Goal: Task Accomplishment & Management: Complete application form

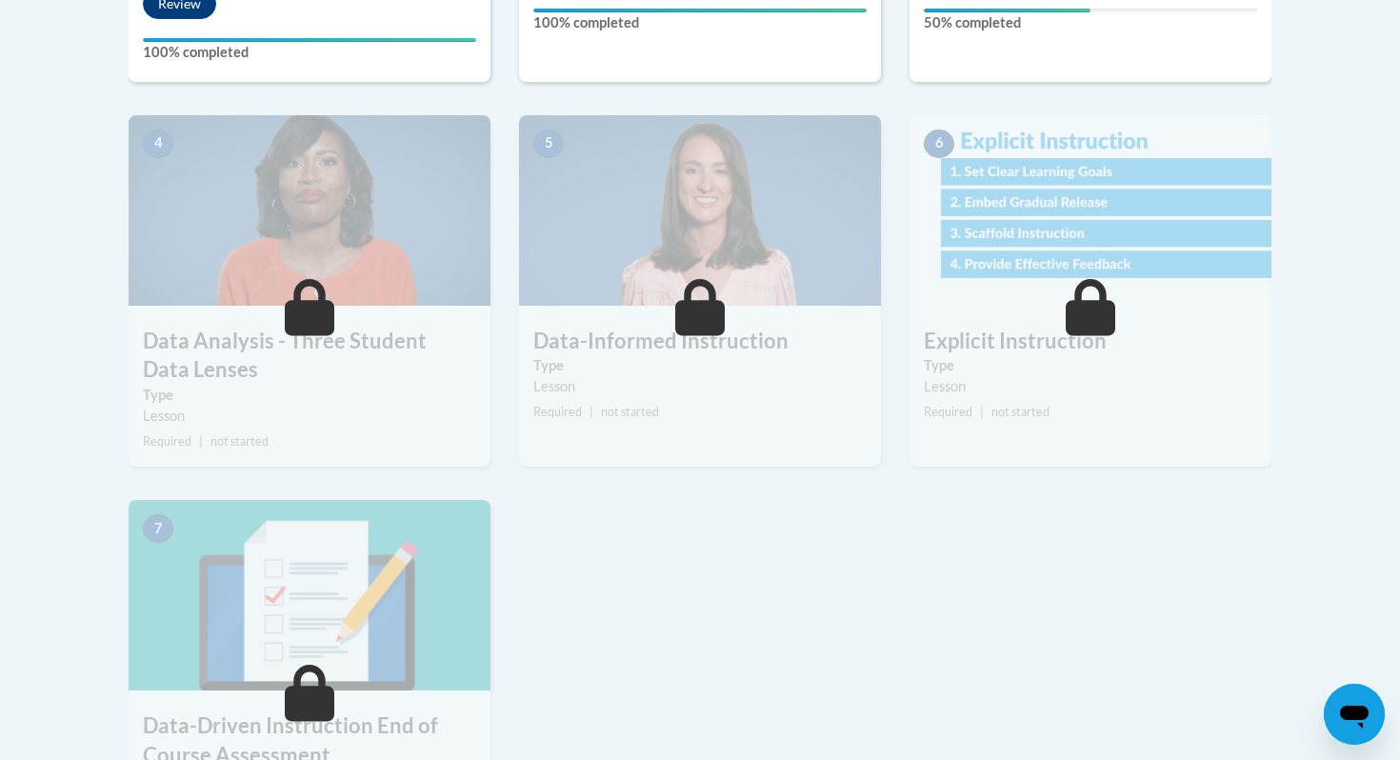
scroll to position [531, 0]
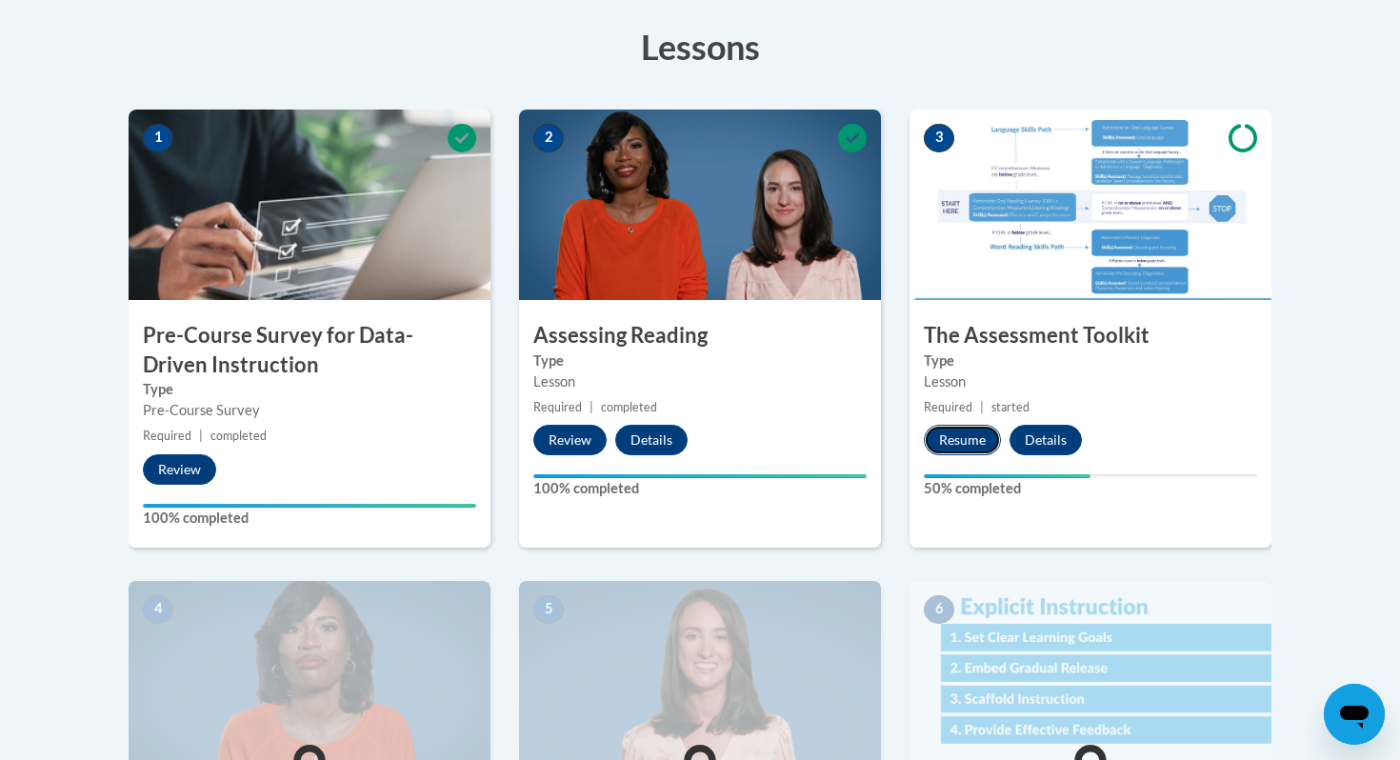
click at [956, 452] on button "Resume" at bounding box center [962, 440] width 77 height 30
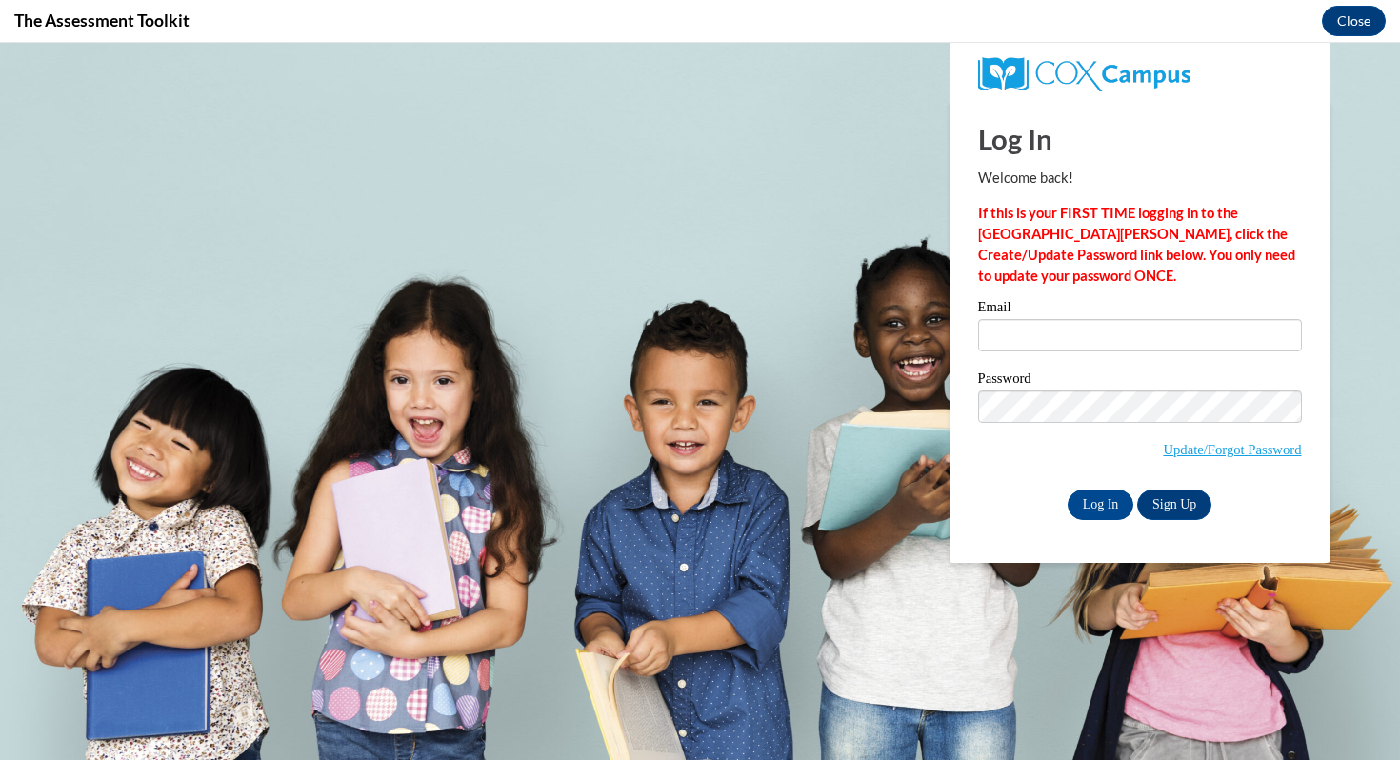
scroll to position [0, 0]
click at [1027, 341] on input "Email" at bounding box center [1140, 335] width 324 height 32
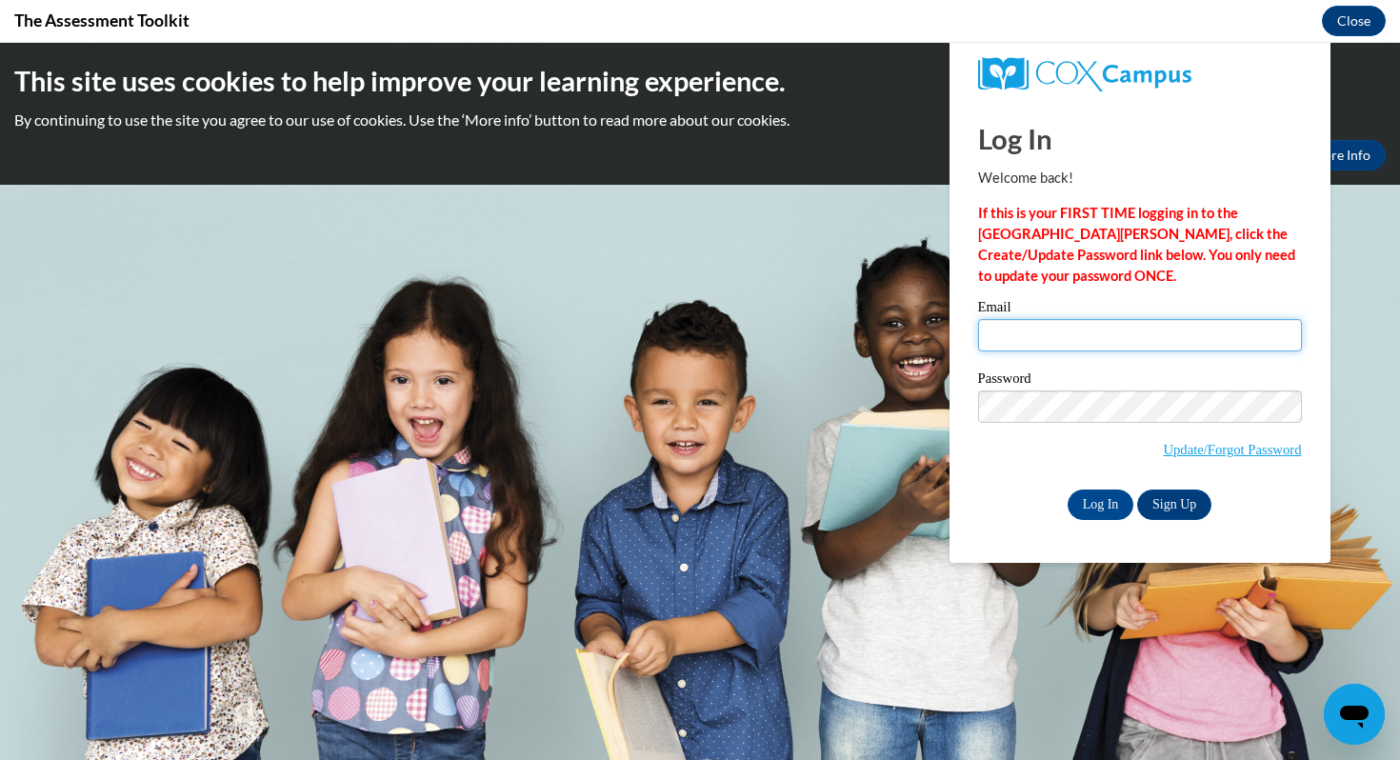
type input "kzirbel@waukesha.k12.wi.us"
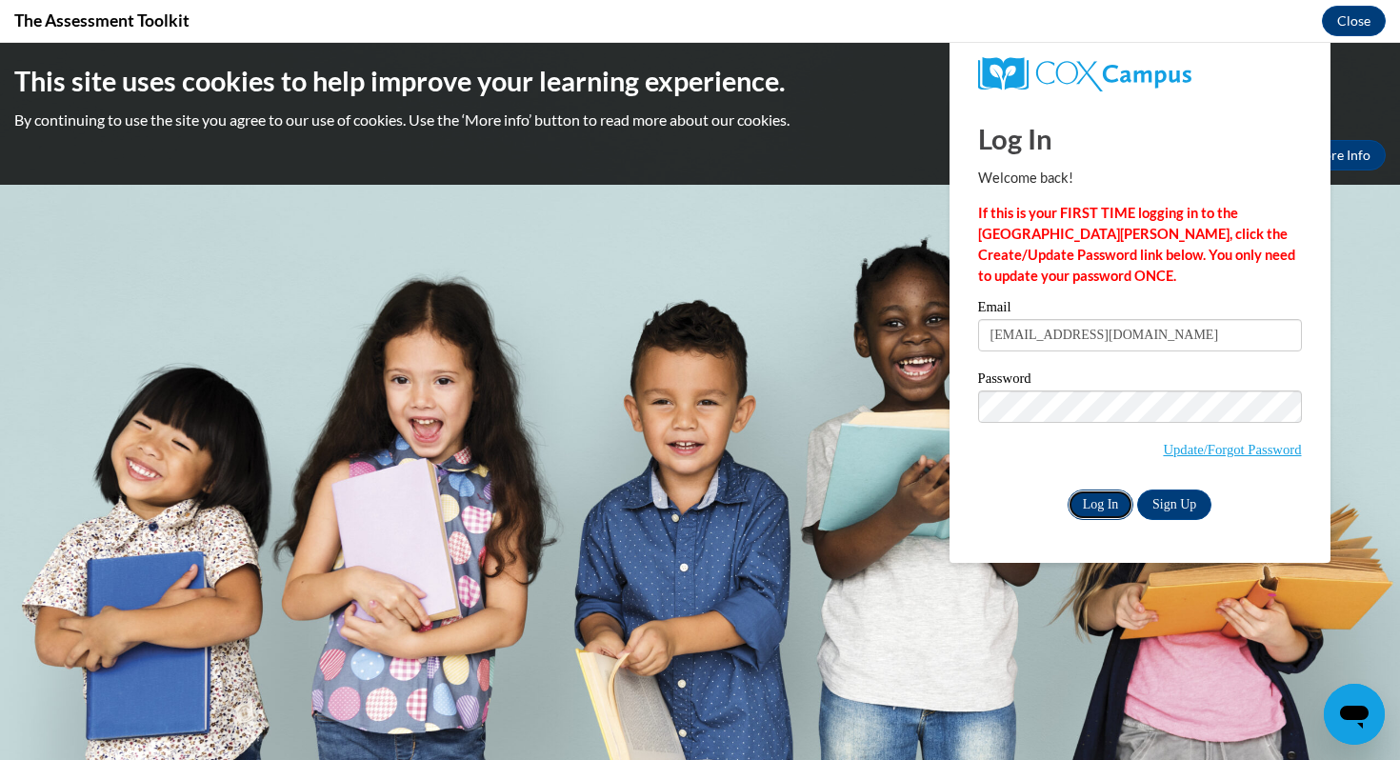
click at [1086, 507] on input "Log In" at bounding box center [1101, 505] width 67 height 30
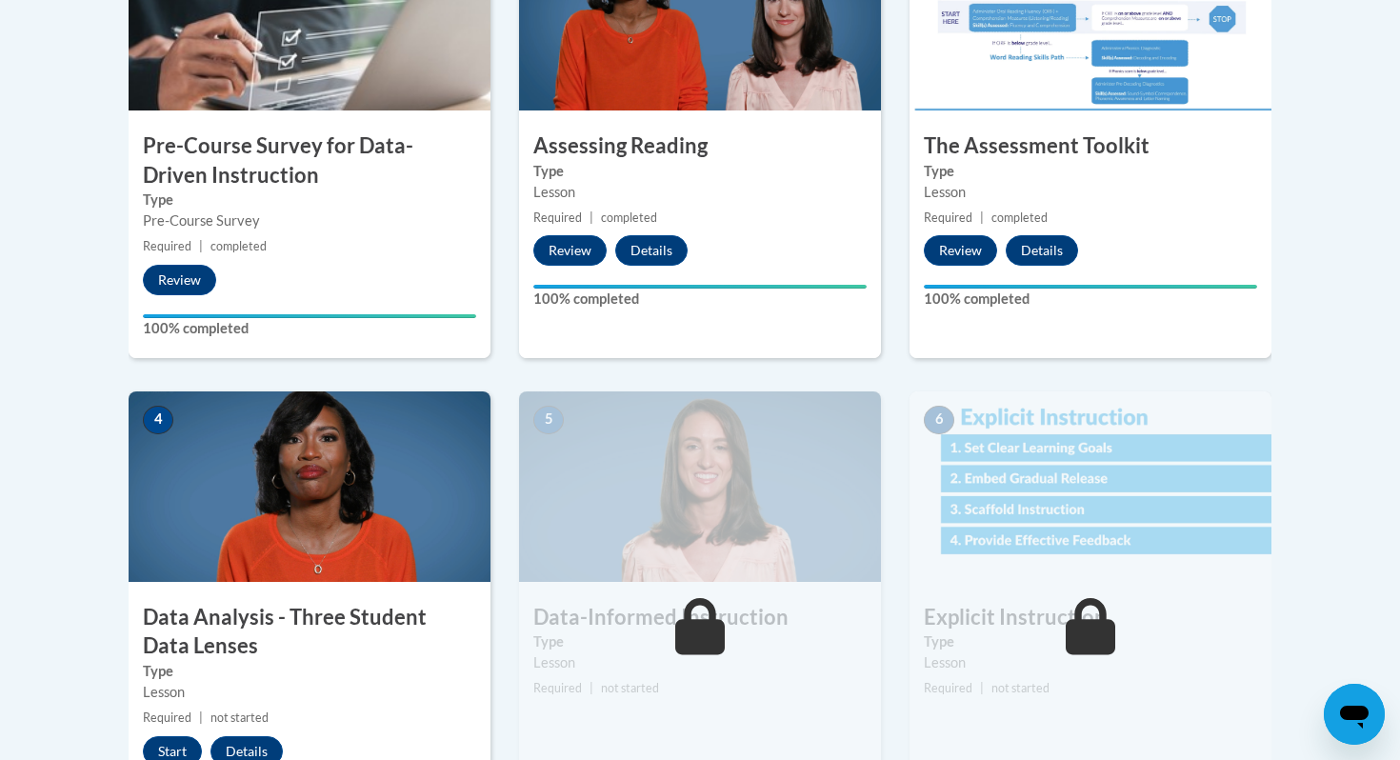
scroll to position [1052, 0]
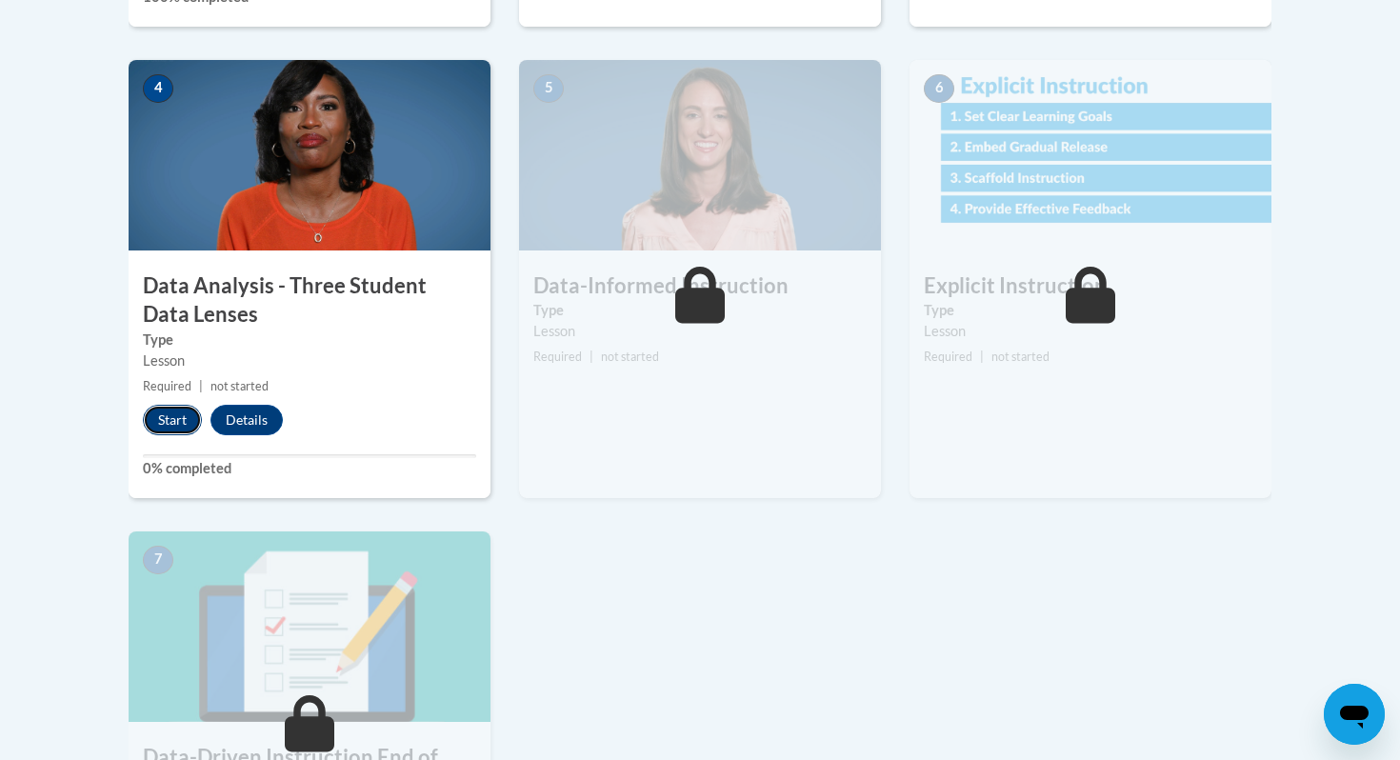
click at [182, 415] on button "Start" at bounding box center [172, 420] width 59 height 30
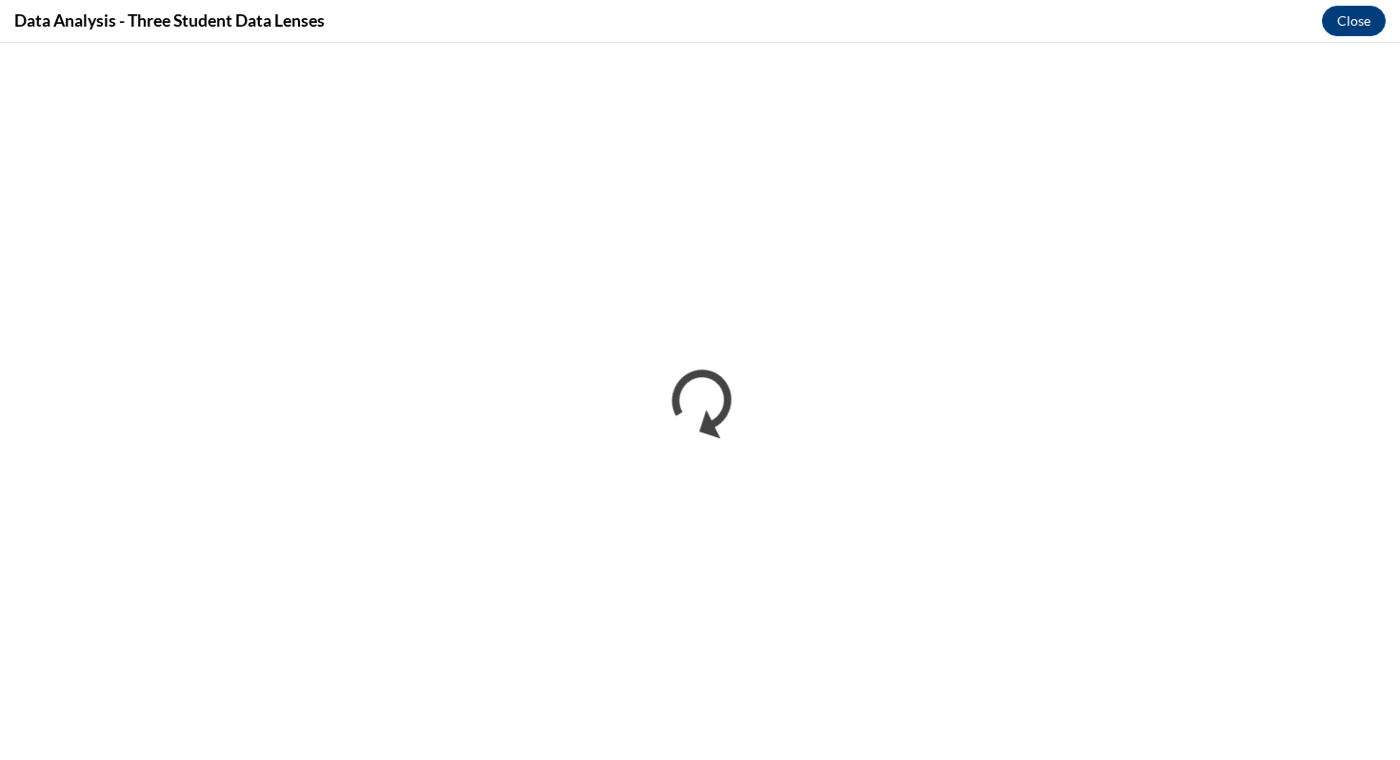
scroll to position [0, 0]
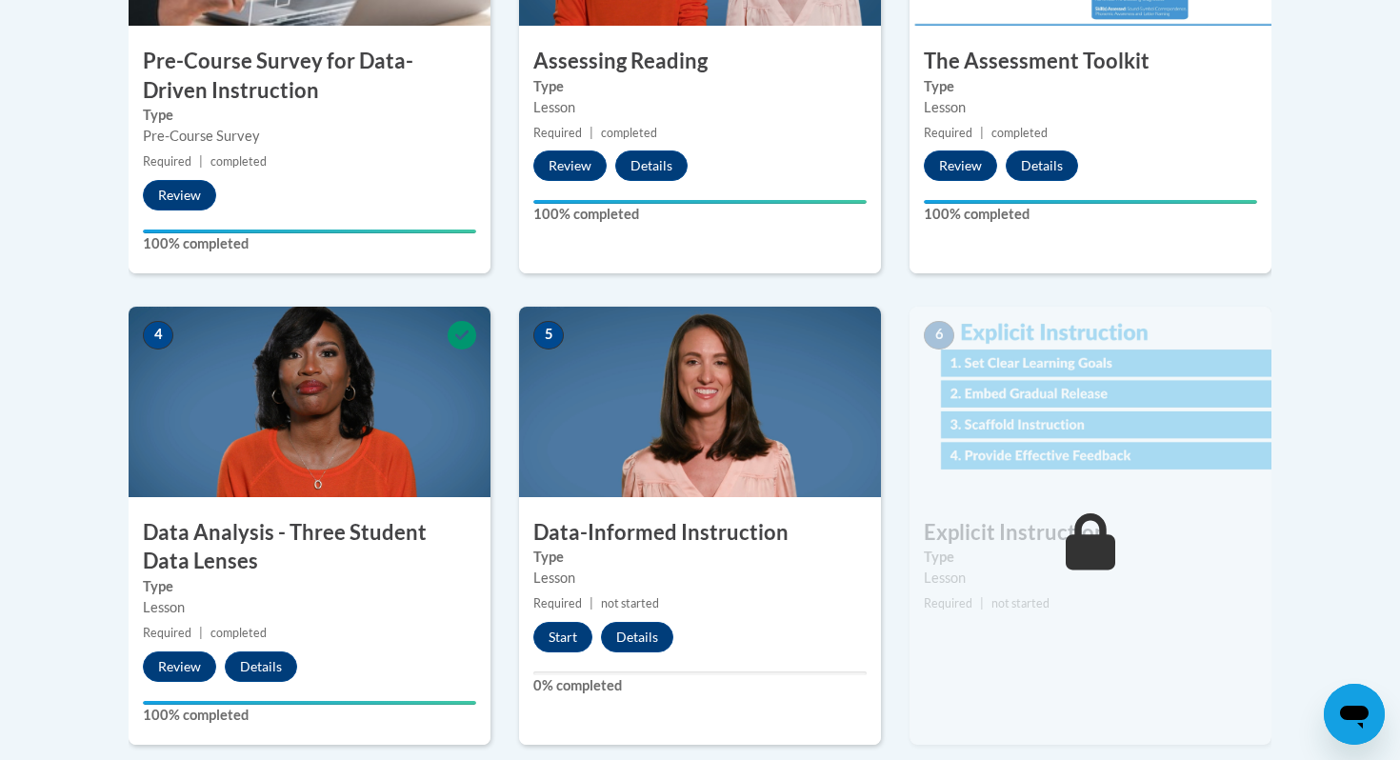
scroll to position [808, 0]
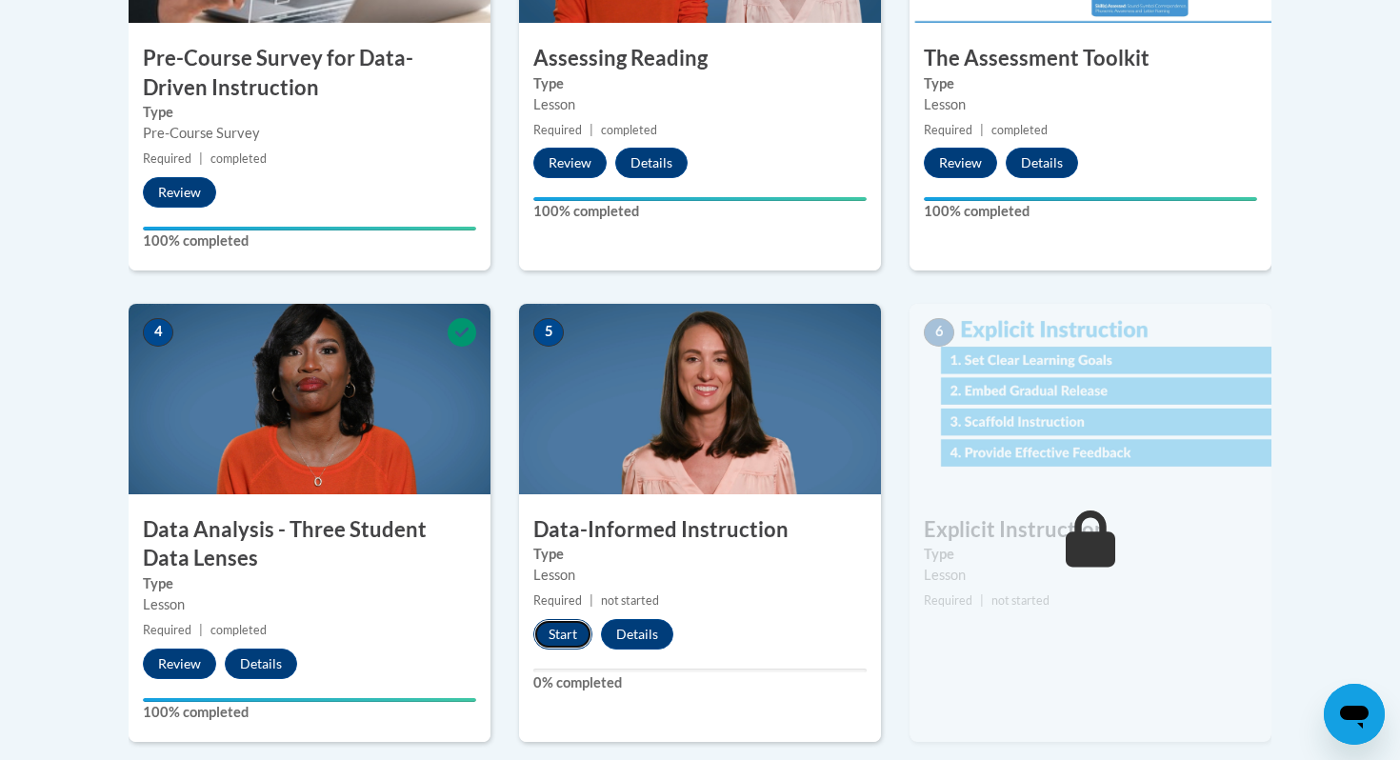
click at [542, 640] on button "Start" at bounding box center [562, 634] width 59 height 30
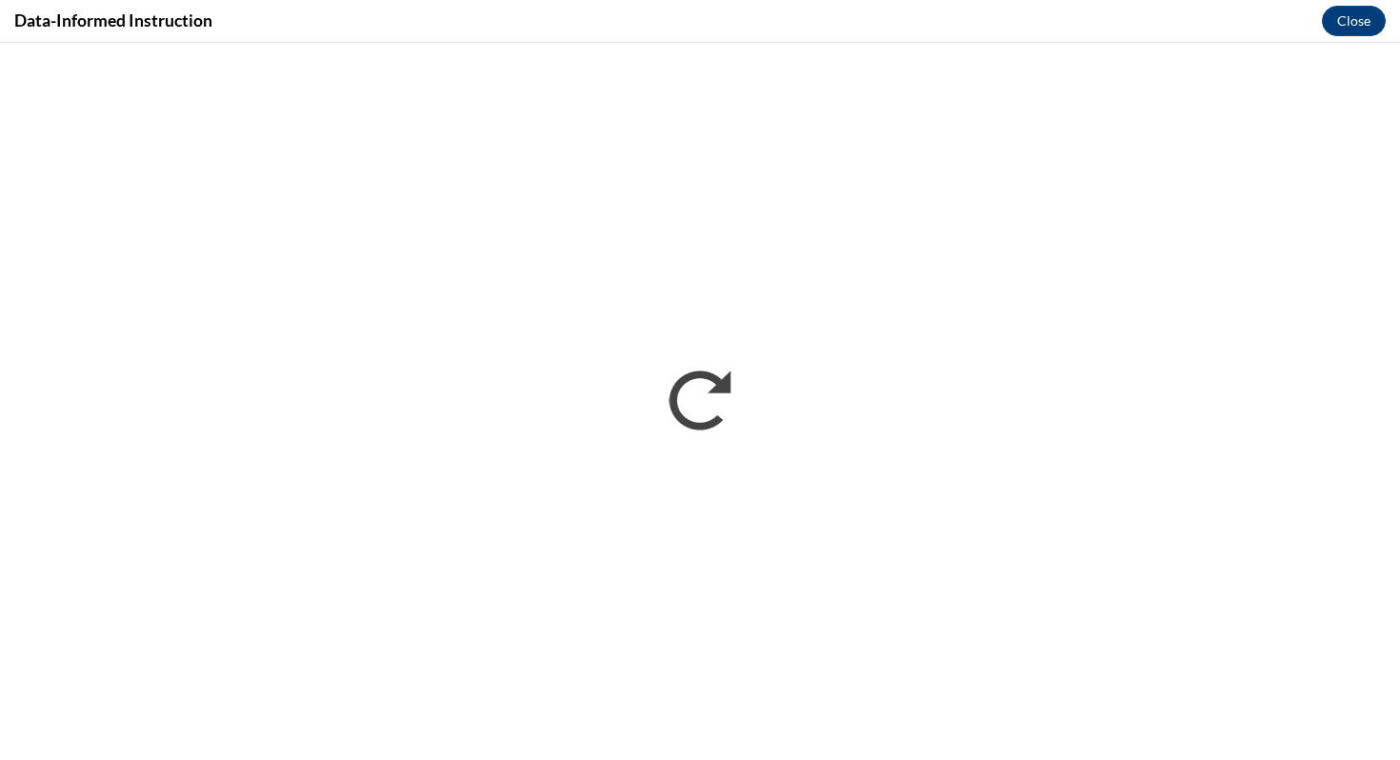
scroll to position [0, 0]
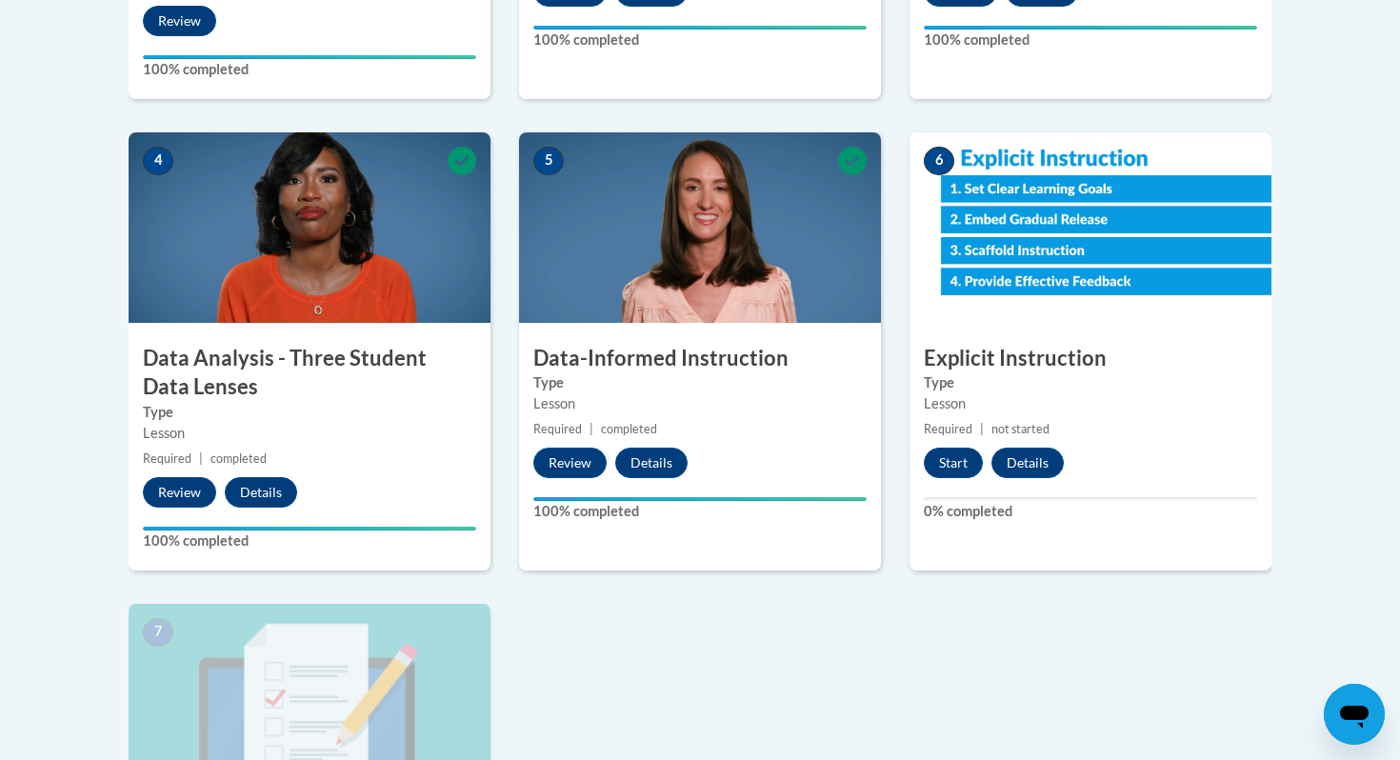
scroll to position [980, 0]
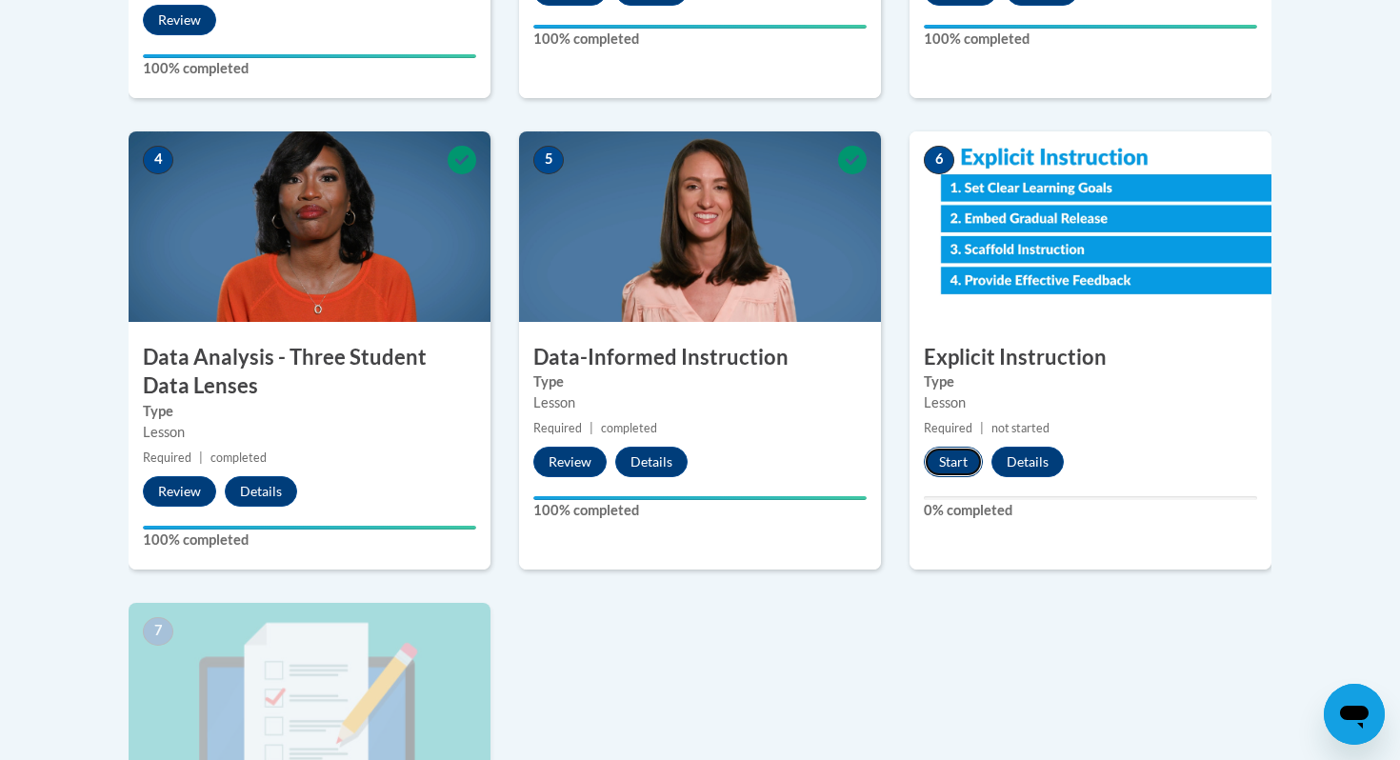
click at [955, 466] on button "Start" at bounding box center [953, 462] width 59 height 30
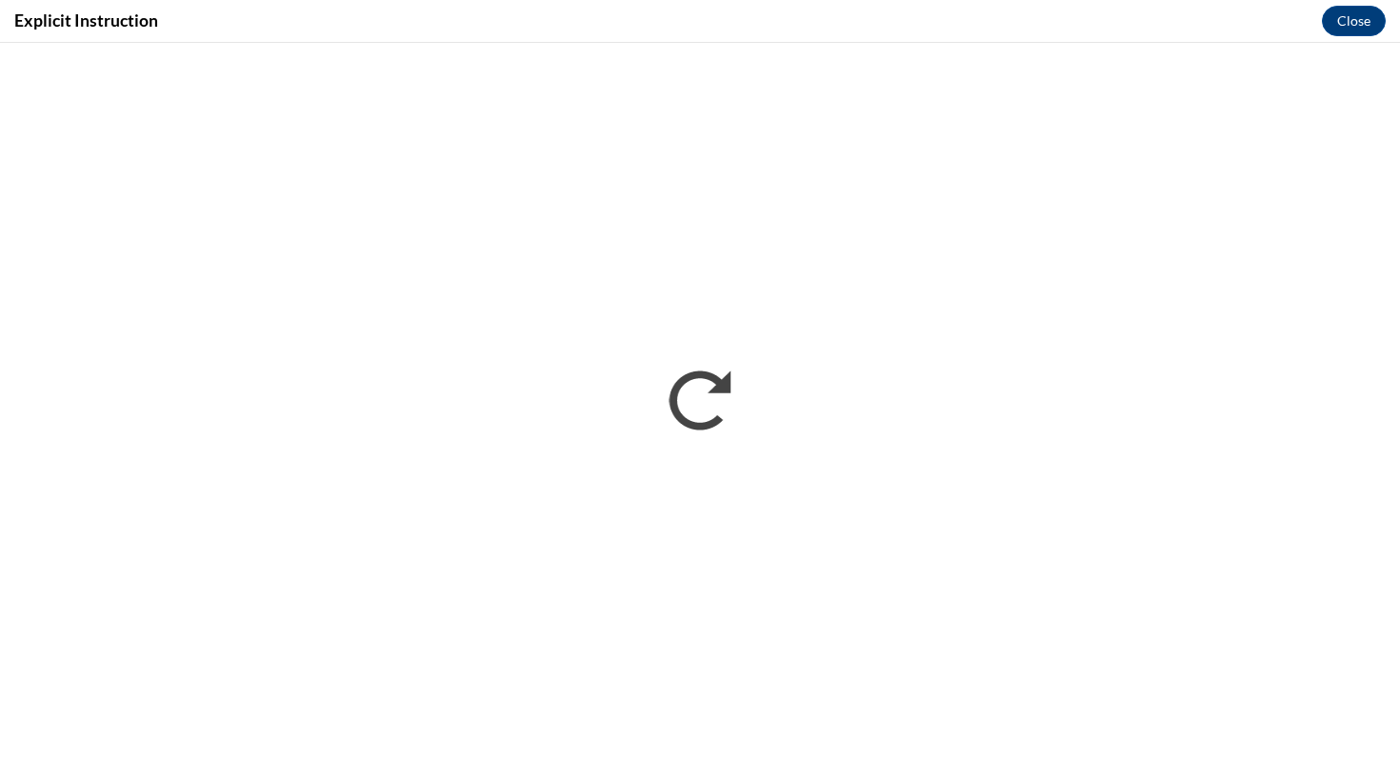
scroll to position [0, 0]
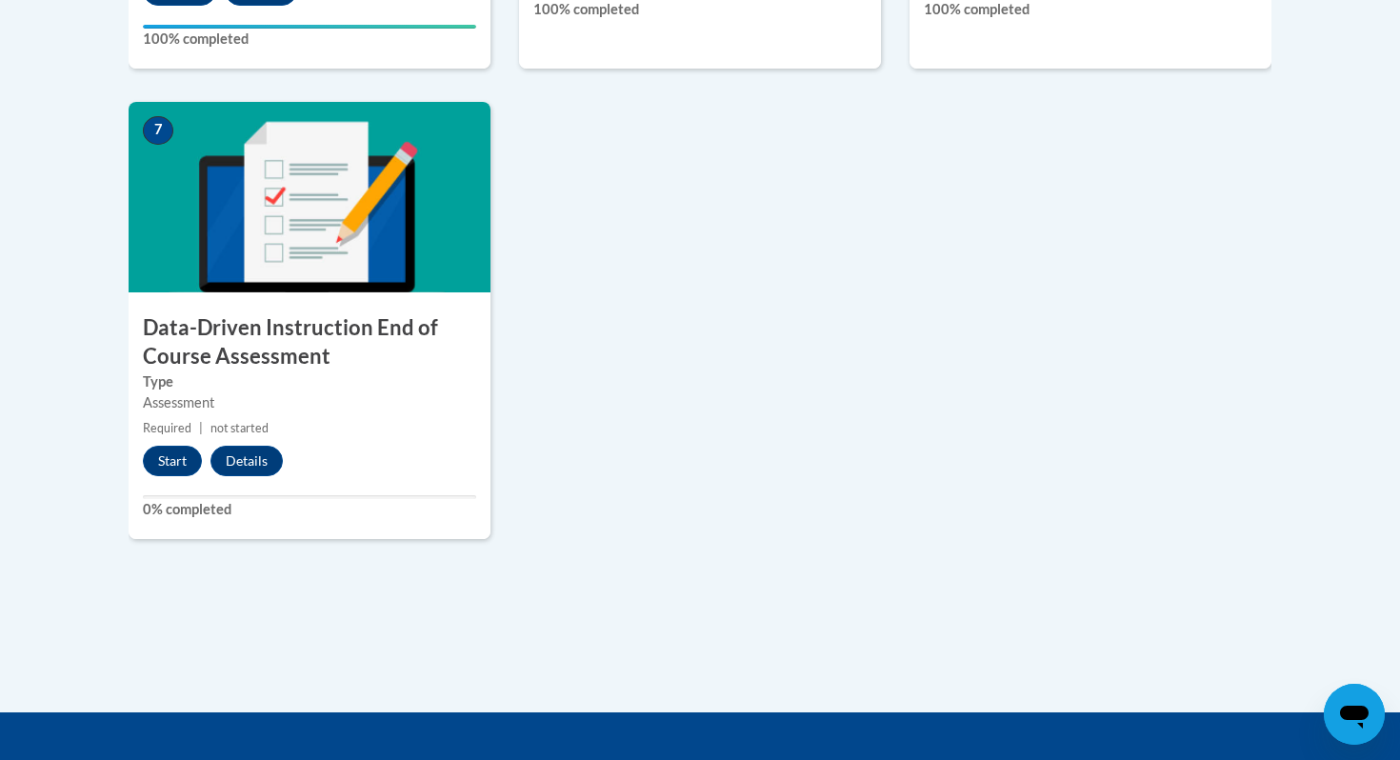
scroll to position [1486, 0]
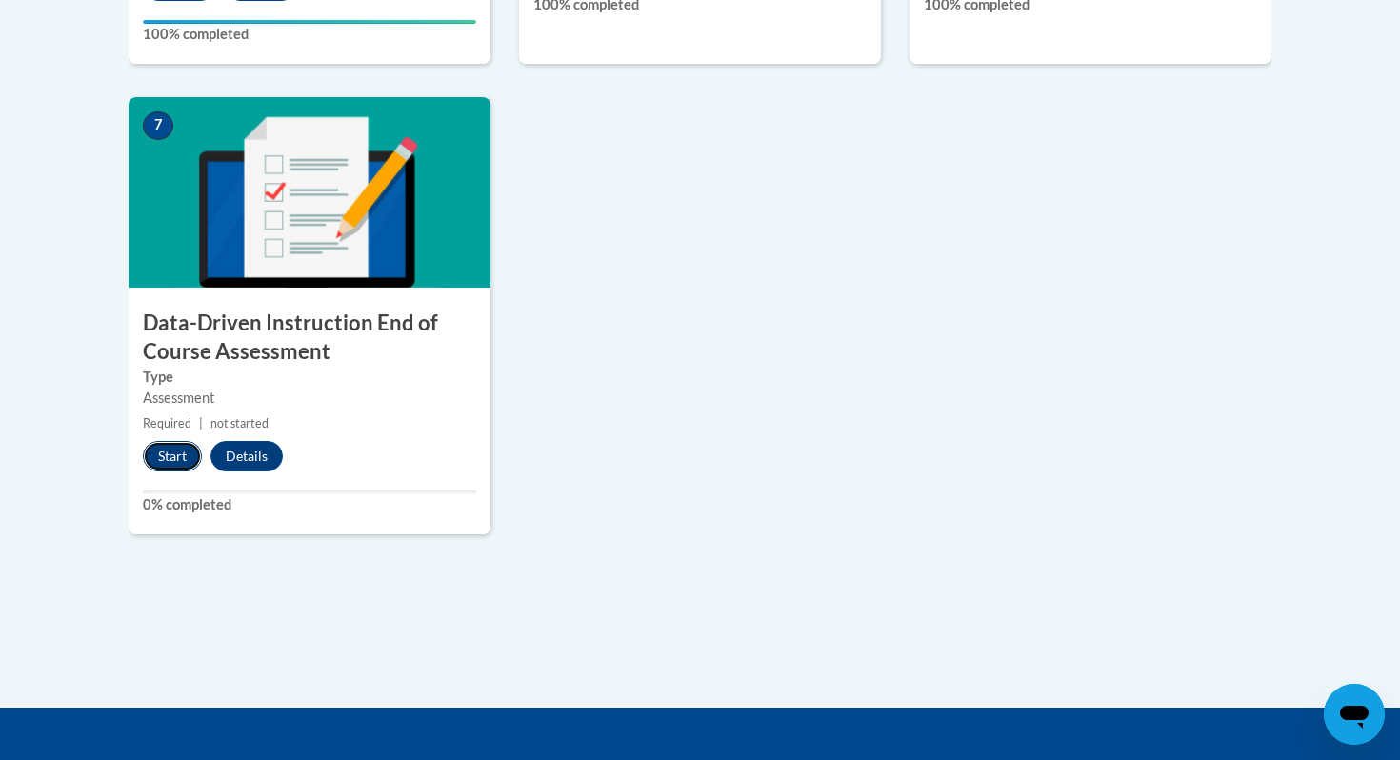
click at [171, 449] on button "Start" at bounding box center [172, 456] width 59 height 30
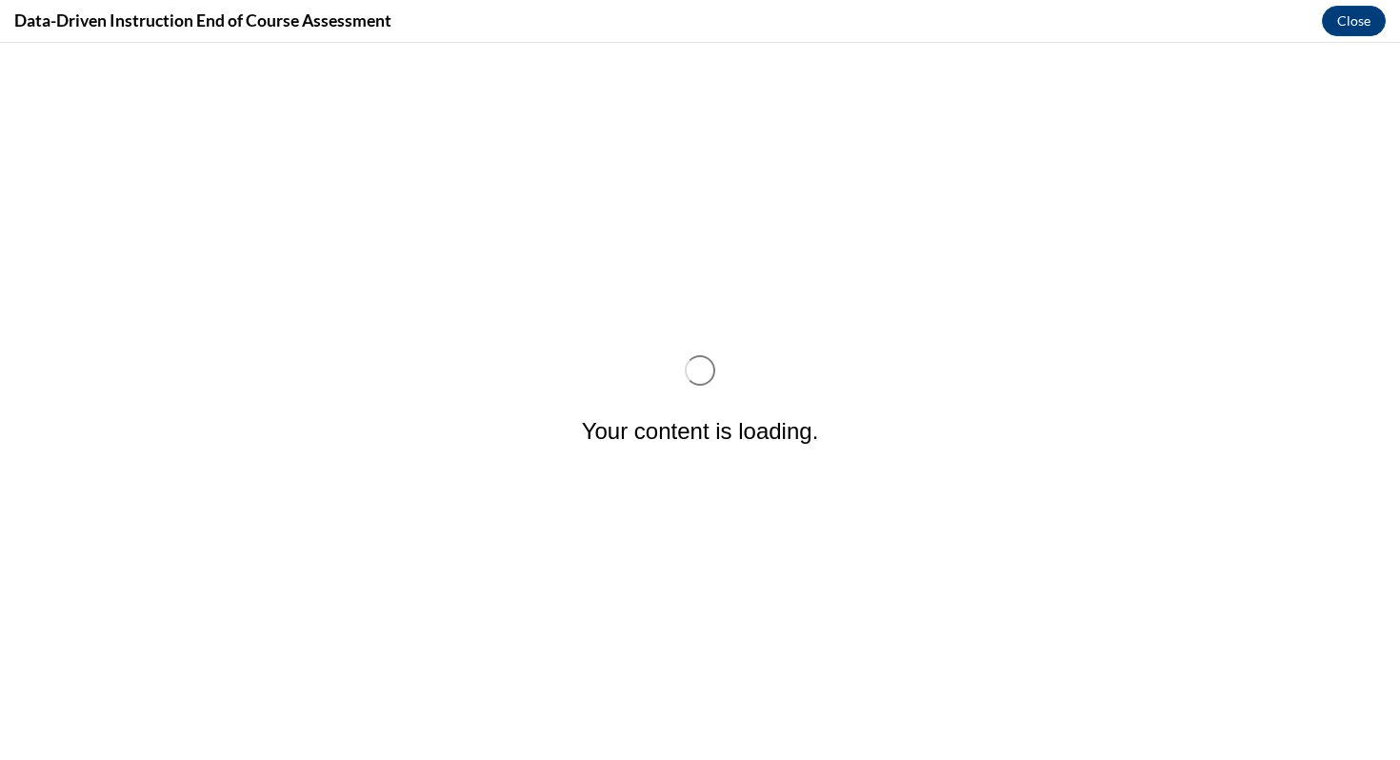
scroll to position [0, 0]
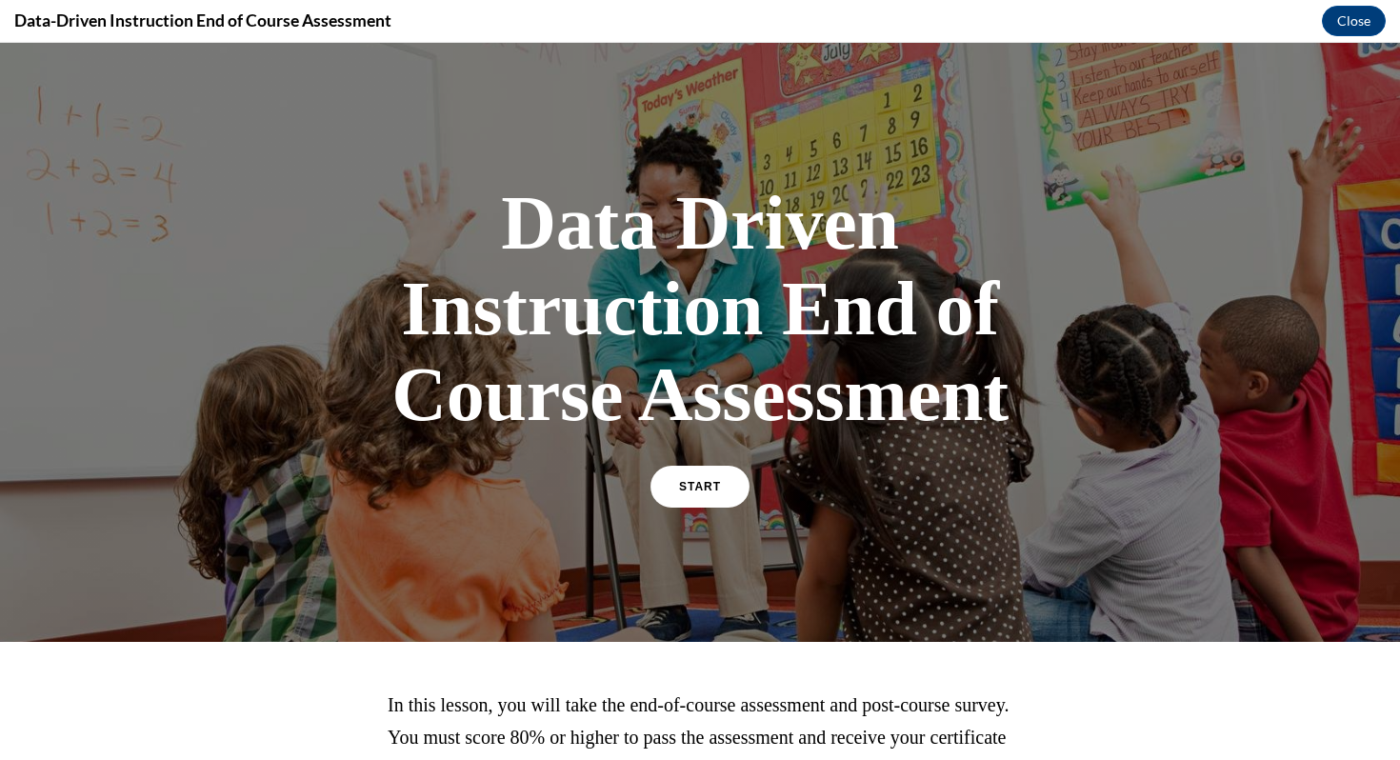
click at [755, 516] on div "Data Driven Instruction End of Course Assessment START" at bounding box center [700, 342] width 667 height 363
click at [714, 507] on div "START" at bounding box center [700, 495] width 99 height 58
click at [706, 490] on span "START" at bounding box center [700, 487] width 44 height 14
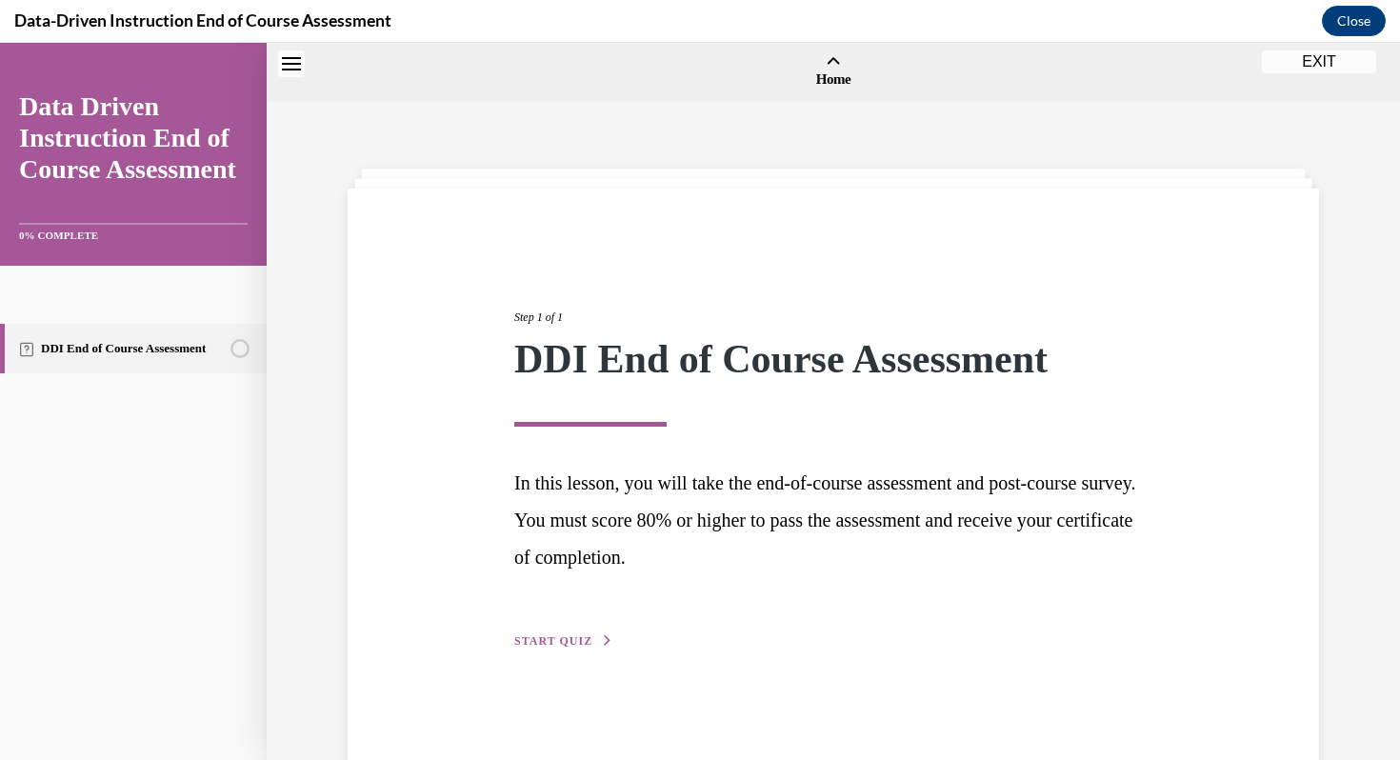
scroll to position [59, 0]
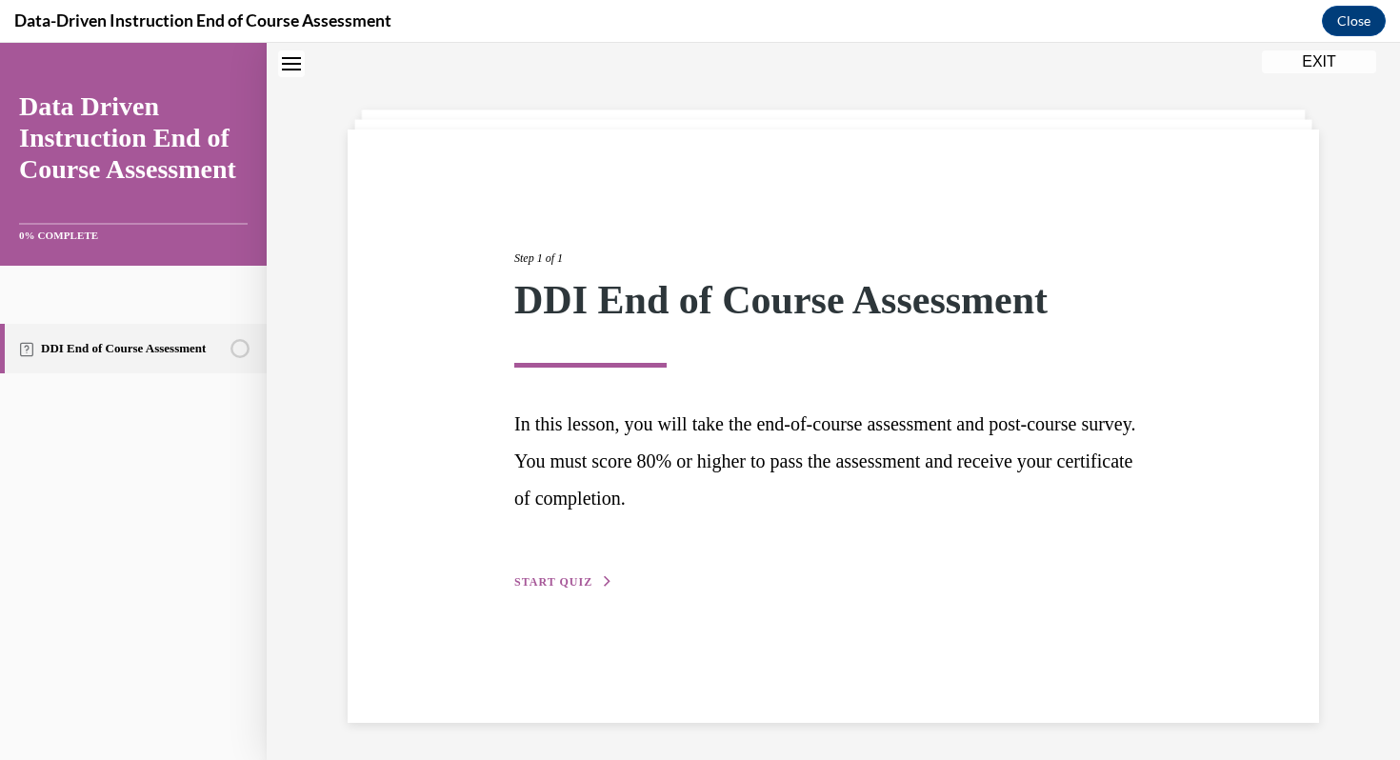
click at [575, 572] on div "Step 1 of 1 DDI End of Course Assessment In this lesson, you will take the end-…" at bounding box center [833, 399] width 667 height 387
click at [561, 583] on span "START QUIZ" at bounding box center [553, 581] width 78 height 13
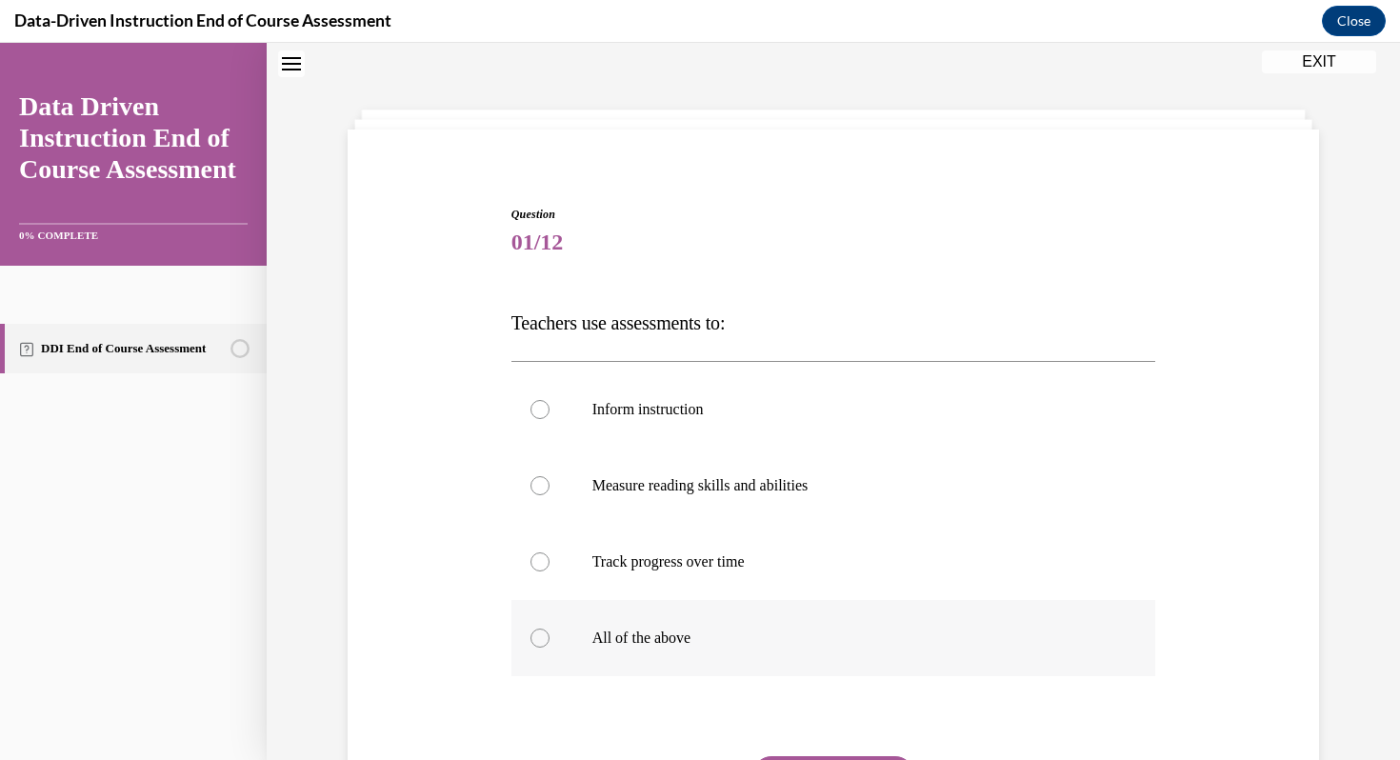
click at [580, 636] on label "All of the above" at bounding box center [834, 638] width 645 height 76
click at [550, 636] on input "All of the above" at bounding box center [540, 638] width 19 height 19
radio input "true"
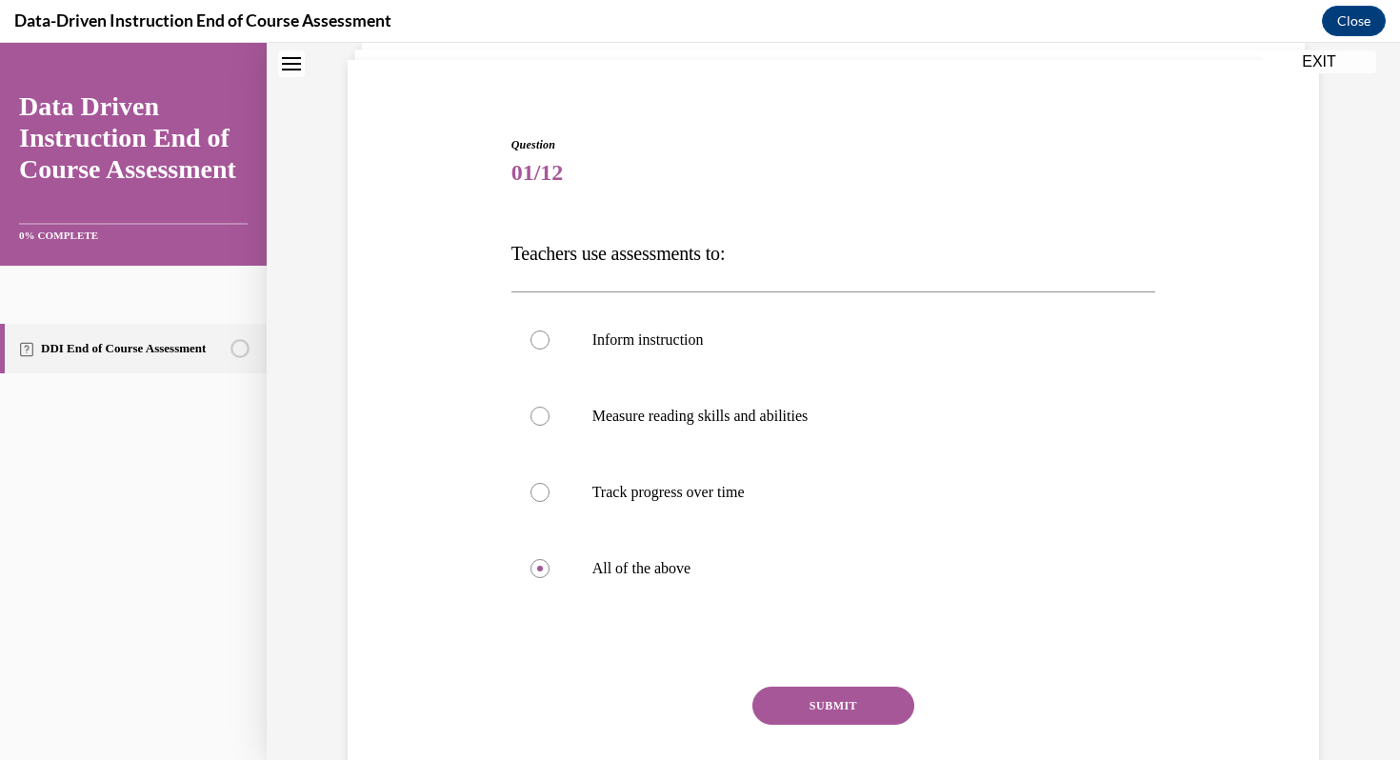
click at [813, 694] on button "SUBMIT" at bounding box center [834, 706] width 162 height 38
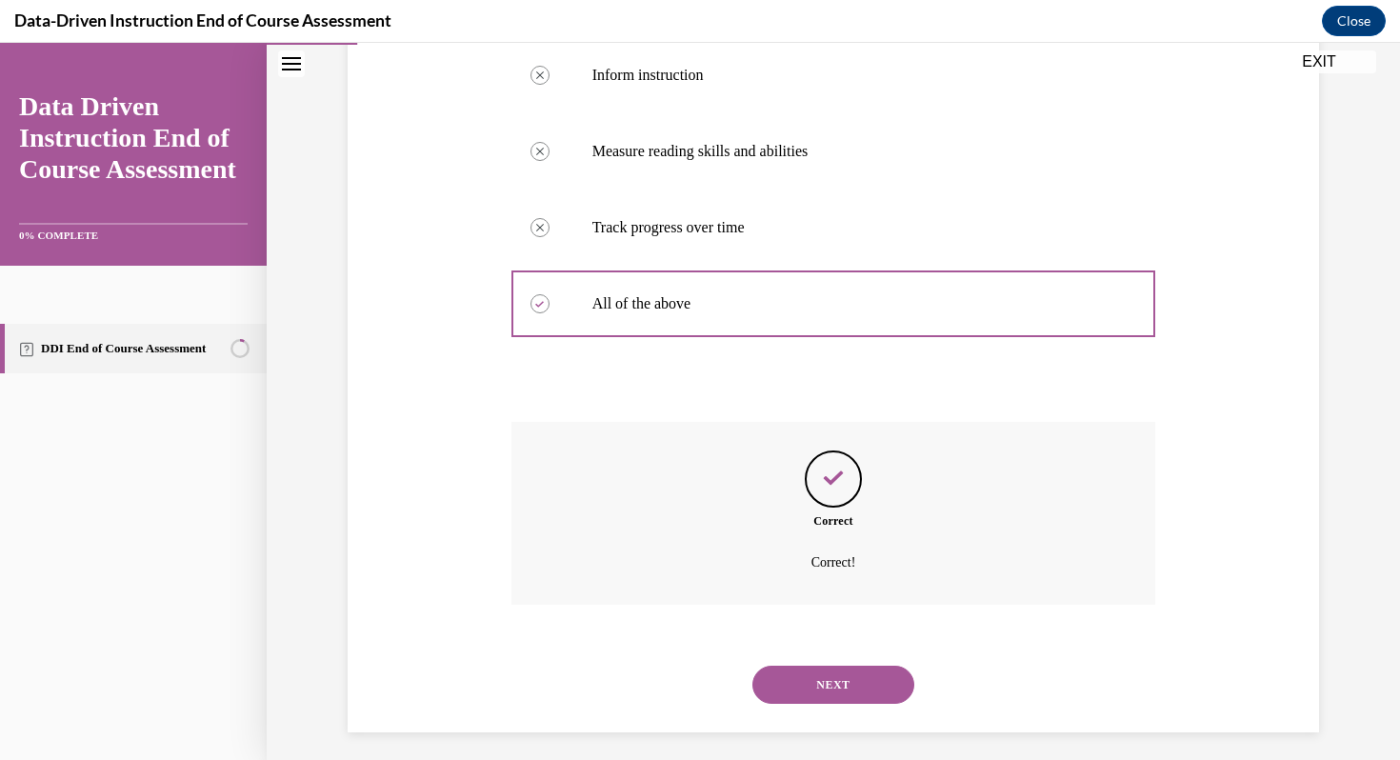
scroll to position [404, 0]
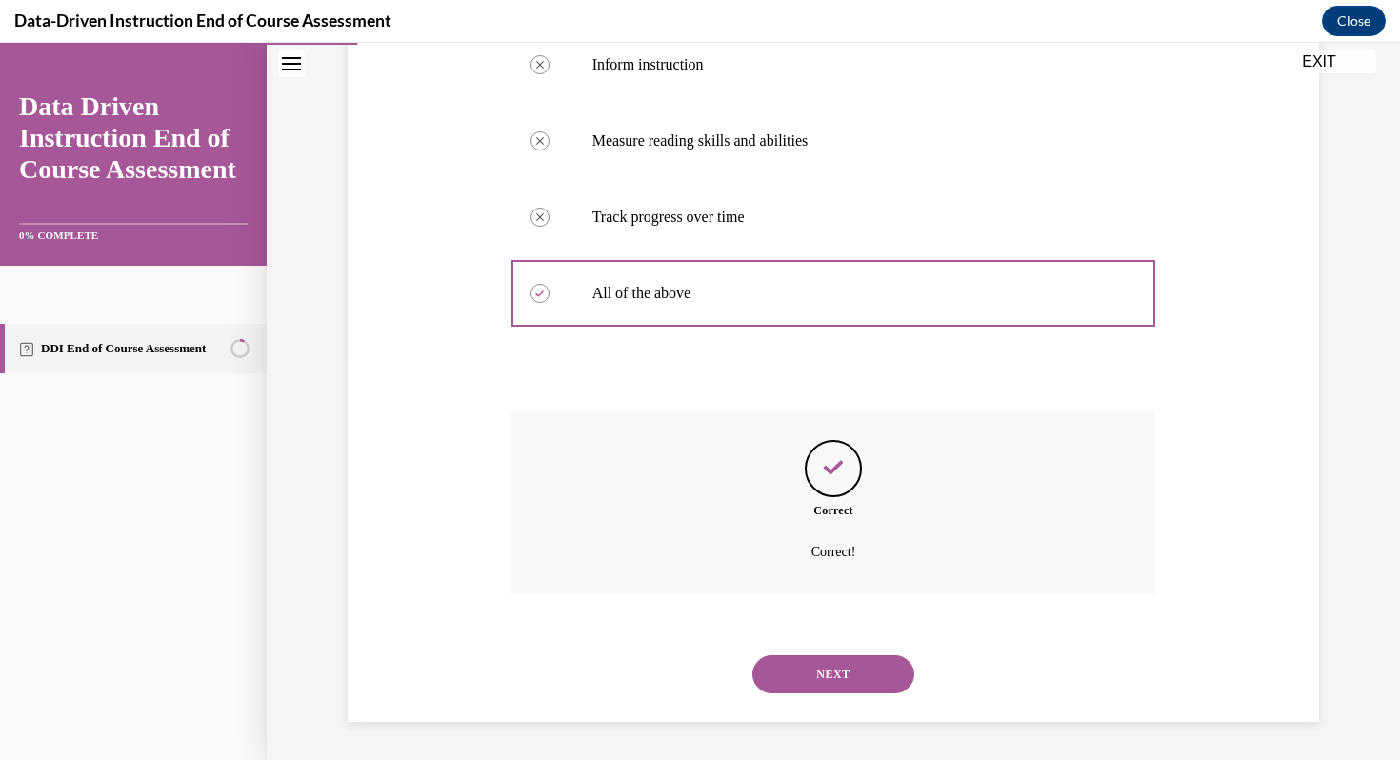
click at [813, 700] on div "NEXT" at bounding box center [834, 674] width 645 height 76
click at [812, 686] on button "NEXT" at bounding box center [834, 674] width 162 height 38
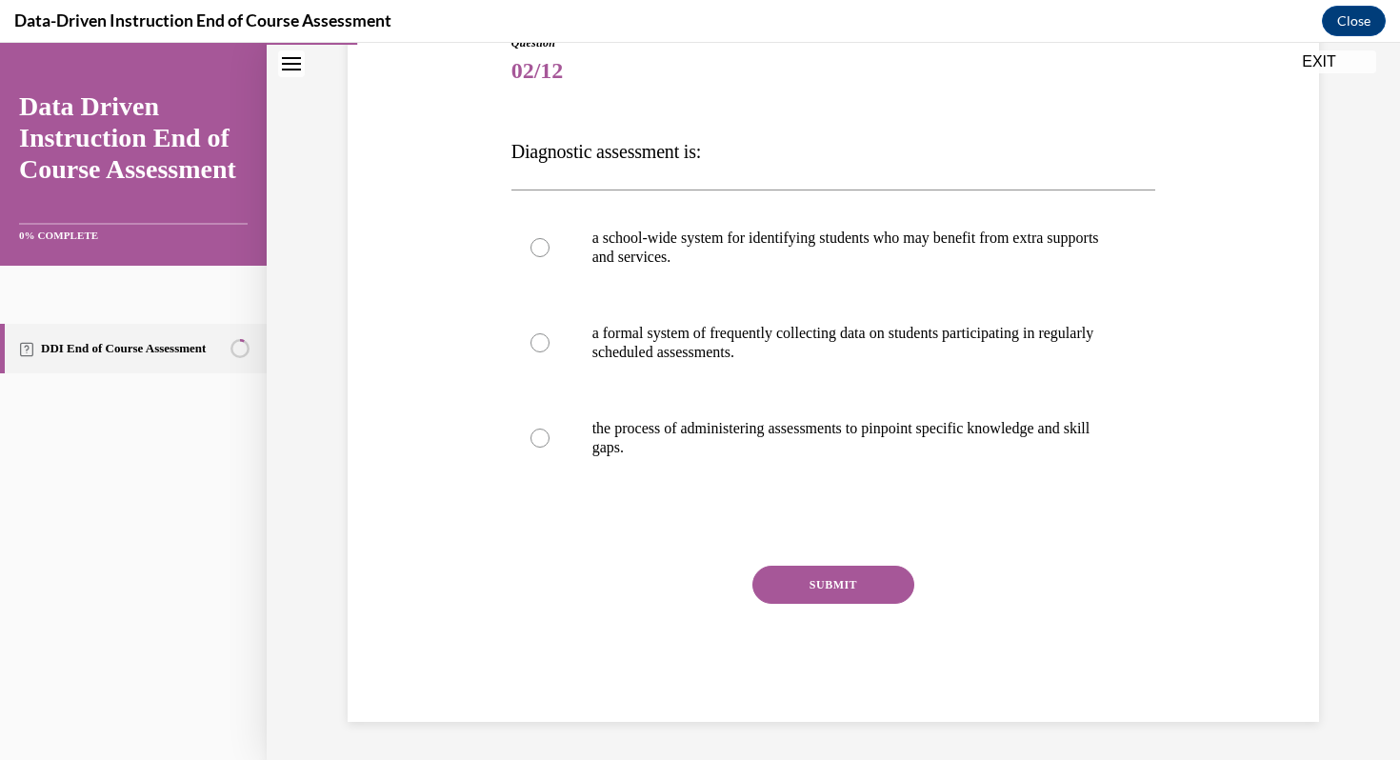
scroll to position [211, 0]
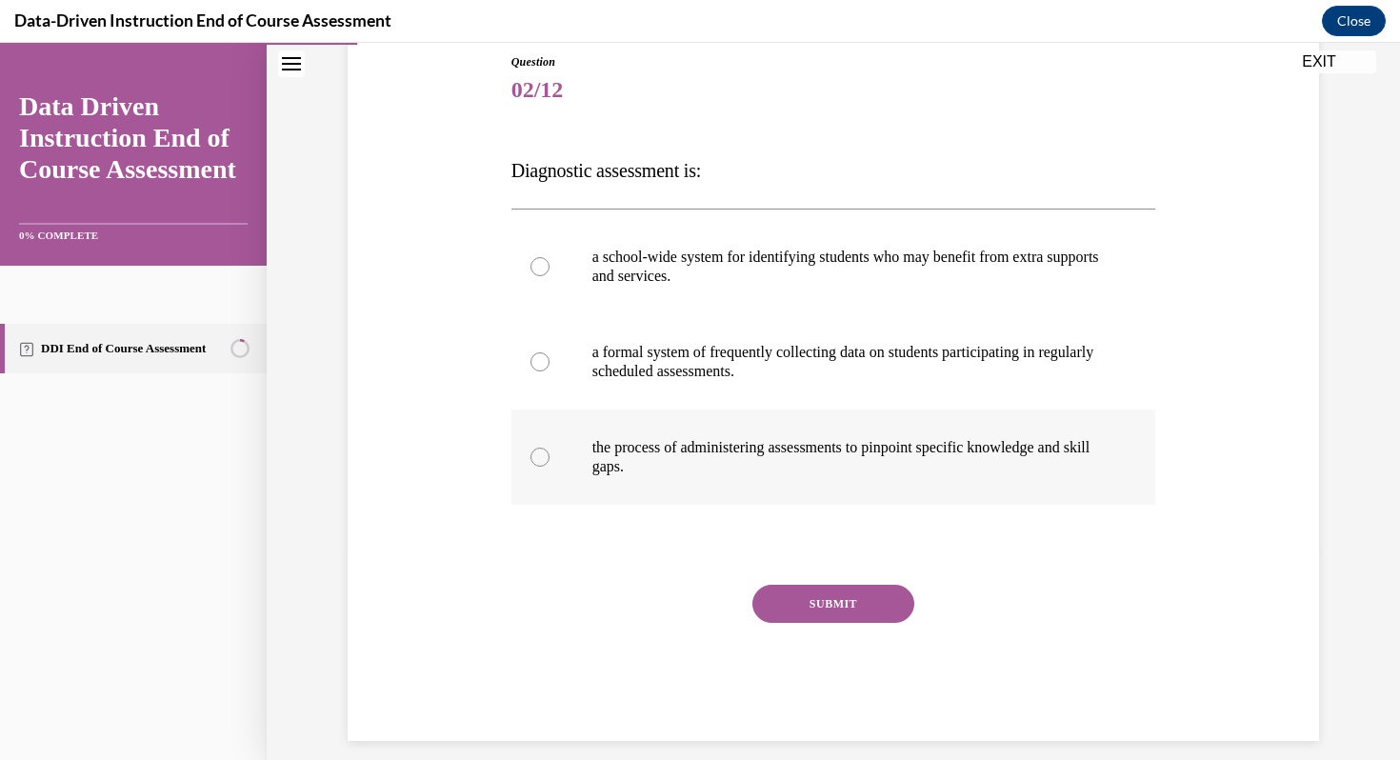
click at [564, 457] on label "the process of administering assessments to pinpoint specific knowledge and ski…" at bounding box center [834, 457] width 645 height 95
click at [550, 457] on input "the process of administering assessments to pinpoint specific knowledge and ski…" at bounding box center [540, 457] width 19 height 19
radio input "true"
click at [861, 615] on button "SUBMIT" at bounding box center [834, 604] width 162 height 38
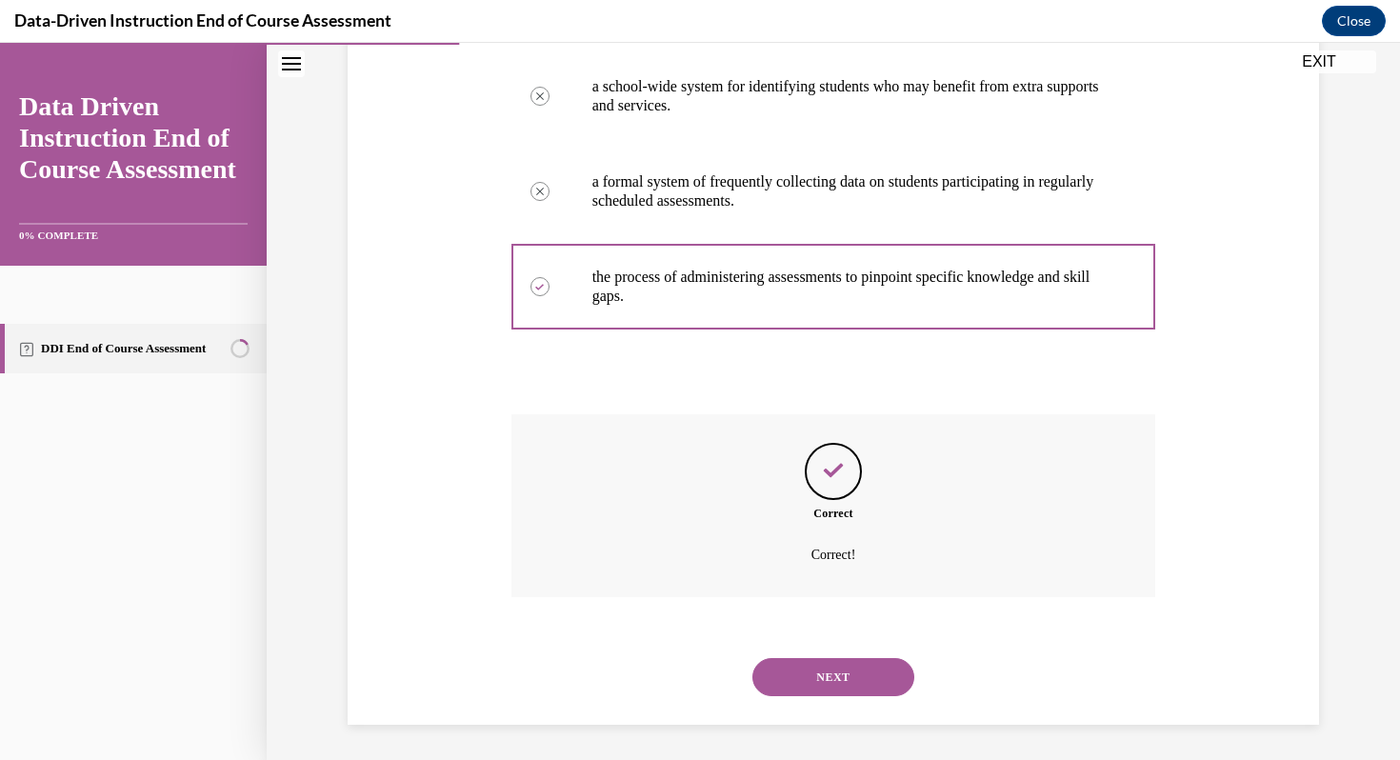
scroll to position [385, 0]
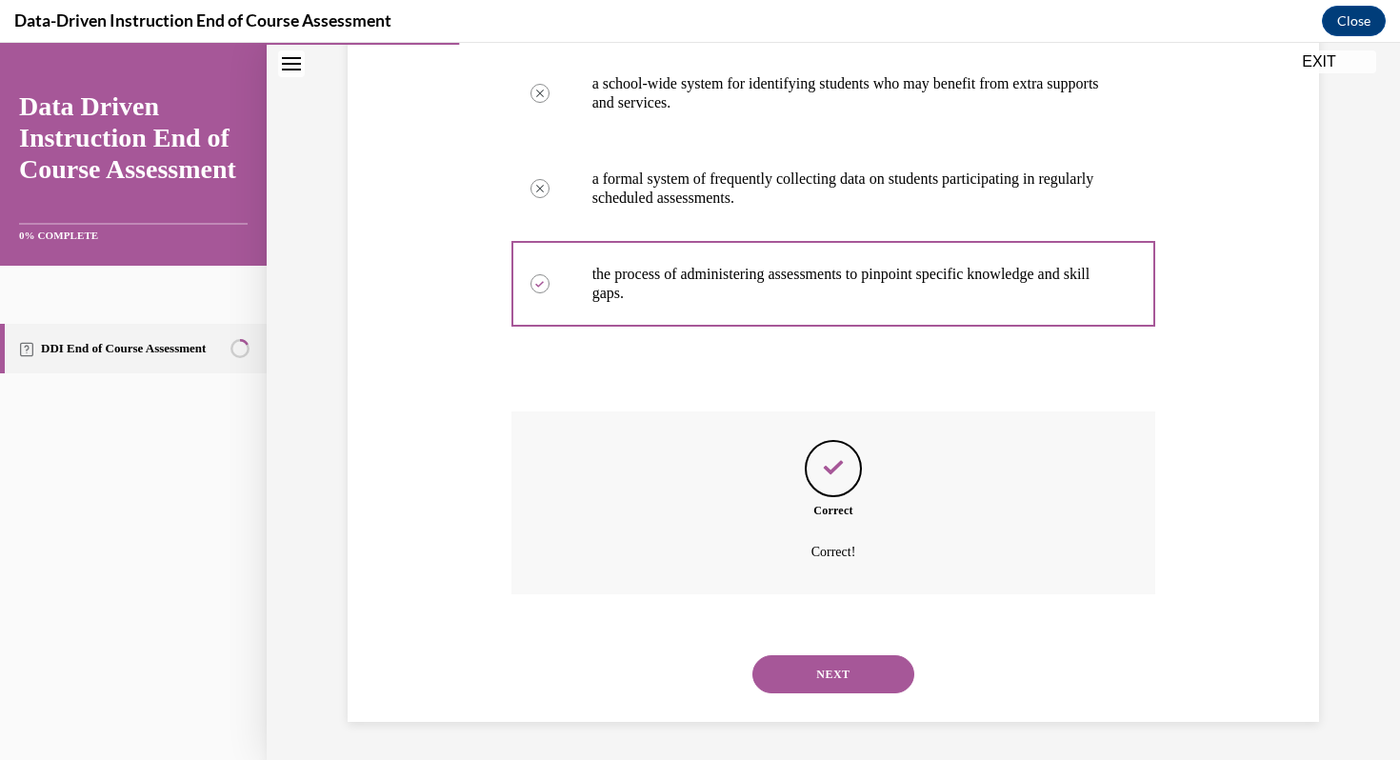
click at [819, 687] on button "NEXT" at bounding box center [834, 674] width 162 height 38
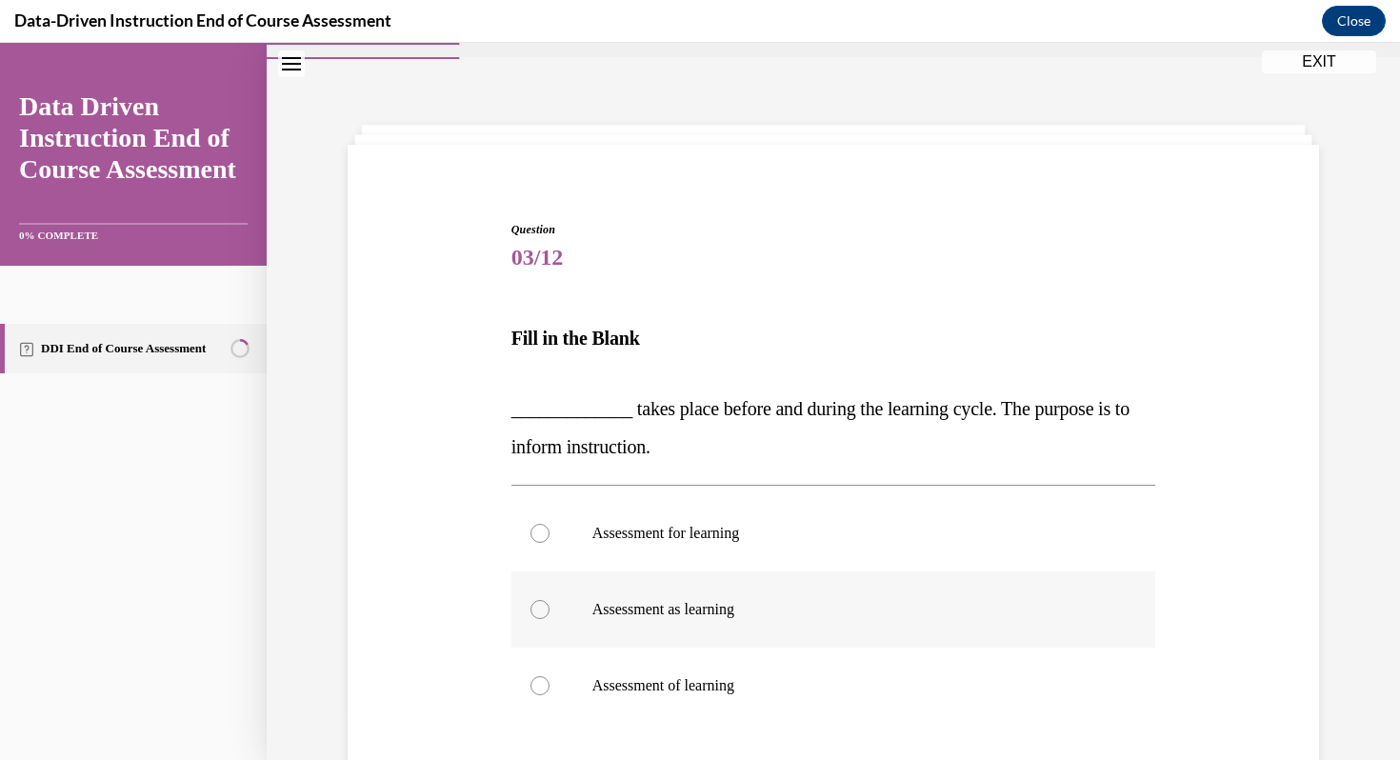
scroll to position [175, 0]
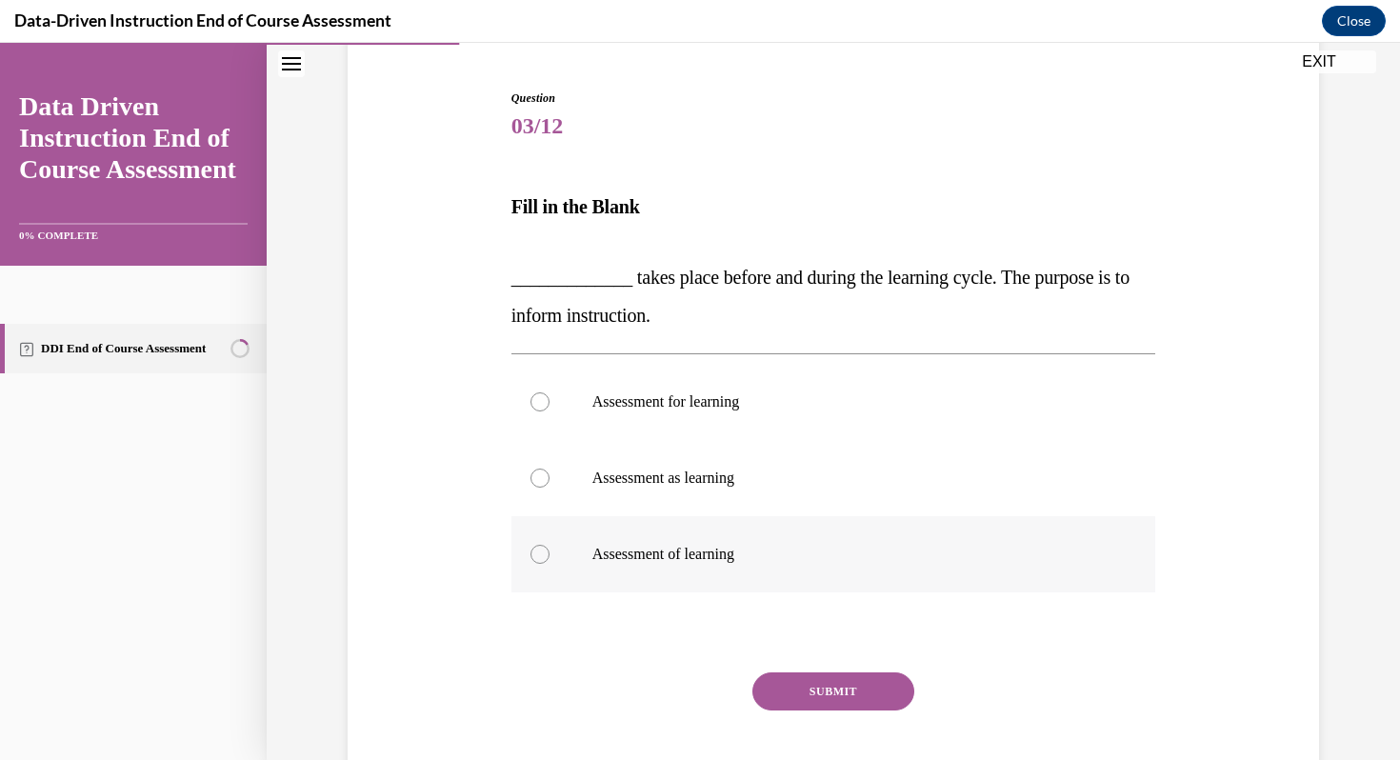
click at [640, 556] on p "Assessment of learning" at bounding box center [851, 554] width 516 height 19
click at [550, 556] on input "Assessment of learning" at bounding box center [540, 554] width 19 height 19
radio input "true"
click at [844, 694] on button "SUBMIT" at bounding box center [834, 692] width 162 height 38
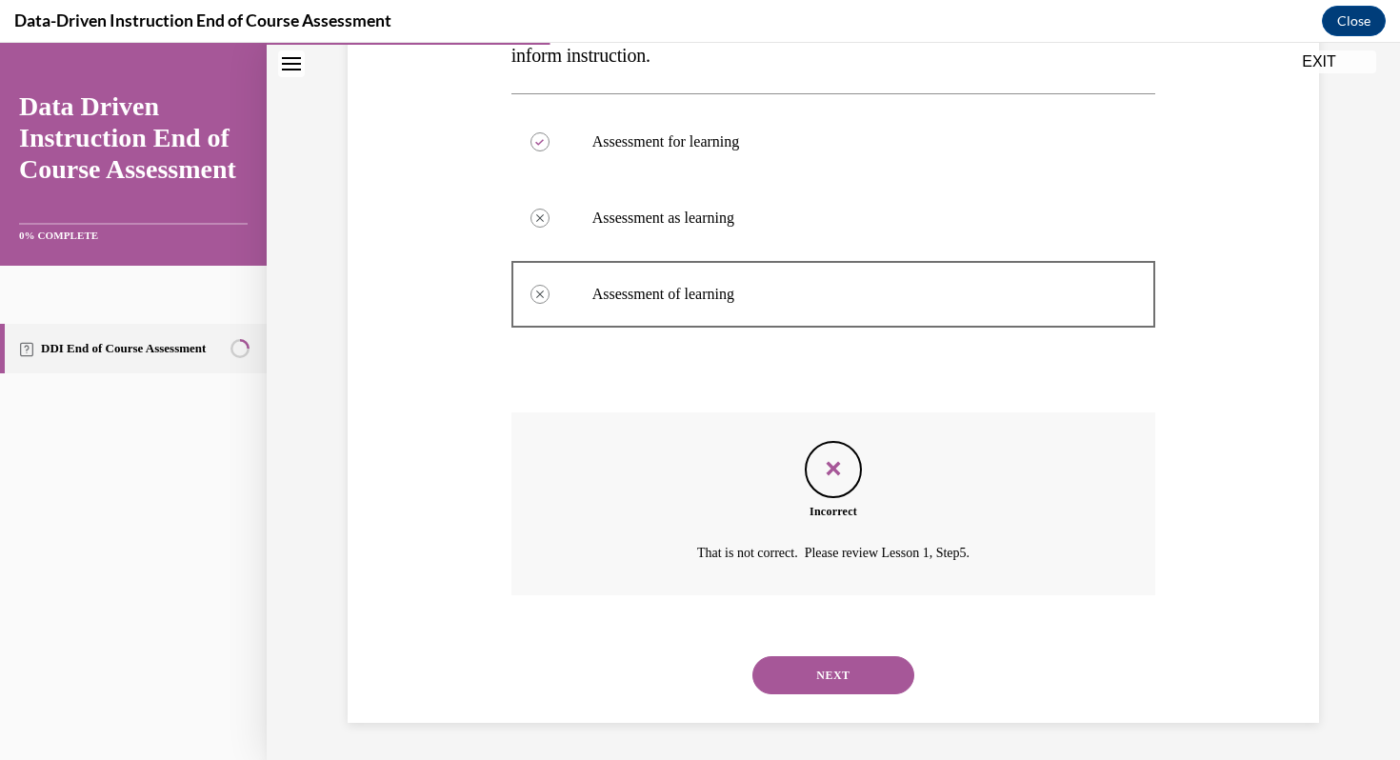
scroll to position [436, 0]
click at [842, 678] on button "NEXT" at bounding box center [834, 674] width 162 height 38
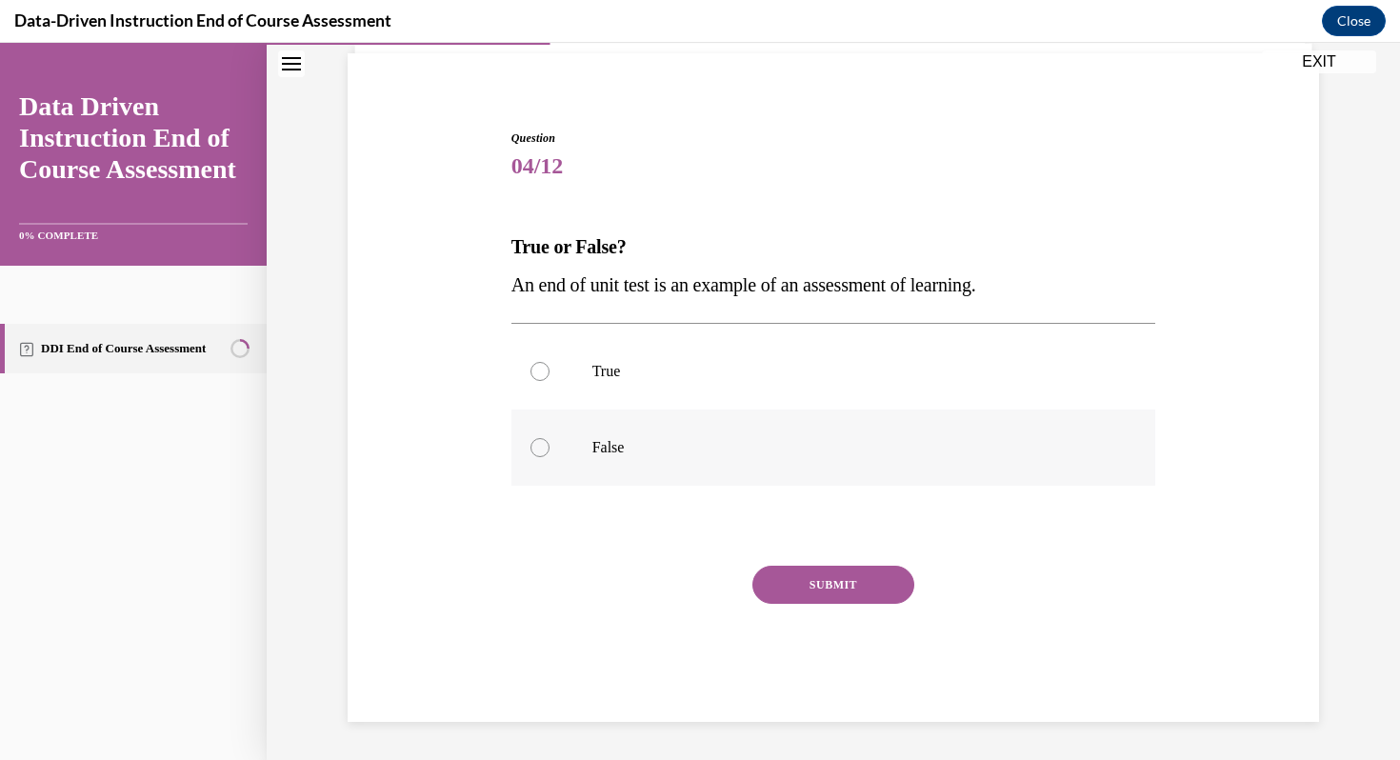
click at [600, 443] on p "False" at bounding box center [851, 447] width 516 height 19
click at [550, 443] on input "False" at bounding box center [540, 447] width 19 height 19
radio input "true"
click at [818, 572] on button "SUBMIT" at bounding box center [834, 585] width 162 height 38
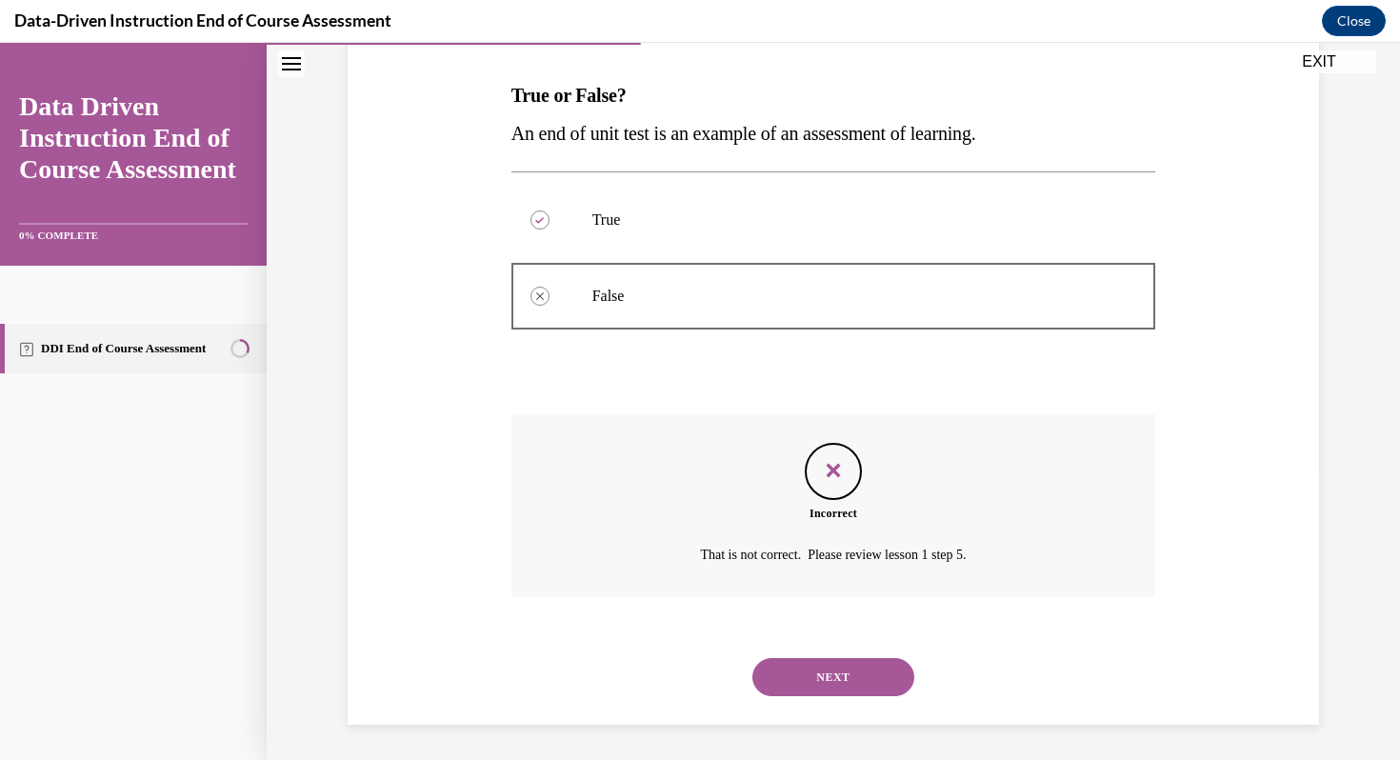
scroll to position [290, 0]
click at [807, 652] on div "NEXT" at bounding box center [834, 674] width 645 height 76
click at [796, 674] on button "NEXT" at bounding box center [834, 674] width 162 height 38
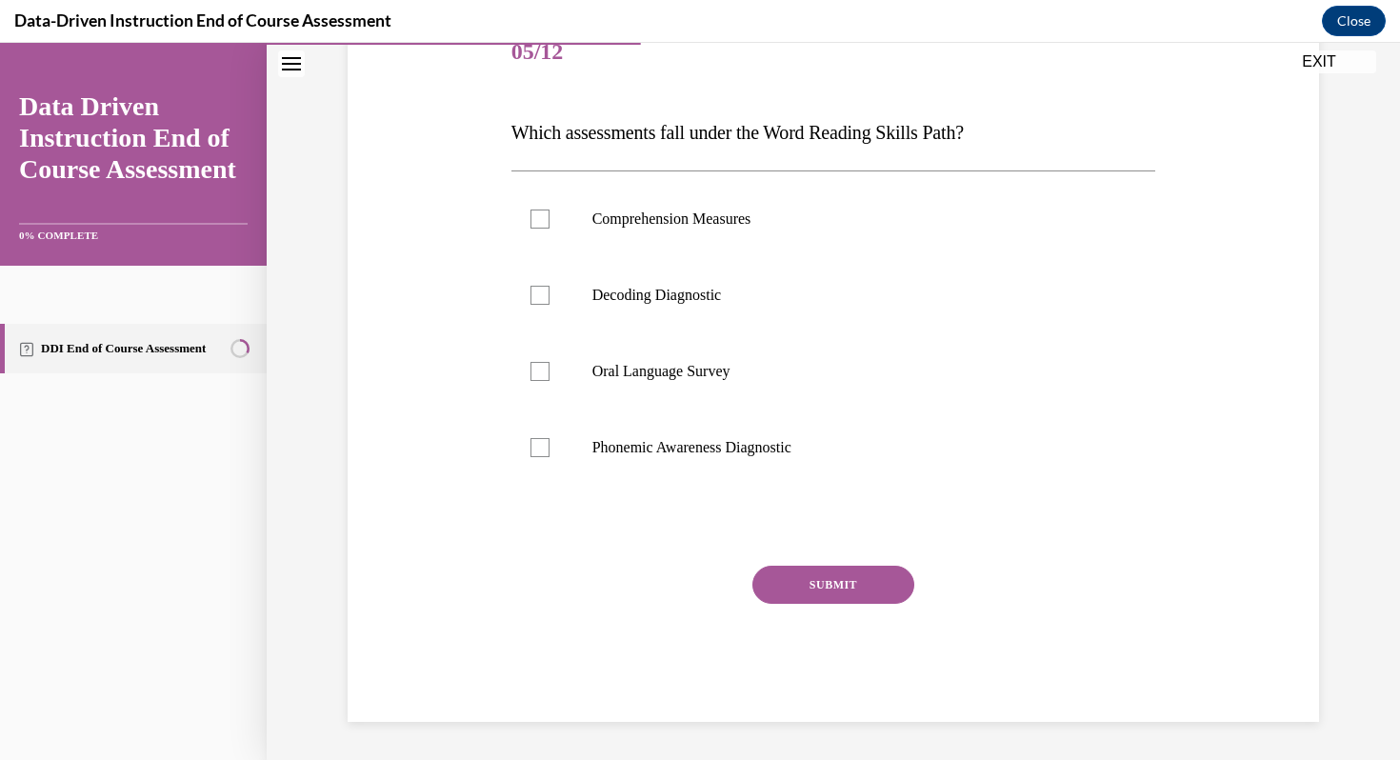
scroll to position [211, 0]
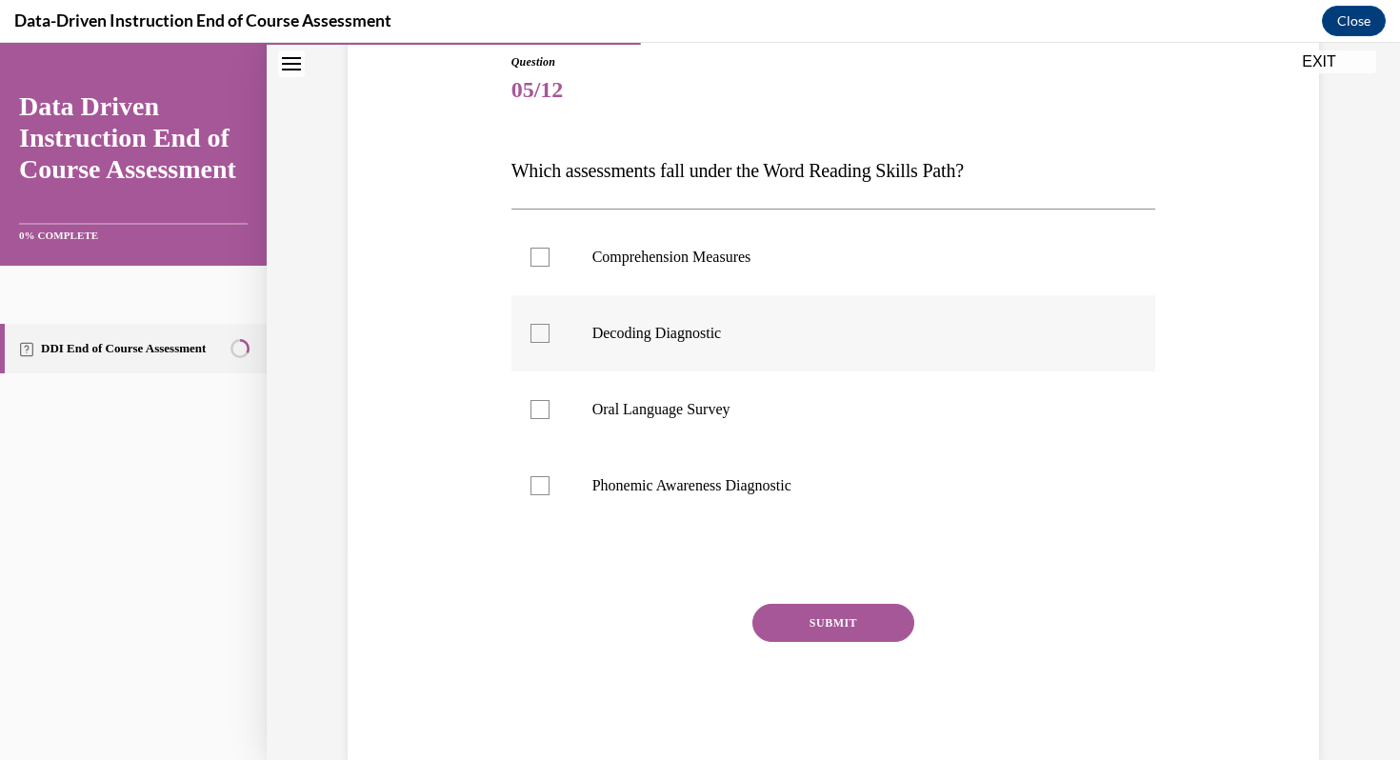
click at [668, 332] on p "Decoding Diagnostic" at bounding box center [851, 333] width 516 height 19
click at [550, 332] on input "Decoding Diagnostic" at bounding box center [540, 333] width 19 height 19
checkbox input "true"
click at [822, 610] on button "SUBMIT" at bounding box center [834, 623] width 162 height 38
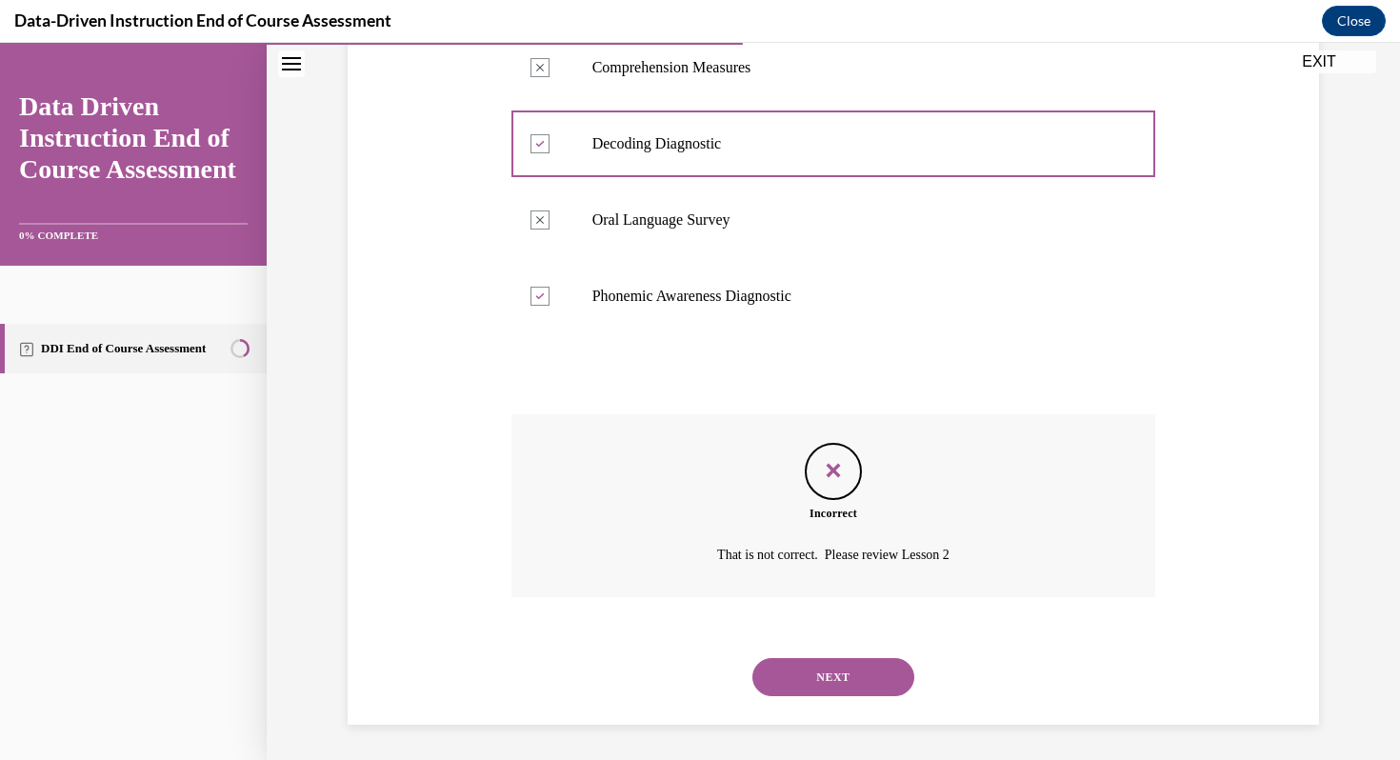
scroll to position [404, 0]
click at [804, 672] on button "NEXT" at bounding box center [834, 674] width 162 height 38
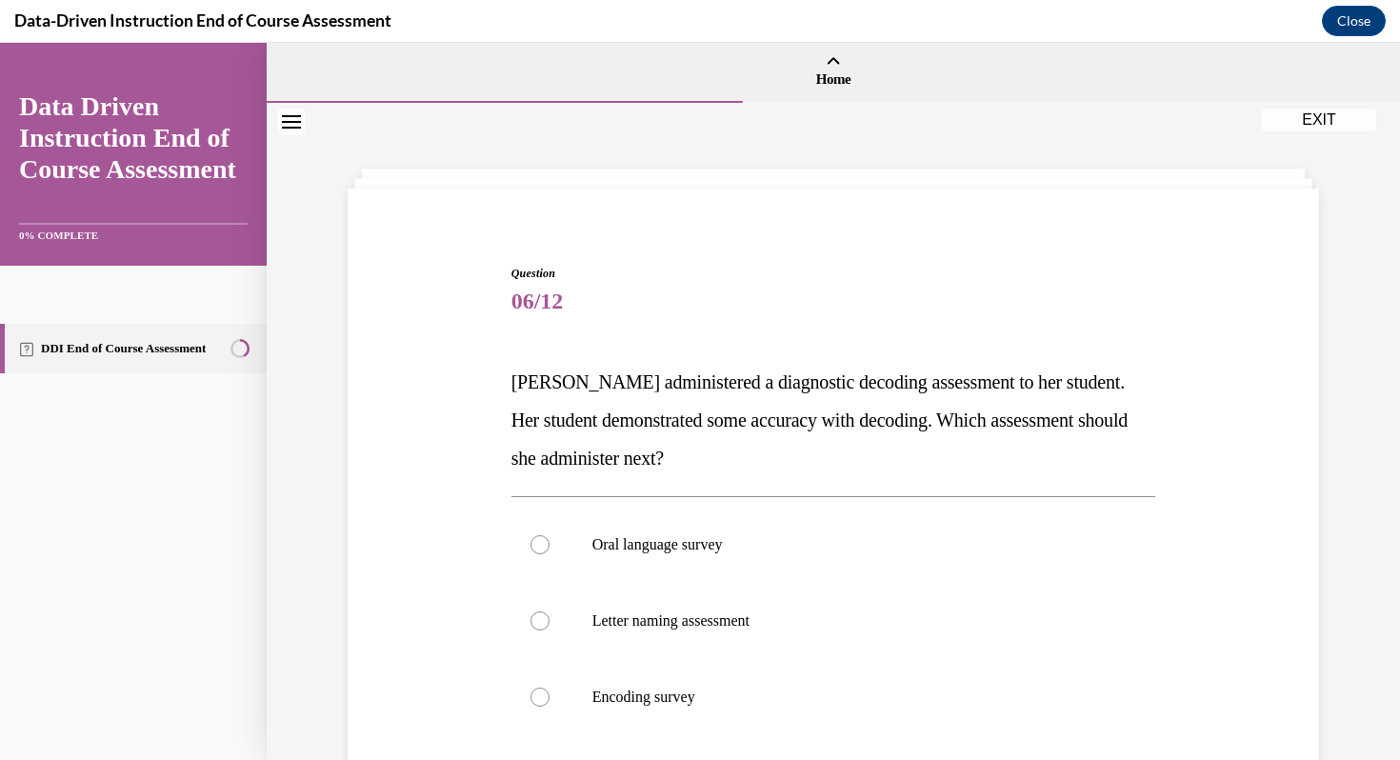
click at [1311, 121] on button "EXIT" at bounding box center [1319, 120] width 114 height 23
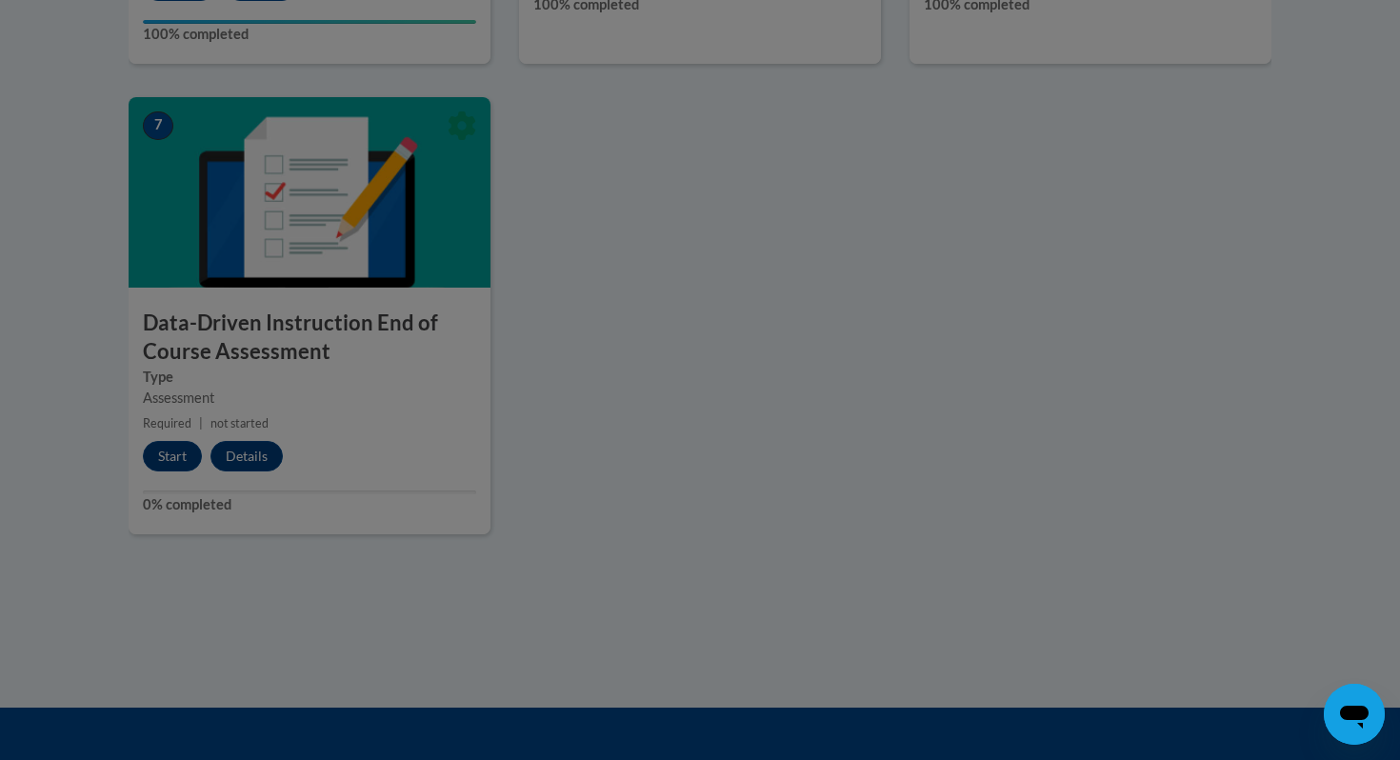
click at [169, 458] on div at bounding box center [700, 380] width 1400 height 760
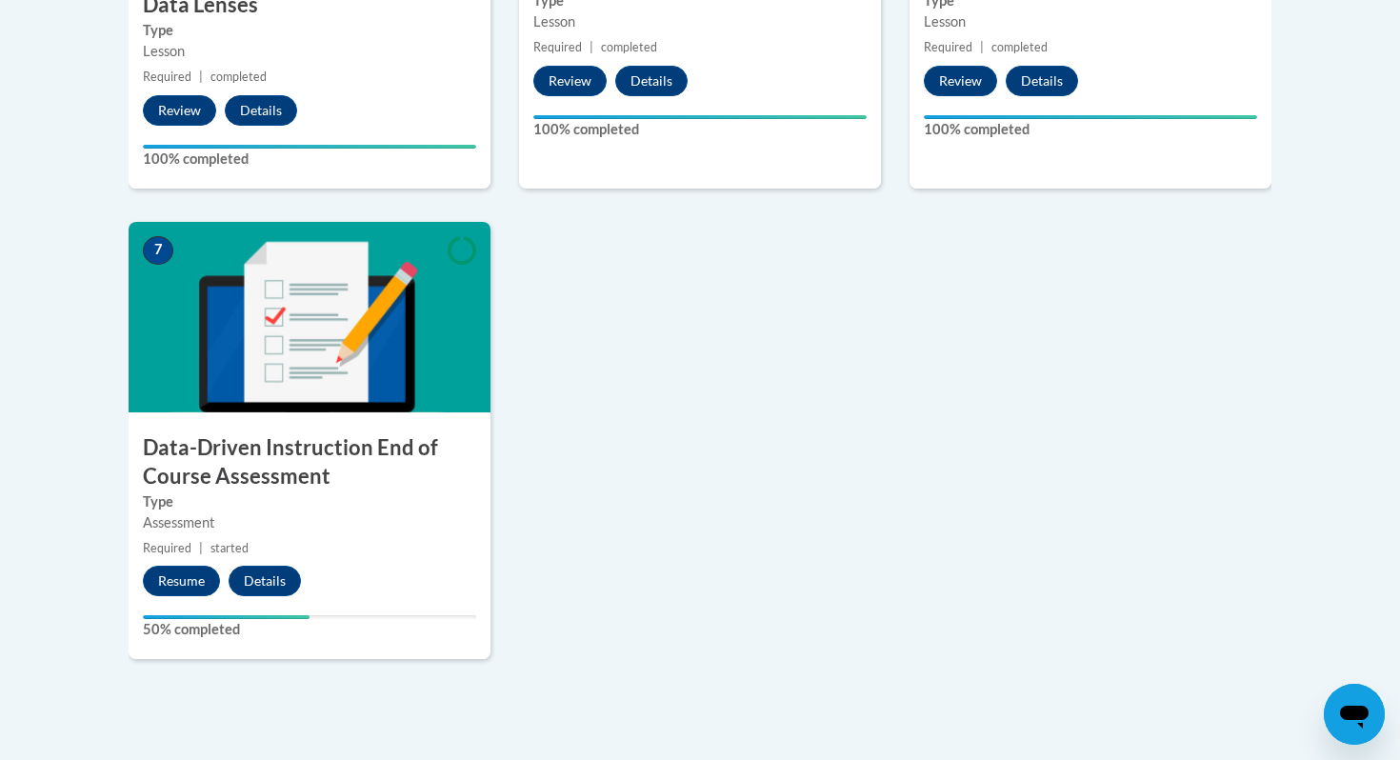
scroll to position [1361, 0]
click at [217, 577] on button "Resume" at bounding box center [181, 581] width 77 height 30
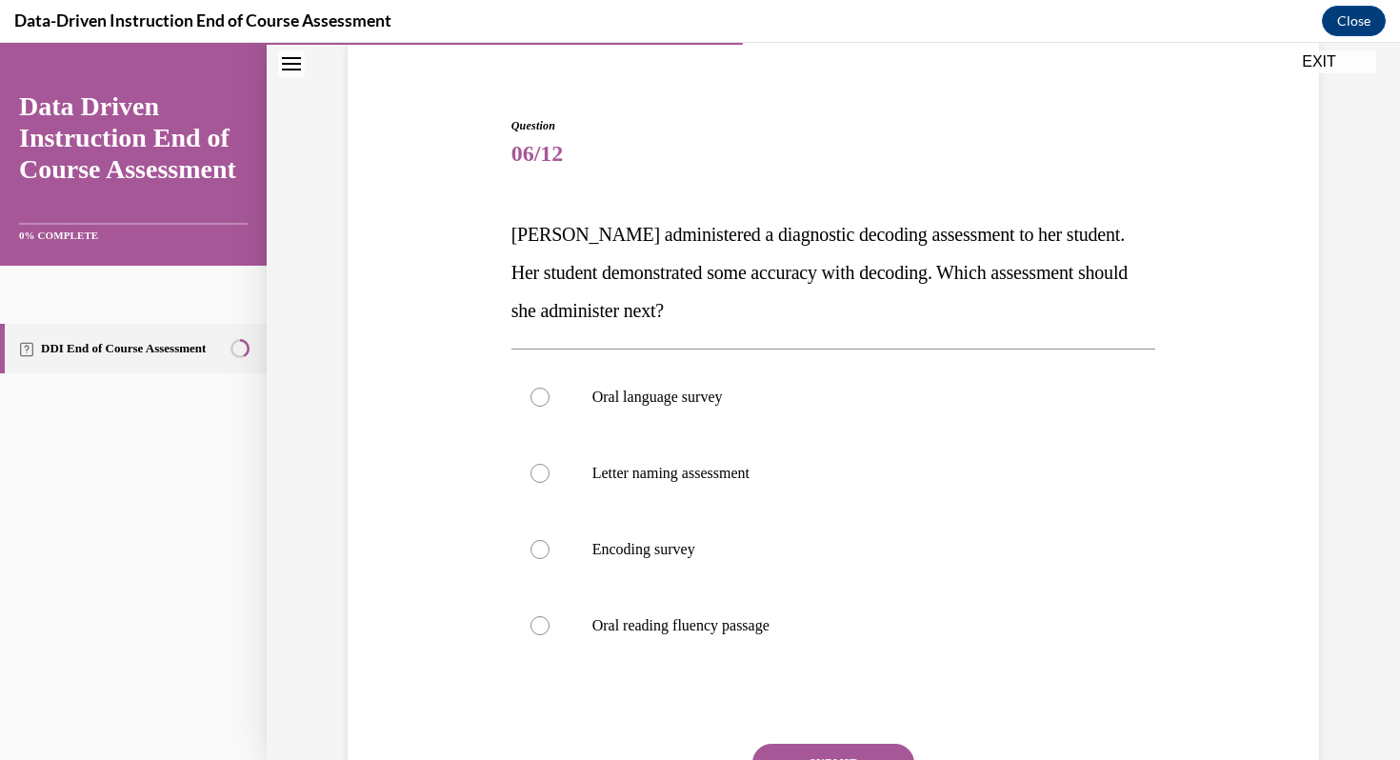
scroll to position [131, 0]
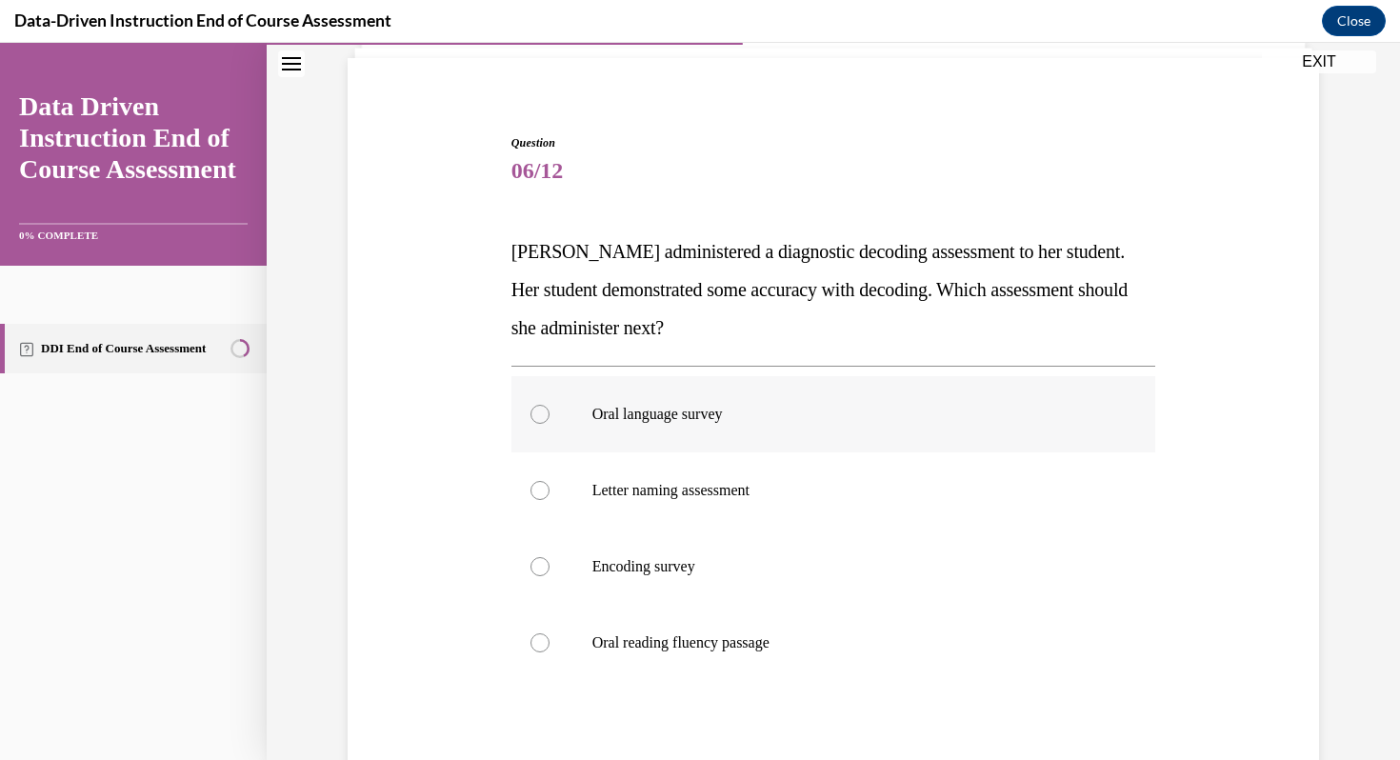
click at [610, 398] on label "Oral language survey" at bounding box center [834, 414] width 645 height 76
click at [550, 405] on input "Oral language survey" at bounding box center [540, 414] width 19 height 19
radio input "true"
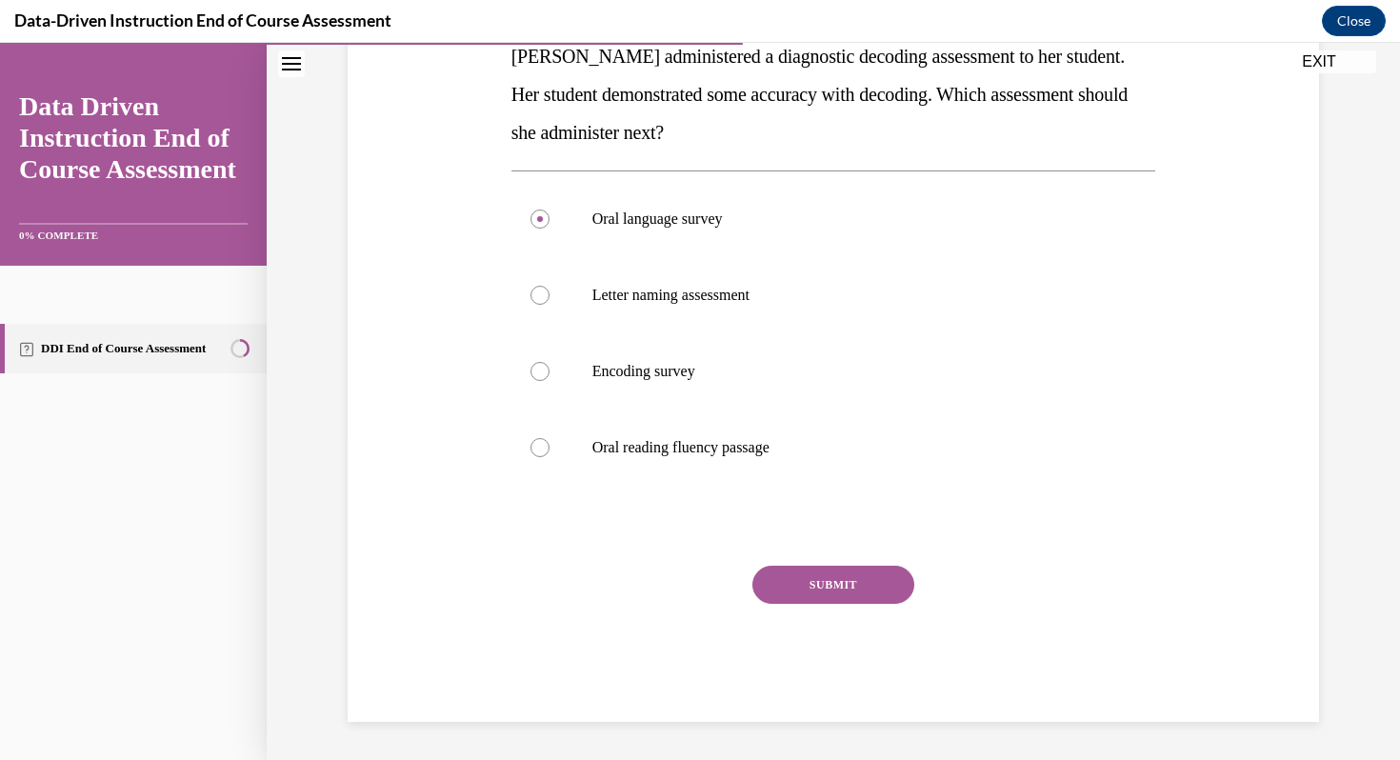
click at [815, 592] on button "SUBMIT" at bounding box center [834, 585] width 162 height 38
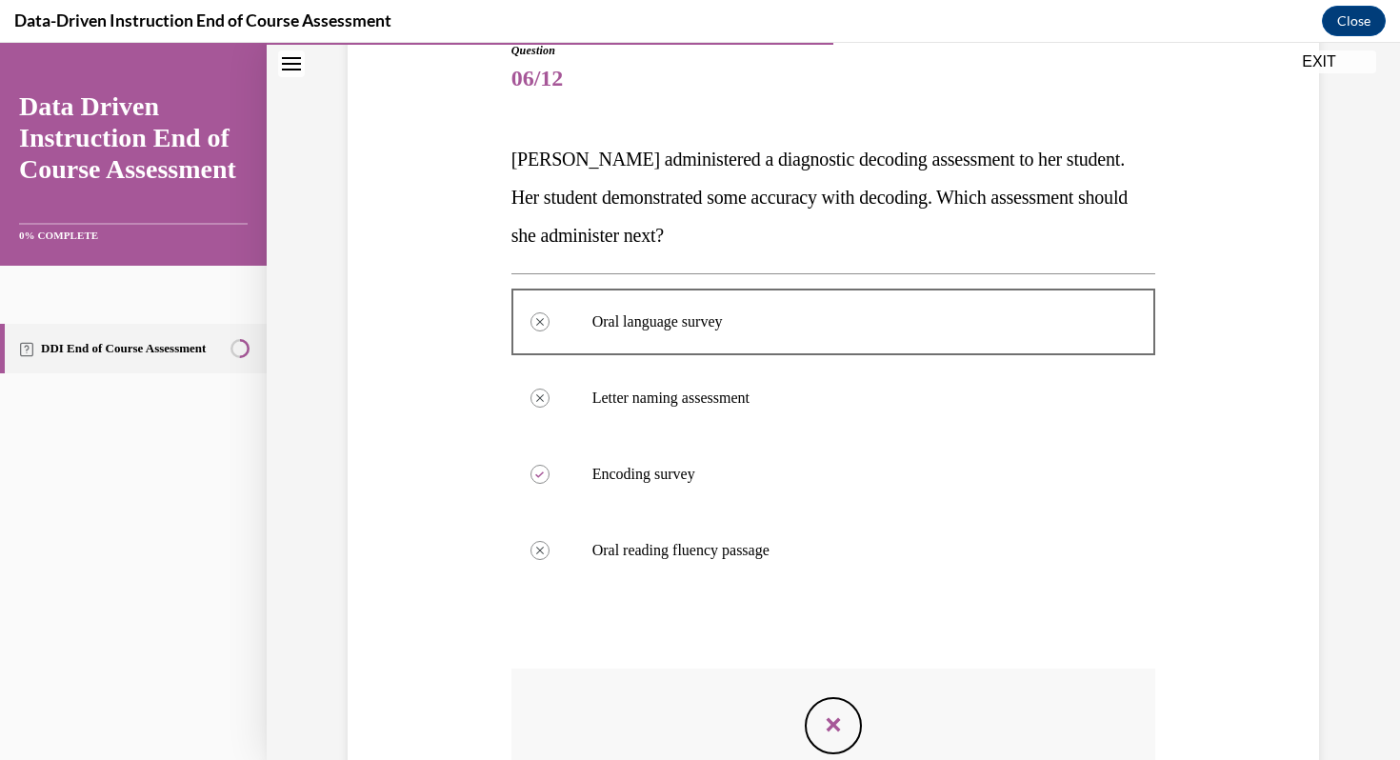
scroll to position [170, 0]
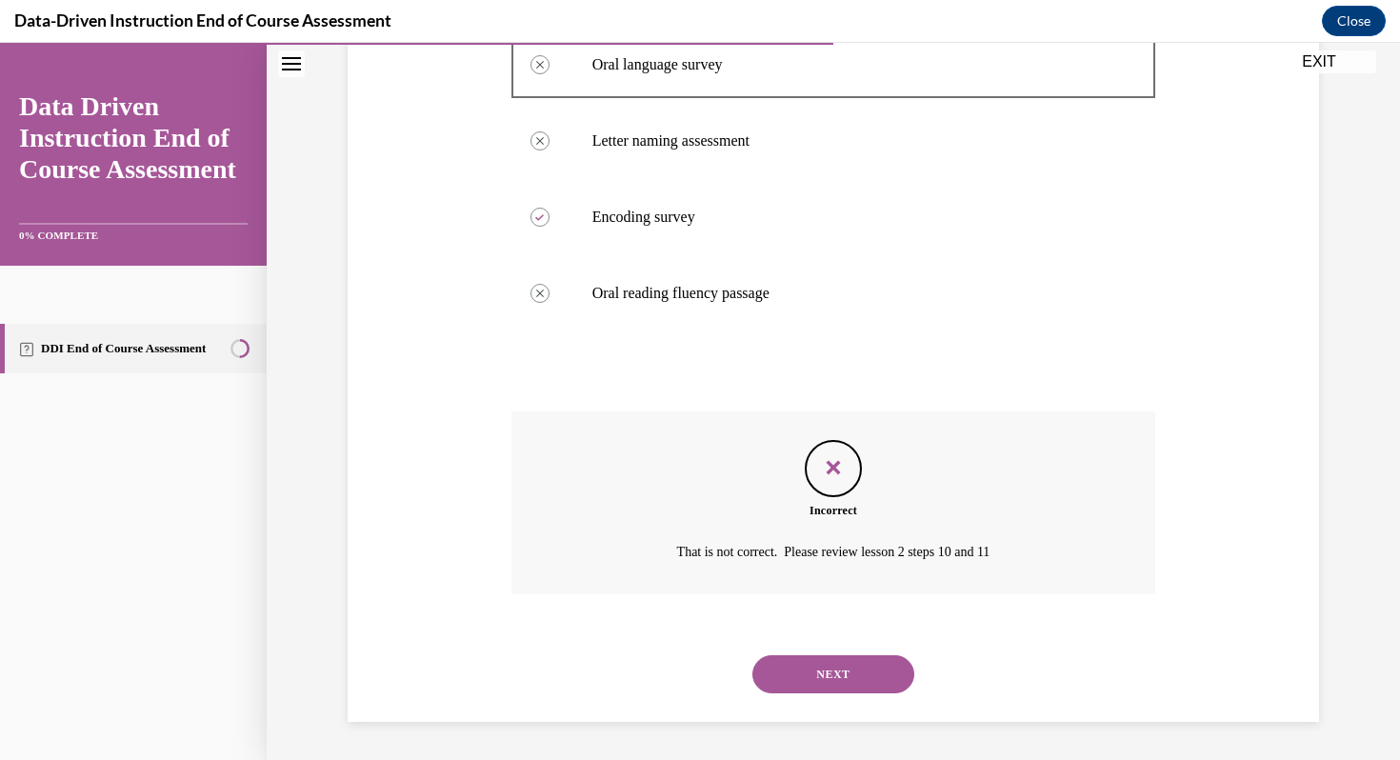
click at [787, 667] on button "NEXT" at bounding box center [834, 674] width 162 height 38
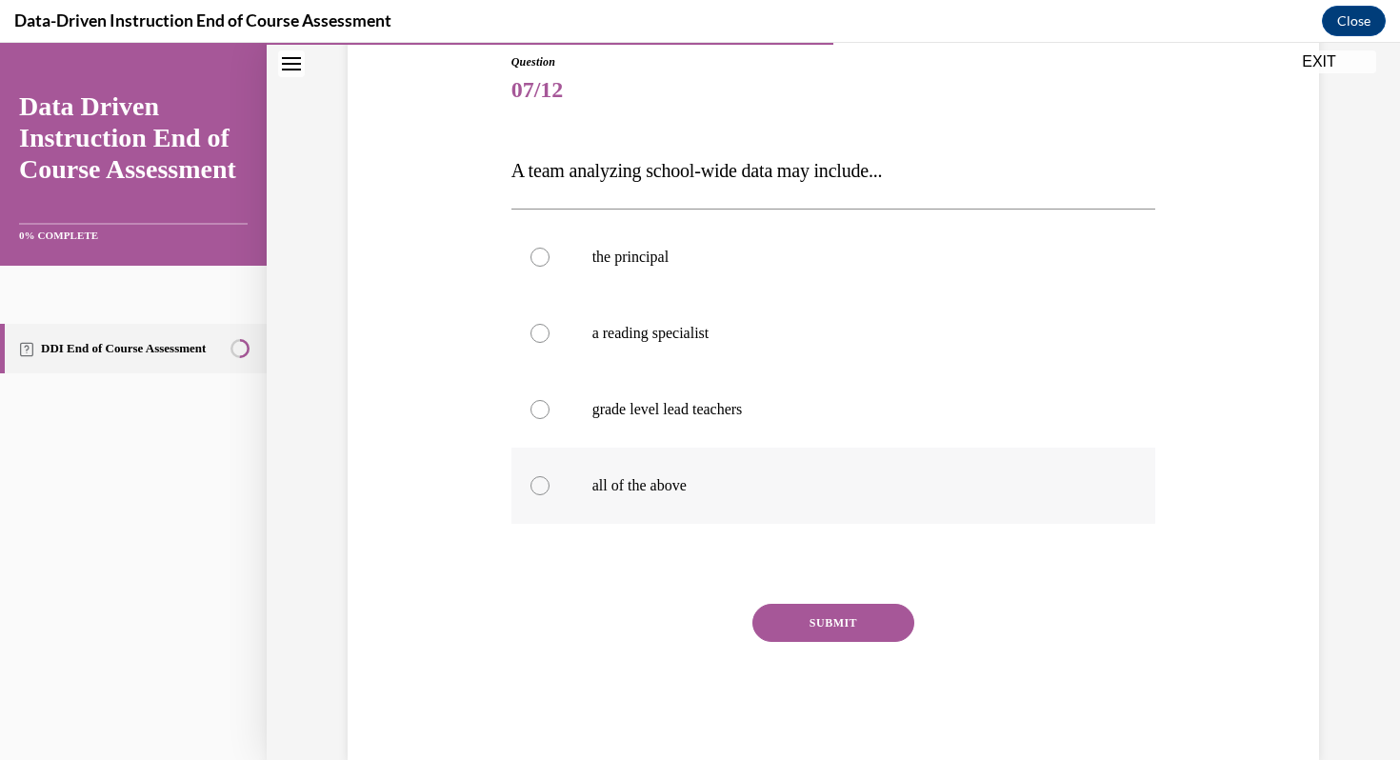
click at [564, 488] on label "all of the above" at bounding box center [834, 486] width 645 height 76
click at [550, 488] on input "all of the above" at bounding box center [540, 485] width 19 height 19
radio input "true"
click at [833, 623] on button "SUBMIT" at bounding box center [834, 623] width 162 height 38
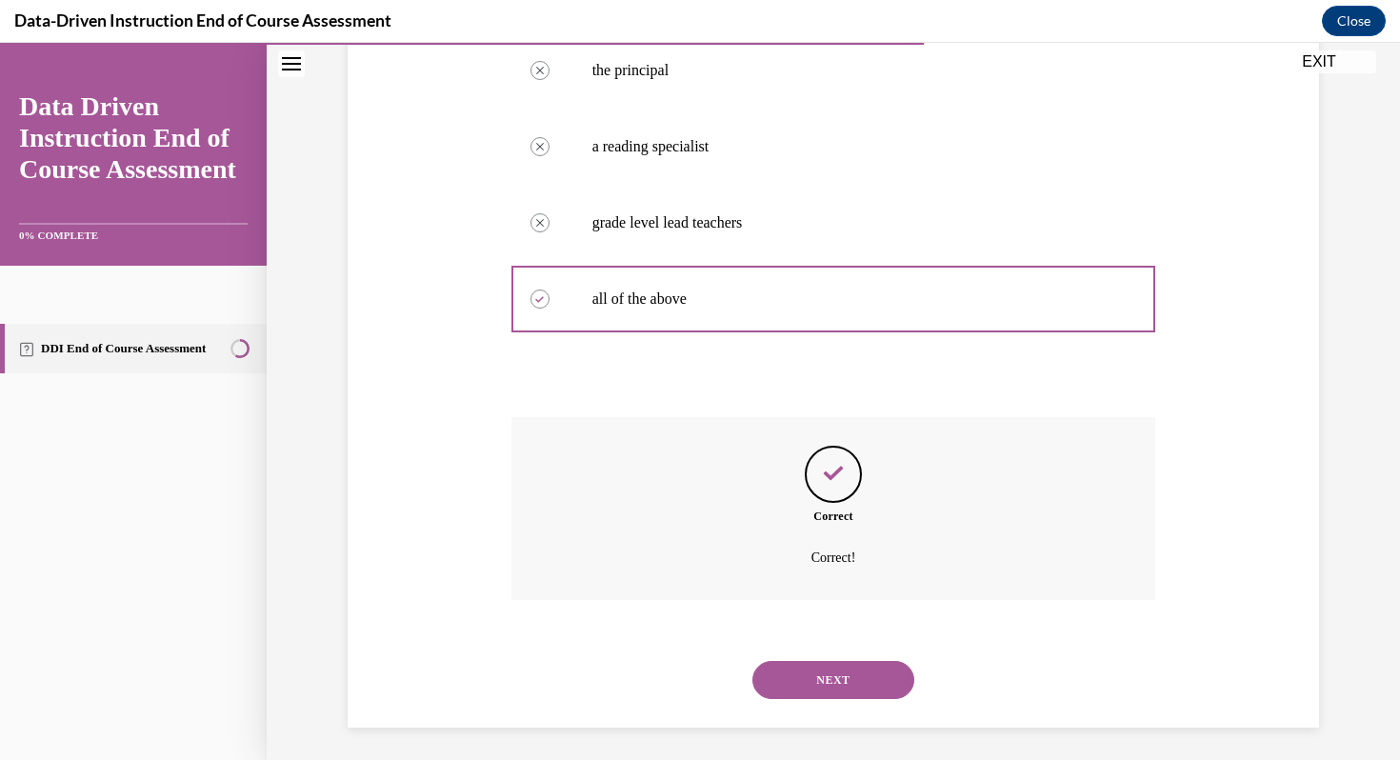
scroll to position [404, 0]
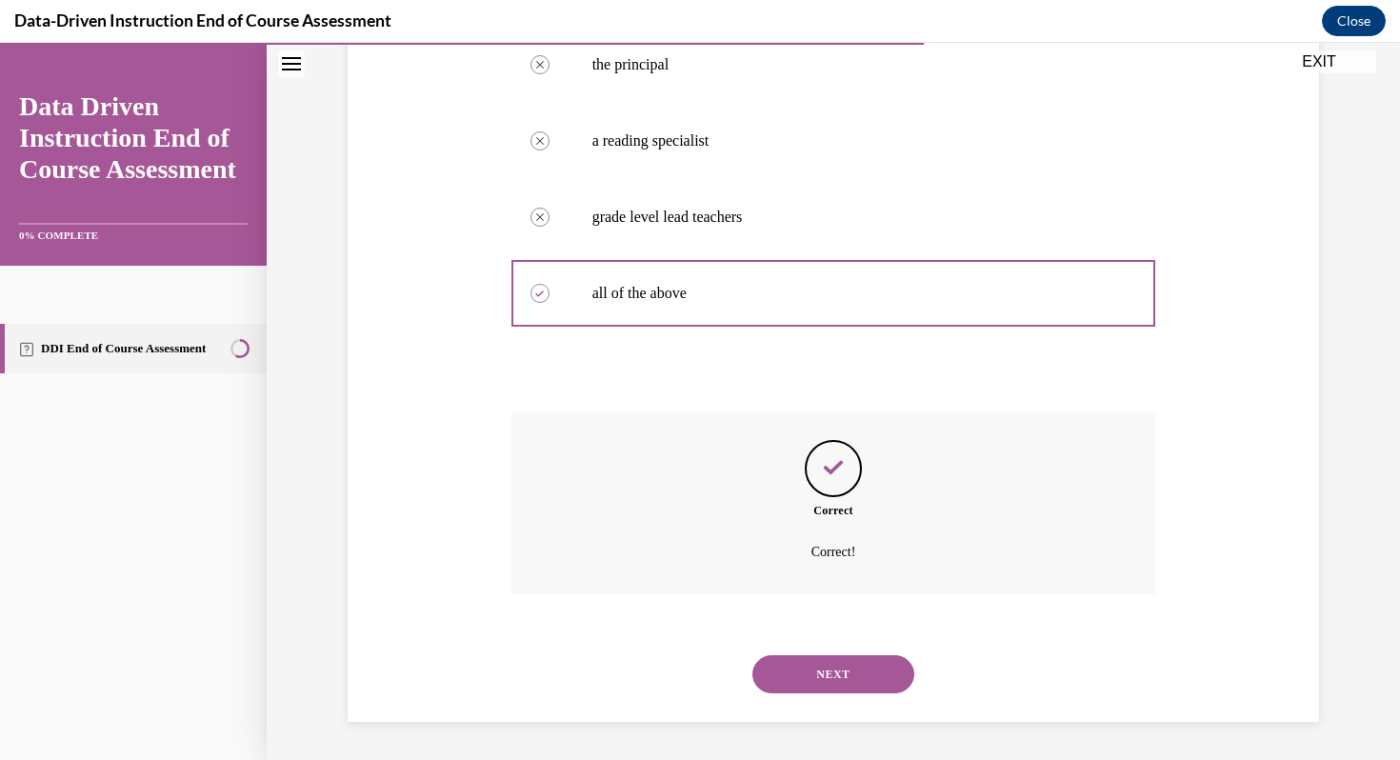
click at [822, 667] on button "NEXT" at bounding box center [834, 674] width 162 height 38
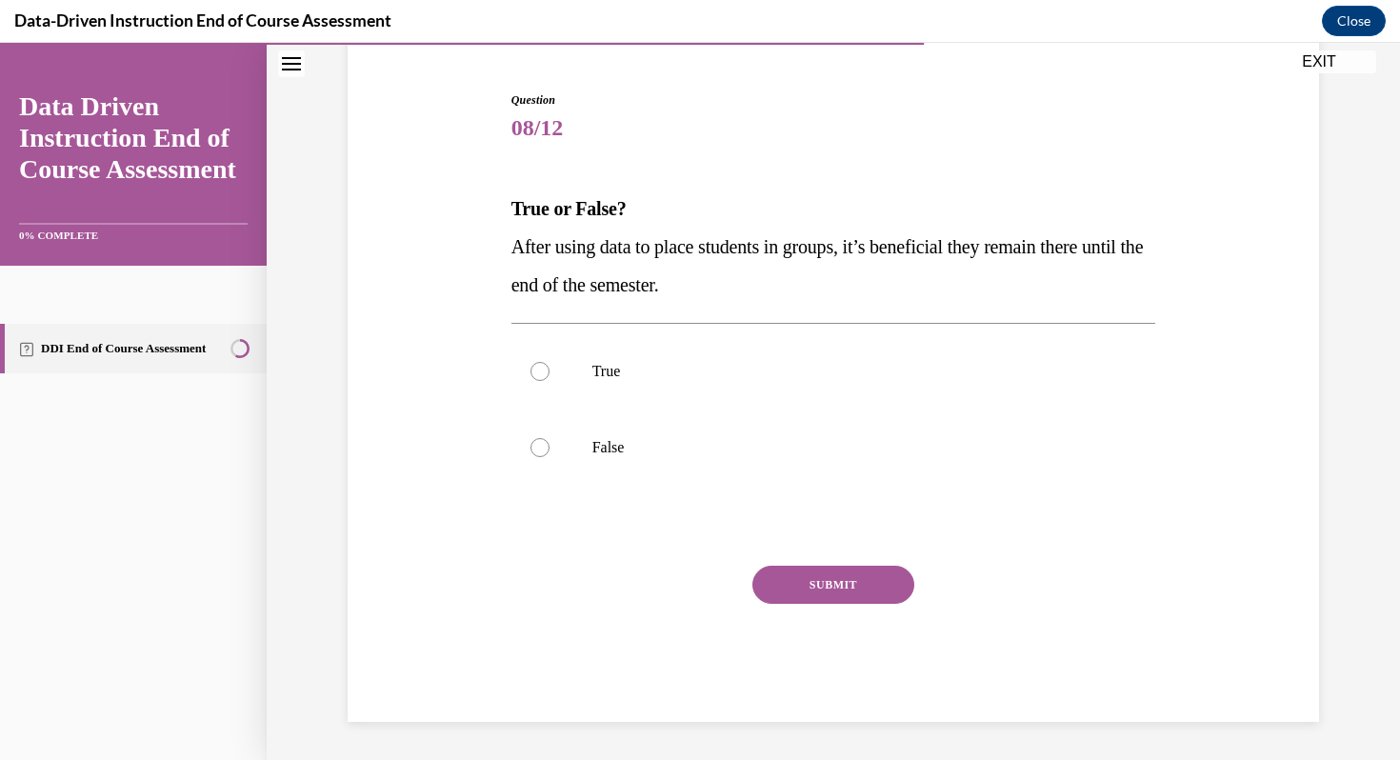
scroll to position [173, 0]
click at [641, 444] on p "False" at bounding box center [851, 447] width 516 height 19
click at [550, 444] on input "False" at bounding box center [540, 447] width 19 height 19
radio input "true"
click at [894, 581] on button "SUBMIT" at bounding box center [834, 585] width 162 height 38
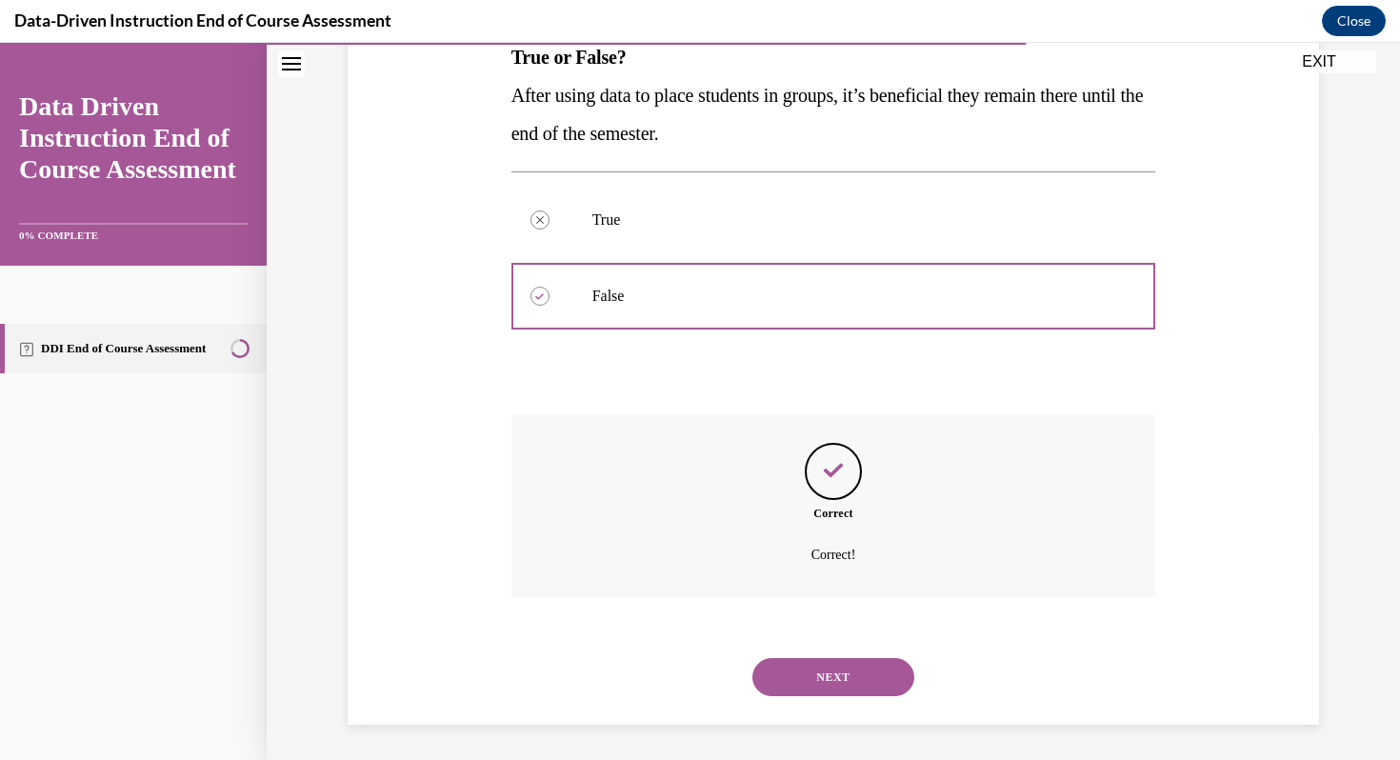
scroll to position [328, 0]
click at [854, 672] on button "NEXT" at bounding box center [834, 674] width 162 height 38
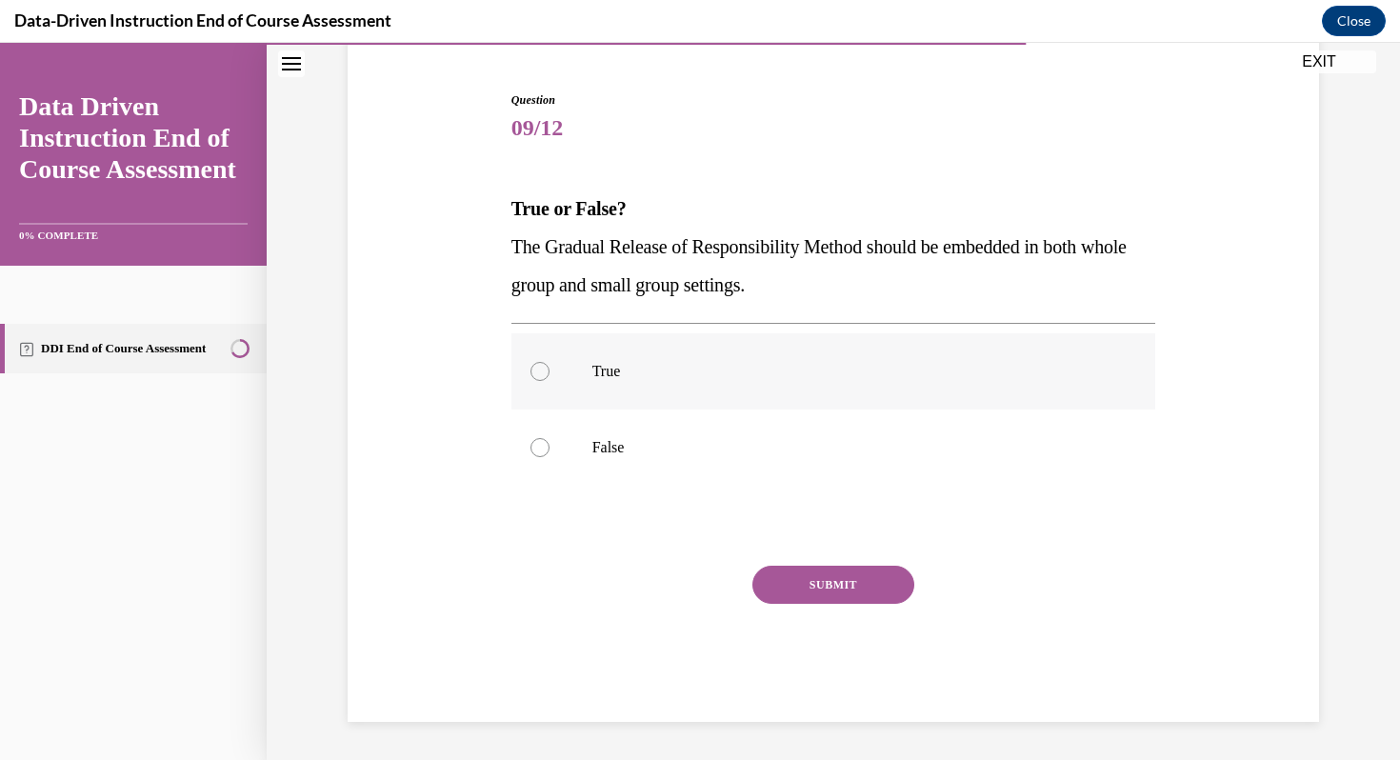
click at [633, 376] on p "True" at bounding box center [851, 371] width 516 height 19
click at [550, 376] on input "True" at bounding box center [540, 371] width 19 height 19
radio input "true"
click at [774, 560] on div "Question 09/12 True or False? The Gradual Release of Responsibility Method shou…" at bounding box center [834, 406] width 645 height 631
click at [789, 590] on button "SUBMIT" at bounding box center [834, 585] width 162 height 38
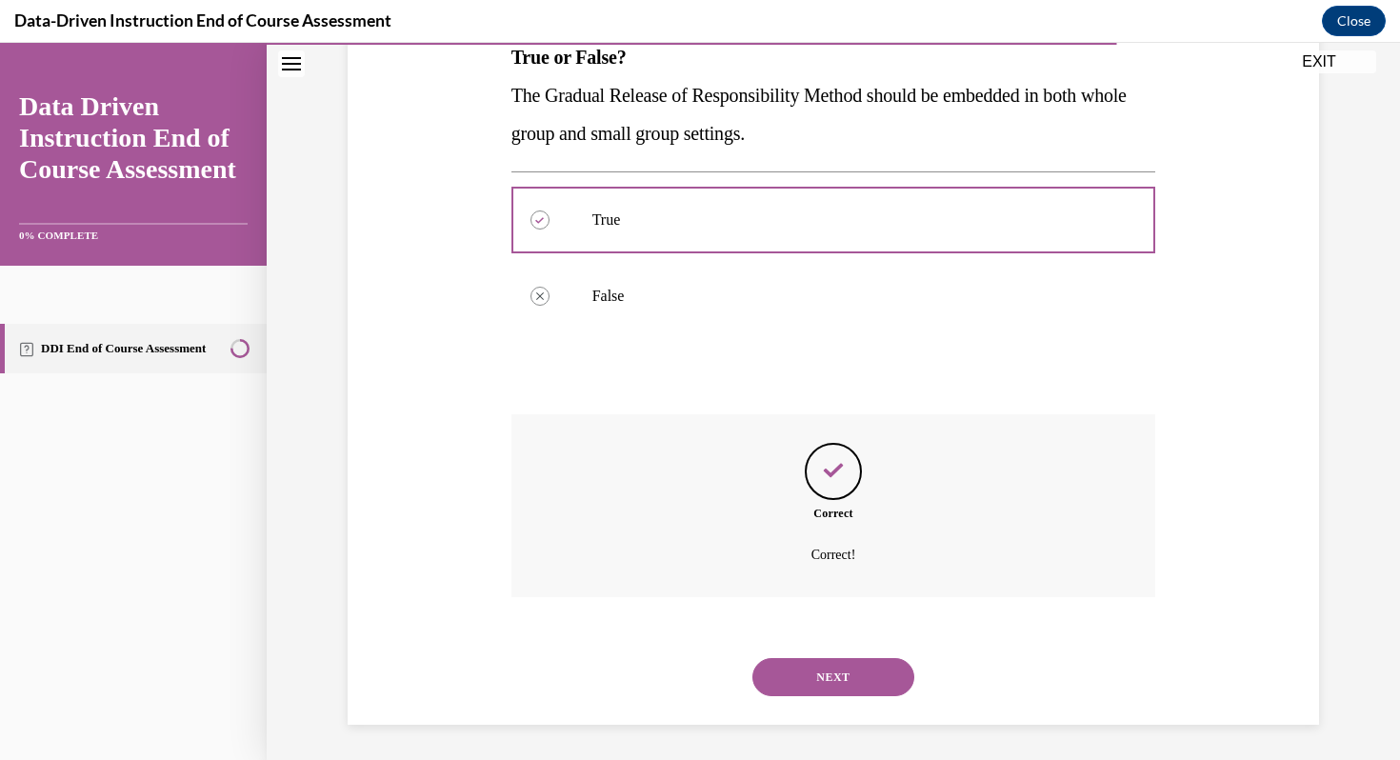
scroll to position [328, 0]
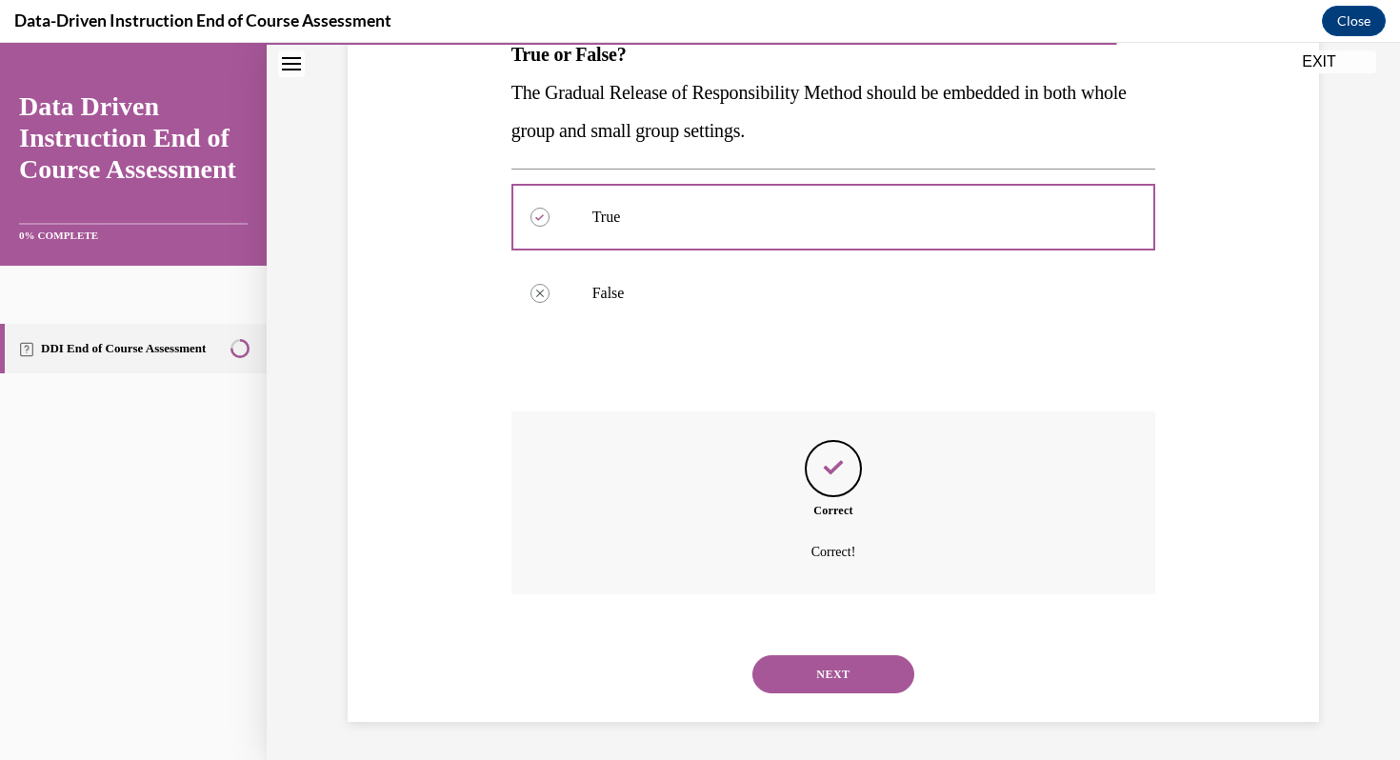
click at [796, 659] on button "NEXT" at bounding box center [834, 674] width 162 height 38
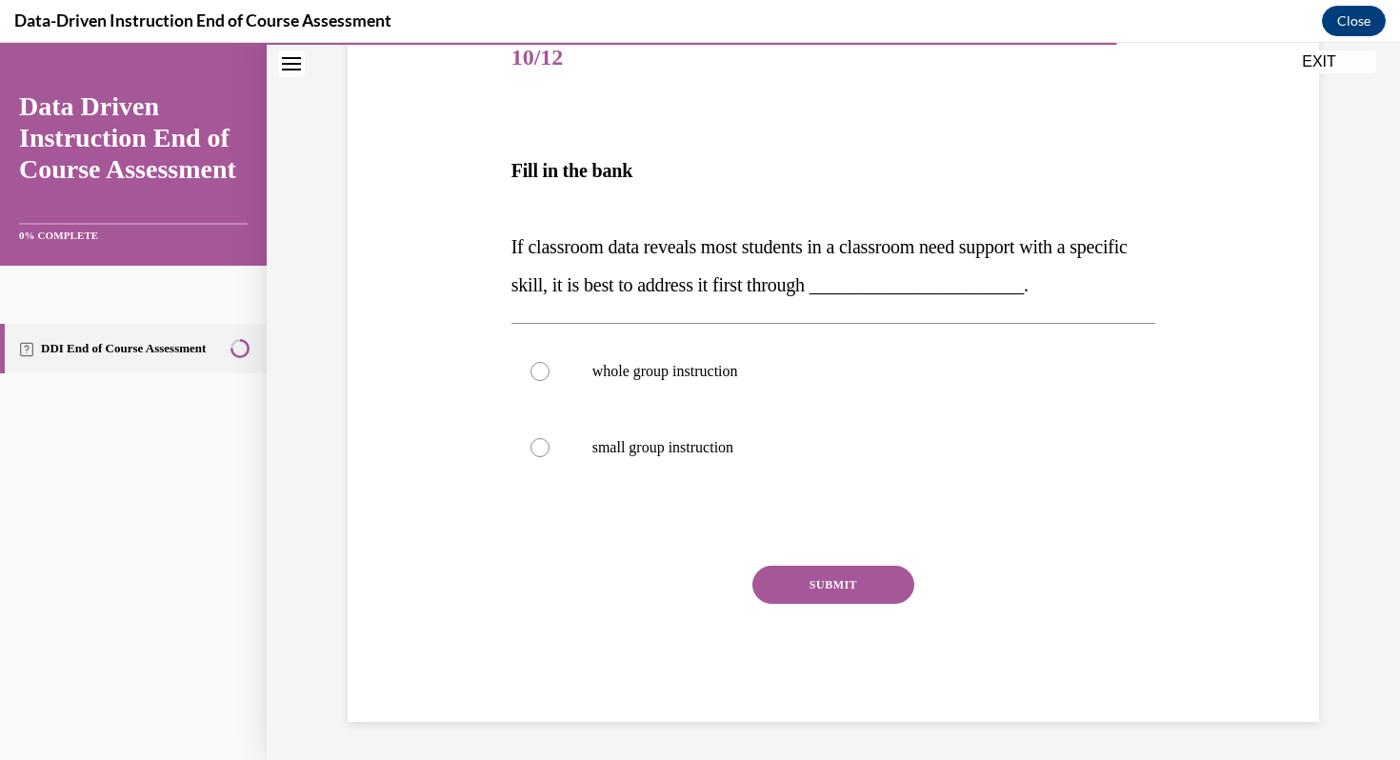
scroll to position [211, 0]
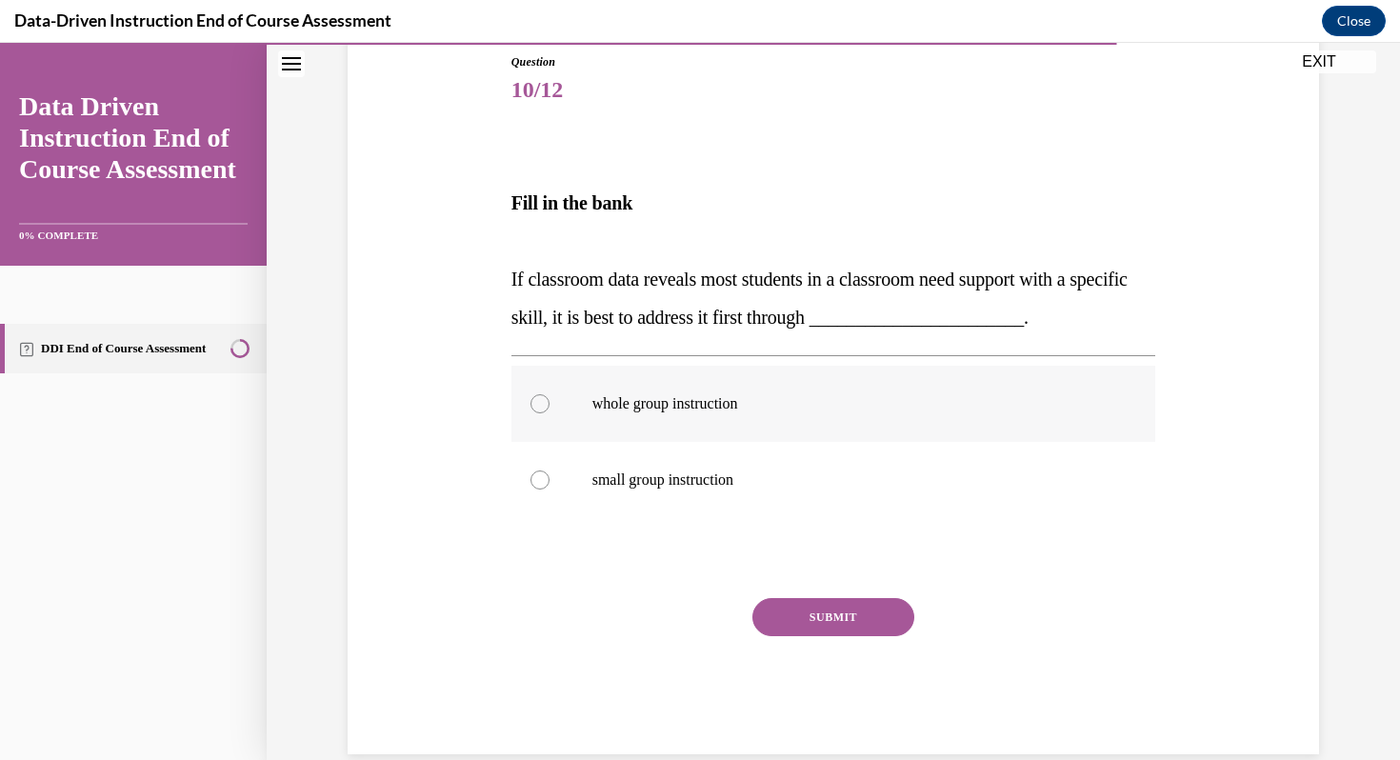
click at [686, 413] on label "whole group instruction" at bounding box center [834, 404] width 645 height 76
click at [550, 413] on input "whole group instruction" at bounding box center [540, 403] width 19 height 19
radio input "true"
click at [836, 625] on button "SUBMIT" at bounding box center [834, 617] width 162 height 38
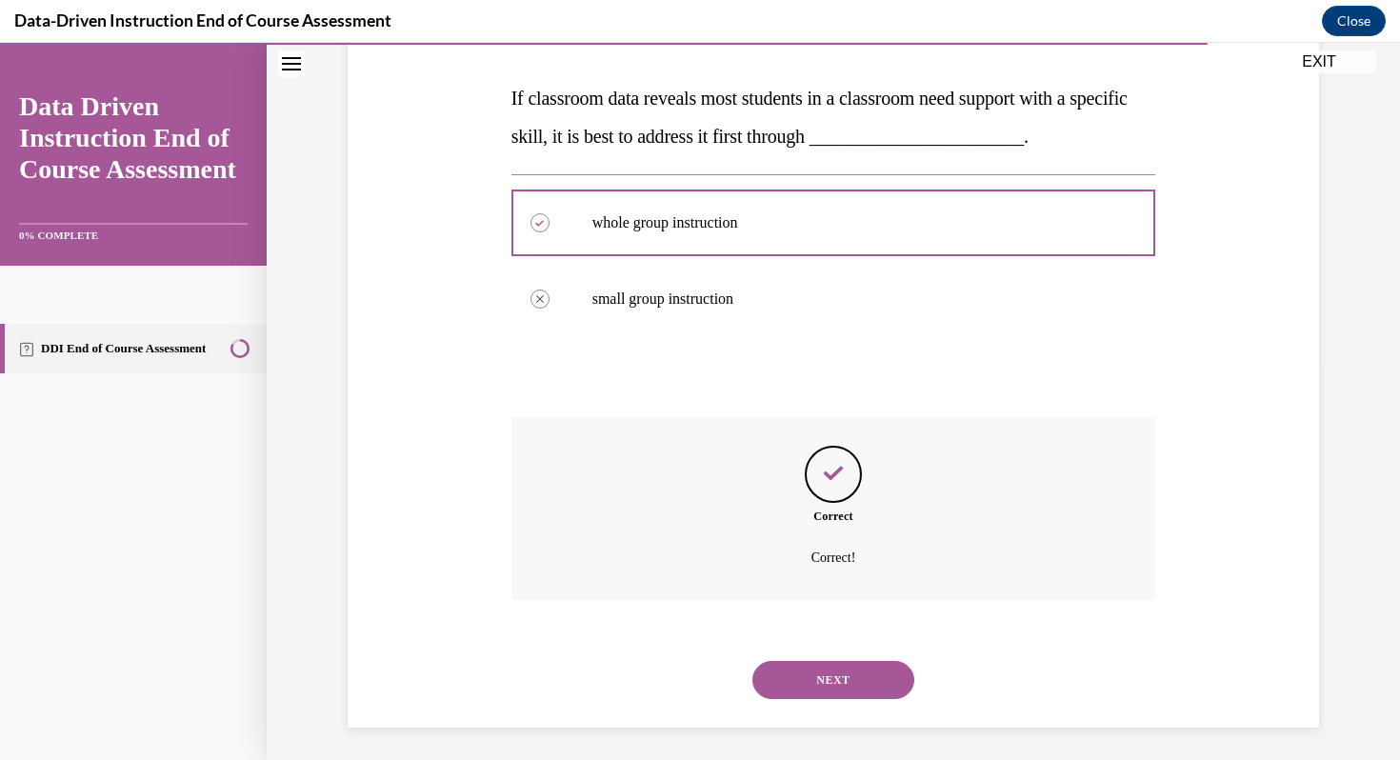
scroll to position [398, 0]
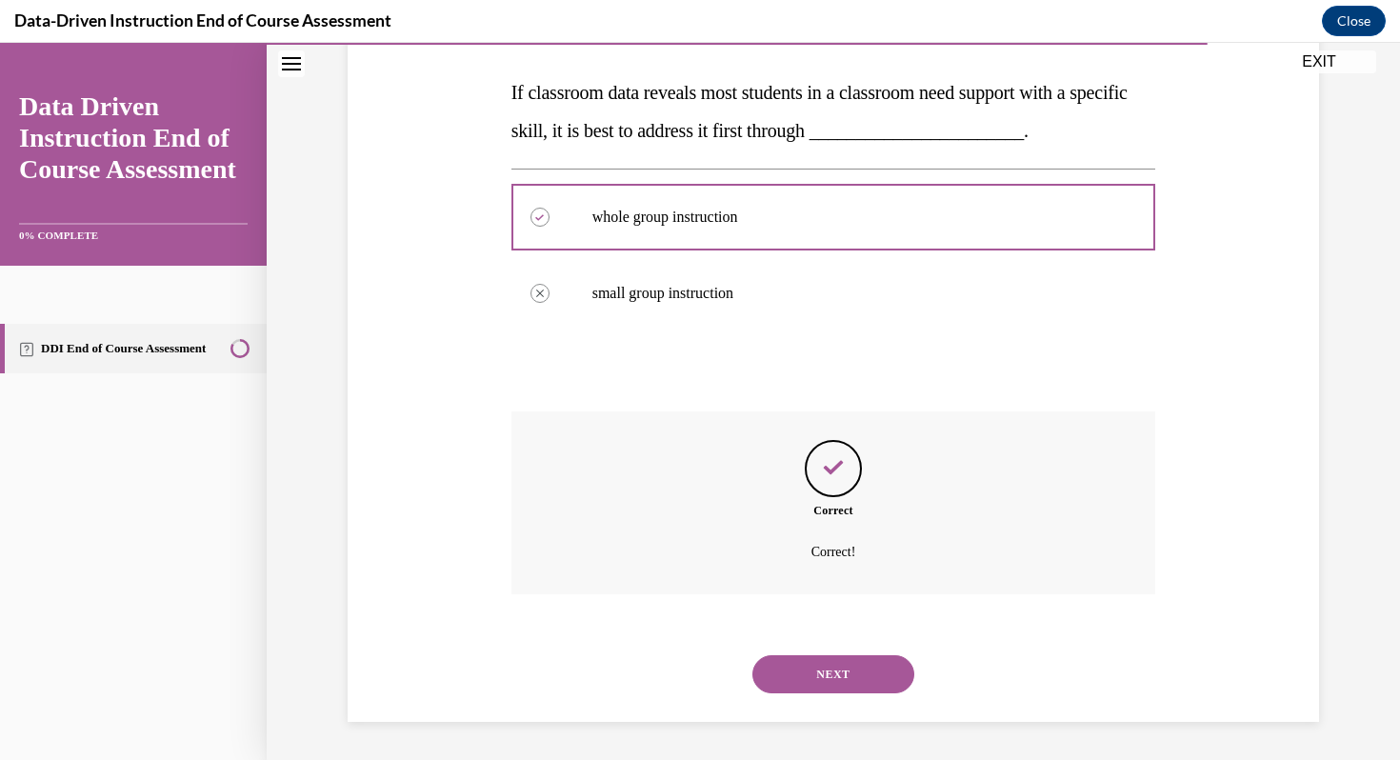
click at [829, 673] on button "NEXT" at bounding box center [834, 674] width 162 height 38
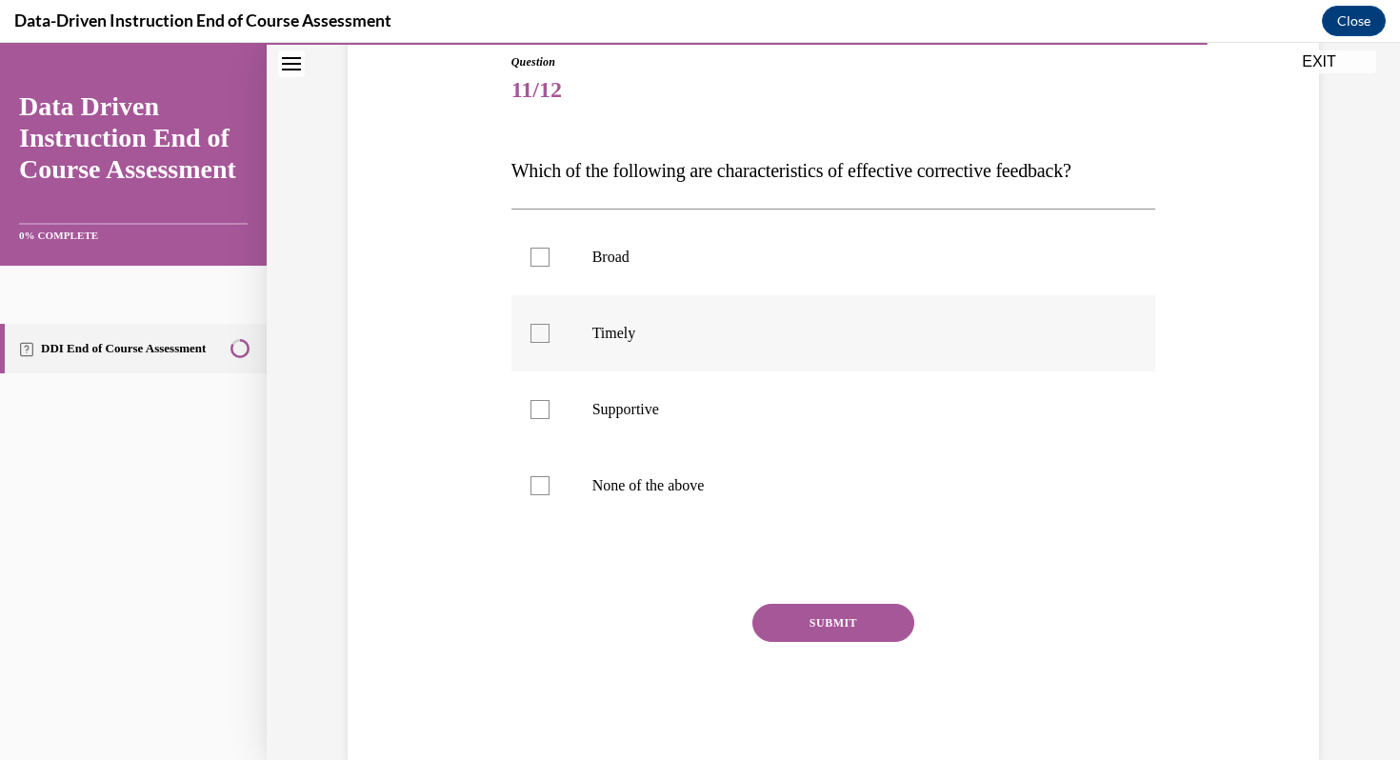
click at [538, 331] on div at bounding box center [540, 333] width 19 height 19
click at [538, 331] on input "Timely" at bounding box center [540, 333] width 19 height 19
checkbox input "true"
click at [533, 401] on div at bounding box center [540, 409] width 19 height 19
click at [533, 401] on input "Supportive" at bounding box center [540, 409] width 19 height 19
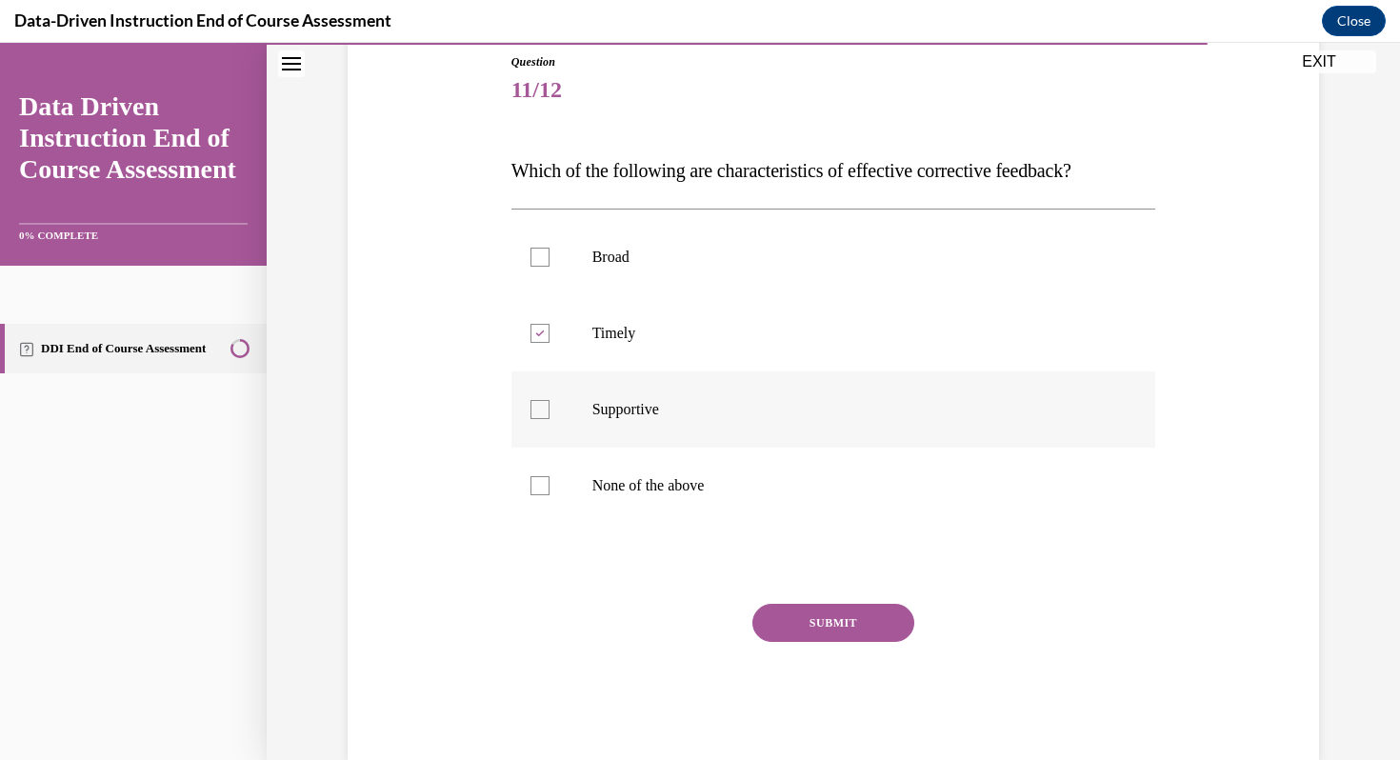
checkbox input "true"
click at [796, 623] on button "SUBMIT" at bounding box center [834, 623] width 162 height 38
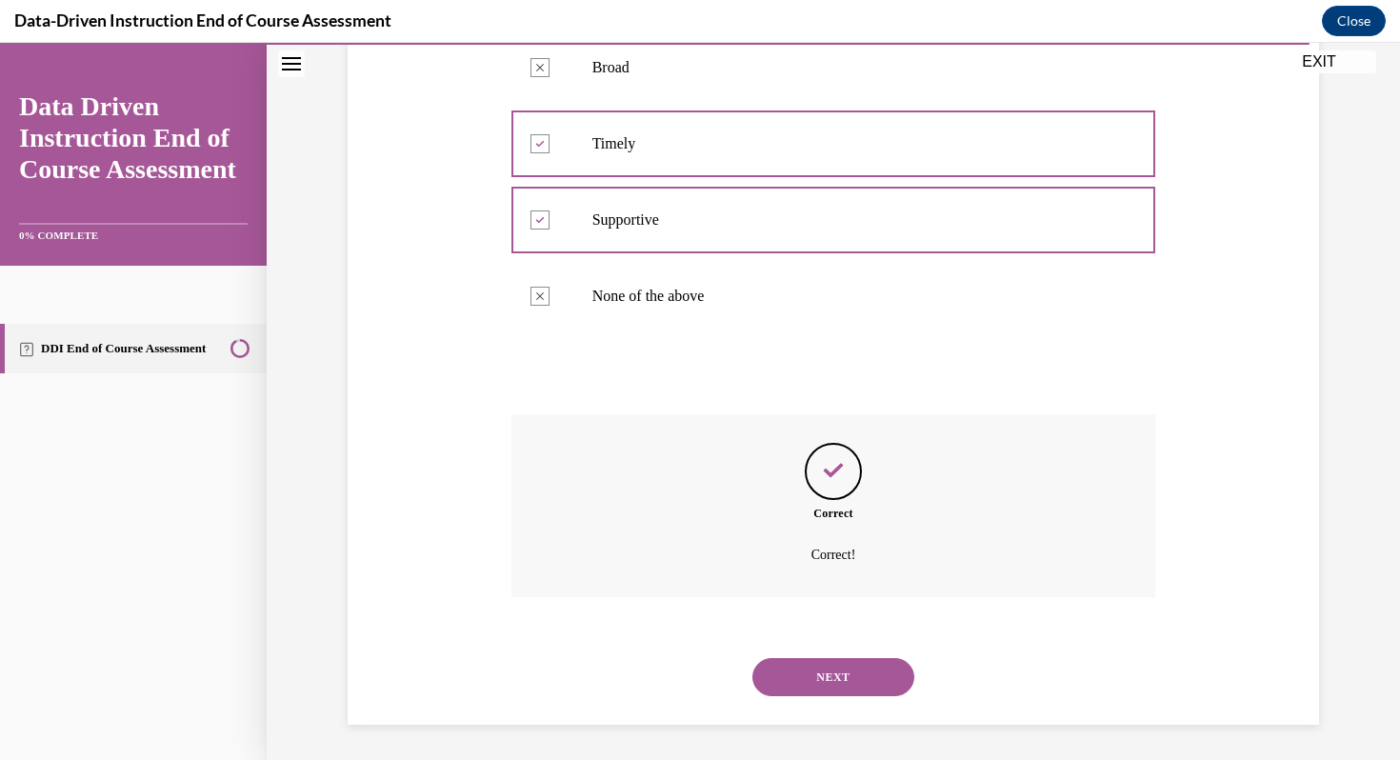
scroll to position [404, 0]
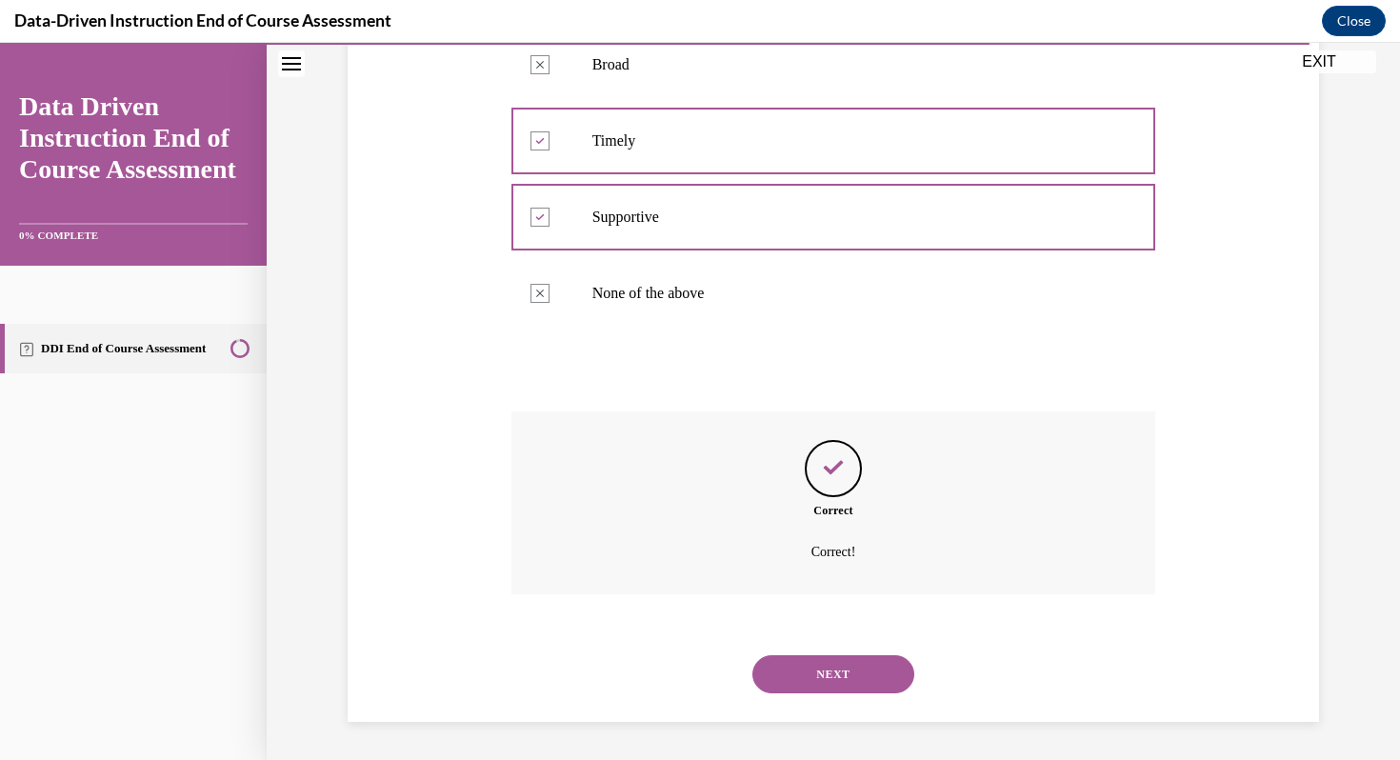
click at [802, 656] on button "NEXT" at bounding box center [834, 674] width 162 height 38
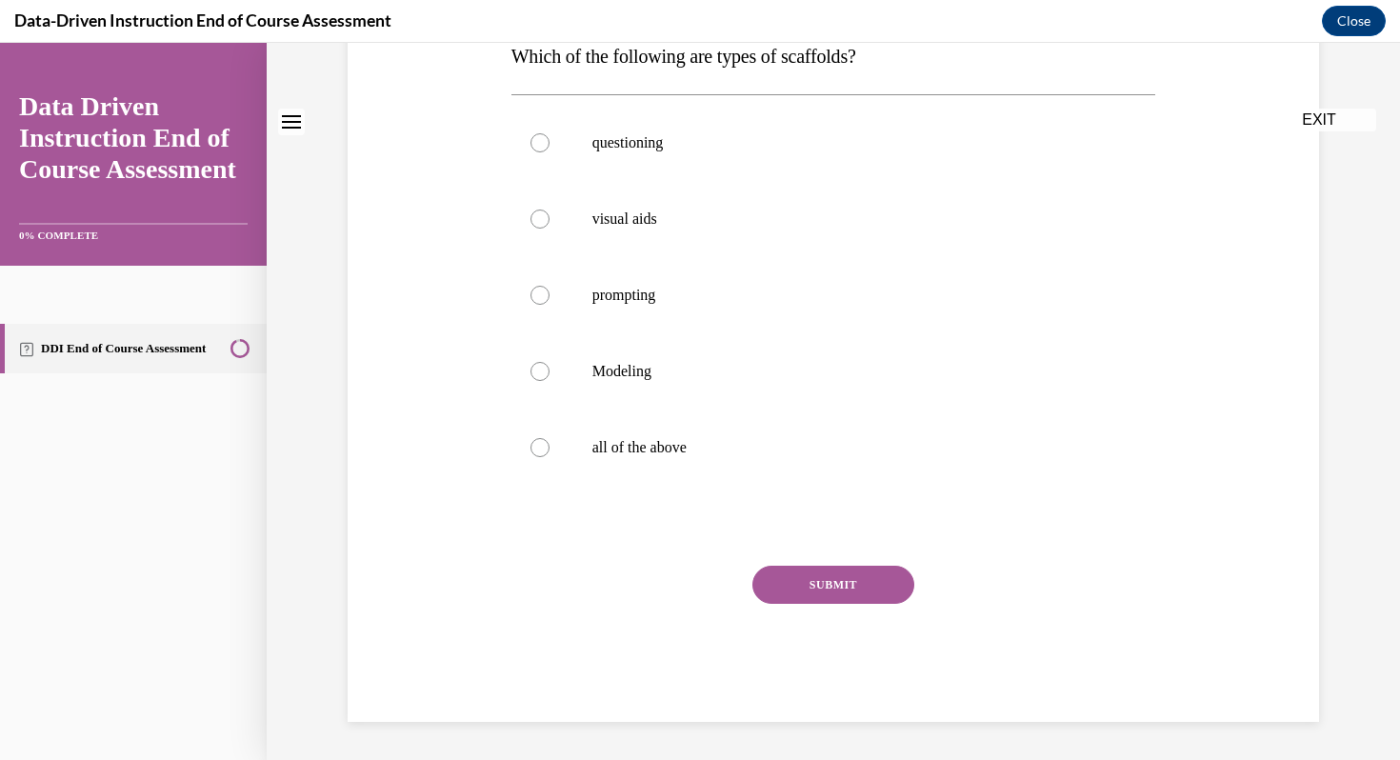
scroll to position [0, 0]
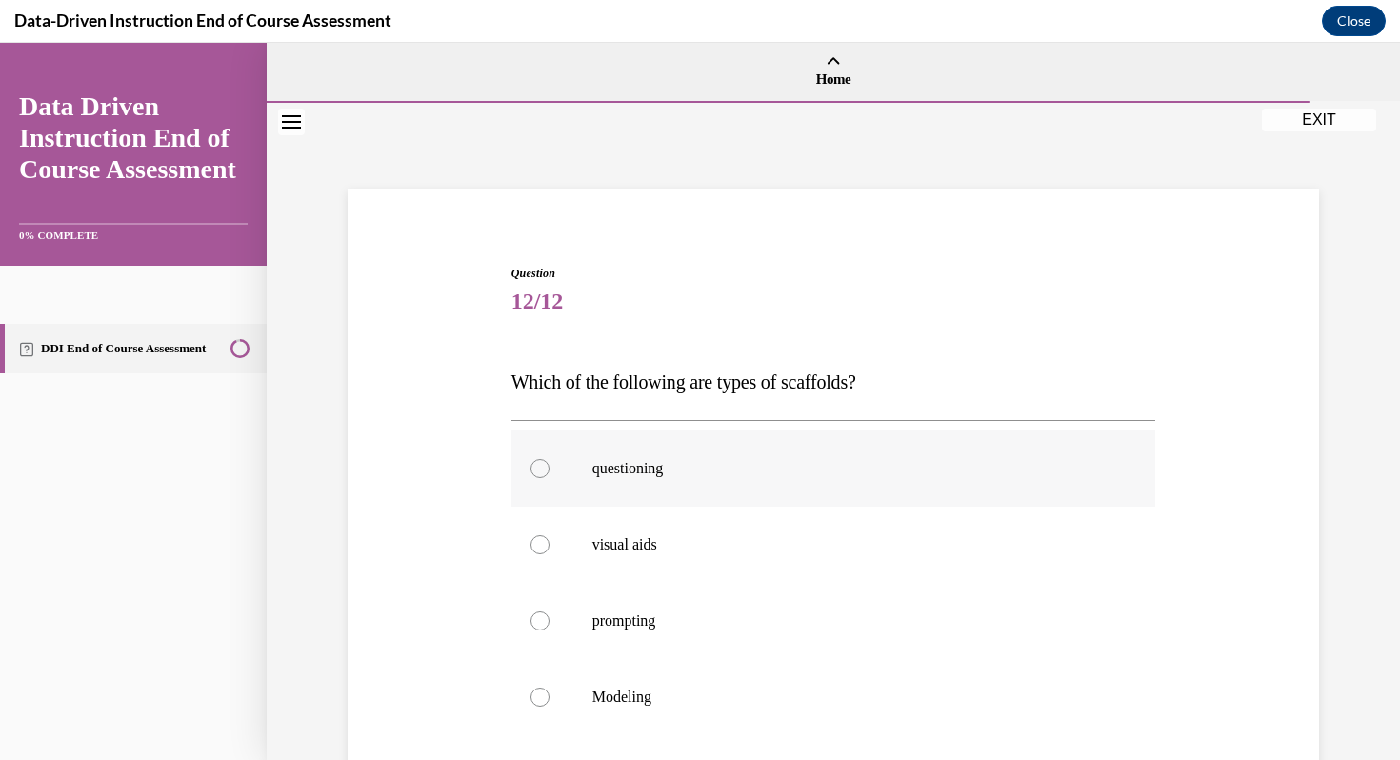
click at [668, 474] on p "questioning" at bounding box center [851, 468] width 516 height 19
click at [550, 474] on input "questioning" at bounding box center [540, 468] width 19 height 19
radio input "true"
click at [631, 535] on p "visual aids" at bounding box center [851, 544] width 516 height 19
click at [550, 535] on input "visual aids" at bounding box center [540, 544] width 19 height 19
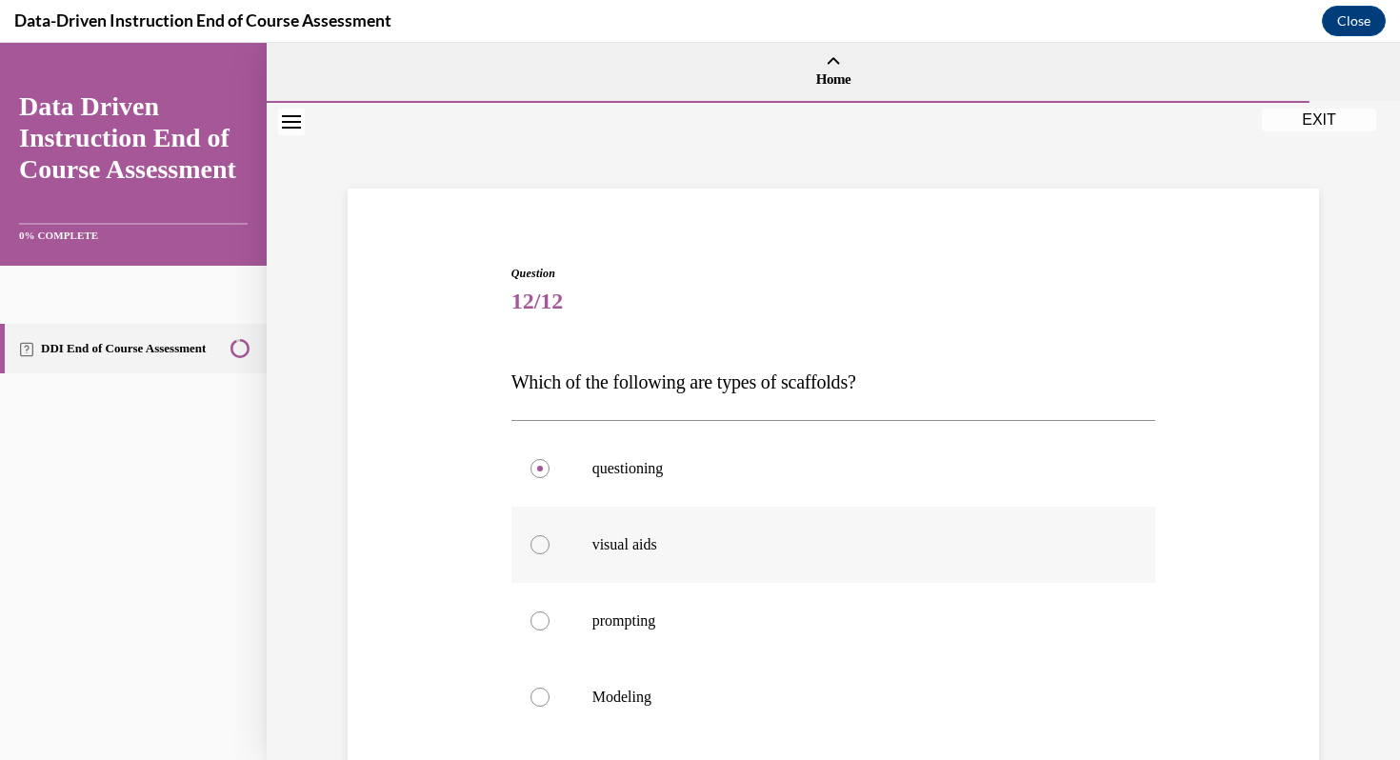
radio input "true"
click at [615, 624] on p "prompting" at bounding box center [851, 621] width 516 height 19
click at [550, 624] on input "prompting" at bounding box center [540, 621] width 19 height 19
radio input "true"
click at [598, 690] on p "Modeling" at bounding box center [851, 697] width 516 height 19
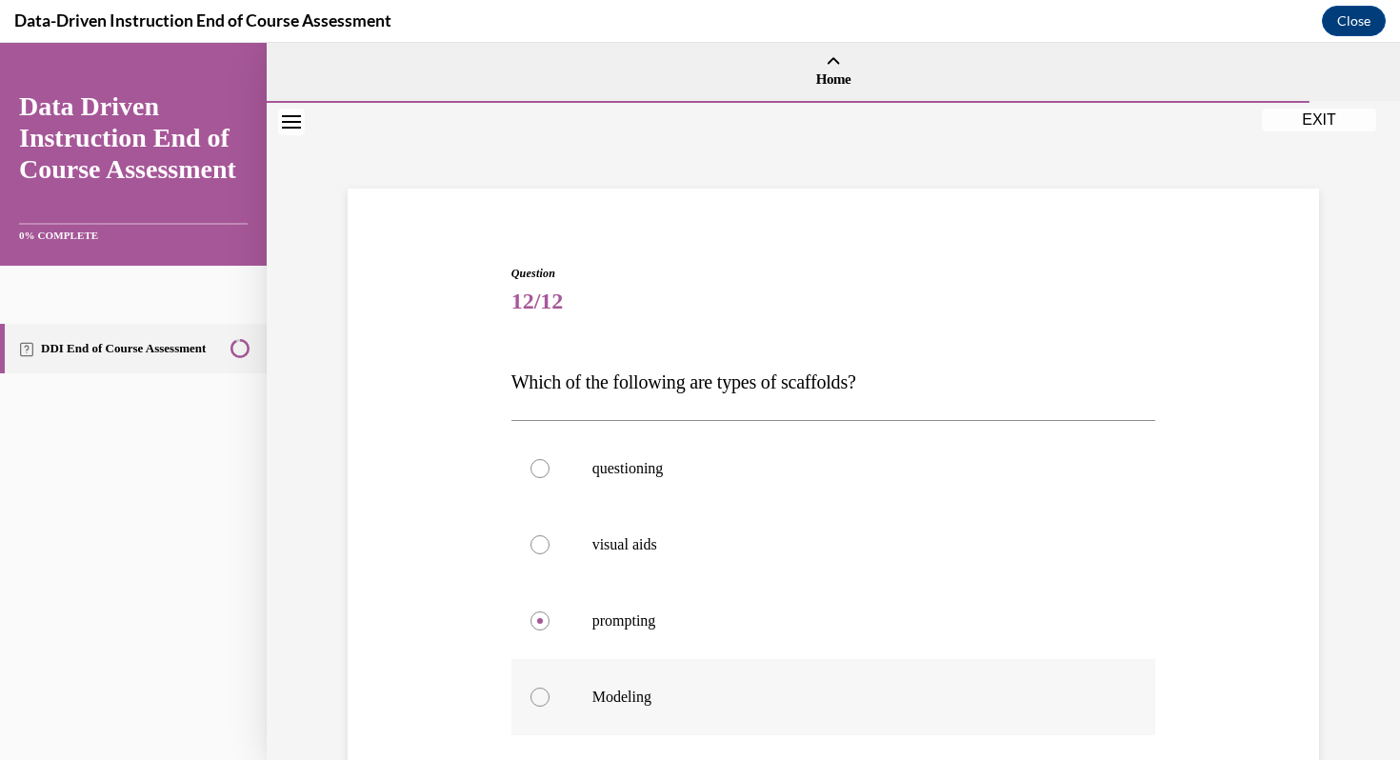
click at [550, 690] on input "Modeling" at bounding box center [540, 697] width 19 height 19
radio input "true"
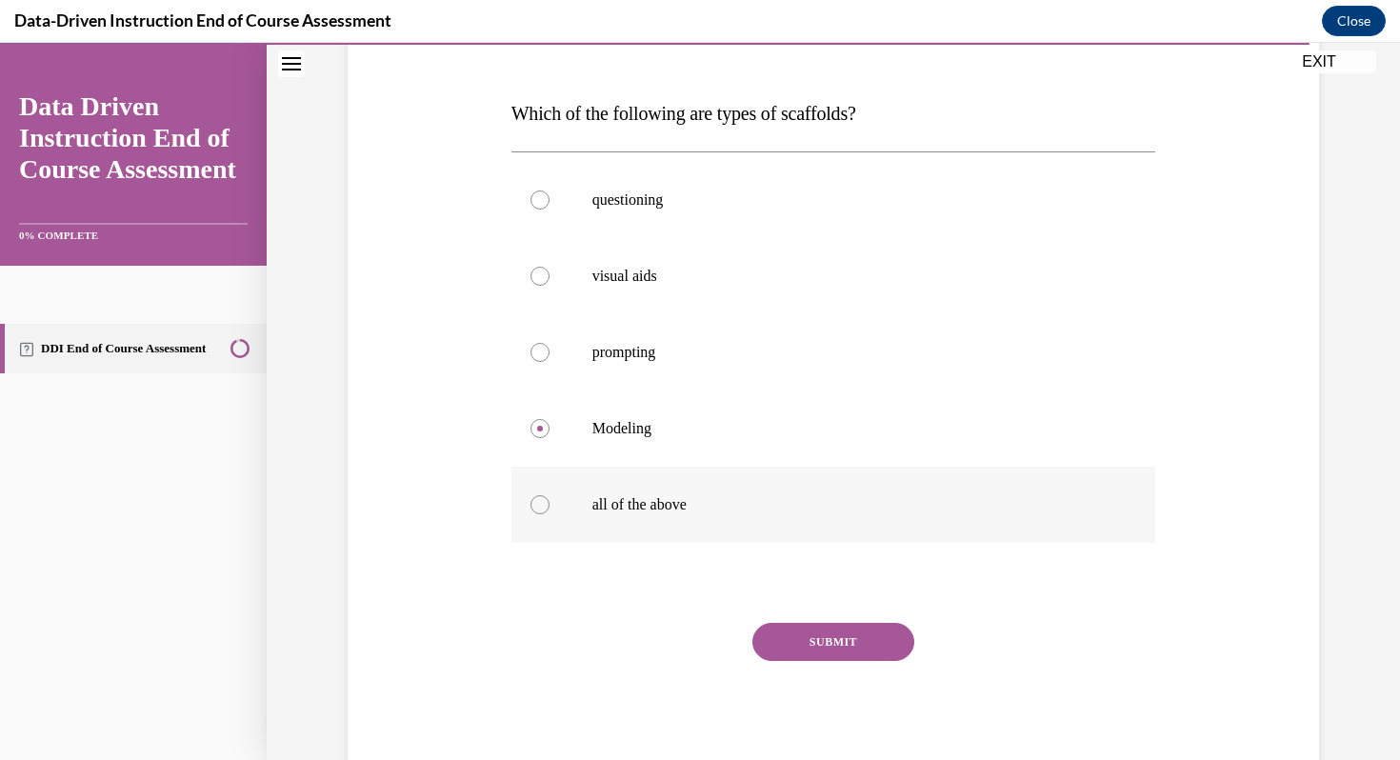
scroll to position [275, 0]
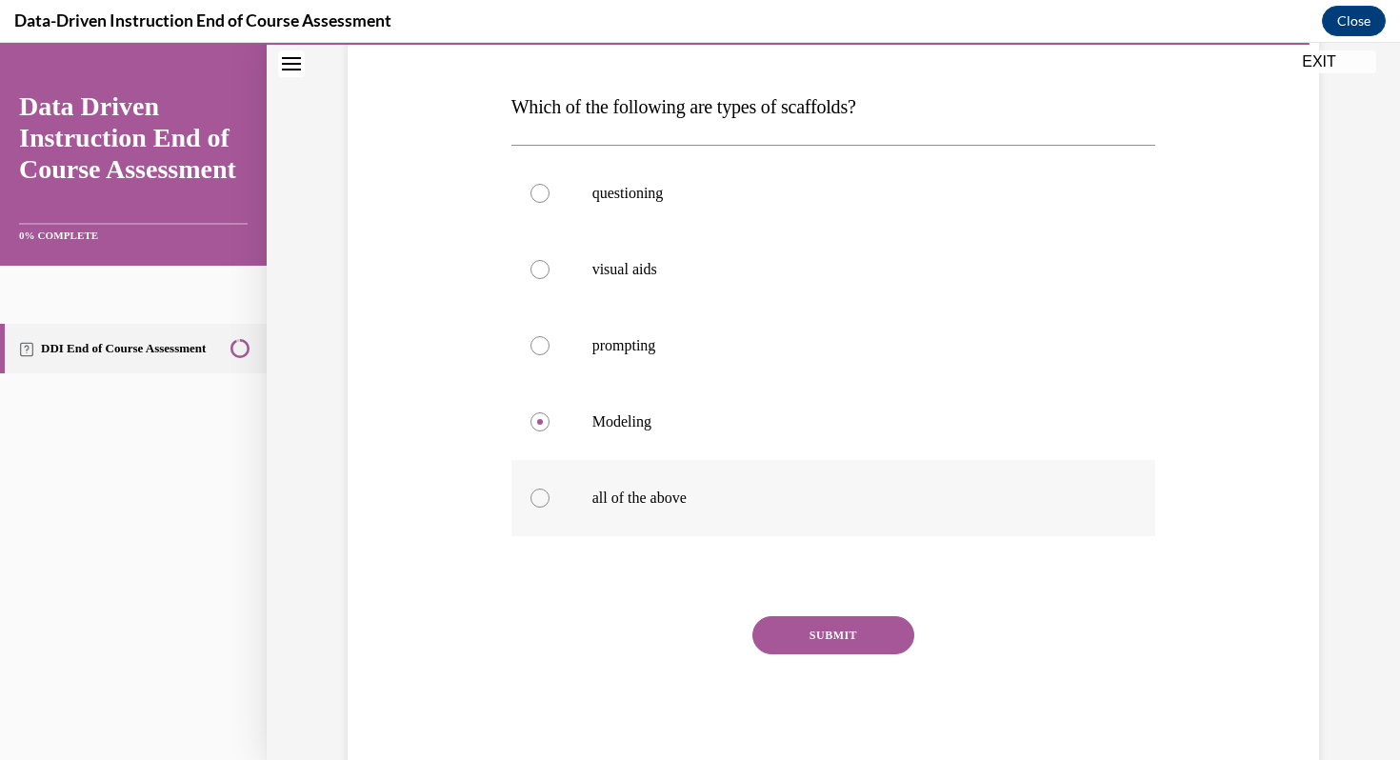
click at [547, 494] on div at bounding box center [540, 498] width 19 height 19
click at [547, 494] on input "all of the above" at bounding box center [540, 498] width 19 height 19
radio input "true"
click at [818, 633] on button "SUBMIT" at bounding box center [834, 635] width 162 height 38
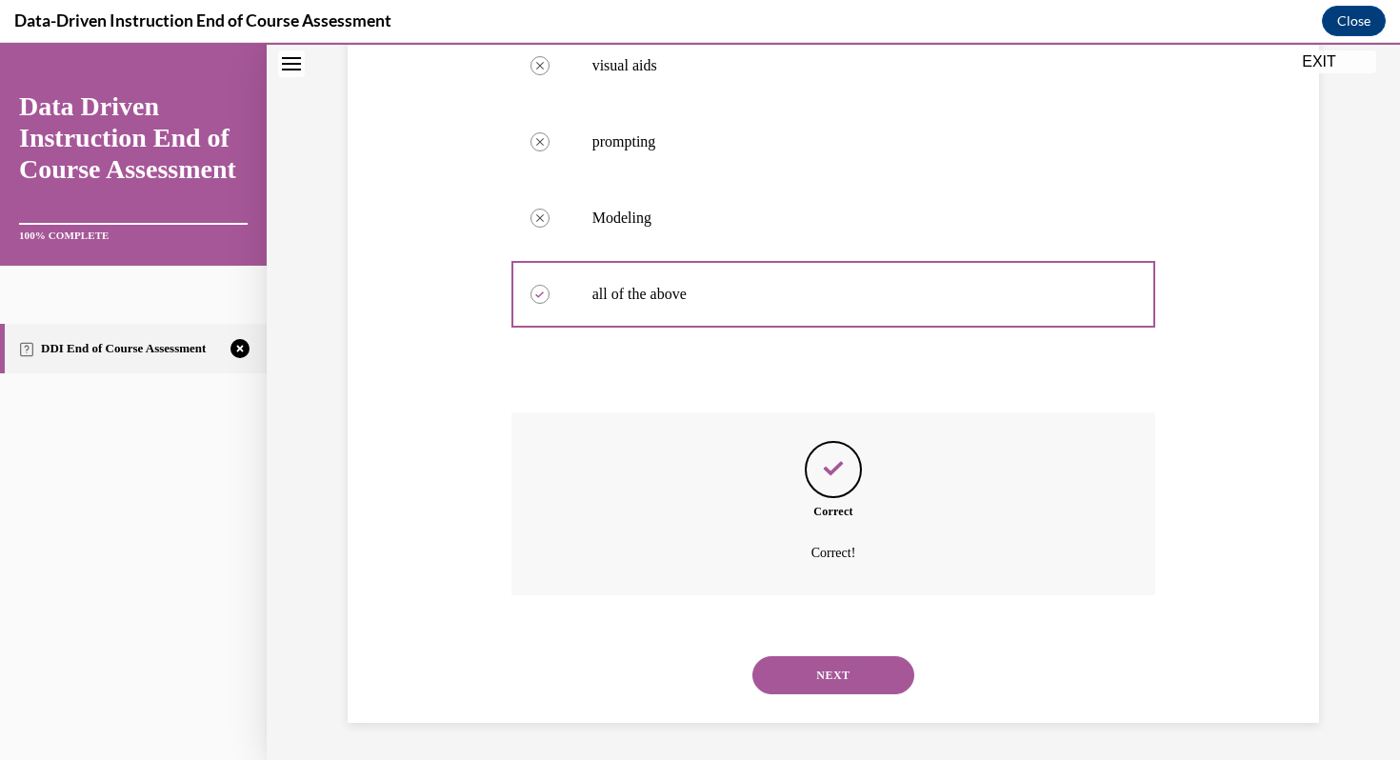
scroll to position [480, 0]
click at [815, 673] on button "NEXT" at bounding box center [834, 674] width 162 height 38
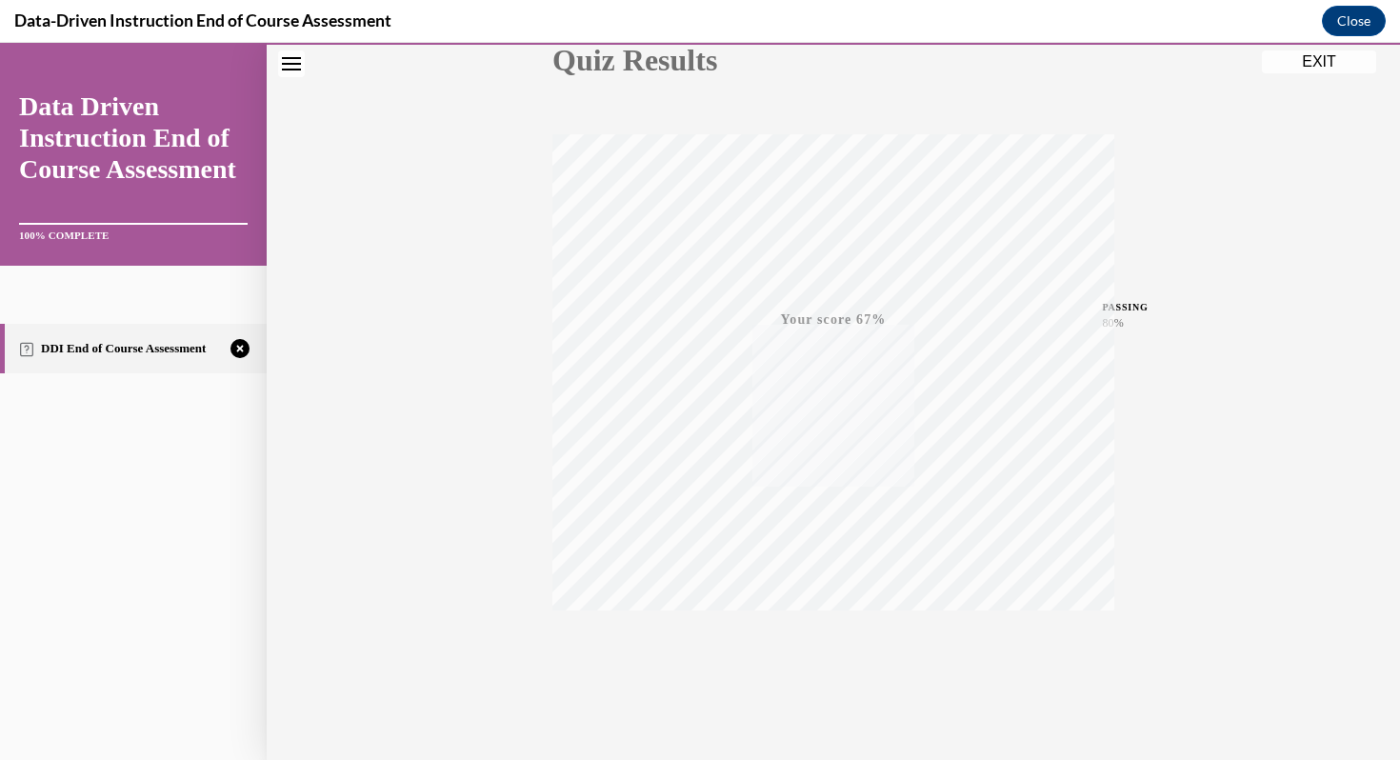
scroll to position [259, 0]
click at [830, 642] on icon "button" at bounding box center [834, 644] width 68 height 21
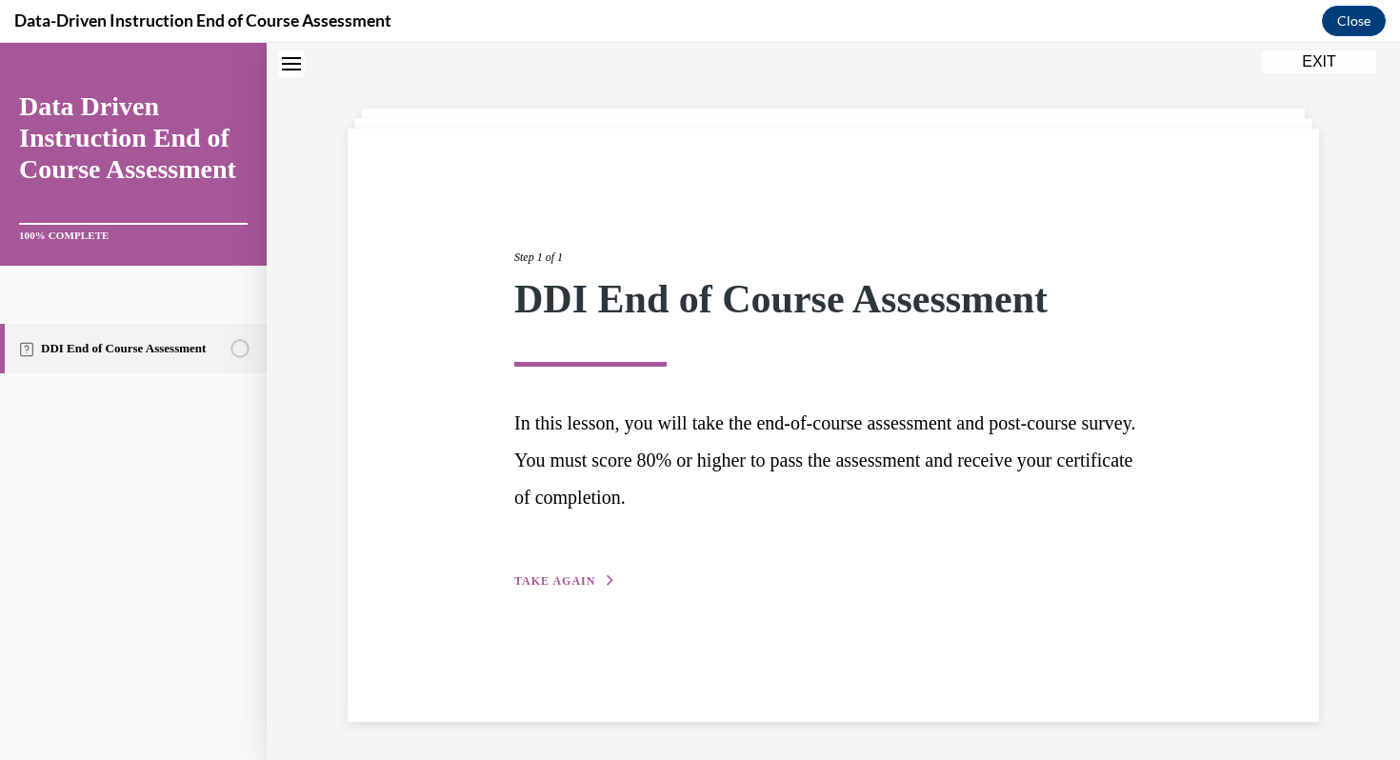
click at [830, 642] on div "Step 1 of 1 DDI End of Course Assessment In this lesson, you will take the end-…" at bounding box center [834, 425] width 972 height 593
click at [565, 570] on div "Step 1 of 1 DDI End of Course Assessment In this lesson, you will take the end-…" at bounding box center [833, 398] width 667 height 387
click at [552, 583] on span "TAKE AGAIN" at bounding box center [554, 580] width 81 height 13
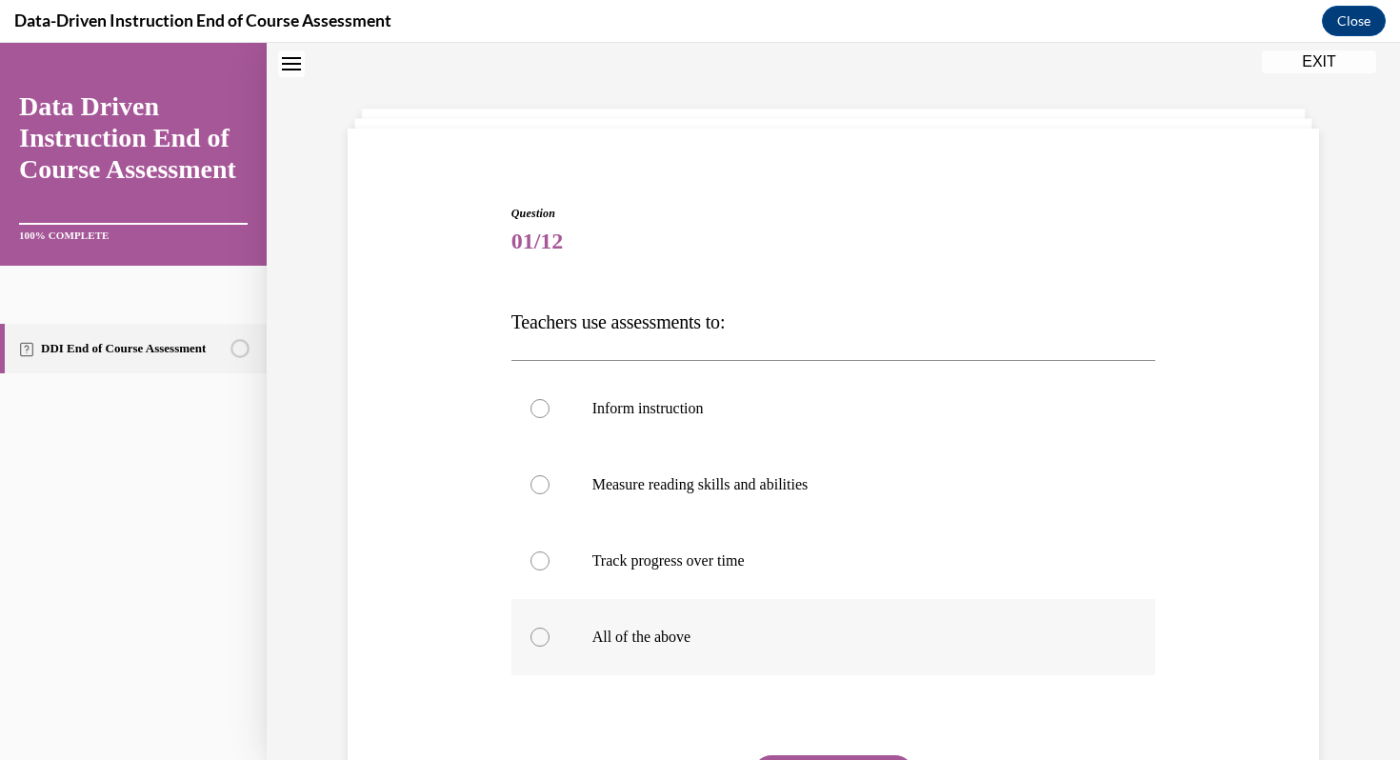
click at [535, 631] on div at bounding box center [540, 637] width 19 height 19
click at [535, 631] on input "All of the above" at bounding box center [540, 637] width 19 height 19
radio input "true"
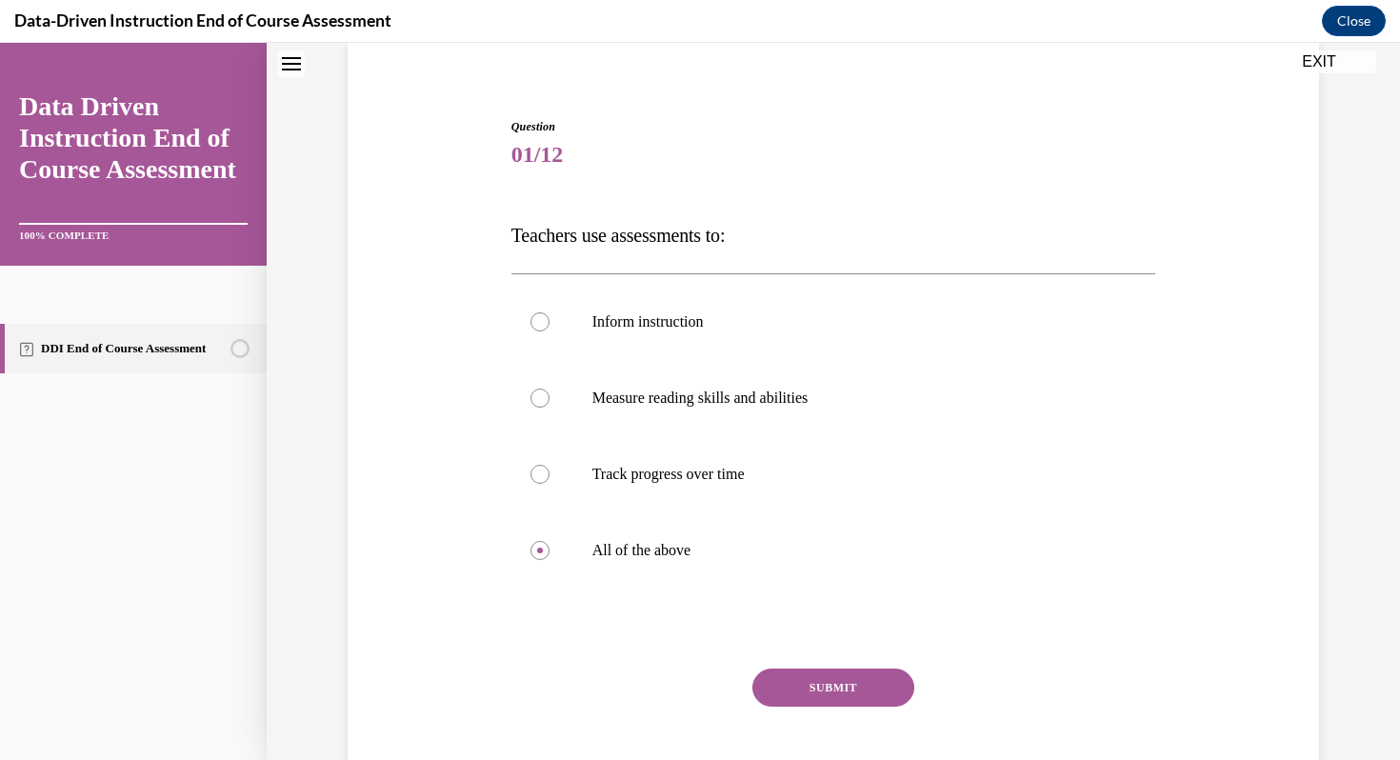
click at [778, 677] on button "SUBMIT" at bounding box center [834, 688] width 162 height 38
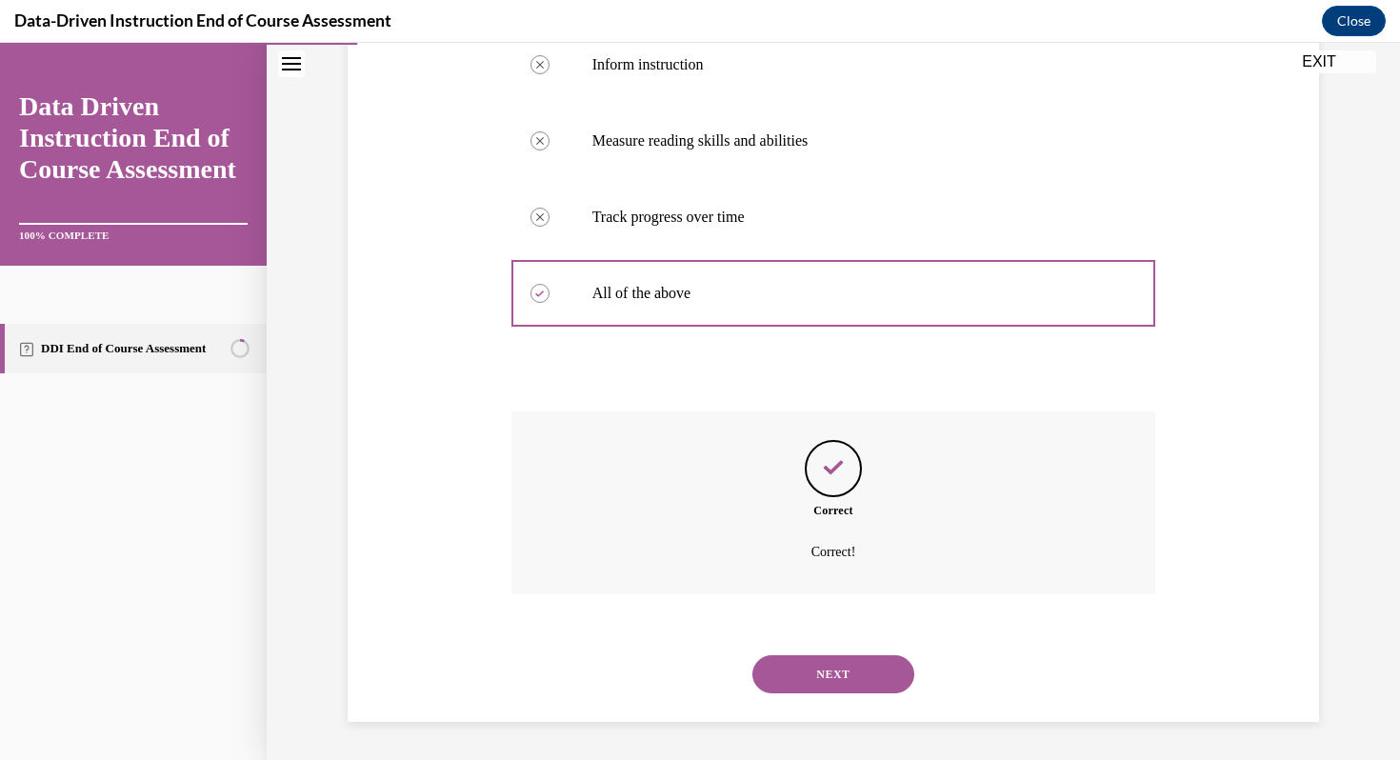
click at [799, 677] on button "NEXT" at bounding box center [834, 674] width 162 height 38
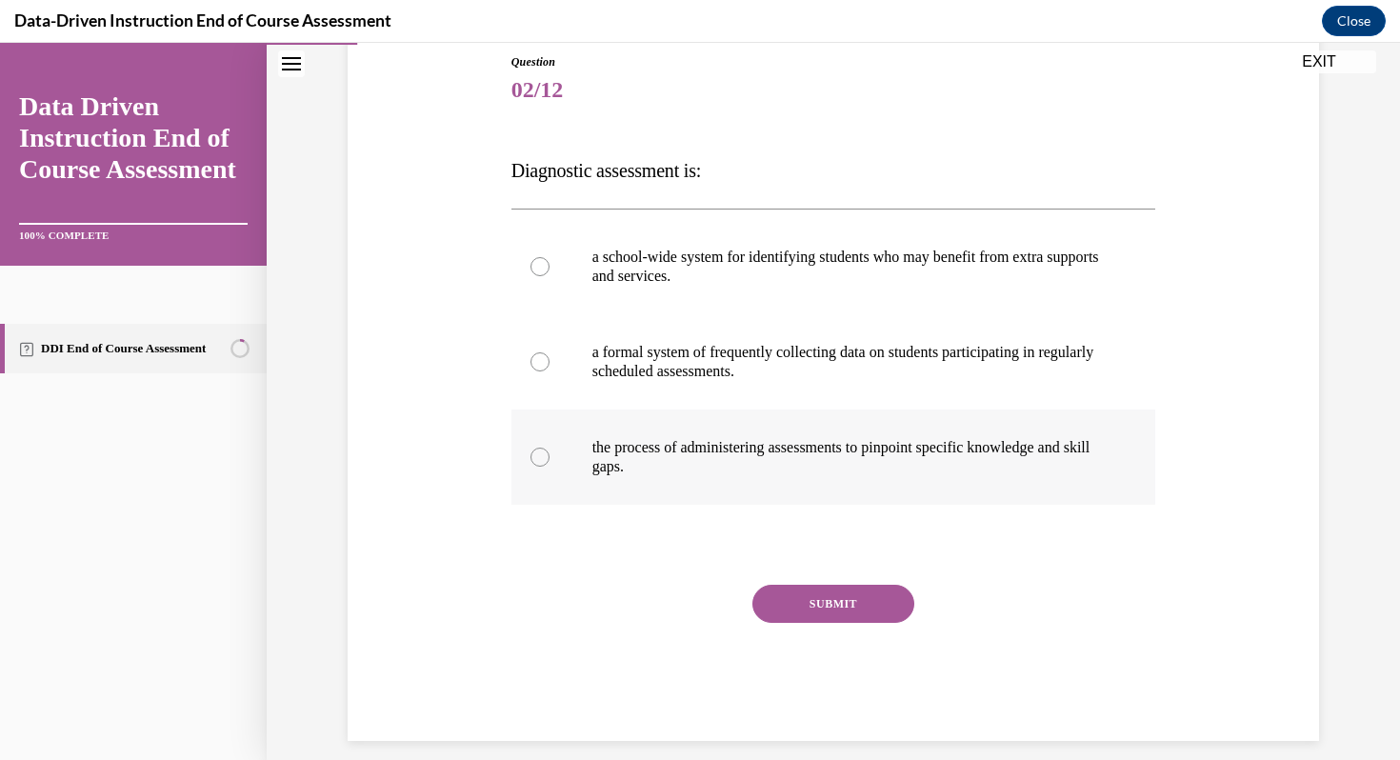
click at [697, 457] on p "the process of administering assessments to pinpoint specific knowledge and ski…" at bounding box center [851, 457] width 516 height 38
click at [550, 457] on input "the process of administering assessments to pinpoint specific knowledge and ski…" at bounding box center [540, 457] width 19 height 19
radio input "true"
click at [790, 612] on button "SUBMIT" at bounding box center [834, 604] width 162 height 38
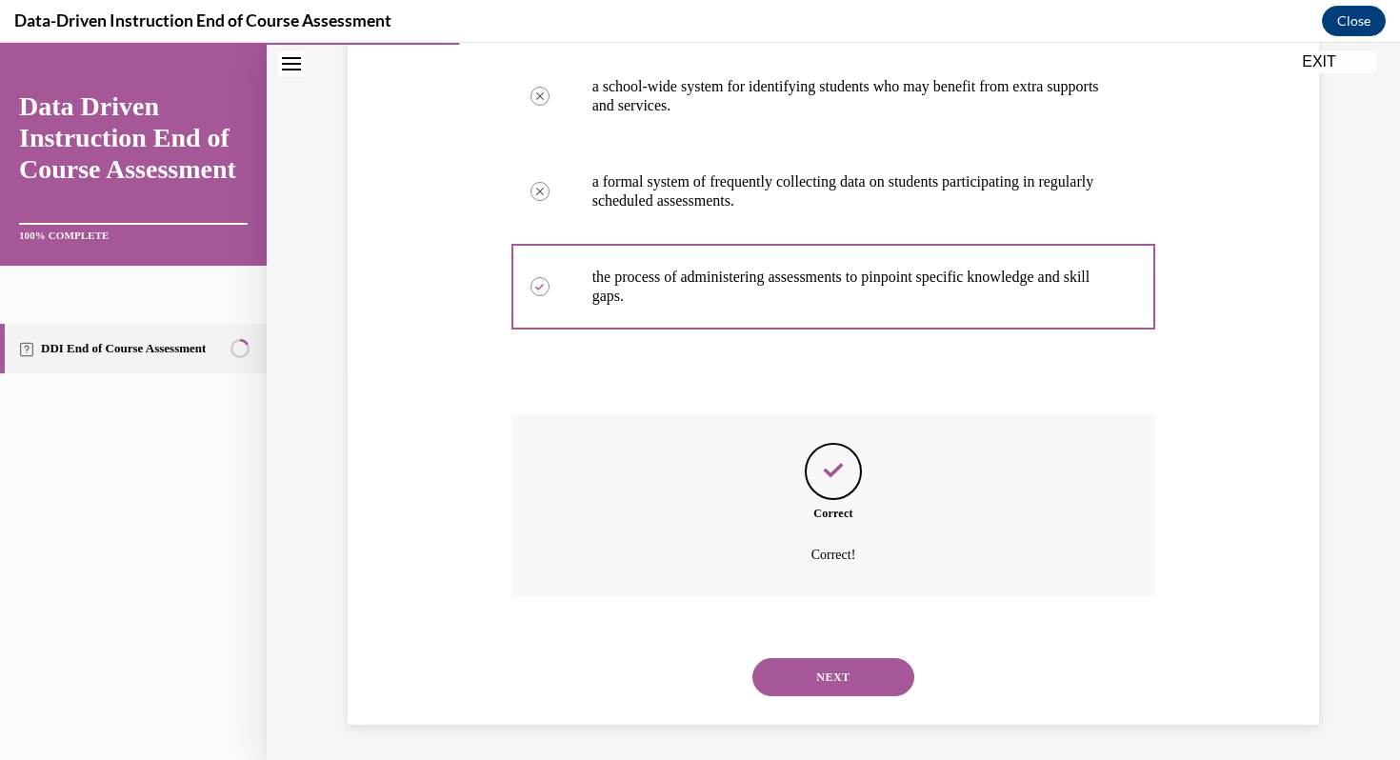
scroll to position [385, 0]
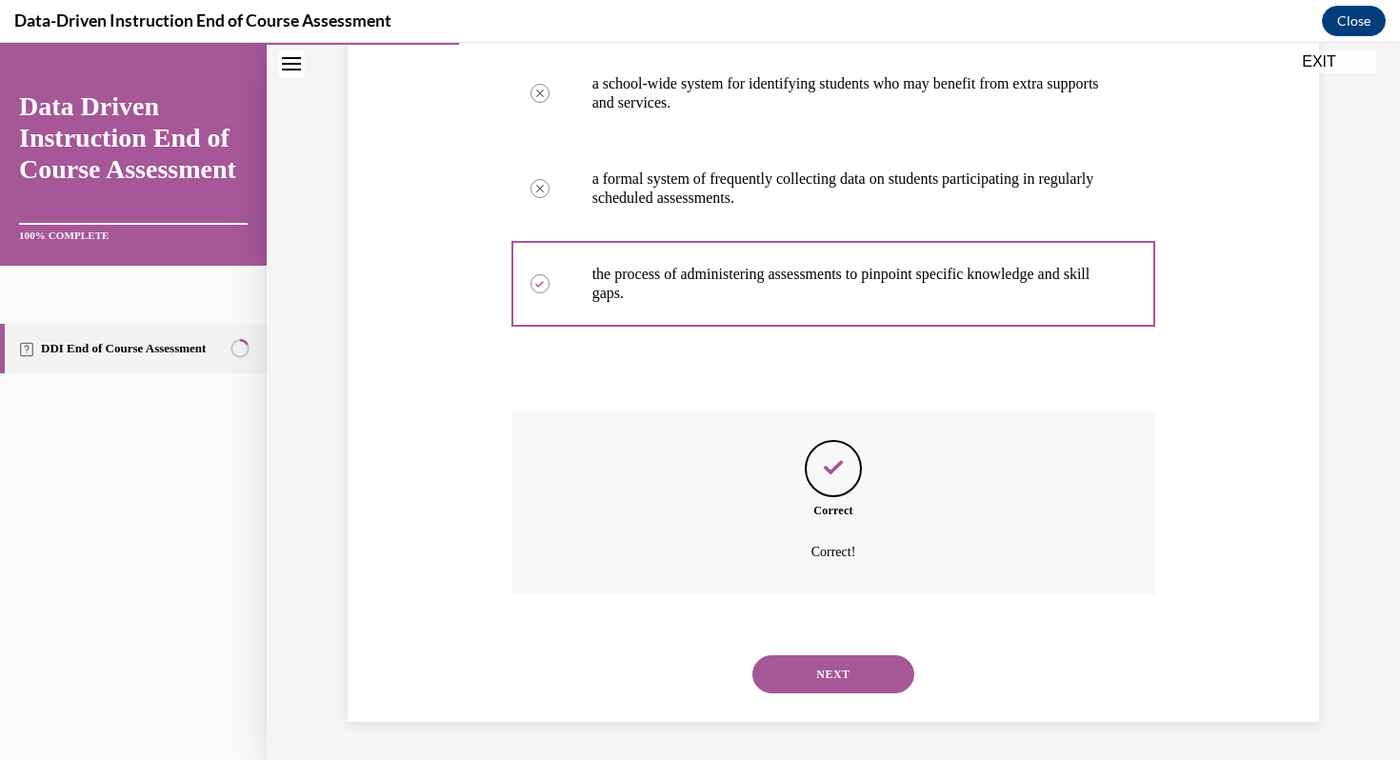
click at [794, 673] on button "NEXT" at bounding box center [834, 674] width 162 height 38
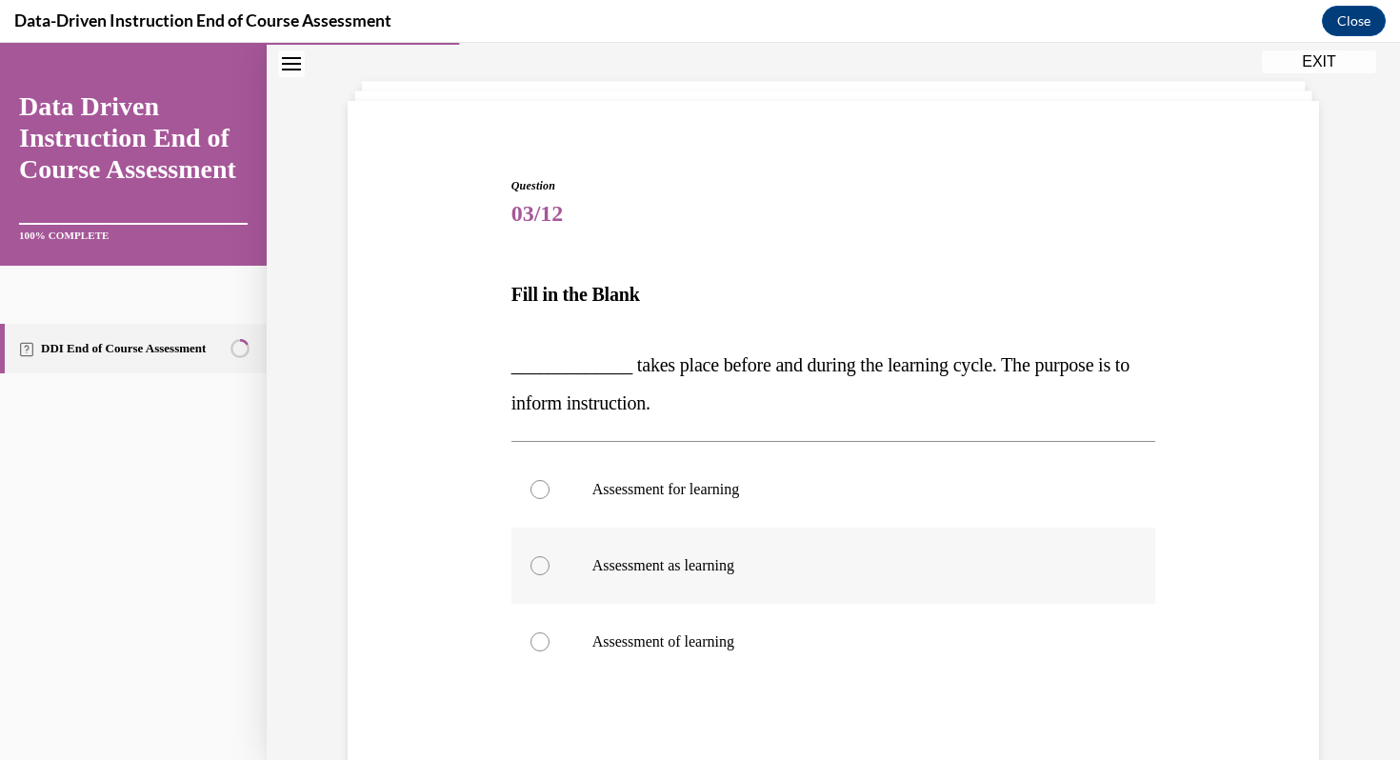
scroll to position [90, 0]
click at [684, 613] on label "Assessment of learning" at bounding box center [834, 640] width 645 height 76
click at [550, 631] on input "Assessment of learning" at bounding box center [540, 640] width 19 height 19
radio input "true"
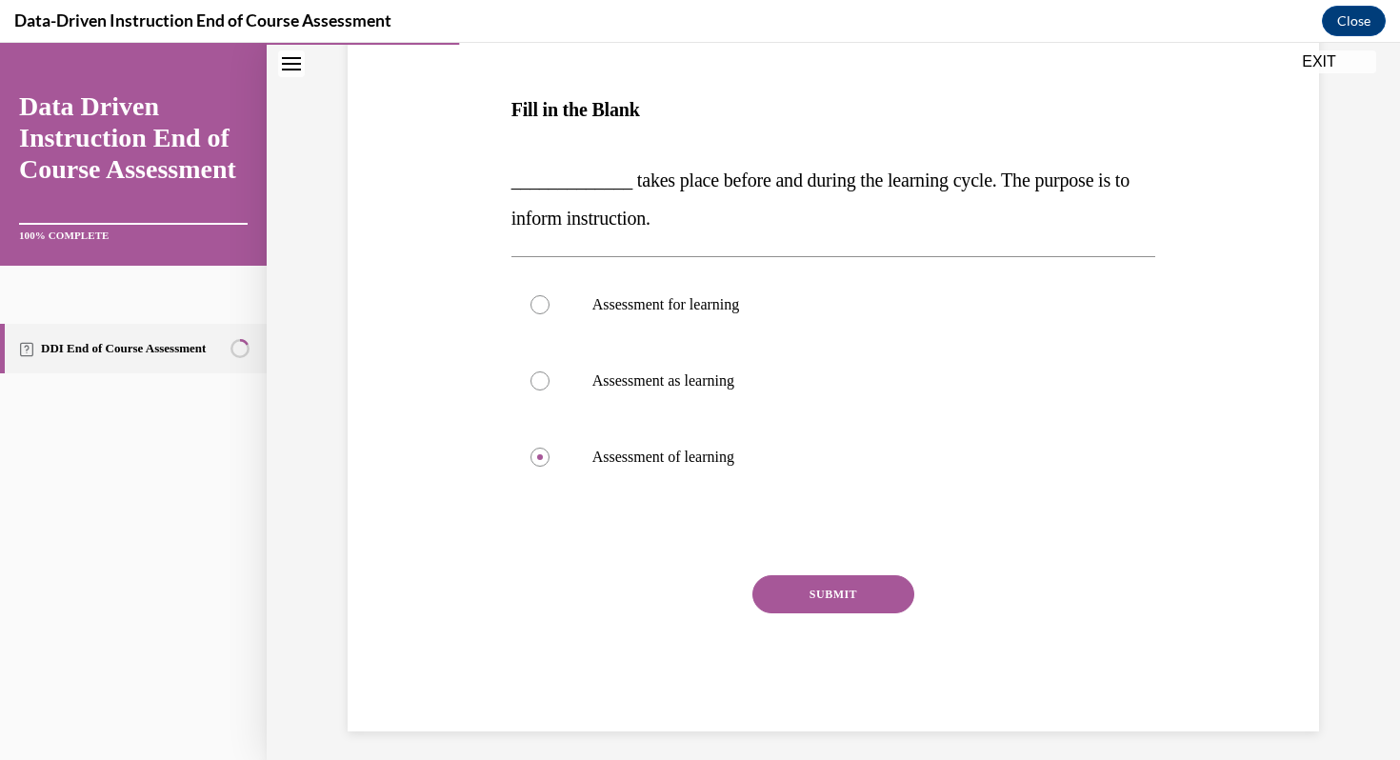
click at [807, 613] on button "SUBMIT" at bounding box center [834, 594] width 162 height 38
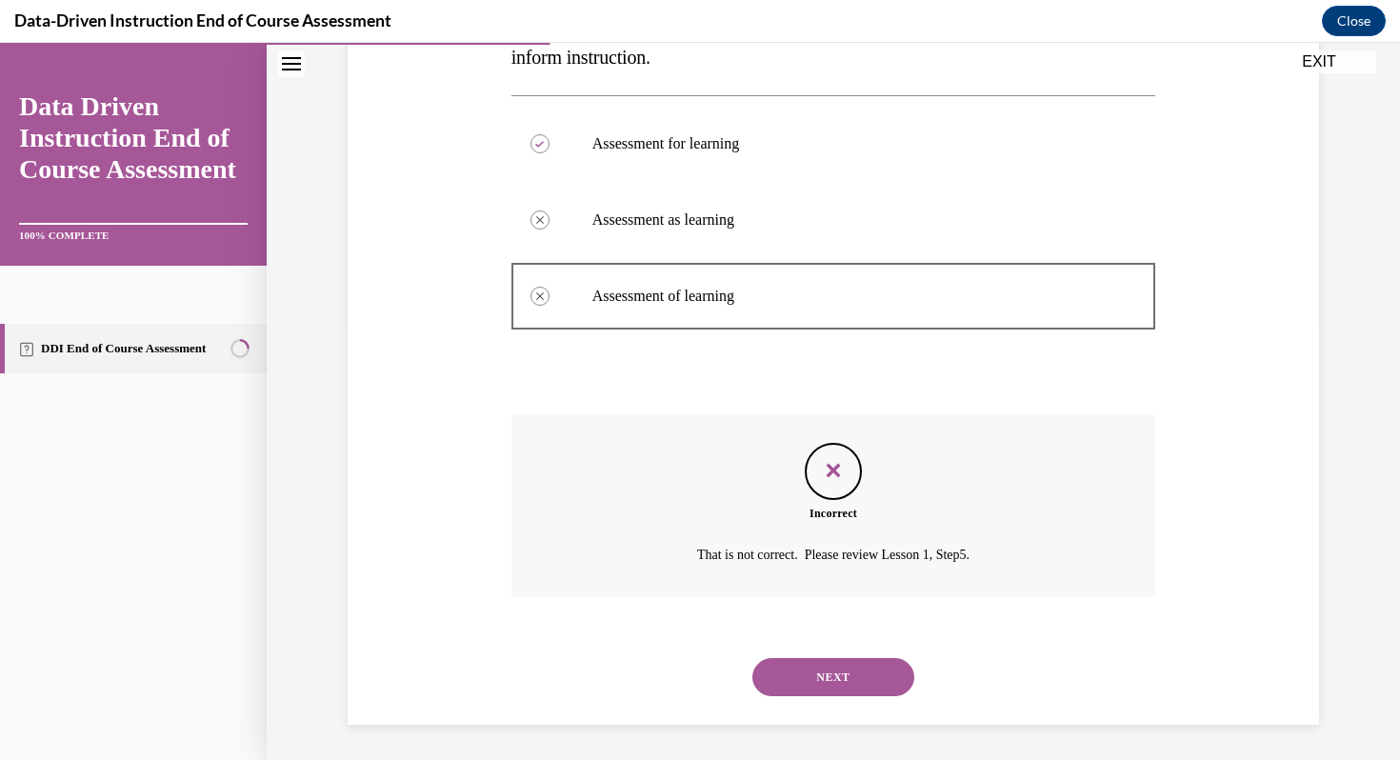
scroll to position [436, 0]
click at [796, 657] on button "NEXT" at bounding box center [834, 674] width 162 height 38
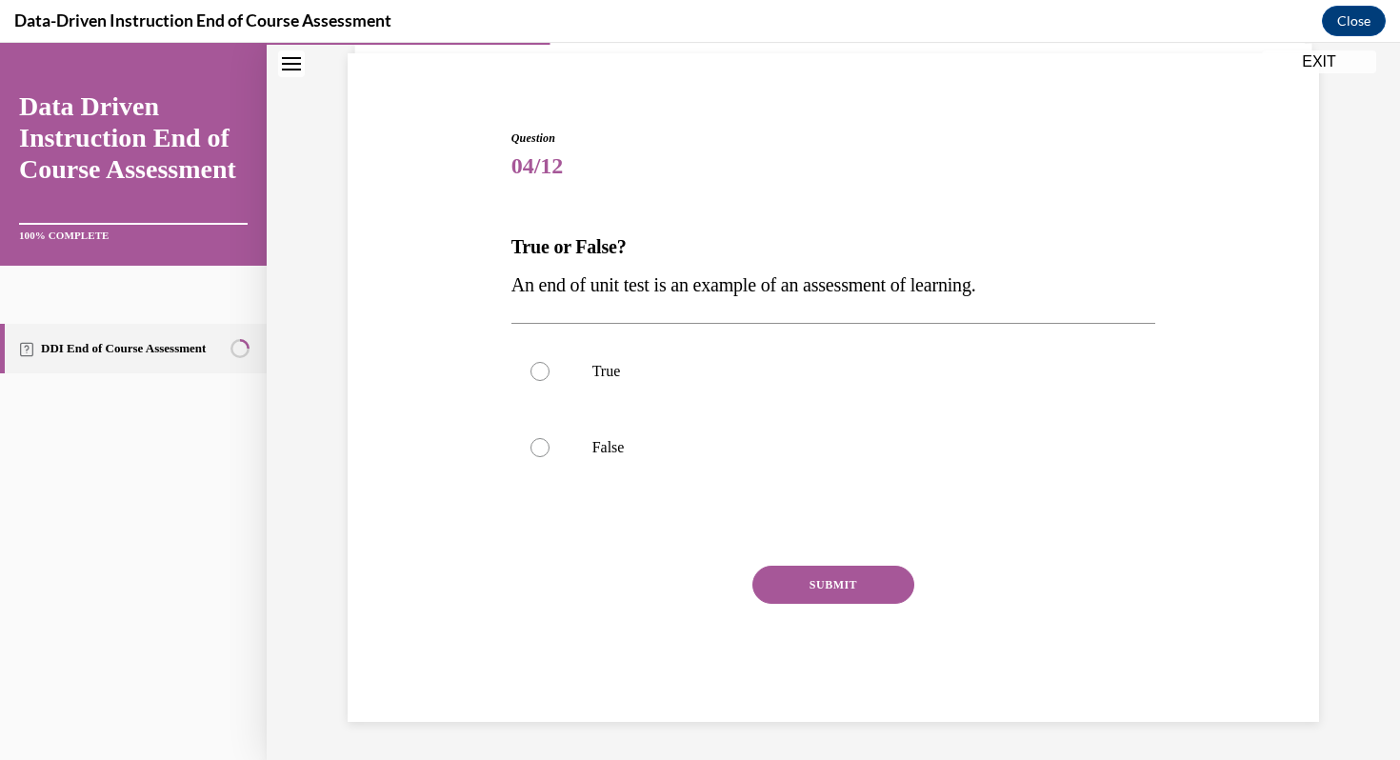
scroll to position [135, 0]
click at [597, 372] on p "True" at bounding box center [851, 371] width 516 height 19
click at [550, 372] on input "True" at bounding box center [540, 371] width 19 height 19
radio input "true"
click at [793, 588] on button "SUBMIT" at bounding box center [834, 585] width 162 height 38
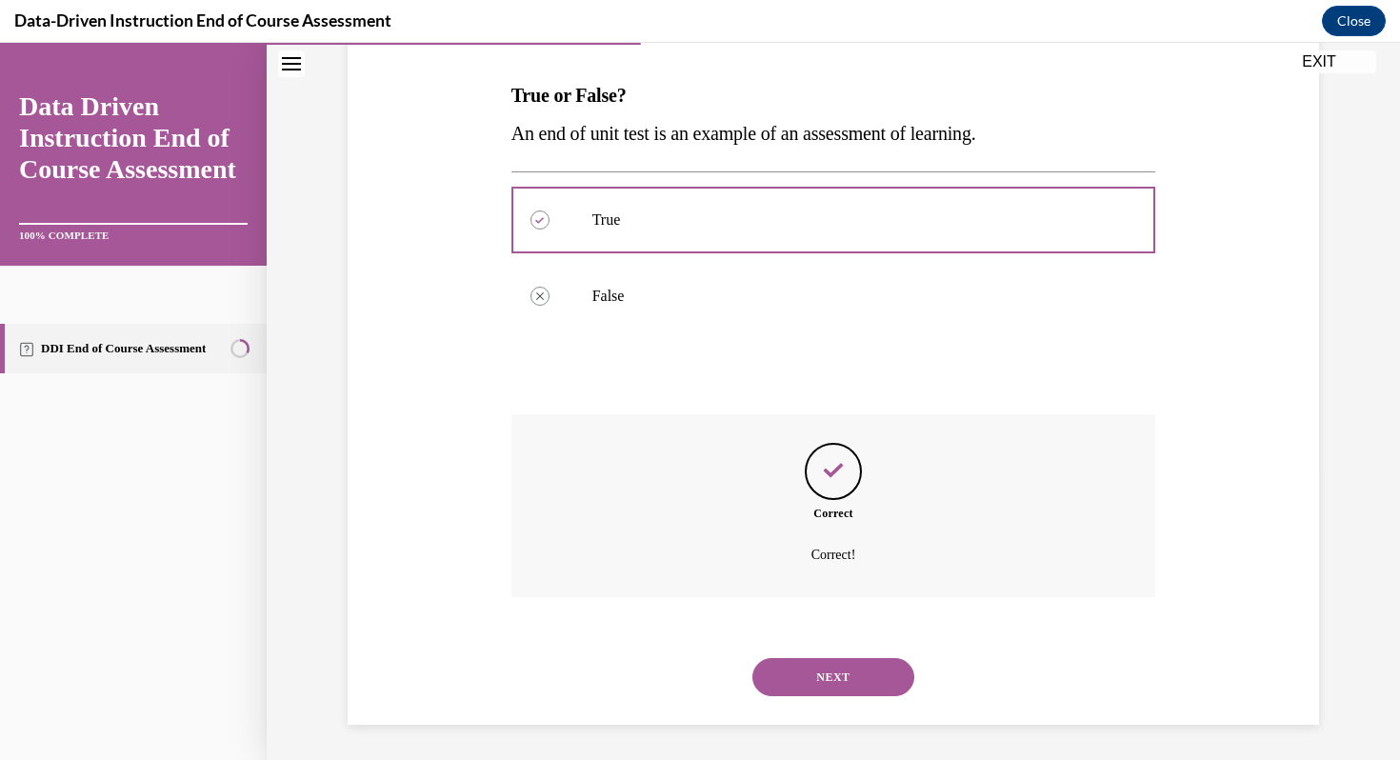
scroll to position [290, 0]
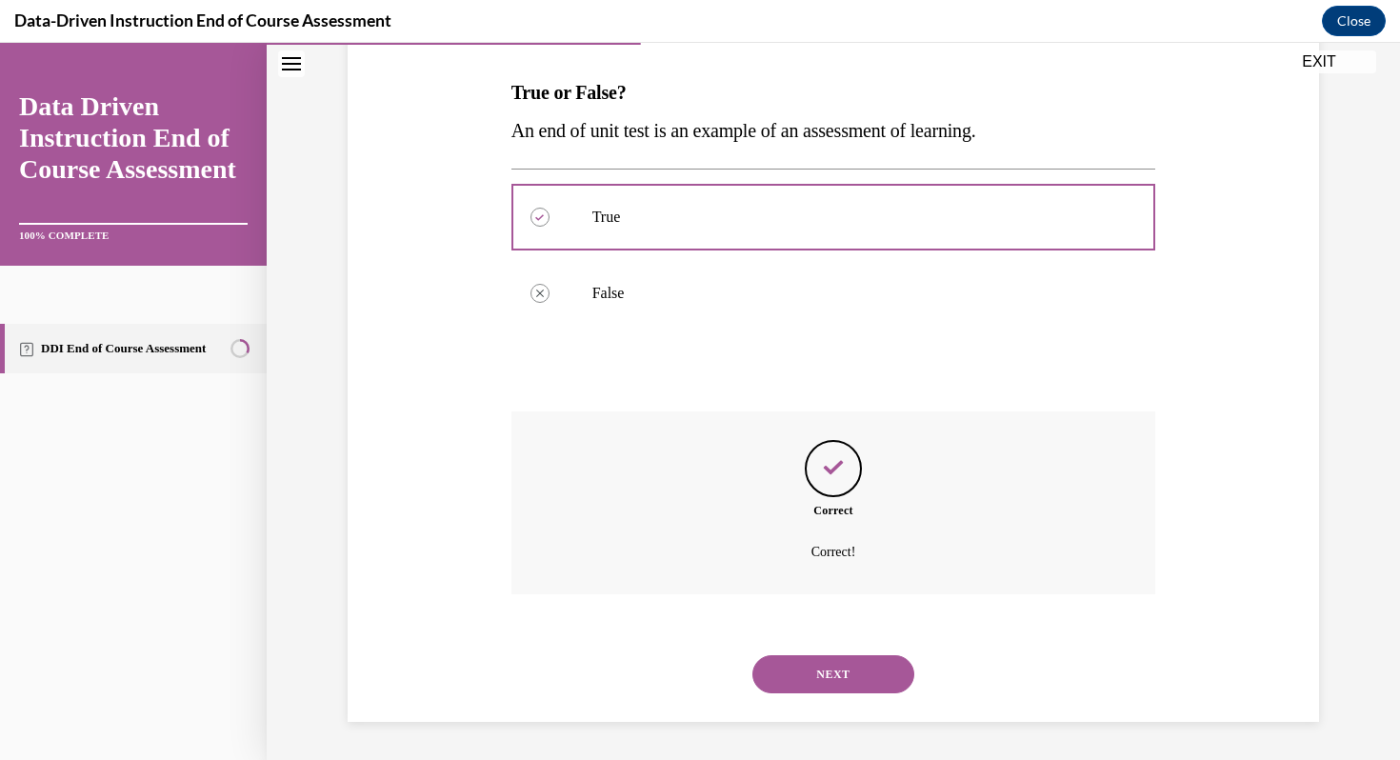
click at [789, 678] on button "NEXT" at bounding box center [834, 674] width 162 height 38
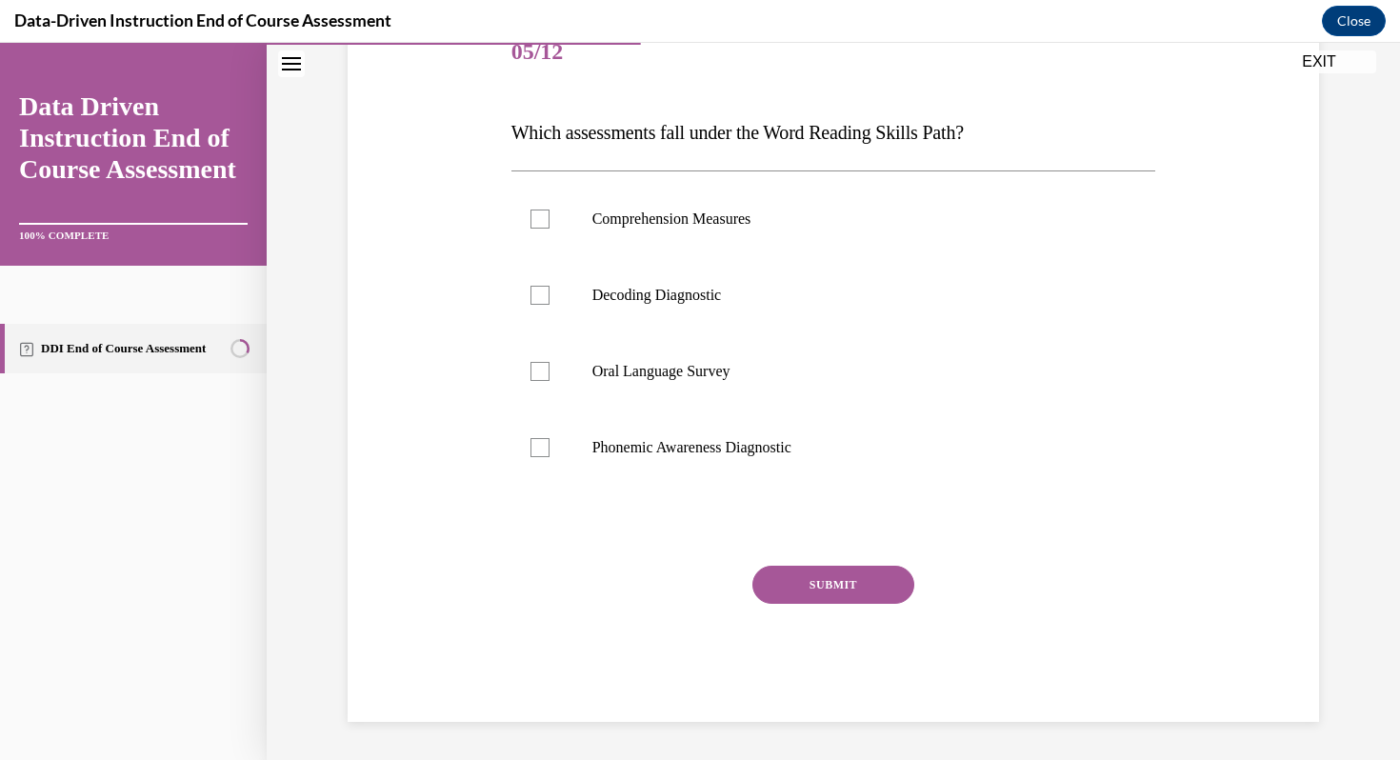
scroll to position [211, 0]
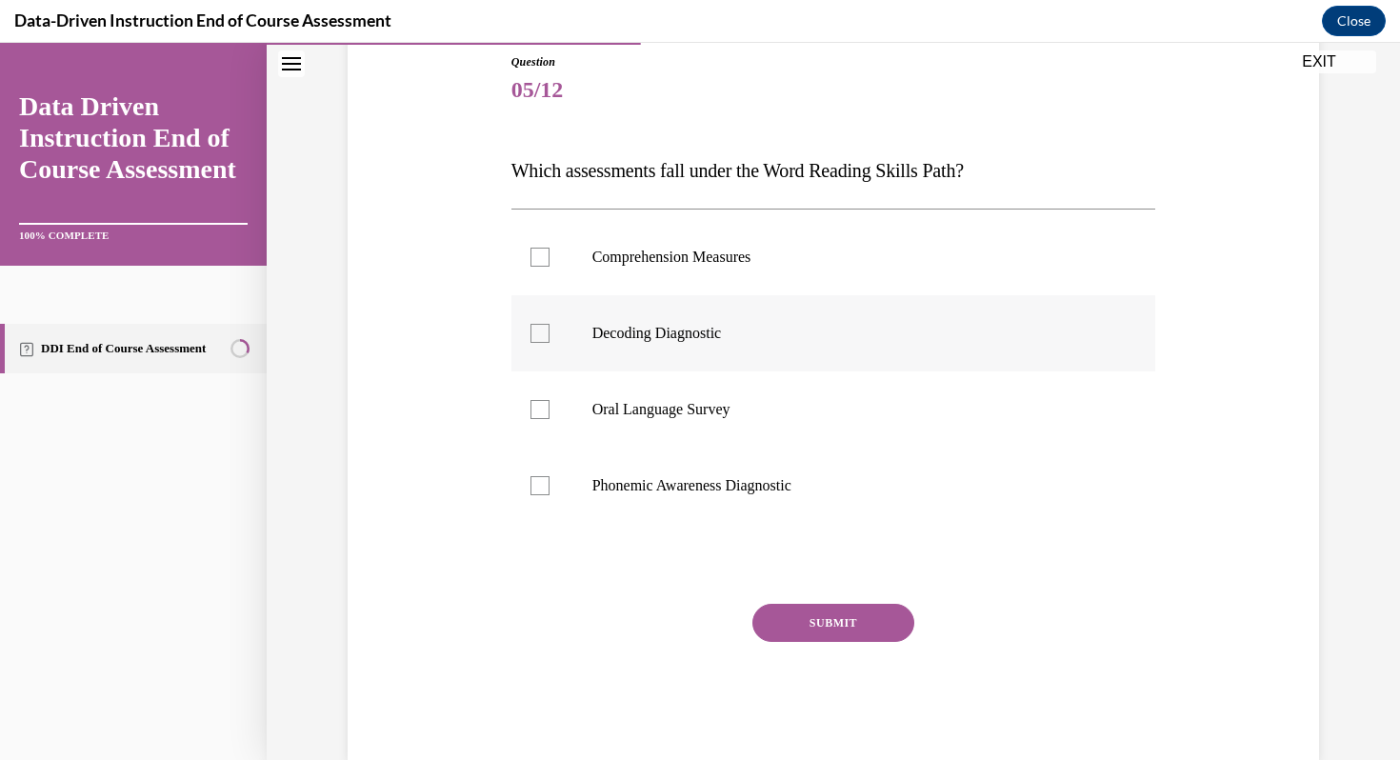
click at [679, 332] on p "Decoding Diagnostic" at bounding box center [851, 333] width 516 height 19
click at [550, 332] on input "Decoding Diagnostic" at bounding box center [540, 333] width 19 height 19
checkbox input "true"
click at [813, 607] on button "SUBMIT" at bounding box center [834, 623] width 162 height 38
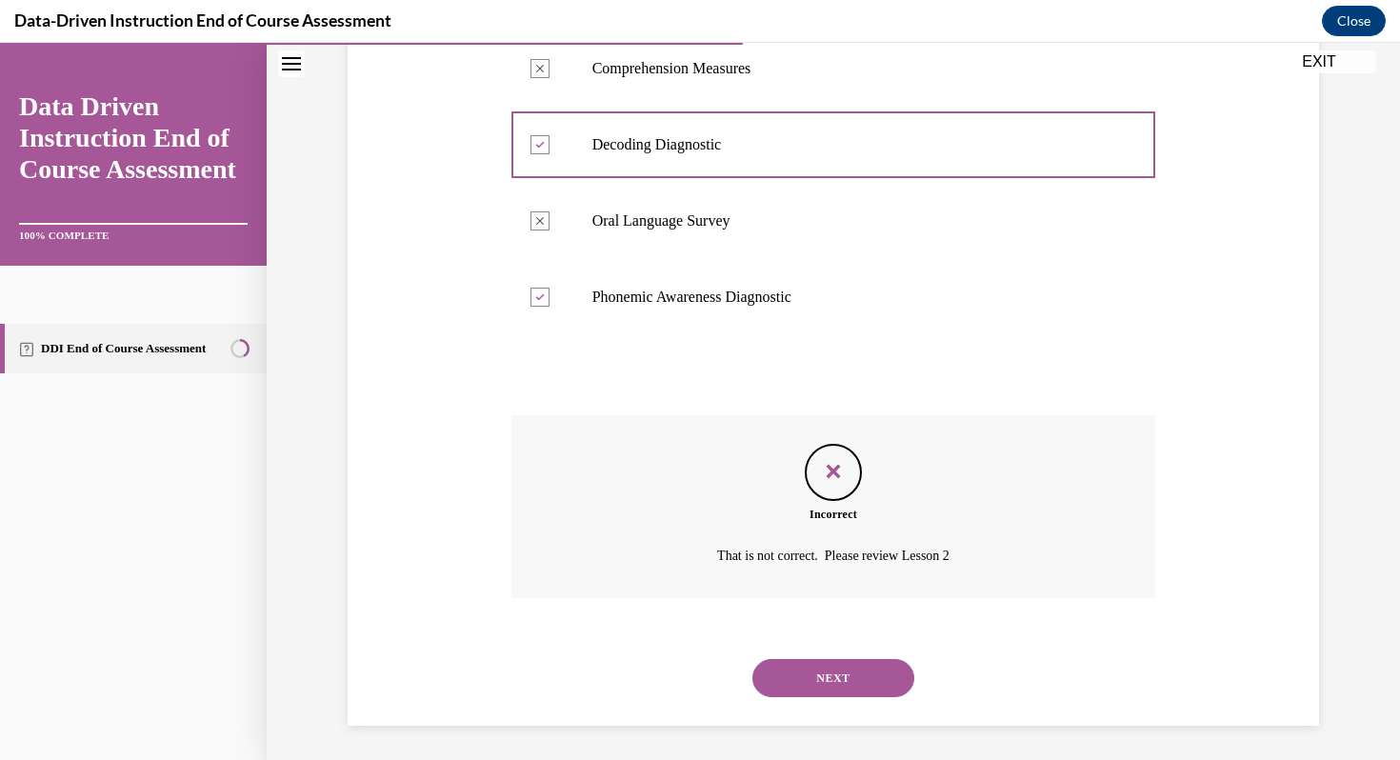
scroll to position [404, 0]
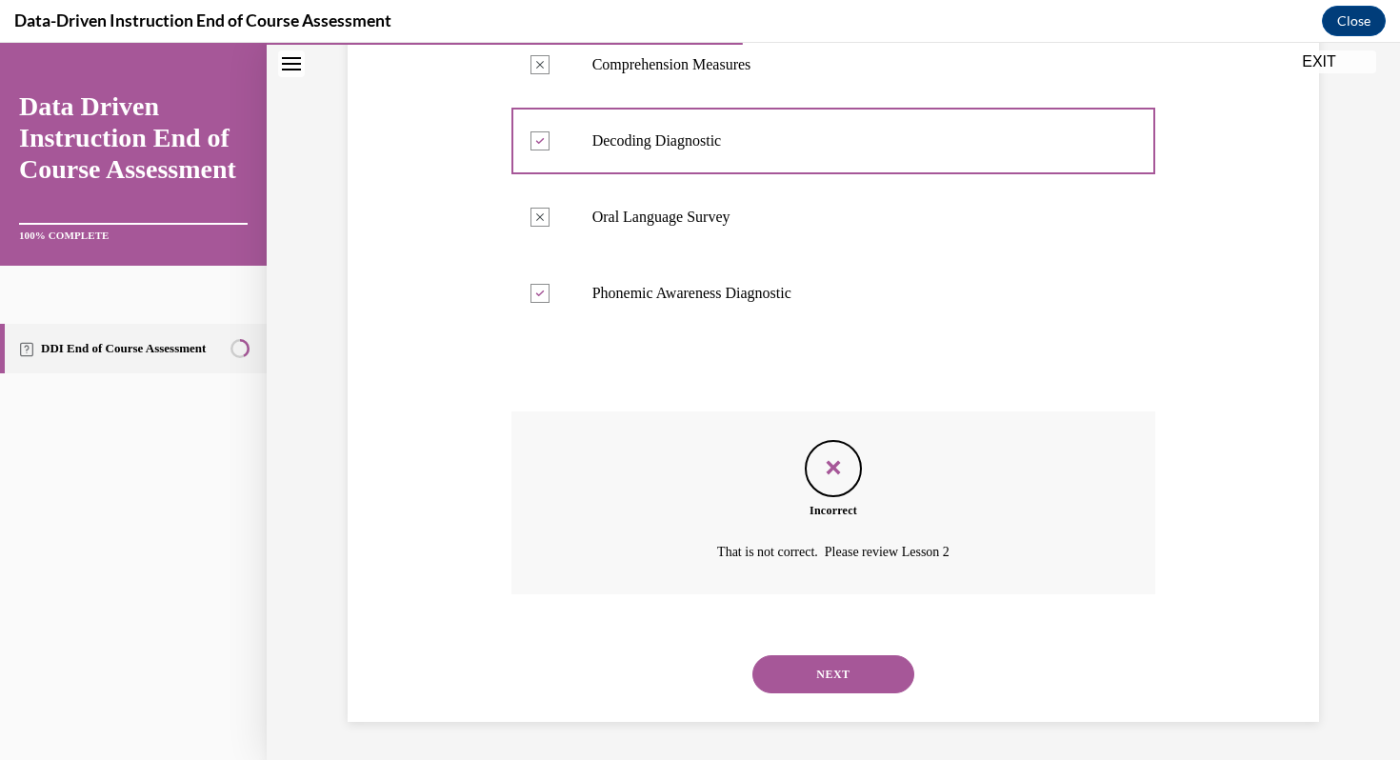
click at [815, 671] on button "NEXT" at bounding box center [834, 674] width 162 height 38
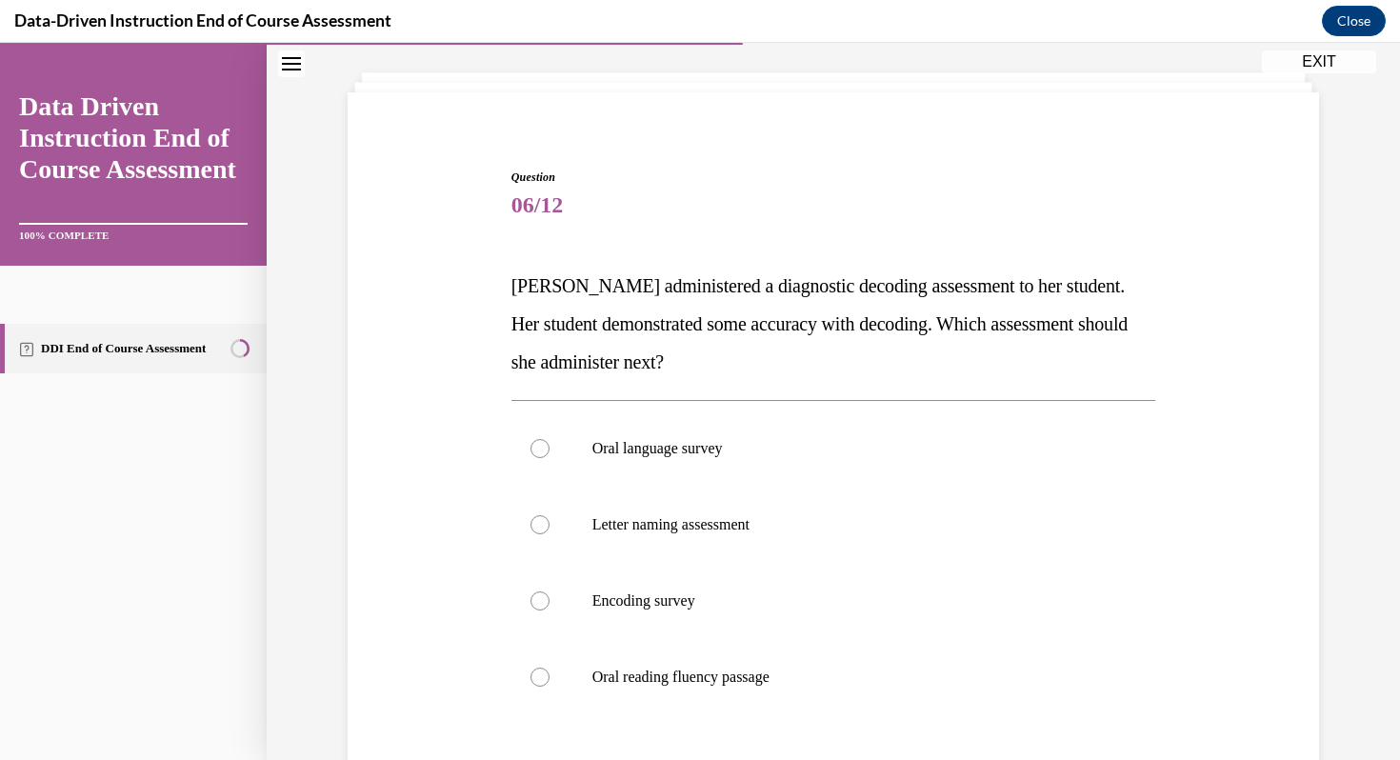
scroll to position [103, 0]
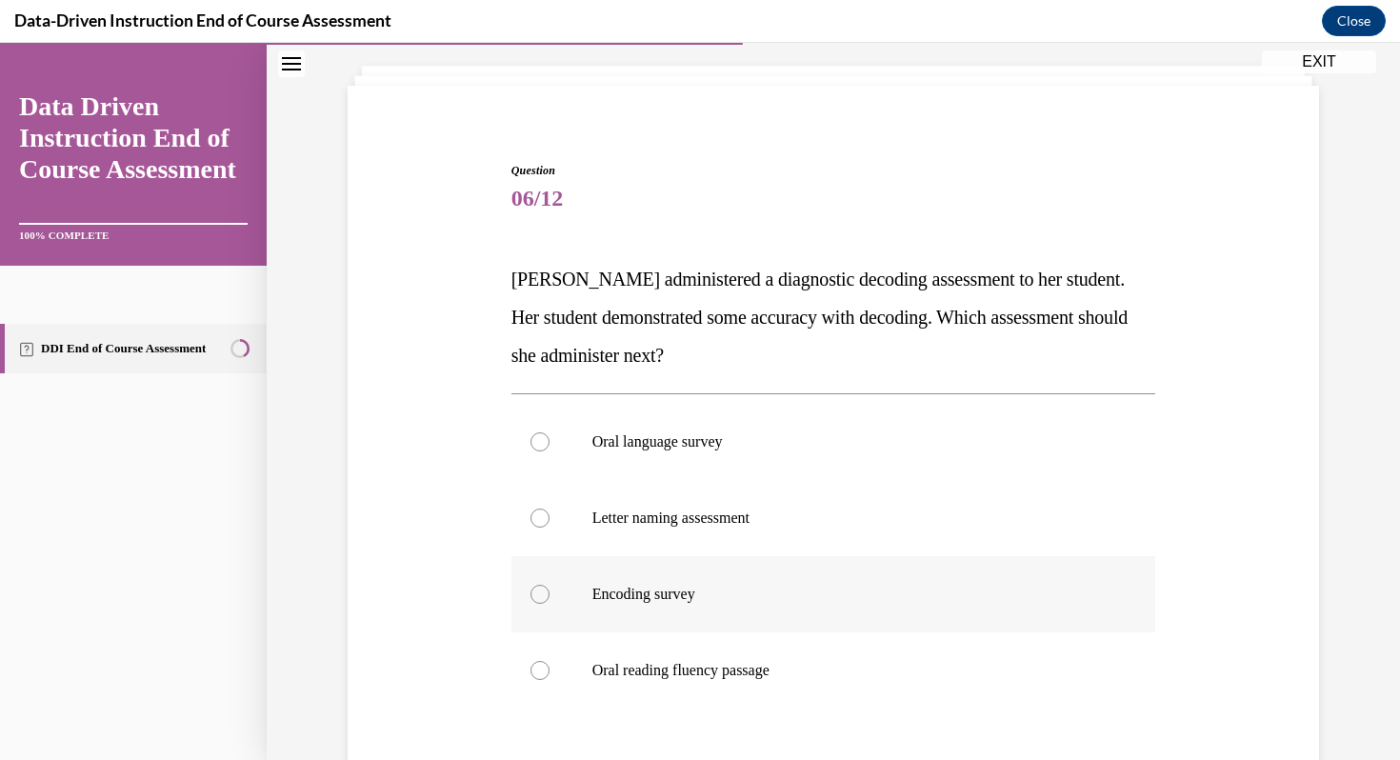
click at [688, 604] on label "Encoding survey" at bounding box center [834, 594] width 645 height 76
click at [550, 604] on input "Encoding survey" at bounding box center [540, 594] width 19 height 19
radio input "true"
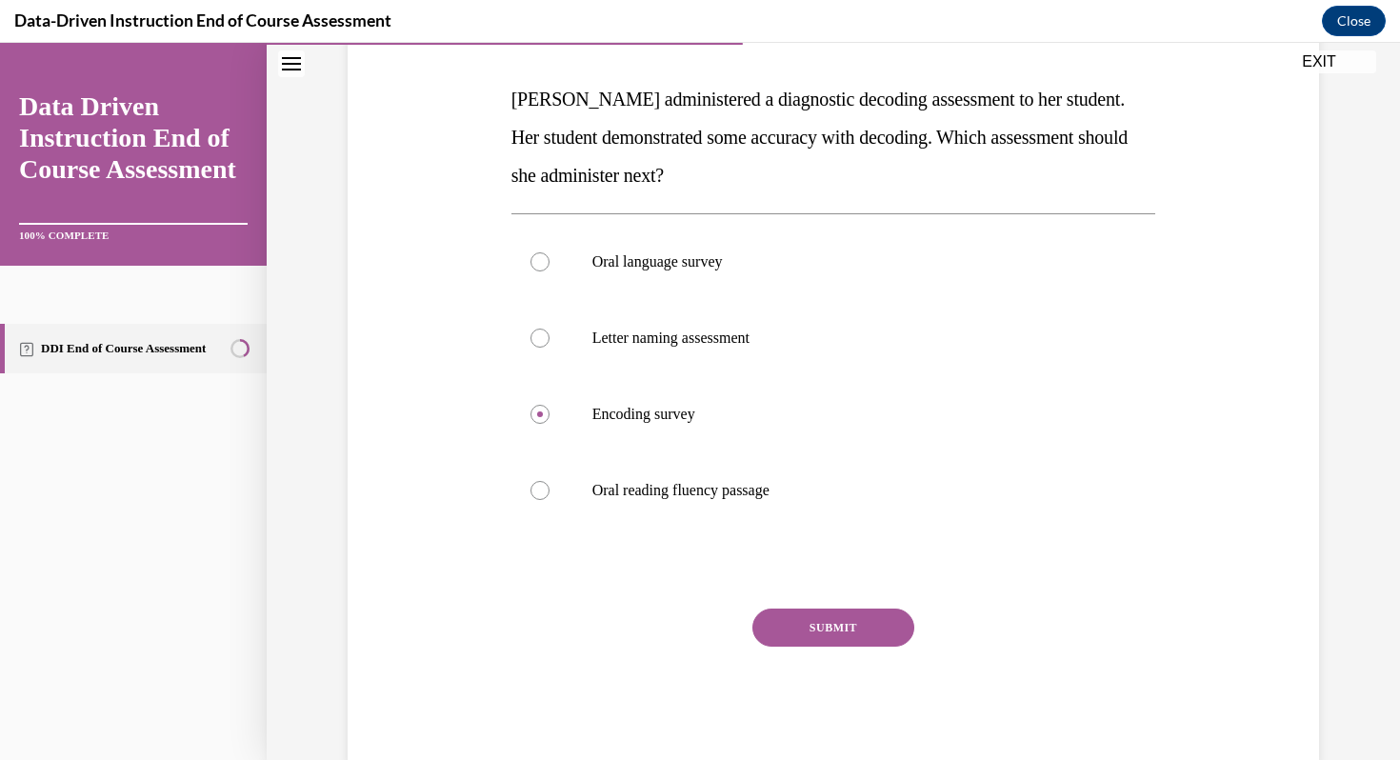
click at [799, 628] on button "SUBMIT" at bounding box center [834, 628] width 162 height 38
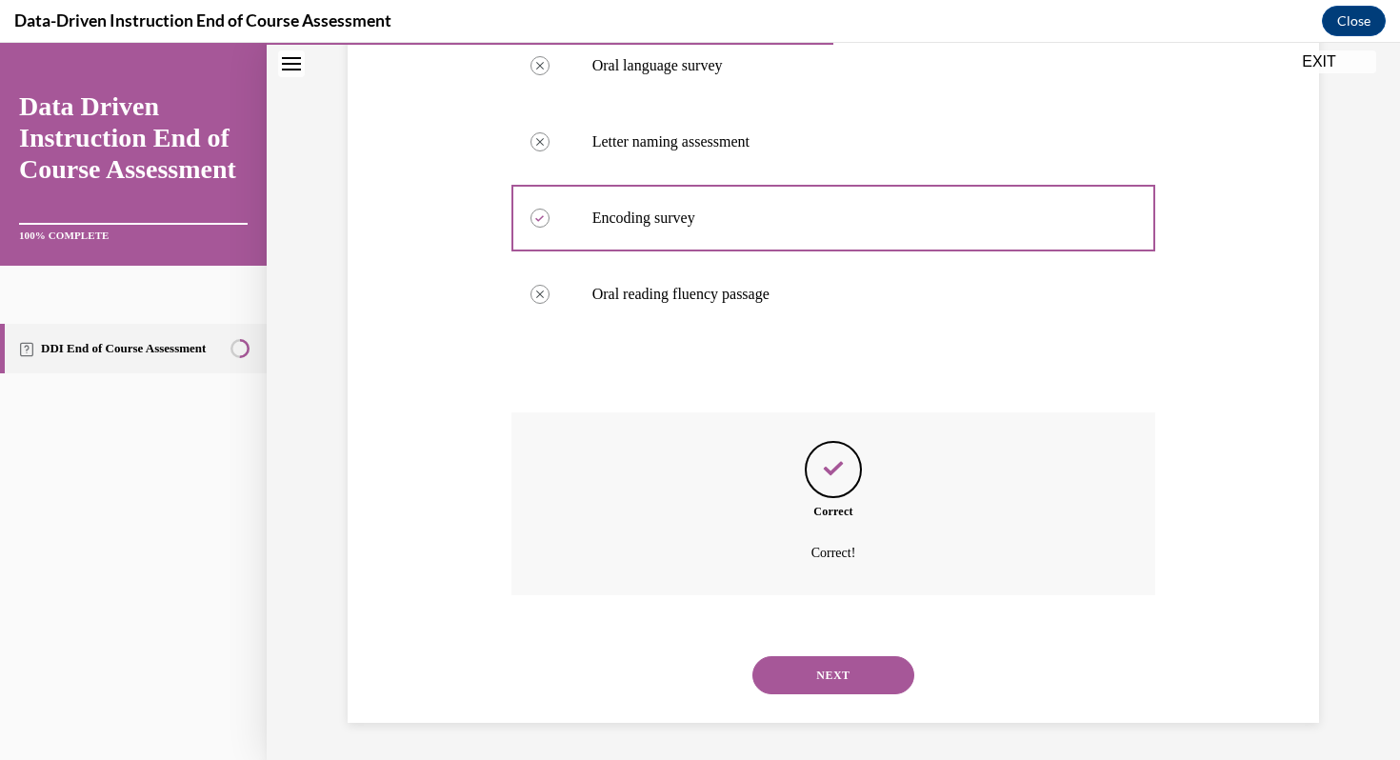
scroll to position [480, 0]
click at [799, 680] on button "NEXT" at bounding box center [834, 674] width 162 height 38
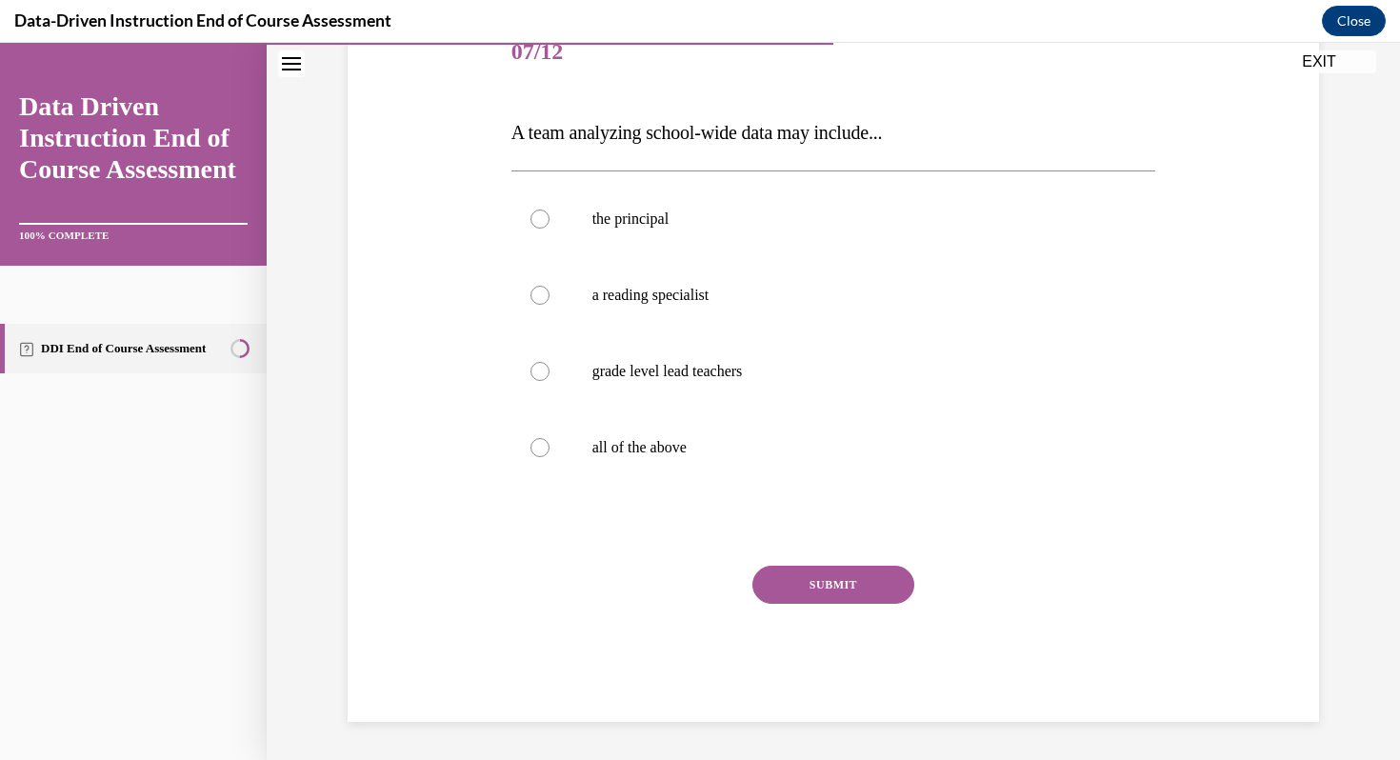
scroll to position [211, 0]
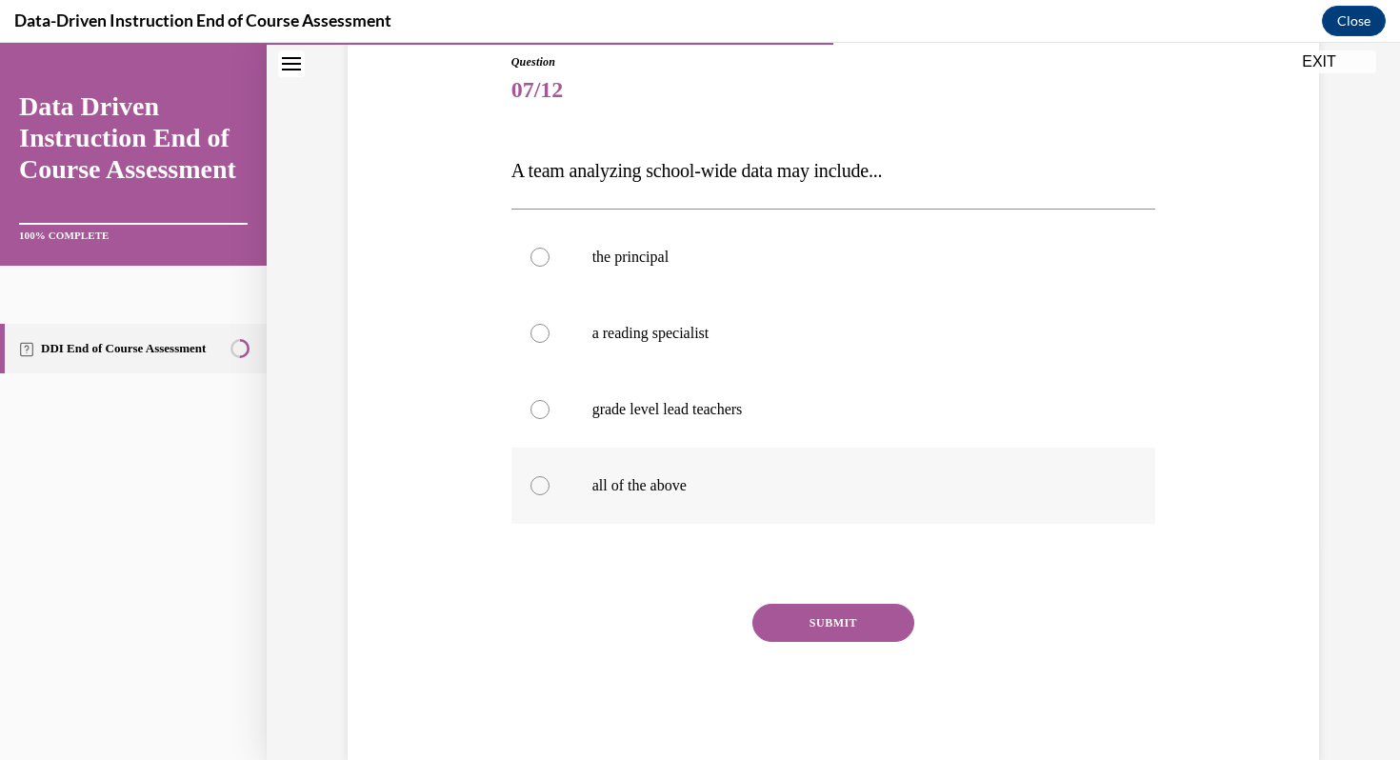
click at [637, 489] on p "all of the above" at bounding box center [851, 485] width 516 height 19
click at [550, 489] on input "all of the above" at bounding box center [540, 485] width 19 height 19
radio input "true"
click at [846, 627] on button "SUBMIT" at bounding box center [834, 623] width 162 height 38
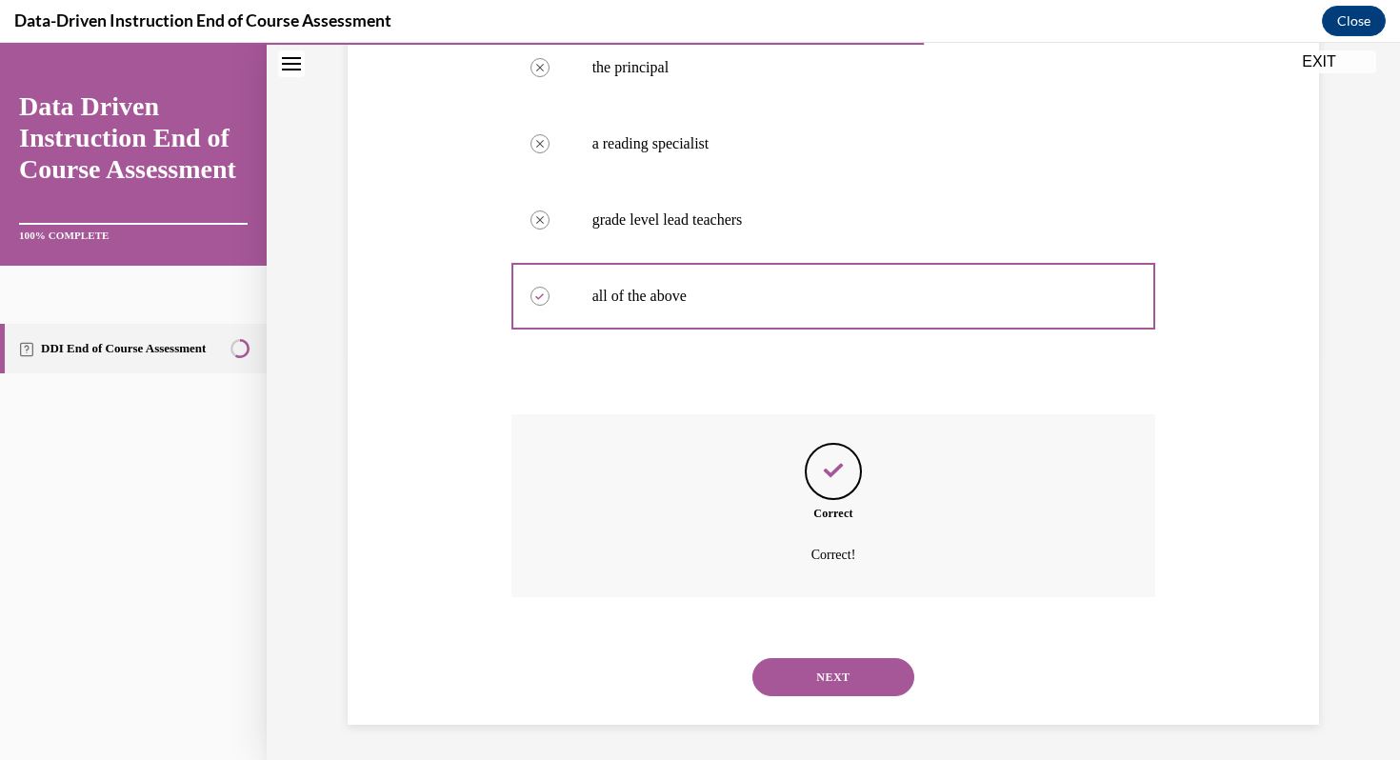
scroll to position [404, 0]
click at [825, 677] on button "NEXT" at bounding box center [834, 674] width 162 height 38
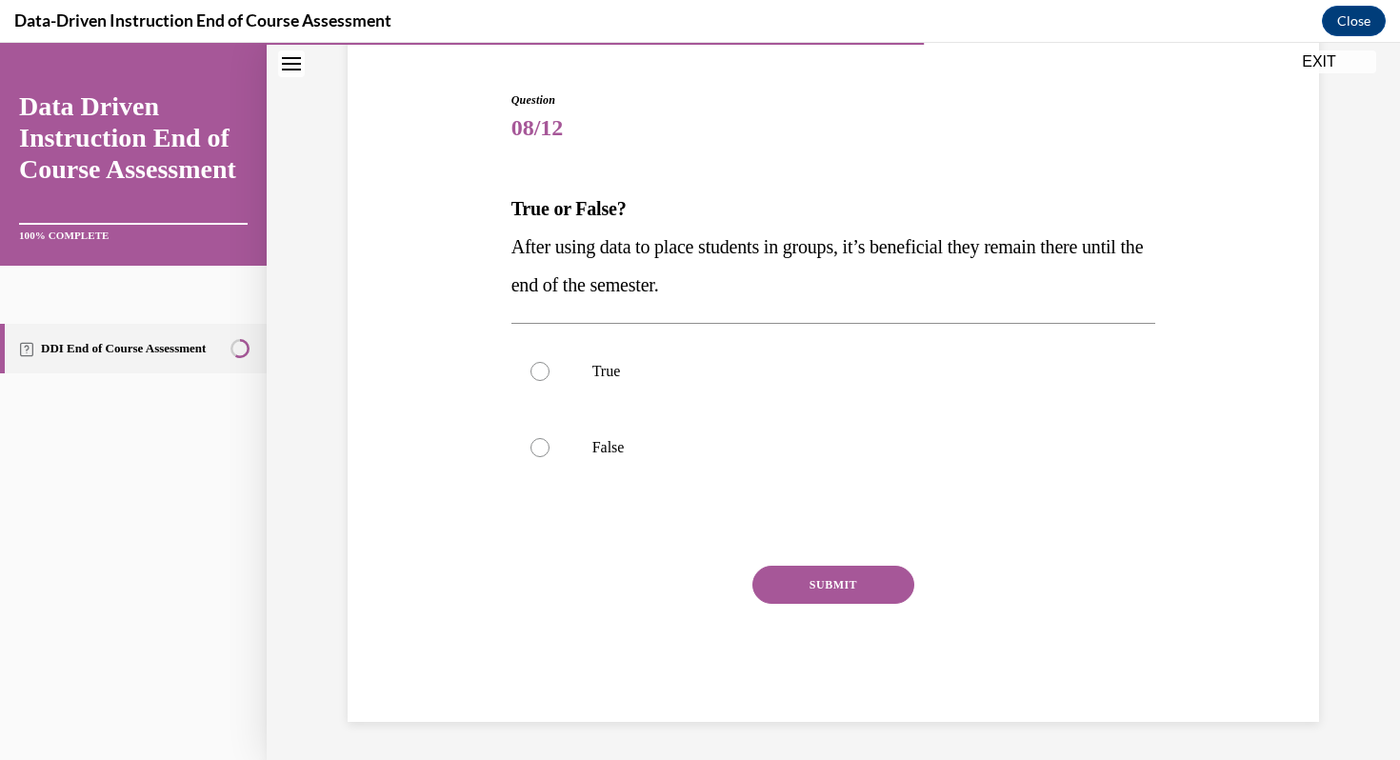
scroll to position [173, 0]
click at [613, 431] on label "False" at bounding box center [834, 448] width 645 height 76
click at [550, 438] on input "False" at bounding box center [540, 447] width 19 height 19
radio input "true"
click at [836, 584] on button "SUBMIT" at bounding box center [834, 585] width 162 height 38
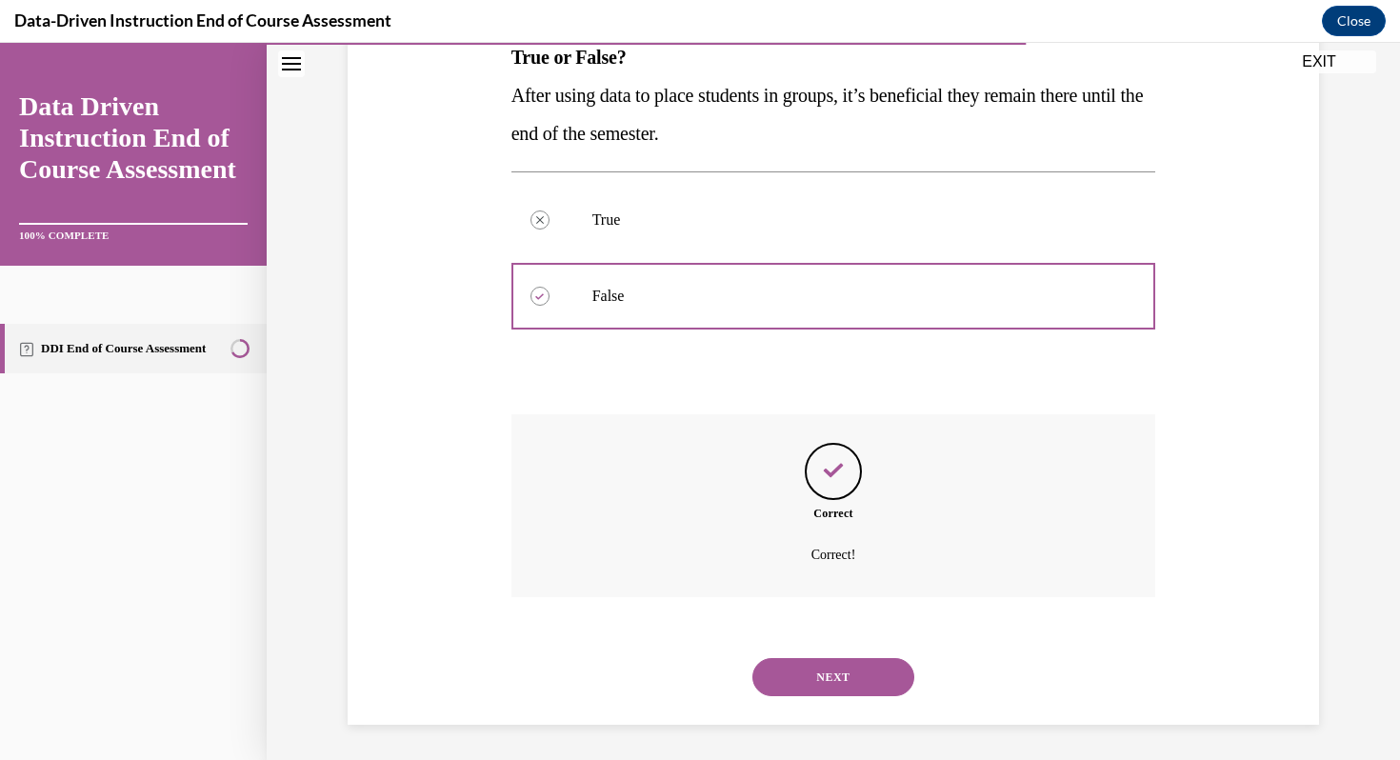
scroll to position [328, 0]
click at [833, 664] on button "NEXT" at bounding box center [834, 674] width 162 height 38
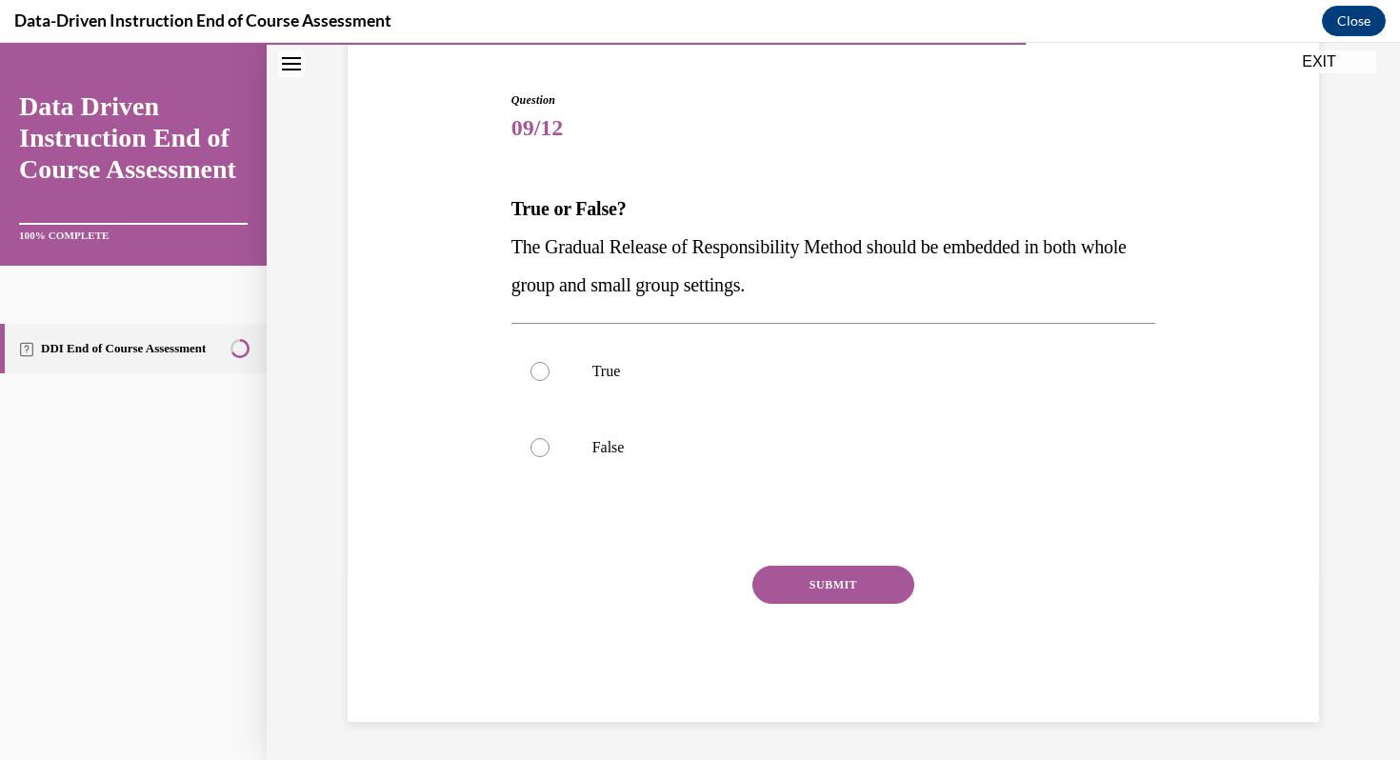
scroll to position [173, 0]
click at [594, 370] on p "True" at bounding box center [851, 371] width 516 height 19
click at [550, 370] on input "True" at bounding box center [540, 371] width 19 height 19
radio input "true"
click at [846, 593] on button "SUBMIT" at bounding box center [834, 585] width 162 height 38
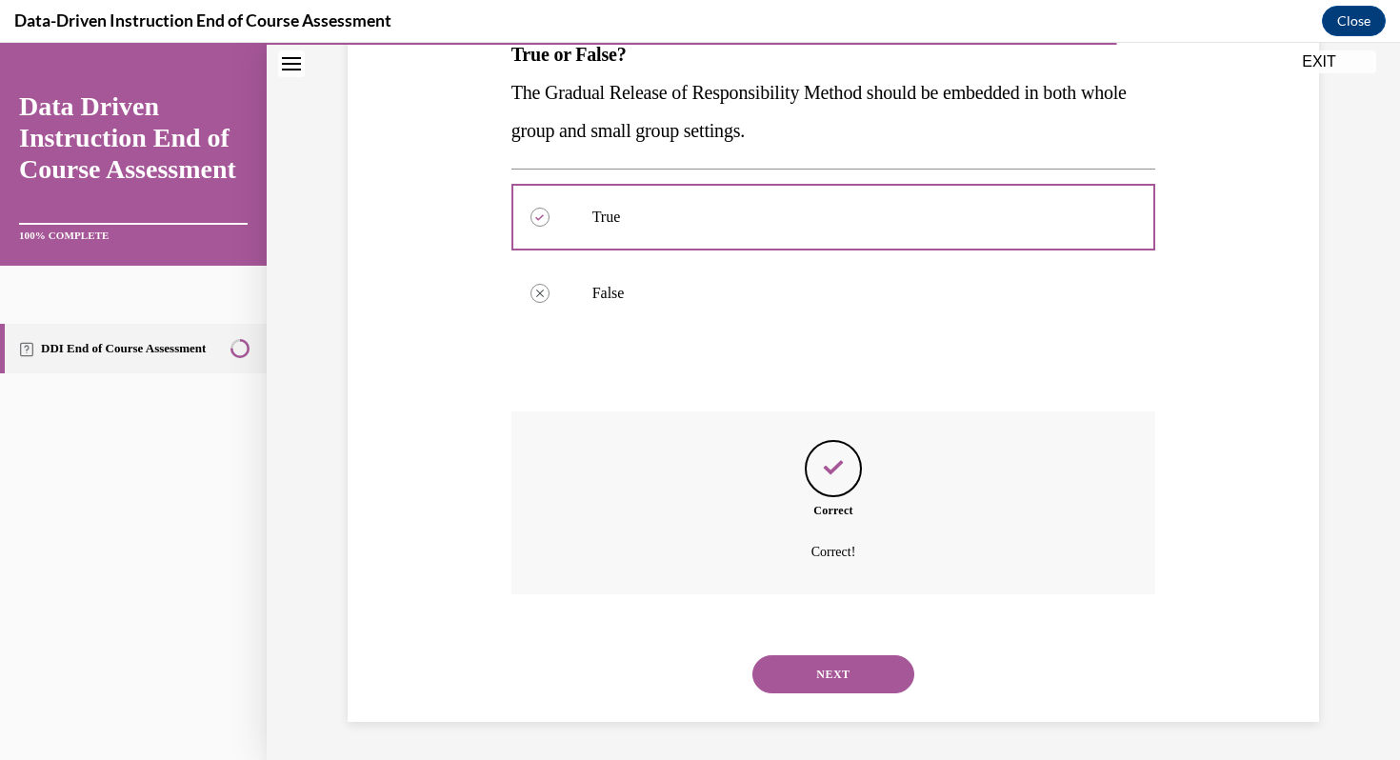
click at [824, 679] on button "NEXT" at bounding box center [834, 674] width 162 height 38
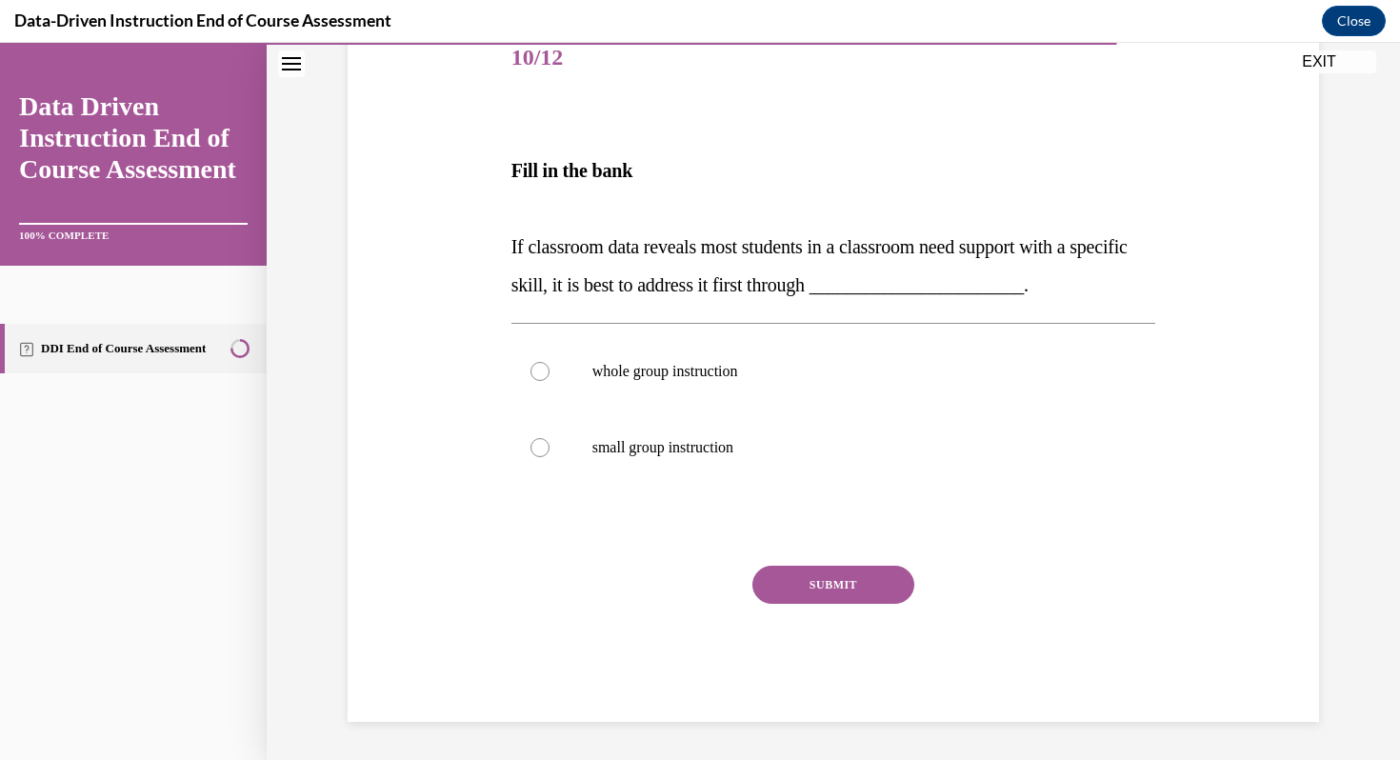
scroll to position [211, 0]
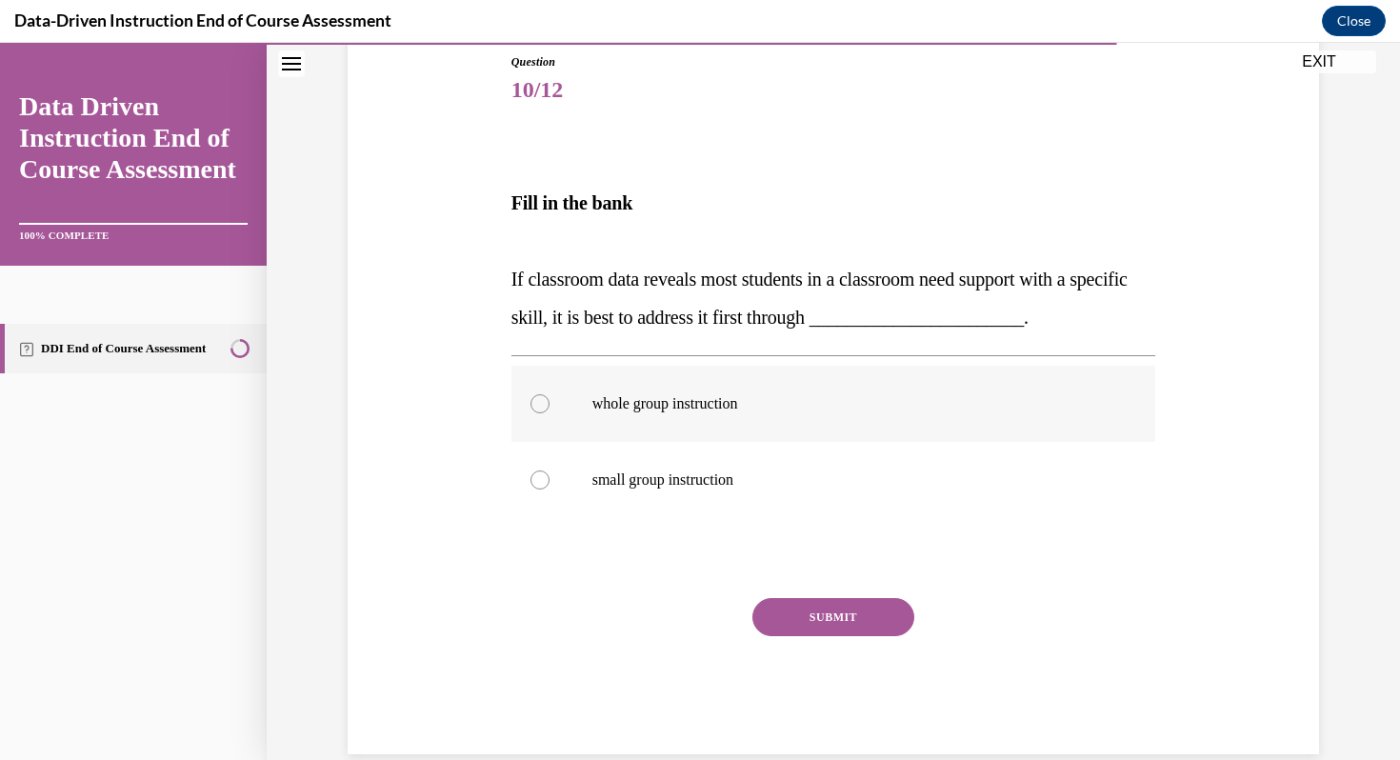
click at [755, 422] on label "whole group instruction" at bounding box center [834, 404] width 645 height 76
click at [550, 413] on input "whole group instruction" at bounding box center [540, 403] width 19 height 19
radio input "true"
click at [796, 635] on button "SUBMIT" at bounding box center [834, 617] width 162 height 38
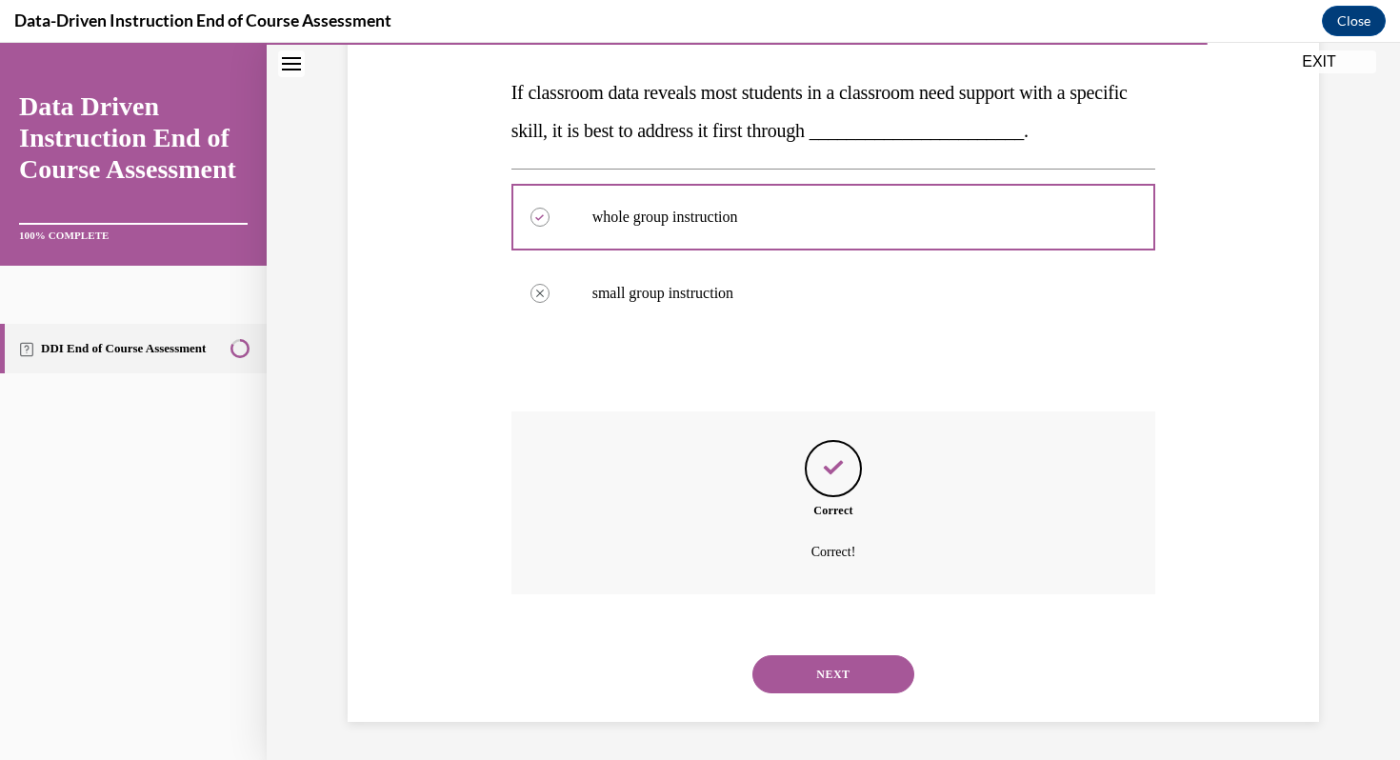
click at [817, 659] on button "NEXT" at bounding box center [834, 674] width 162 height 38
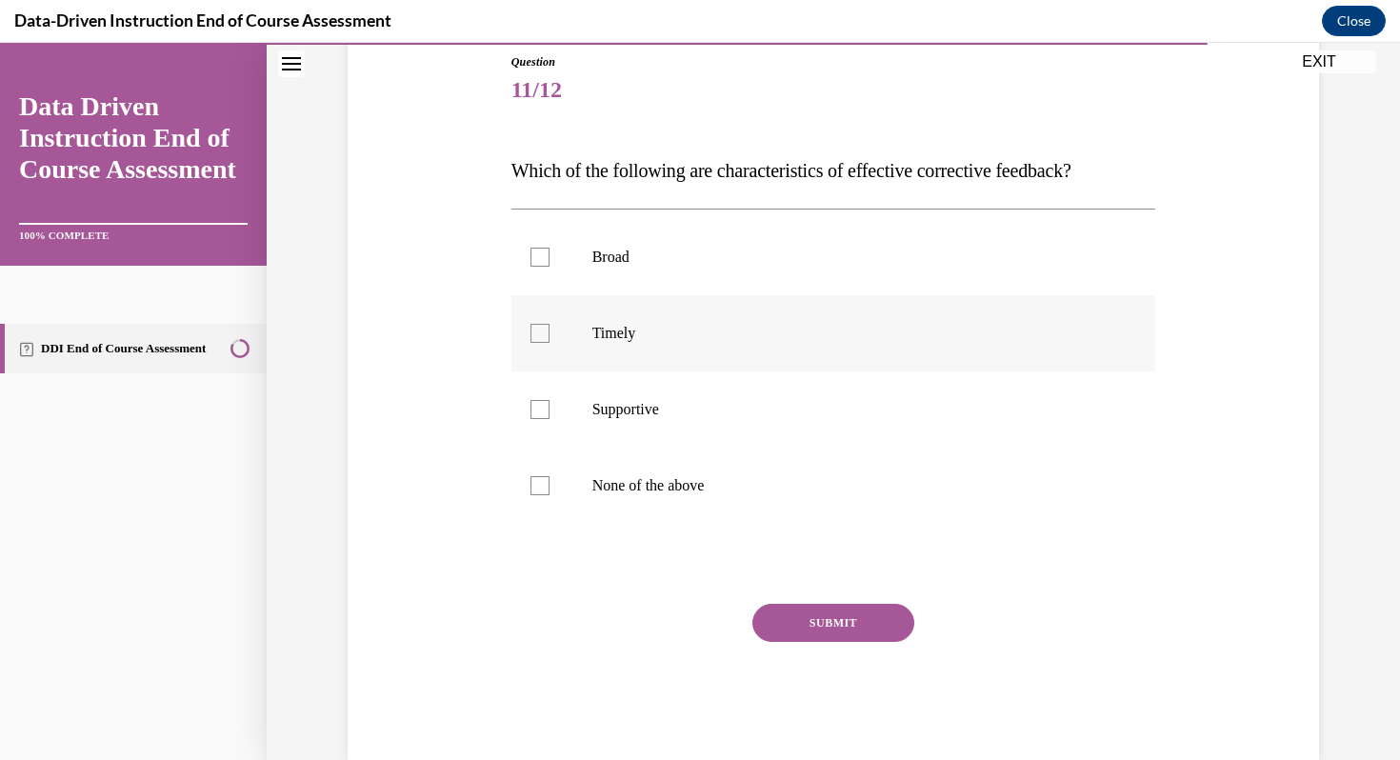
click at [584, 331] on label "Timely" at bounding box center [834, 333] width 645 height 76
click at [550, 331] on input "Timely" at bounding box center [540, 333] width 19 height 19
checkbox input "true"
click at [588, 412] on label "Supportive" at bounding box center [834, 410] width 645 height 76
click at [550, 412] on input "Supportive" at bounding box center [540, 409] width 19 height 19
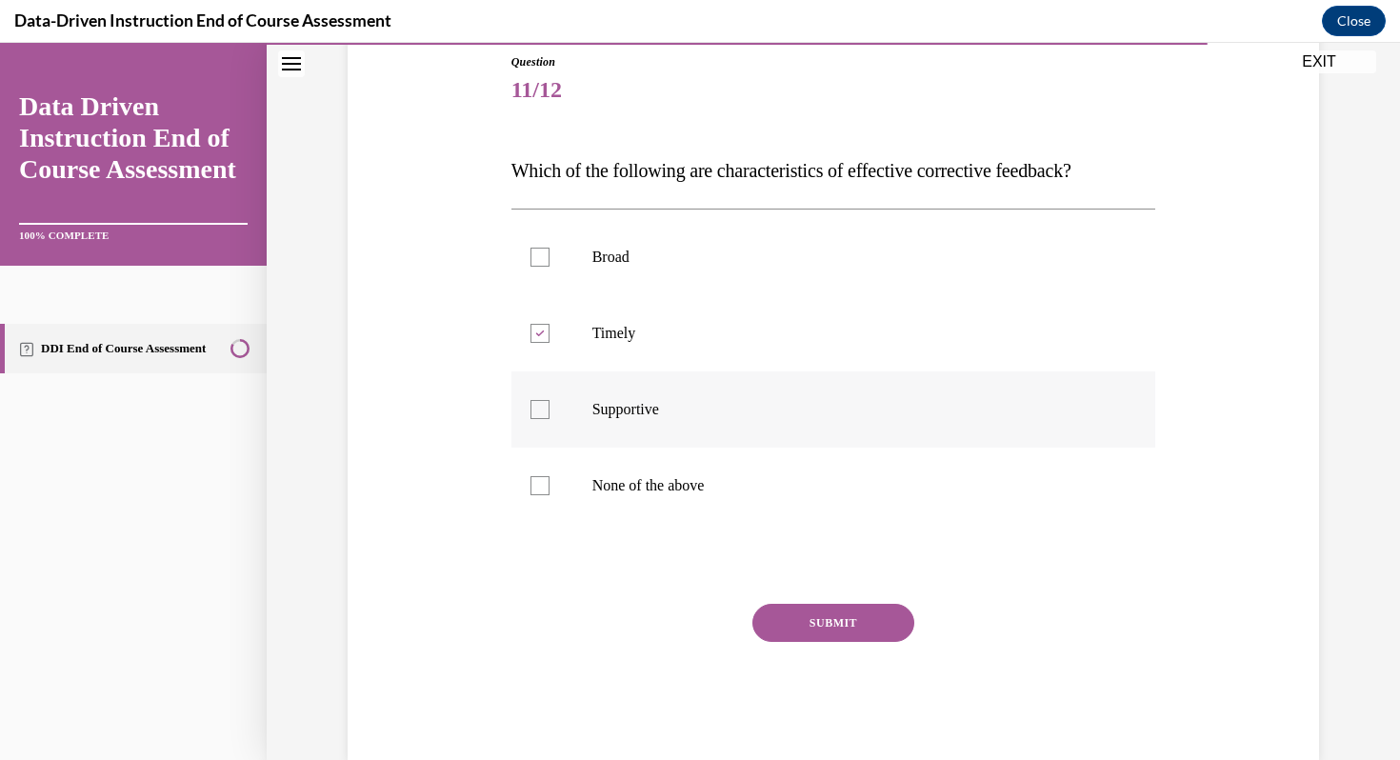
checkbox input "true"
click at [803, 618] on button "SUBMIT" at bounding box center [834, 623] width 162 height 38
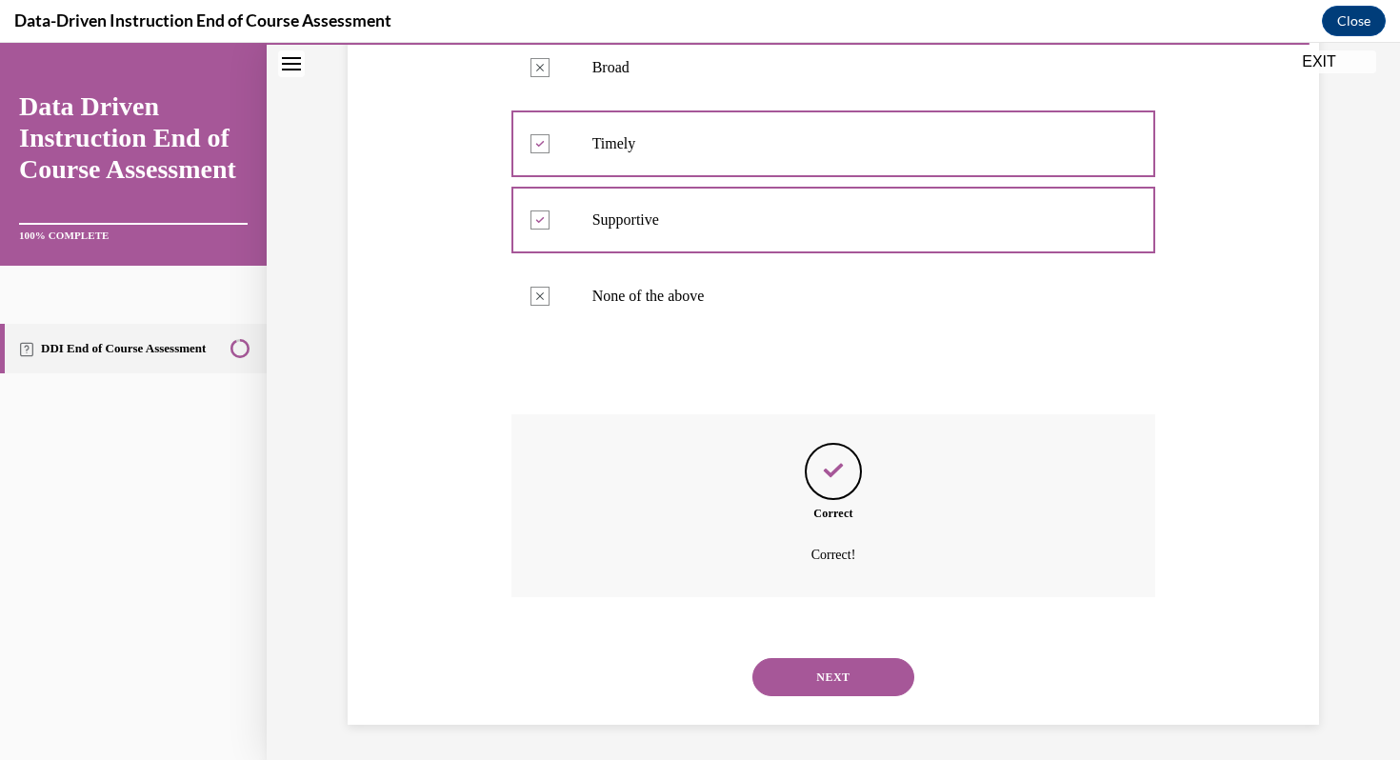
scroll to position [404, 0]
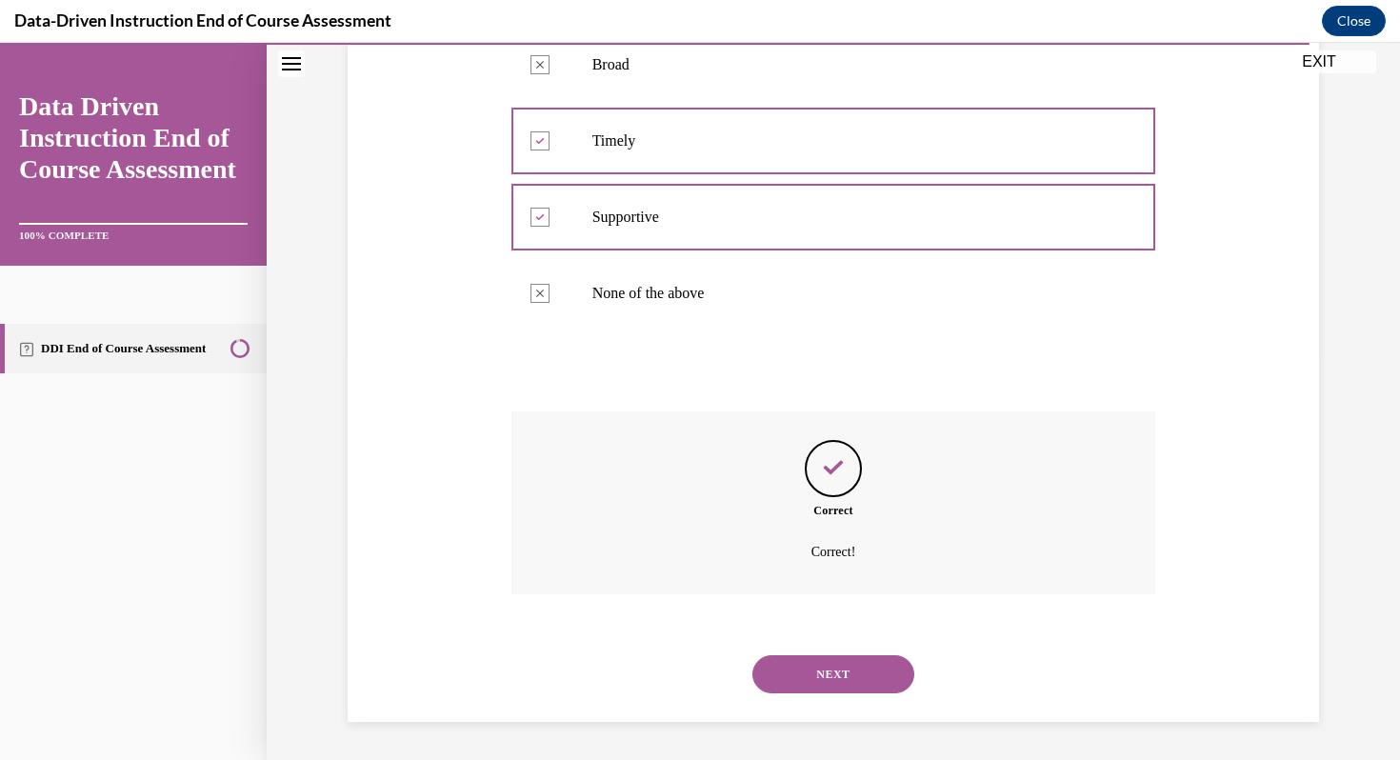
click at [831, 669] on button "NEXT" at bounding box center [834, 674] width 162 height 38
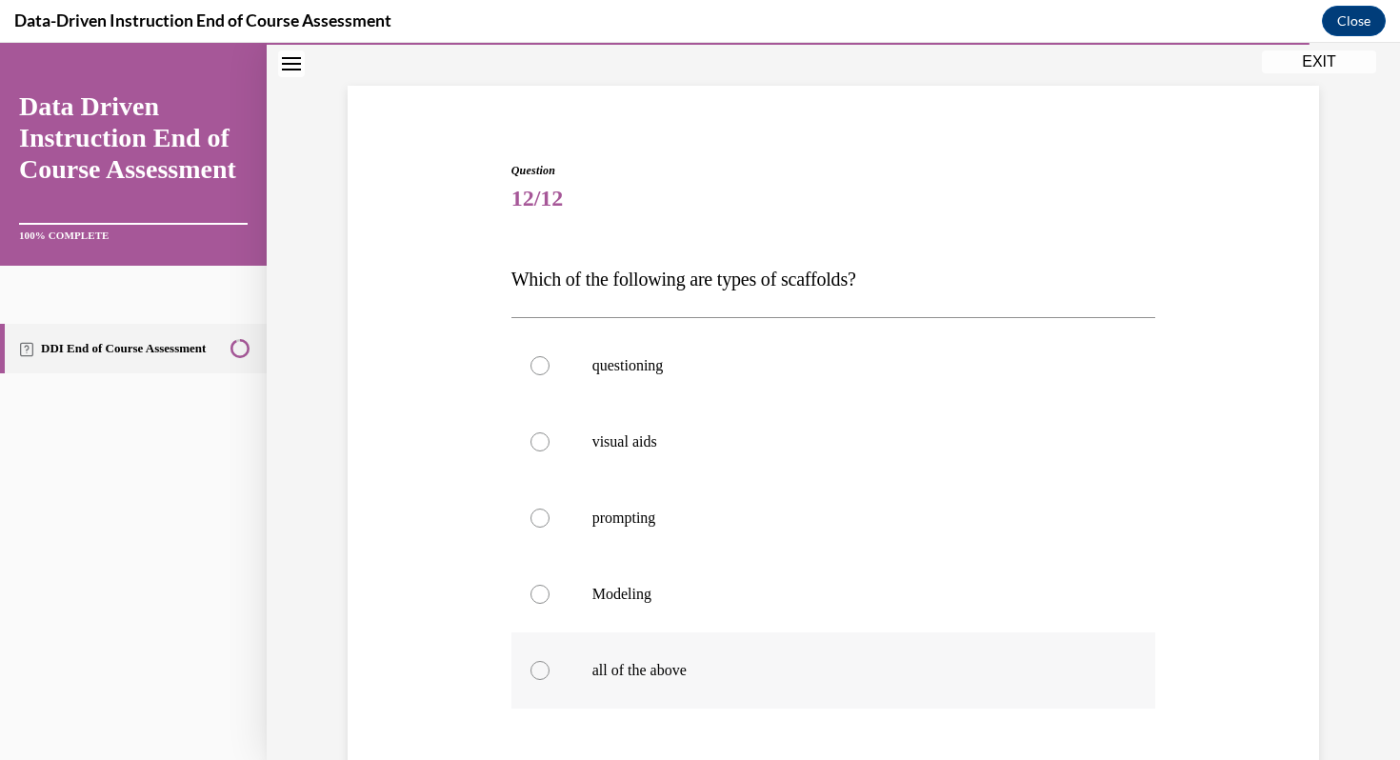
scroll to position [104, 0]
click at [621, 677] on p "all of the above" at bounding box center [851, 669] width 516 height 19
click at [550, 677] on input "all of the above" at bounding box center [540, 669] width 19 height 19
radio input "true"
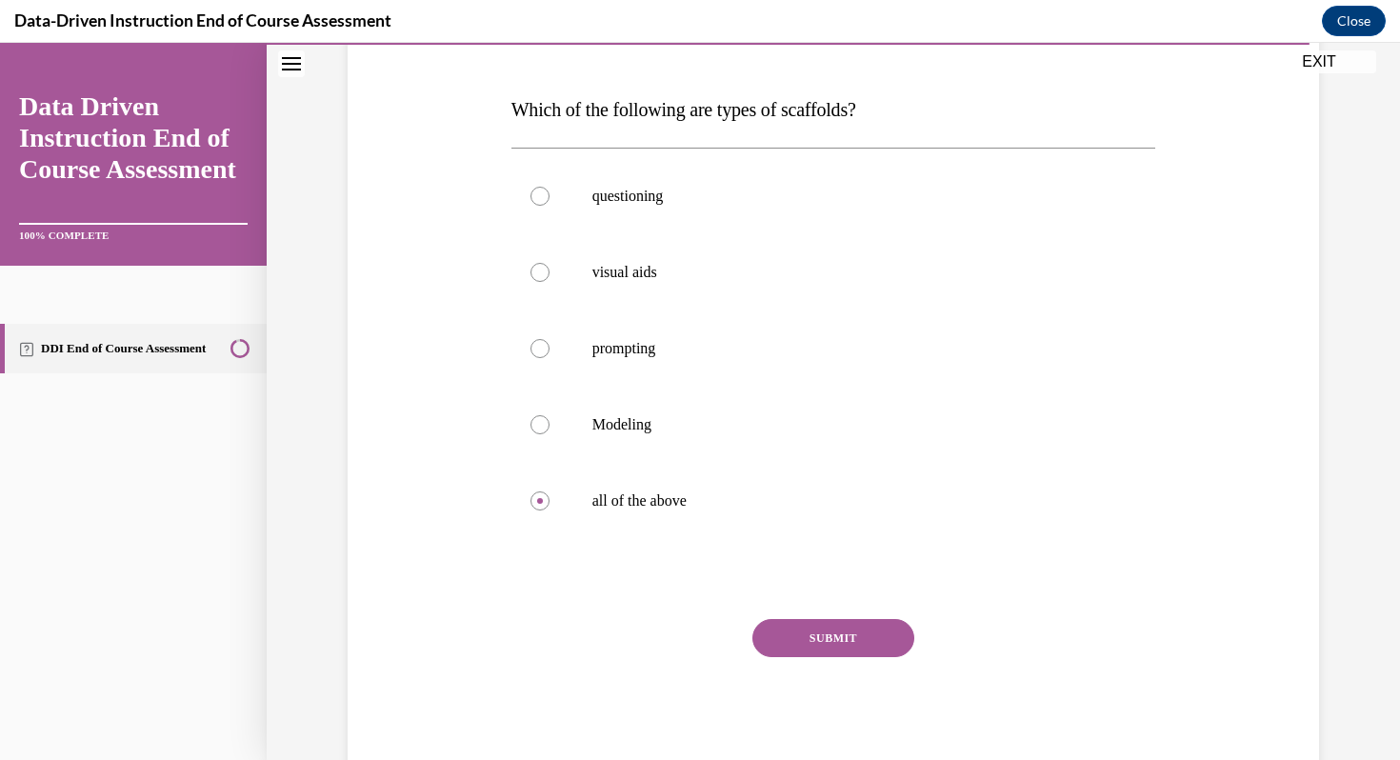
click at [798, 652] on button "SUBMIT" at bounding box center [834, 638] width 162 height 38
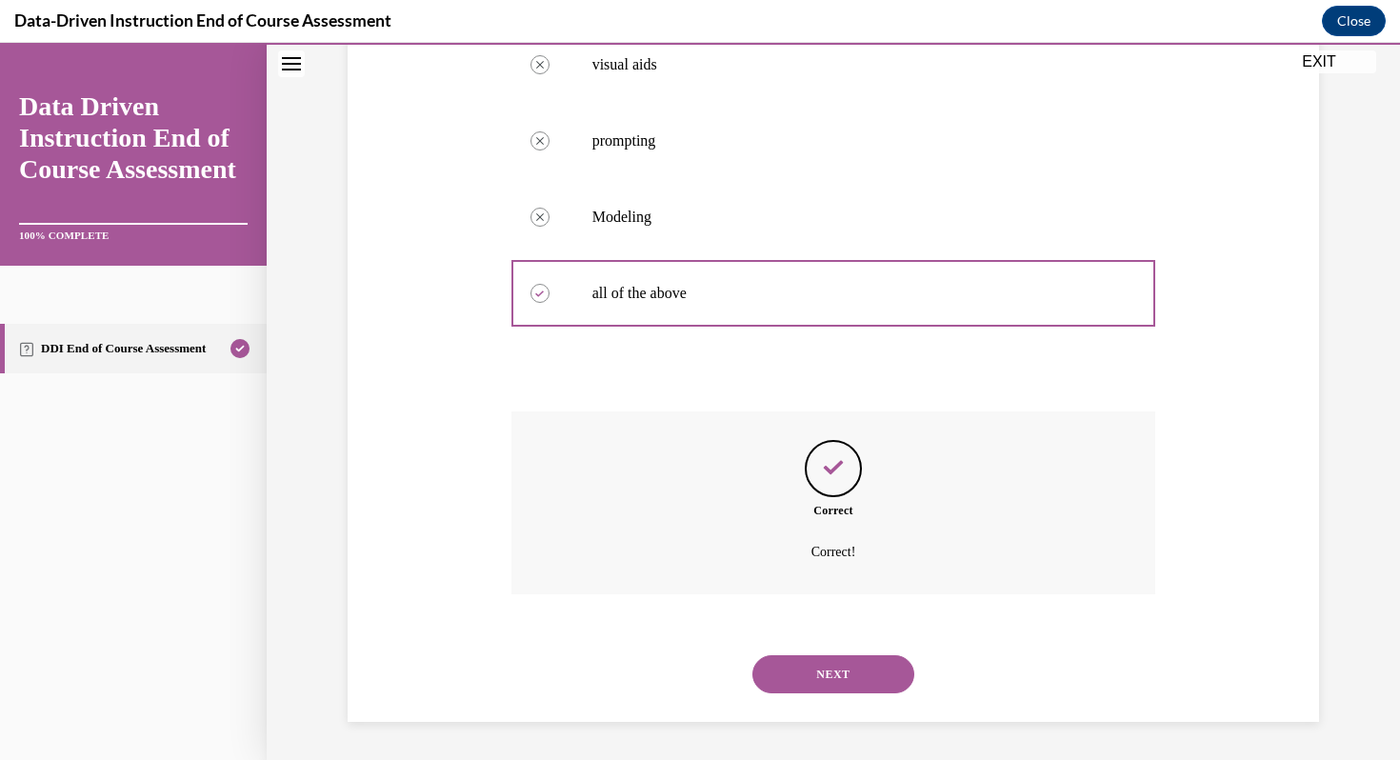
click at [815, 682] on button "NEXT" at bounding box center [834, 674] width 162 height 38
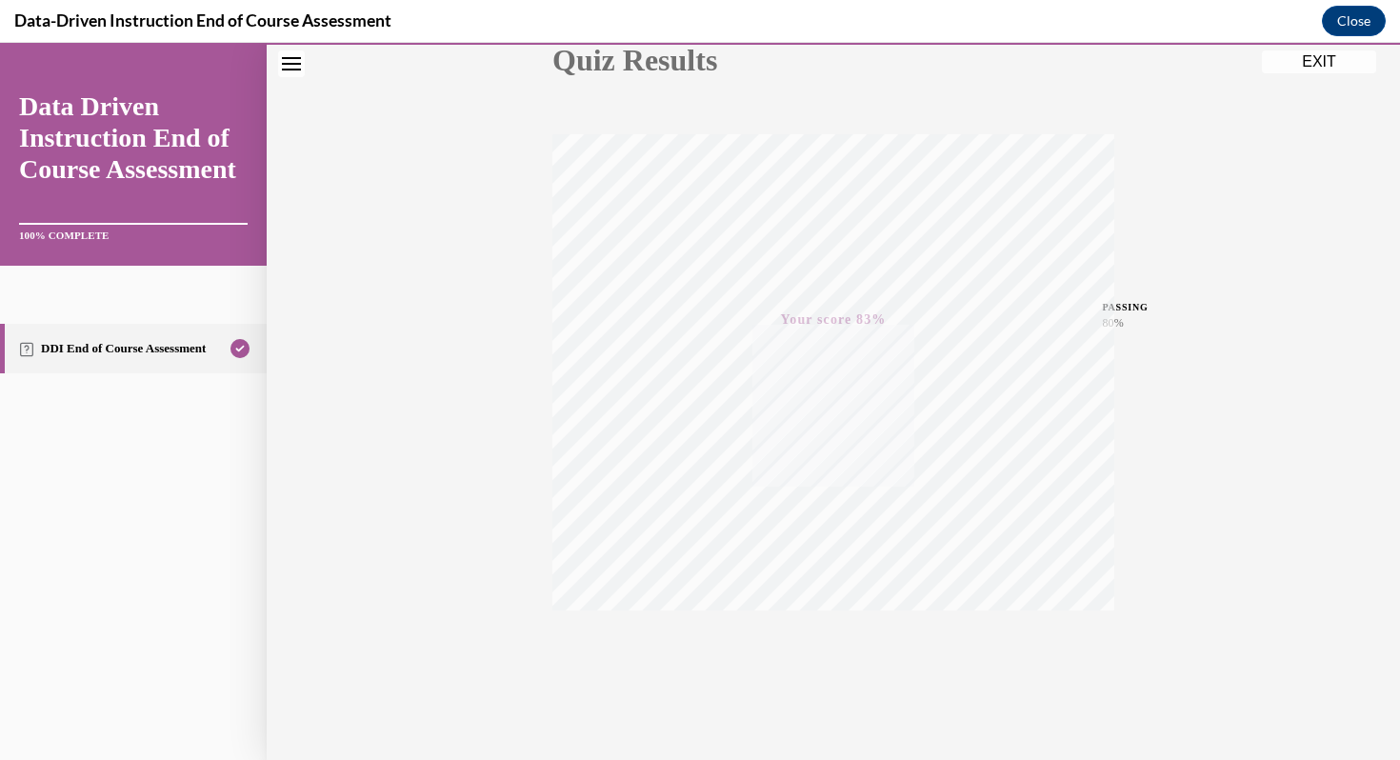
scroll to position [259, 0]
click at [1310, 63] on button "EXIT" at bounding box center [1319, 61] width 114 height 23
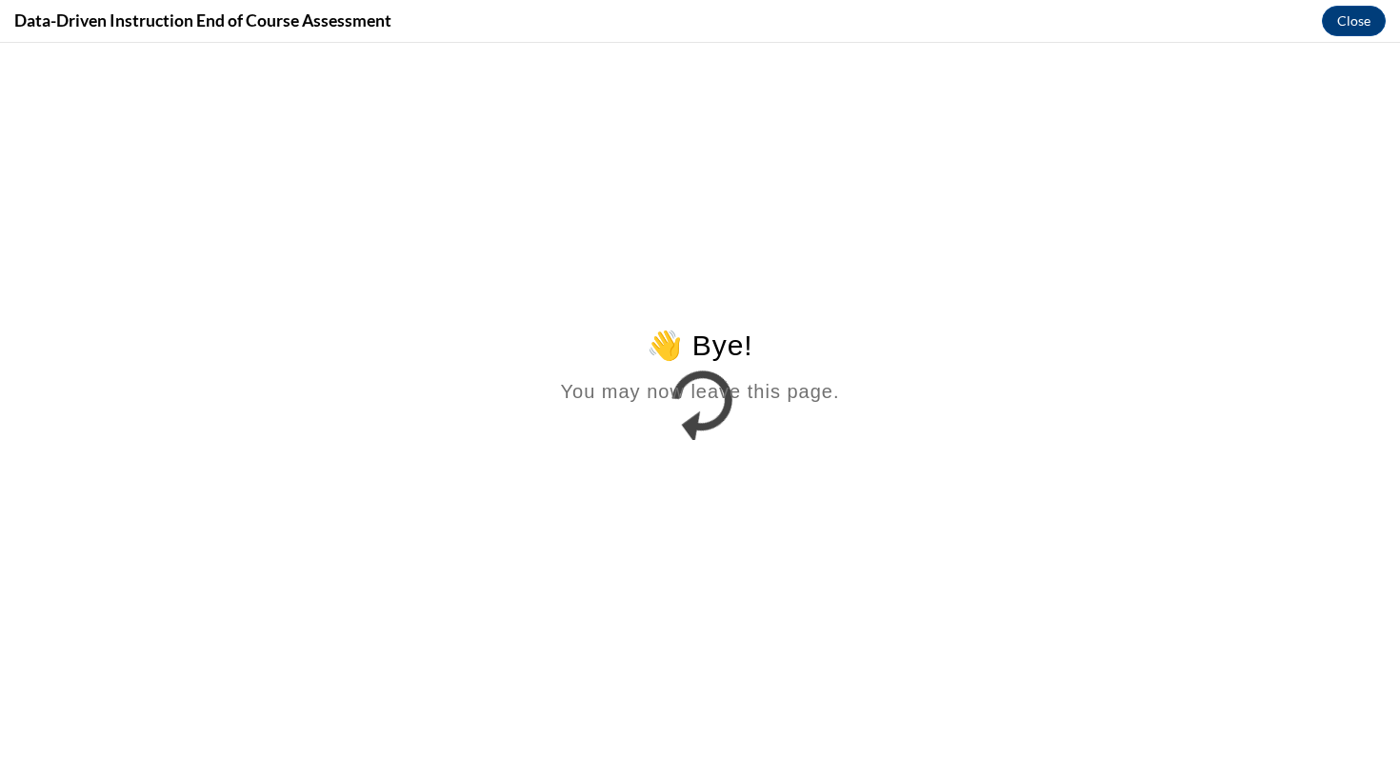
scroll to position [0, 0]
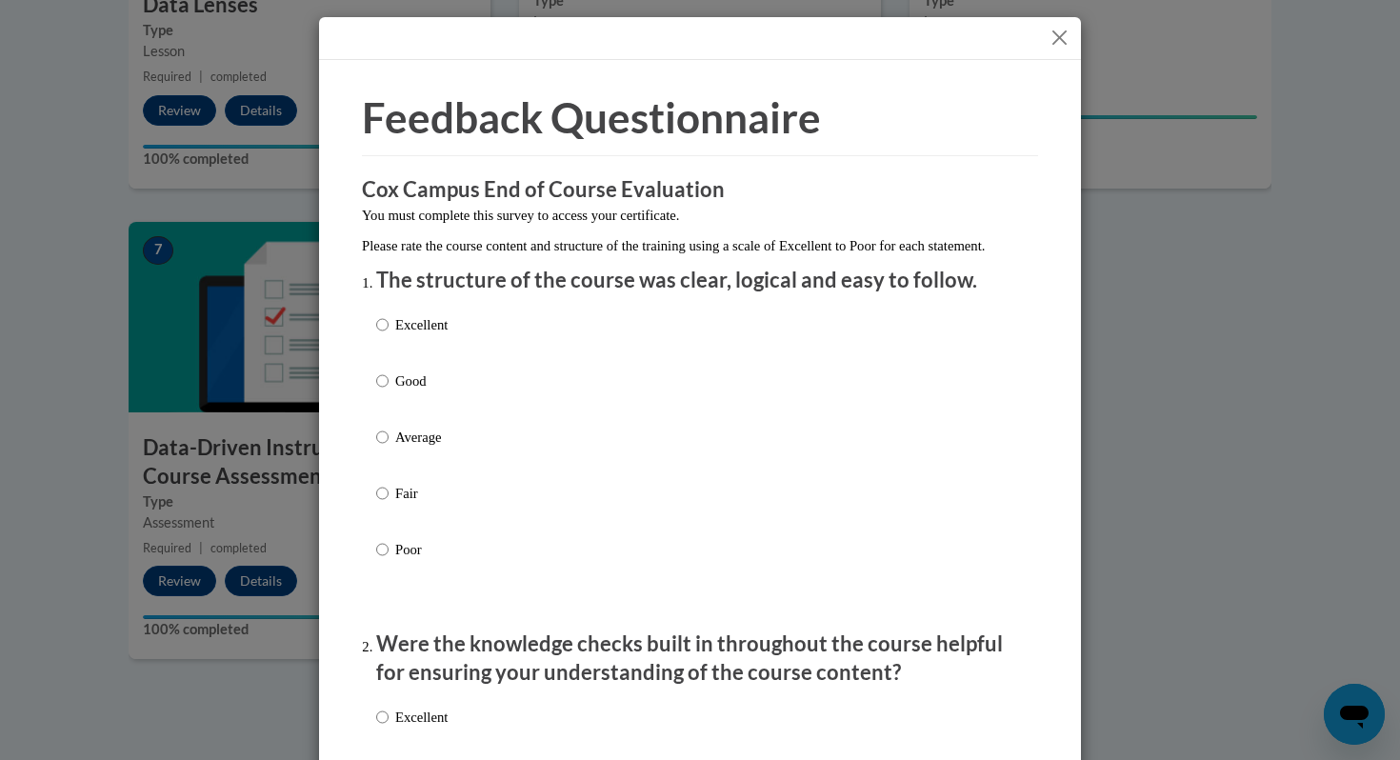
click at [424, 335] on p "Excellent" at bounding box center [421, 324] width 52 height 21
click at [389, 335] on input "Excellent" at bounding box center [382, 324] width 12 height 21
radio input "true"
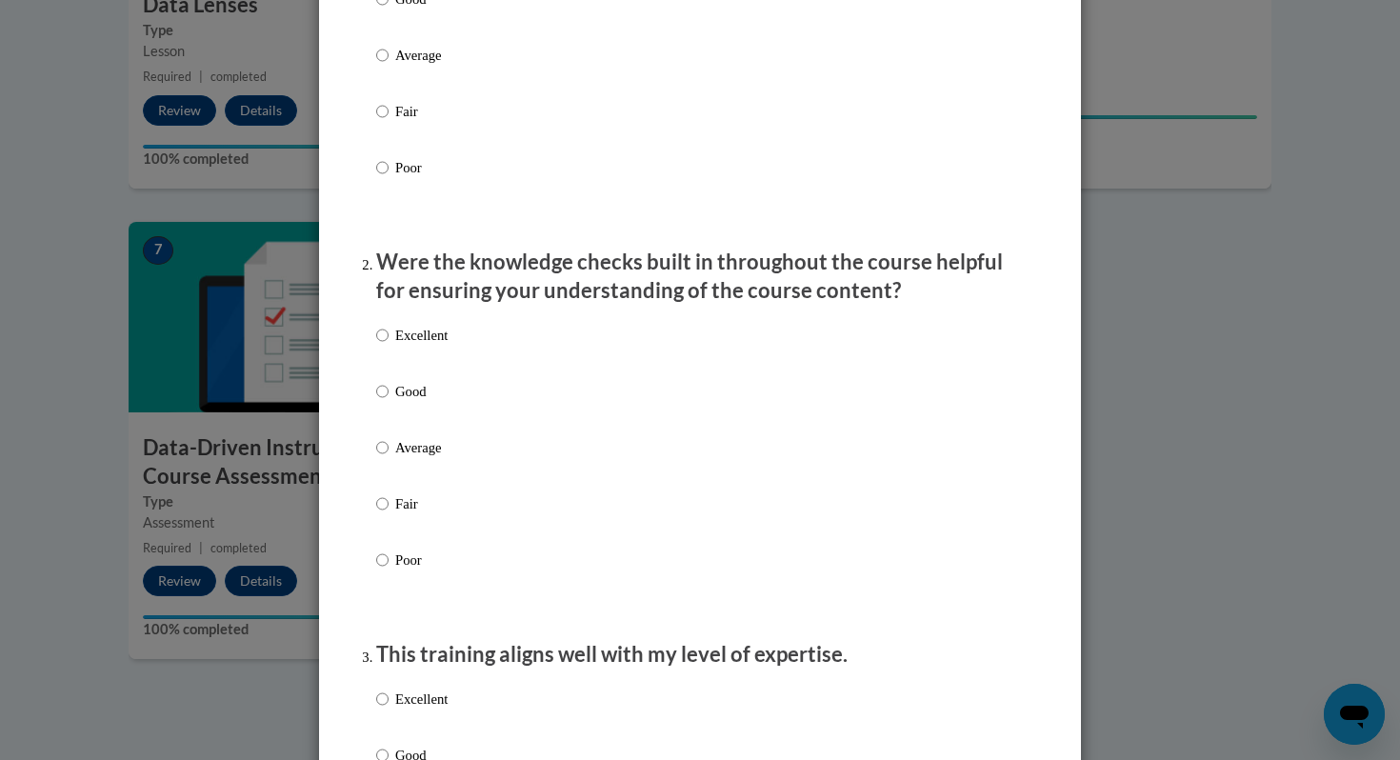
click at [416, 346] on p "Excellent" at bounding box center [421, 335] width 52 height 21
click at [389, 346] on input "Excellent" at bounding box center [382, 335] width 12 height 21
radio input "true"
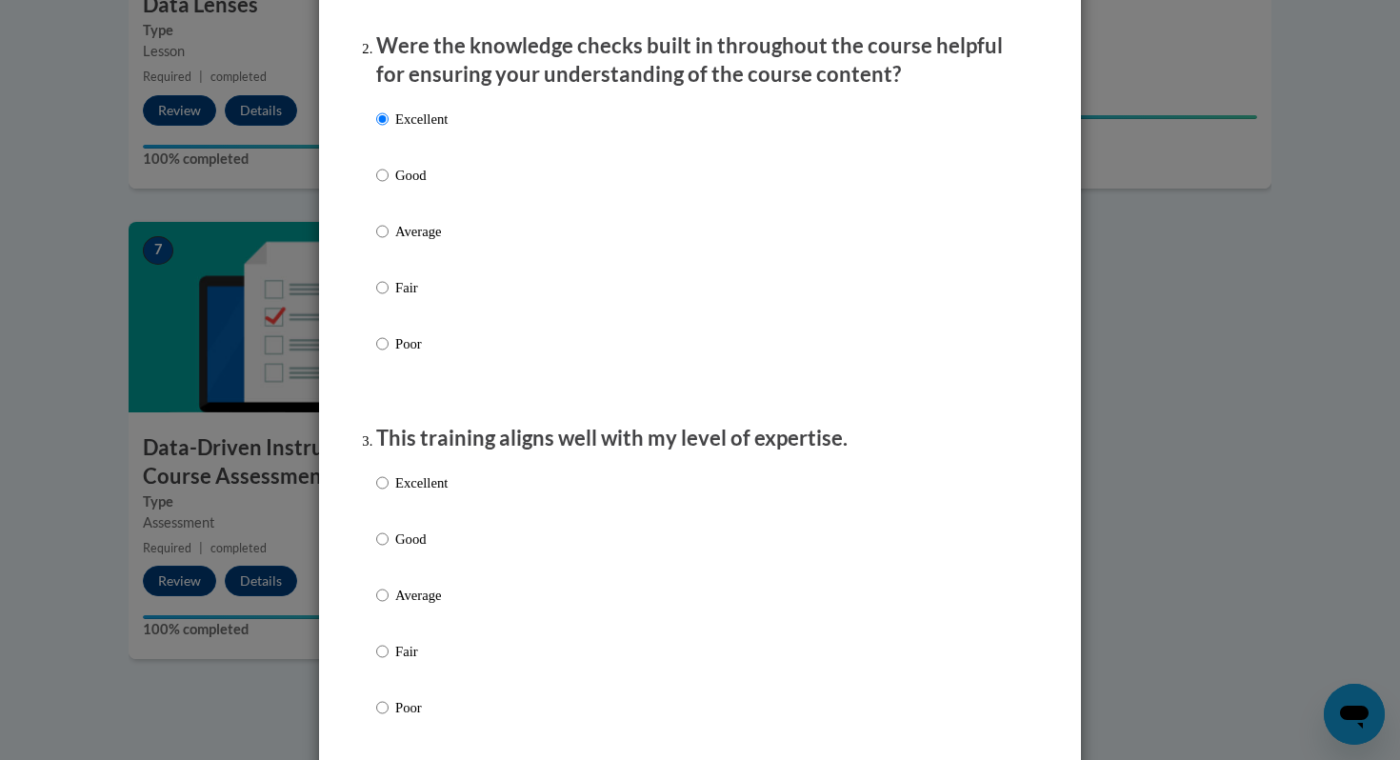
click at [425, 493] on p "Excellent" at bounding box center [421, 483] width 52 height 21
click at [389, 493] on input "Excellent" at bounding box center [382, 483] width 12 height 21
radio input "true"
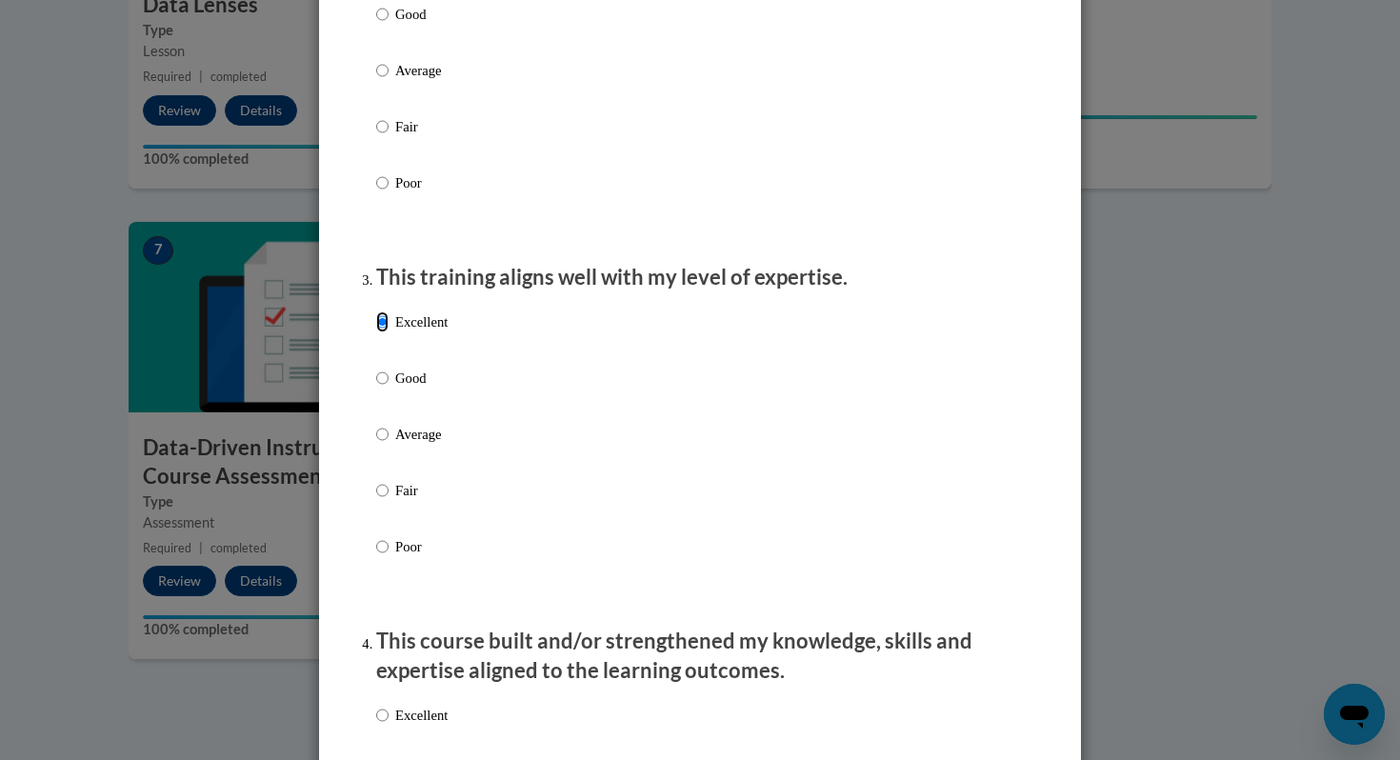
scroll to position [1105, 0]
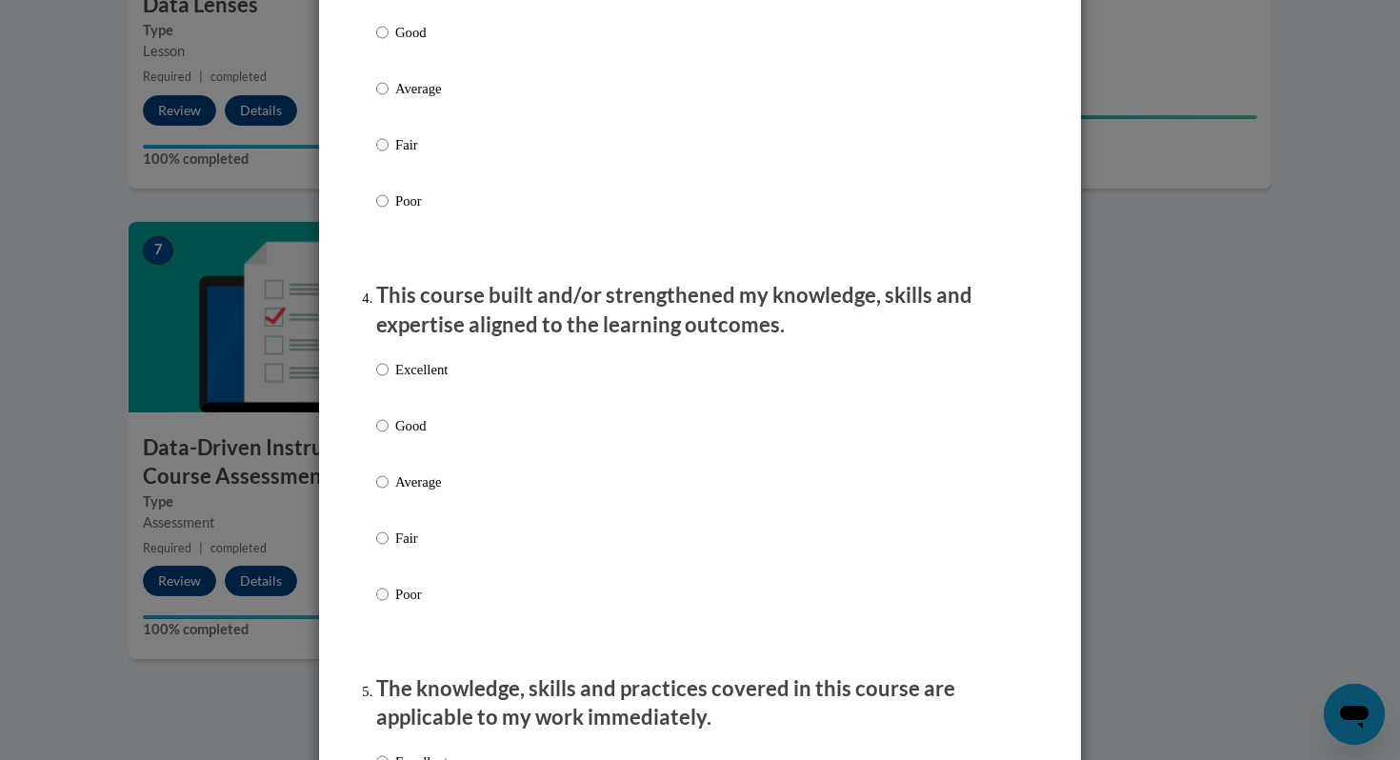
click at [416, 380] on p "Excellent" at bounding box center [421, 369] width 52 height 21
click at [389, 380] on input "Excellent" at bounding box center [382, 369] width 12 height 21
radio input "true"
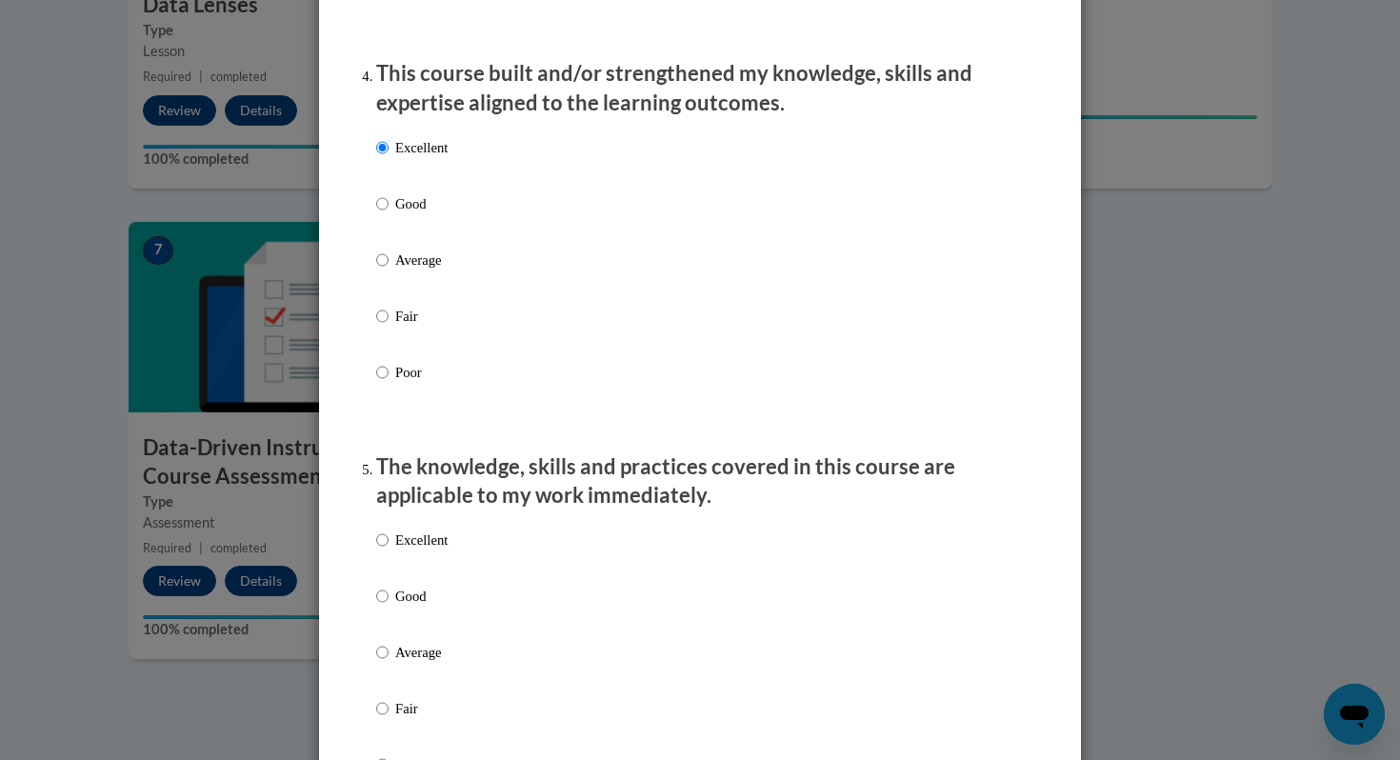
click at [413, 551] on p "Excellent" at bounding box center [421, 540] width 52 height 21
click at [389, 551] on input "Excellent" at bounding box center [382, 540] width 12 height 21
radio input "true"
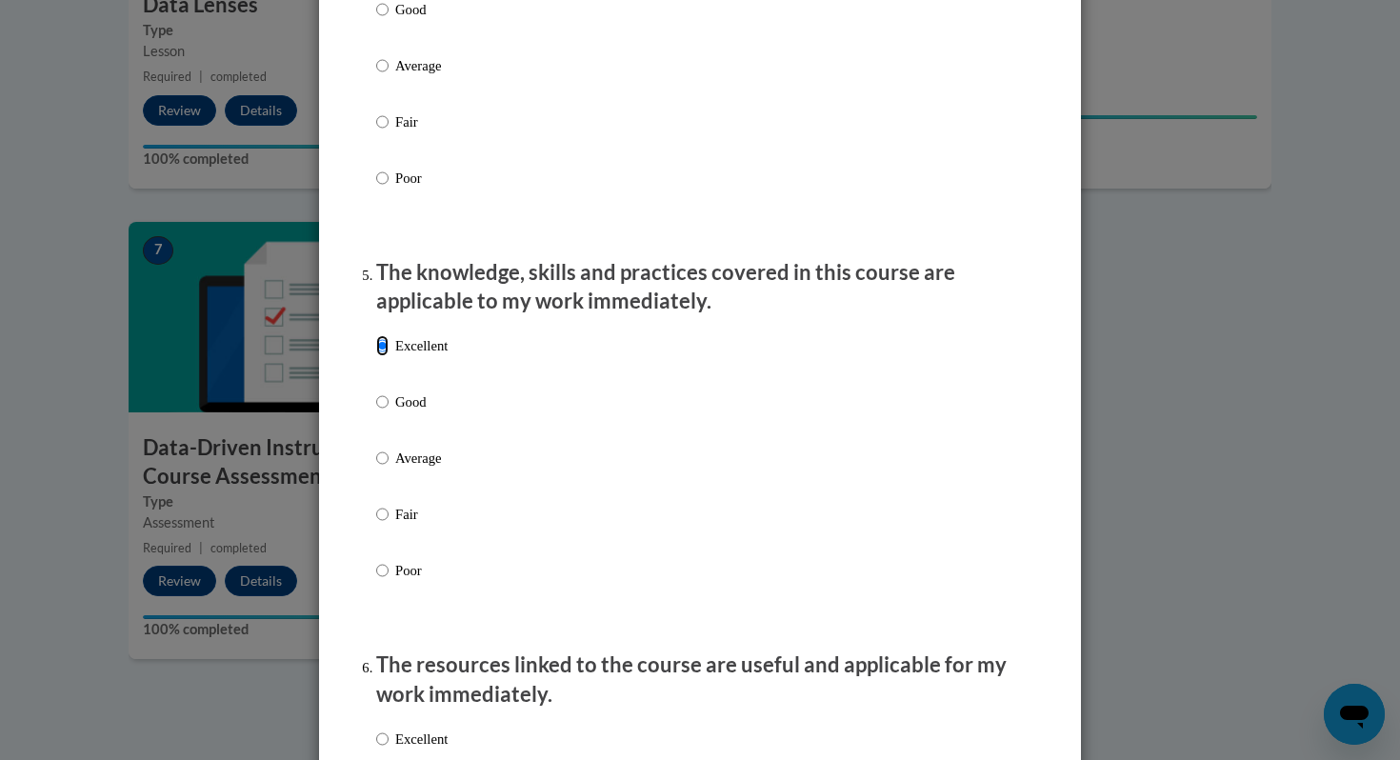
scroll to position [1864, 0]
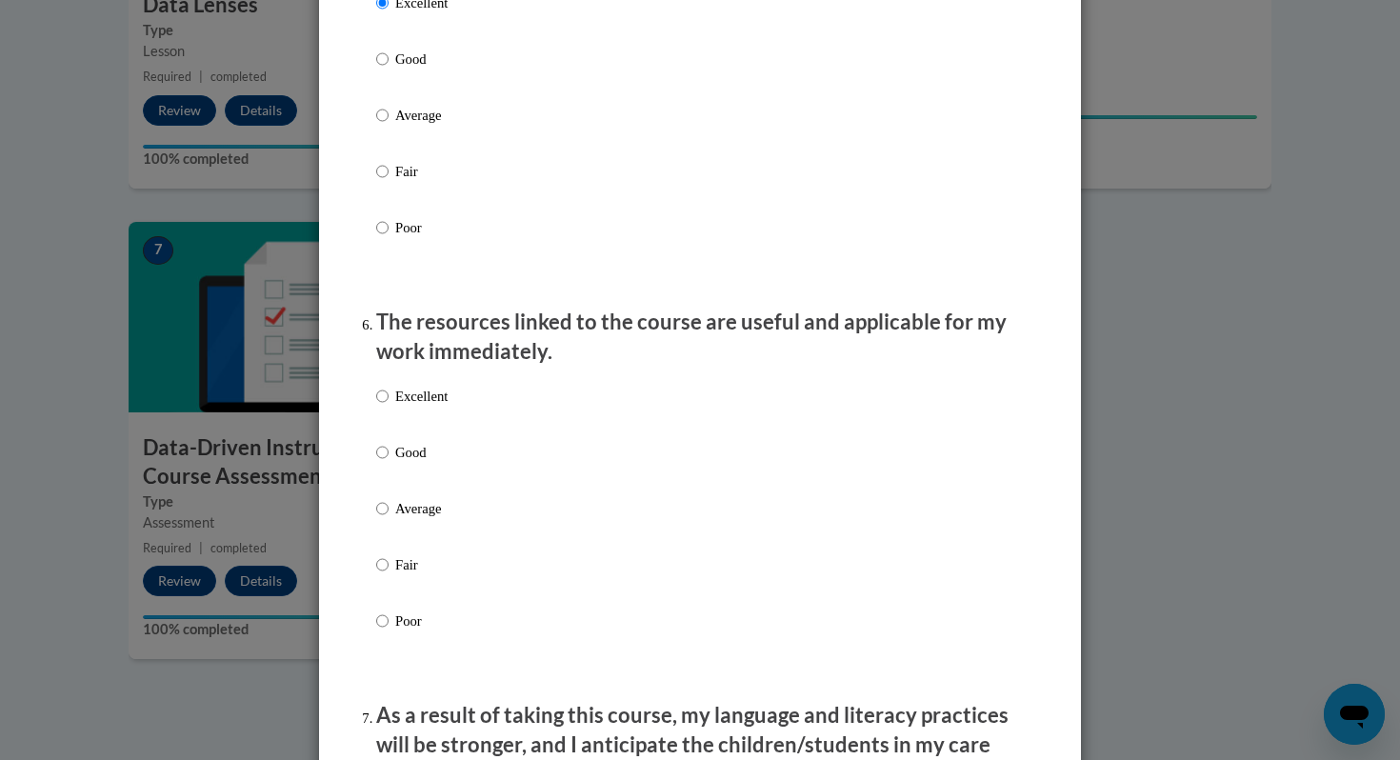
click at [411, 407] on p "Excellent" at bounding box center [421, 396] width 52 height 21
click at [389, 407] on input "Excellent" at bounding box center [382, 396] width 12 height 21
radio input "true"
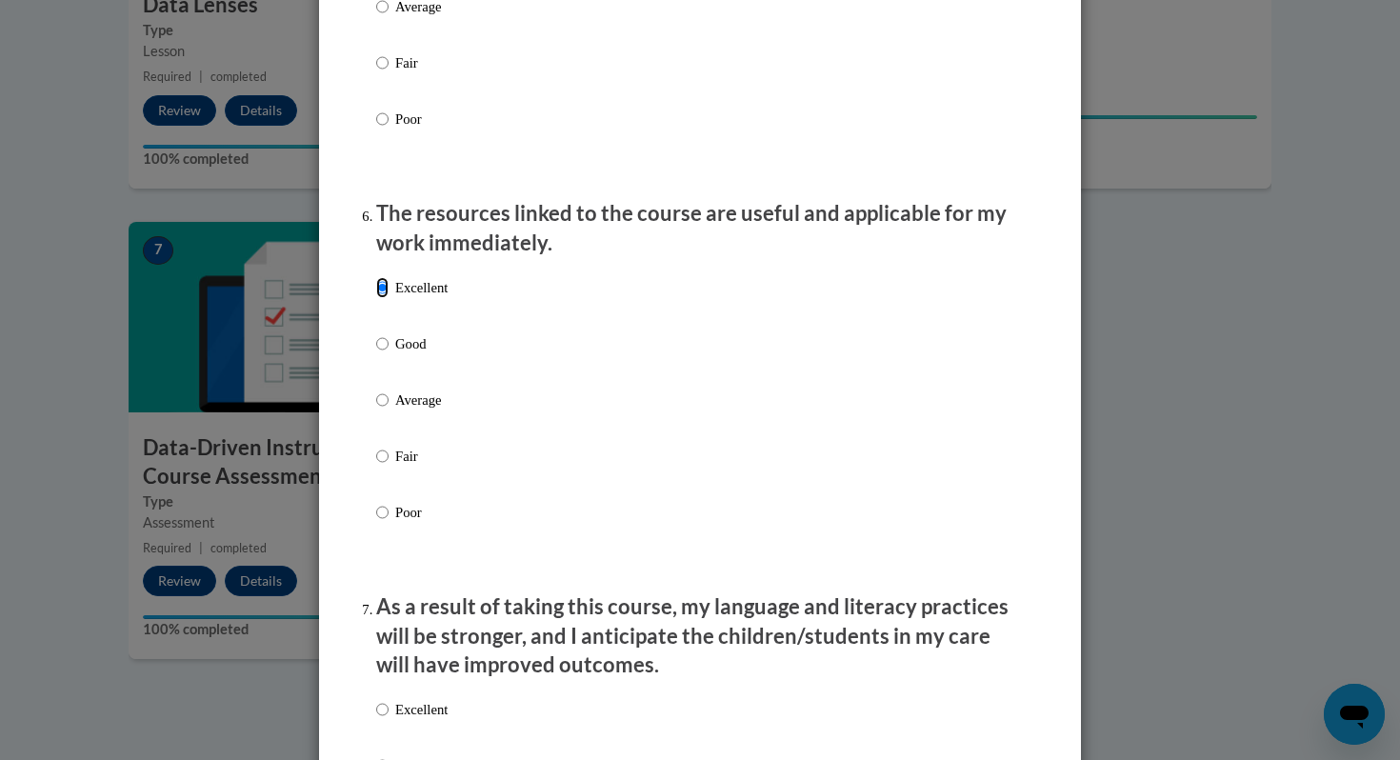
scroll to position [2116, 0]
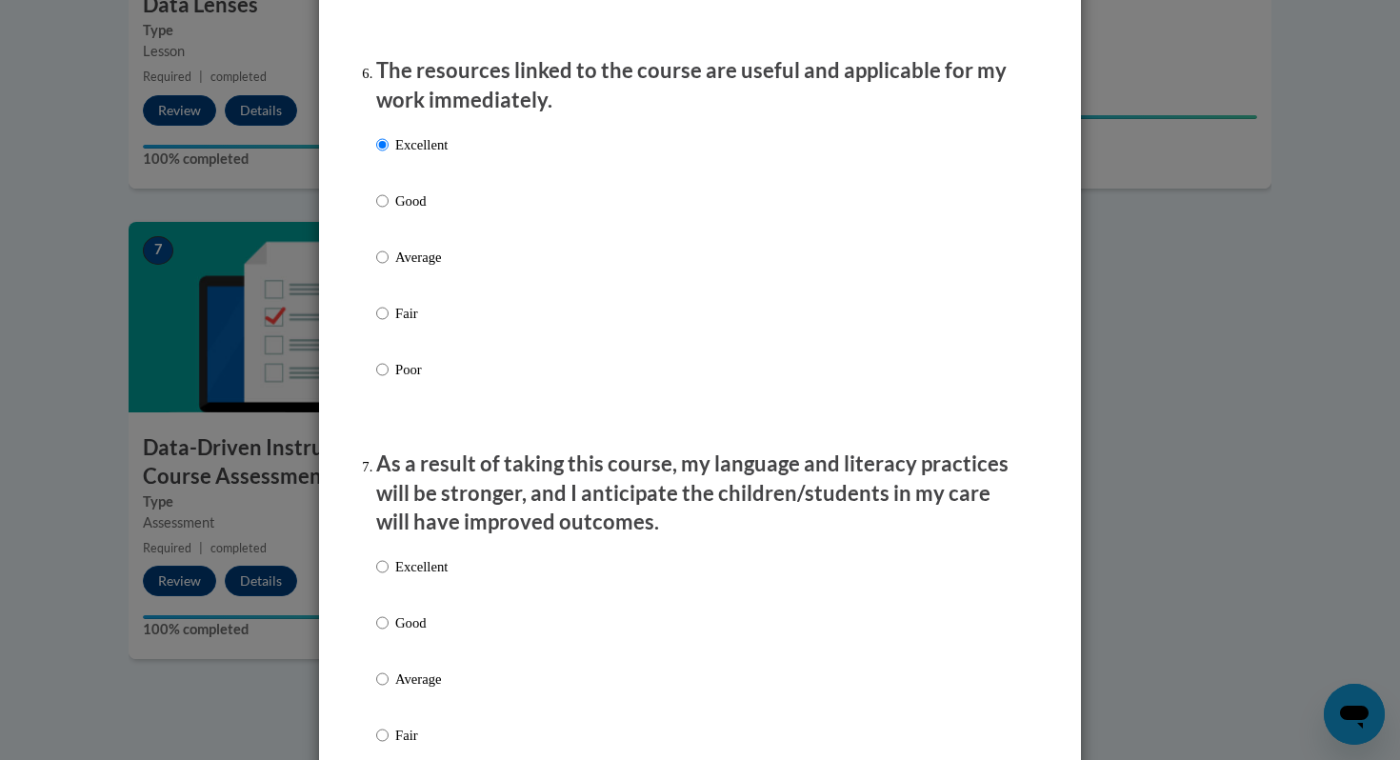
click at [403, 577] on p "Excellent" at bounding box center [421, 566] width 52 height 21
click at [389, 577] on input "Excellent" at bounding box center [382, 566] width 12 height 21
radio input "true"
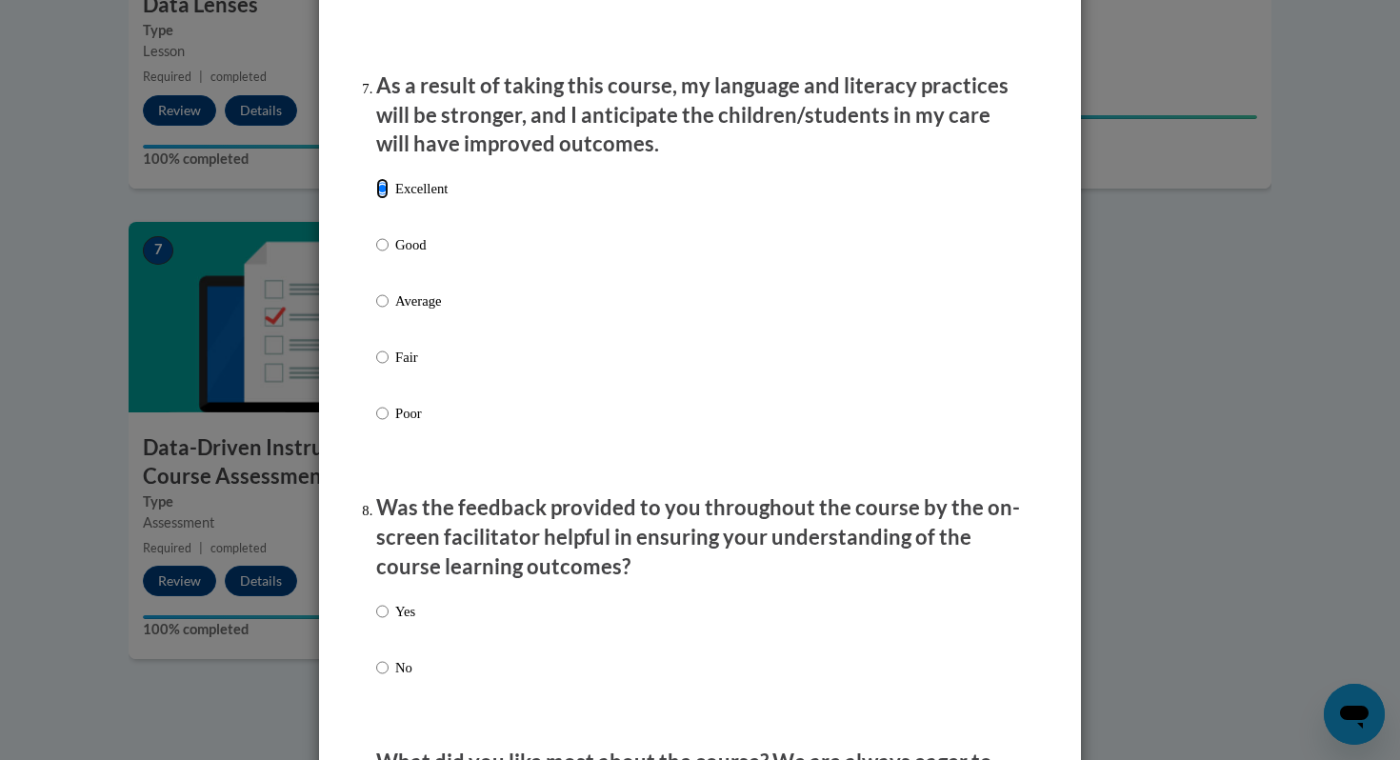
scroll to position [2591, 0]
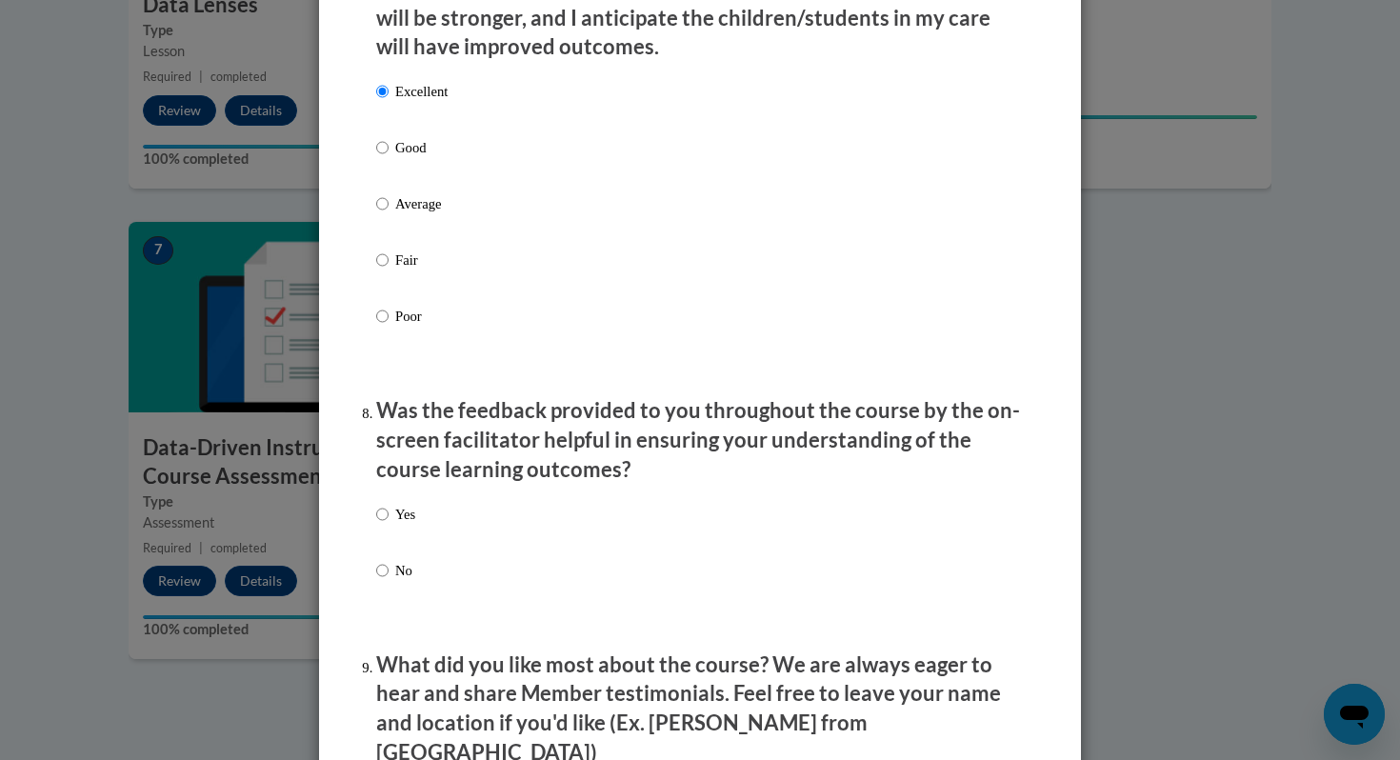
click at [392, 528] on label "Yes" at bounding box center [395, 529] width 39 height 51
click at [389, 525] on input "Yes" at bounding box center [382, 514] width 12 height 21
radio input "true"
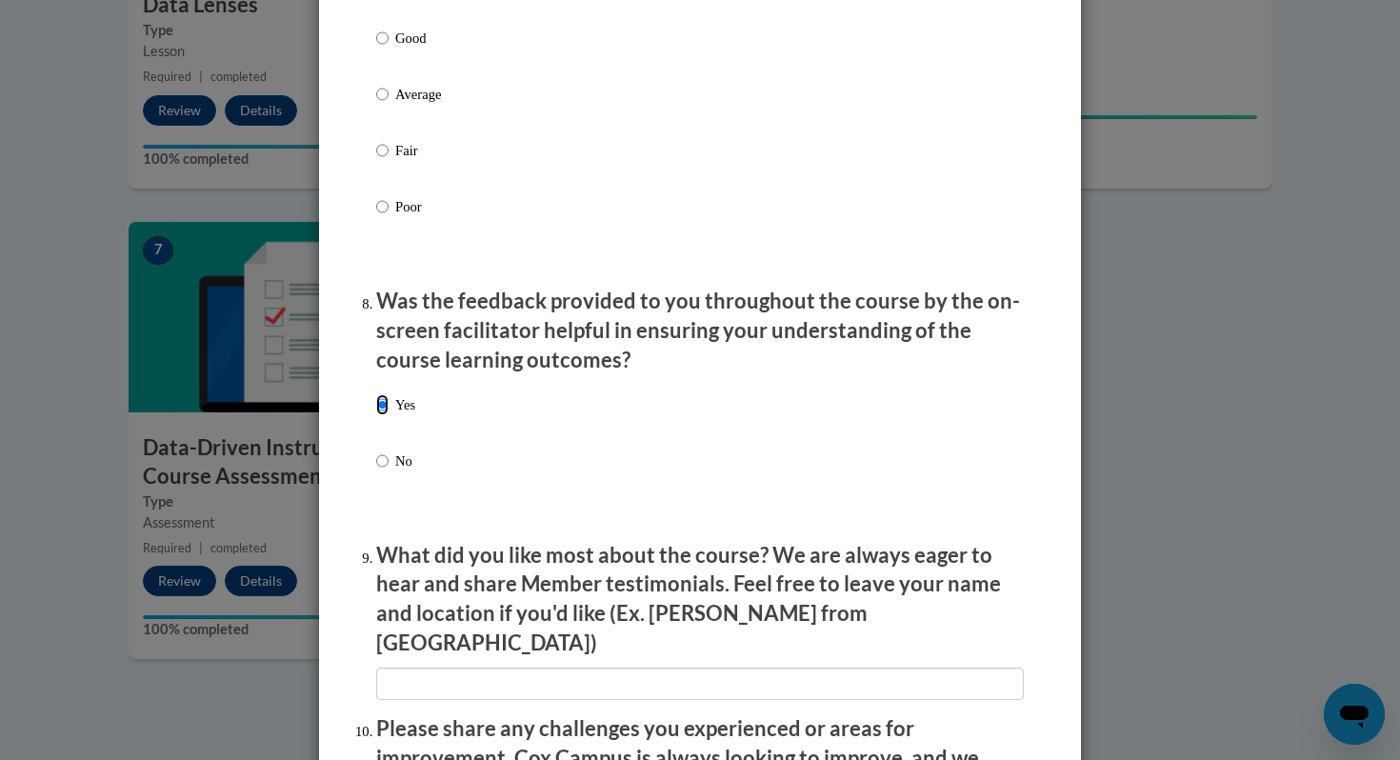
scroll to position [2883, 0]
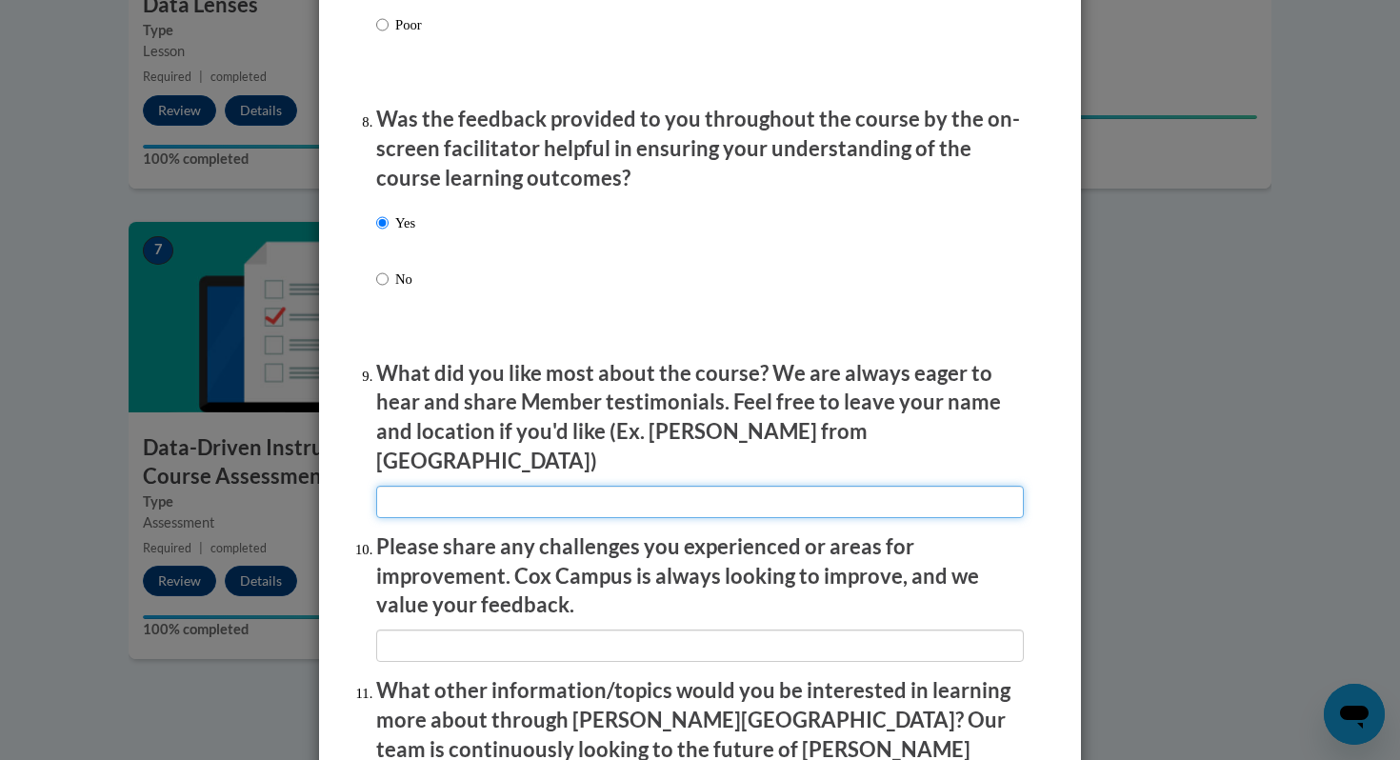
click at [412, 494] on input "textbox" at bounding box center [700, 502] width 648 height 32
type input "Assessment resources"
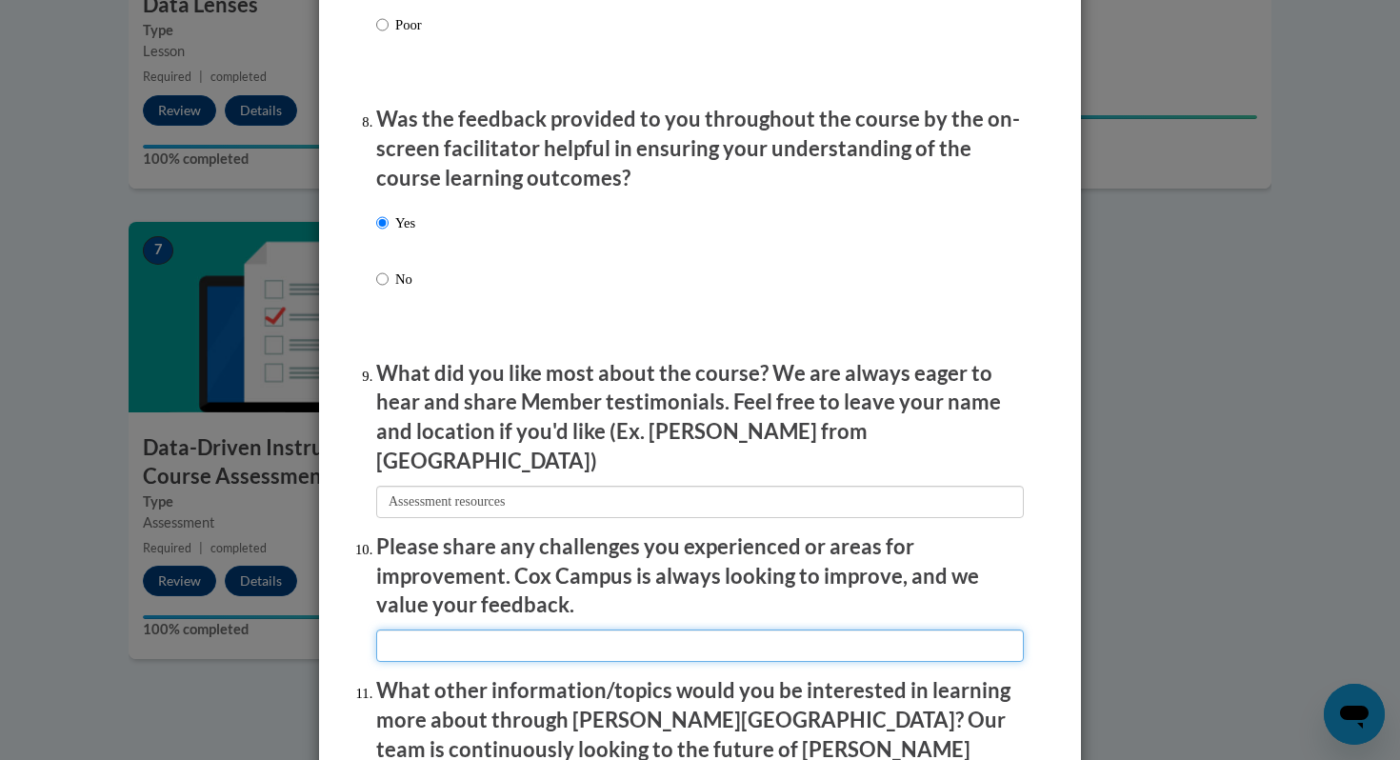
click at [417, 630] on input "textbox" at bounding box center [700, 646] width 648 height 32
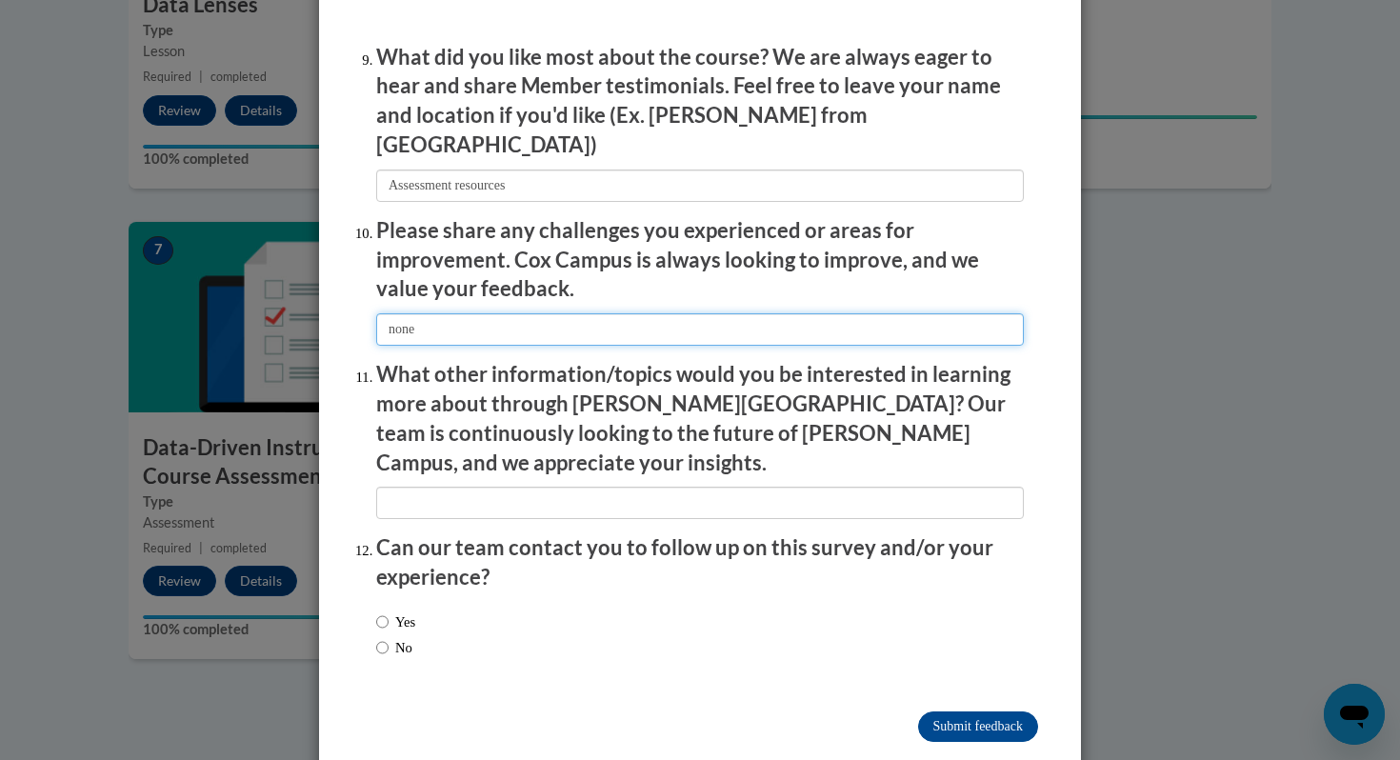
scroll to position [3202, 0]
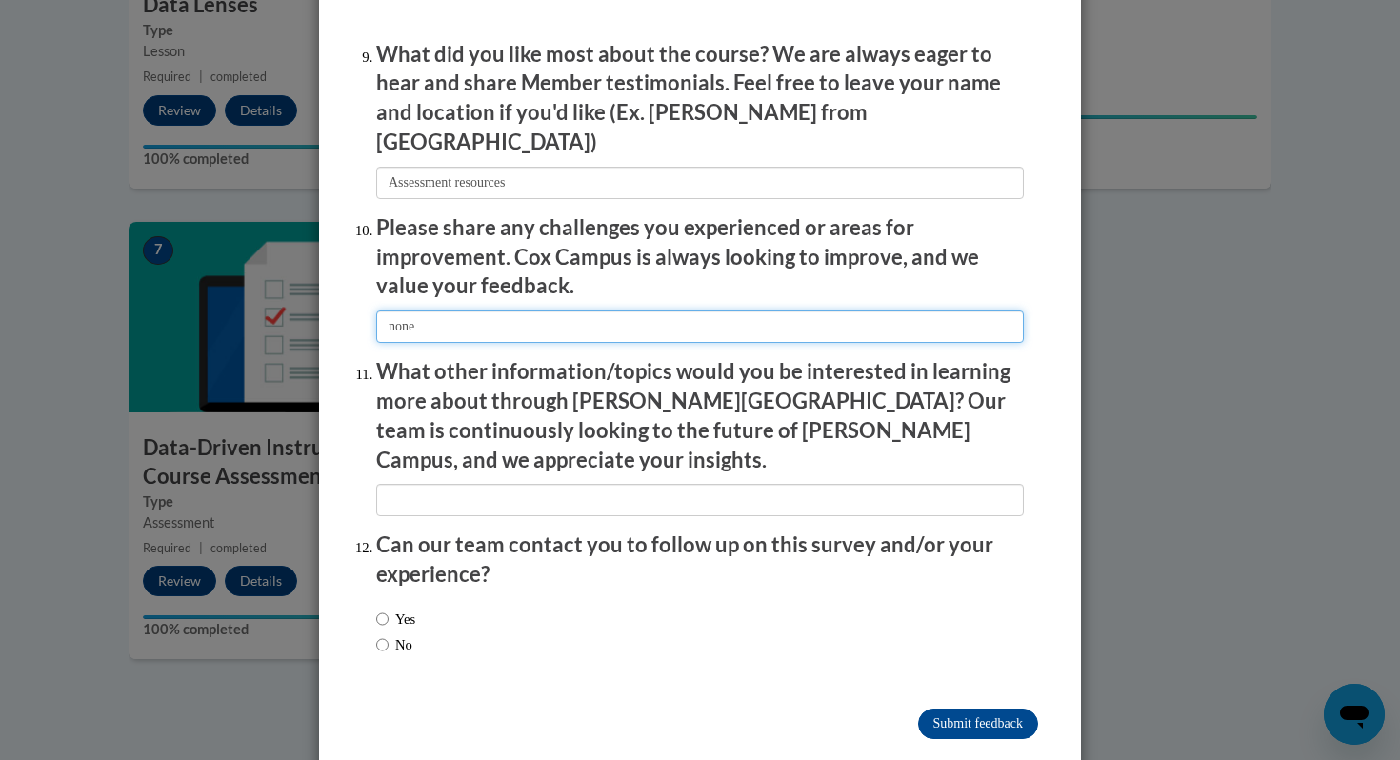
type input "none"
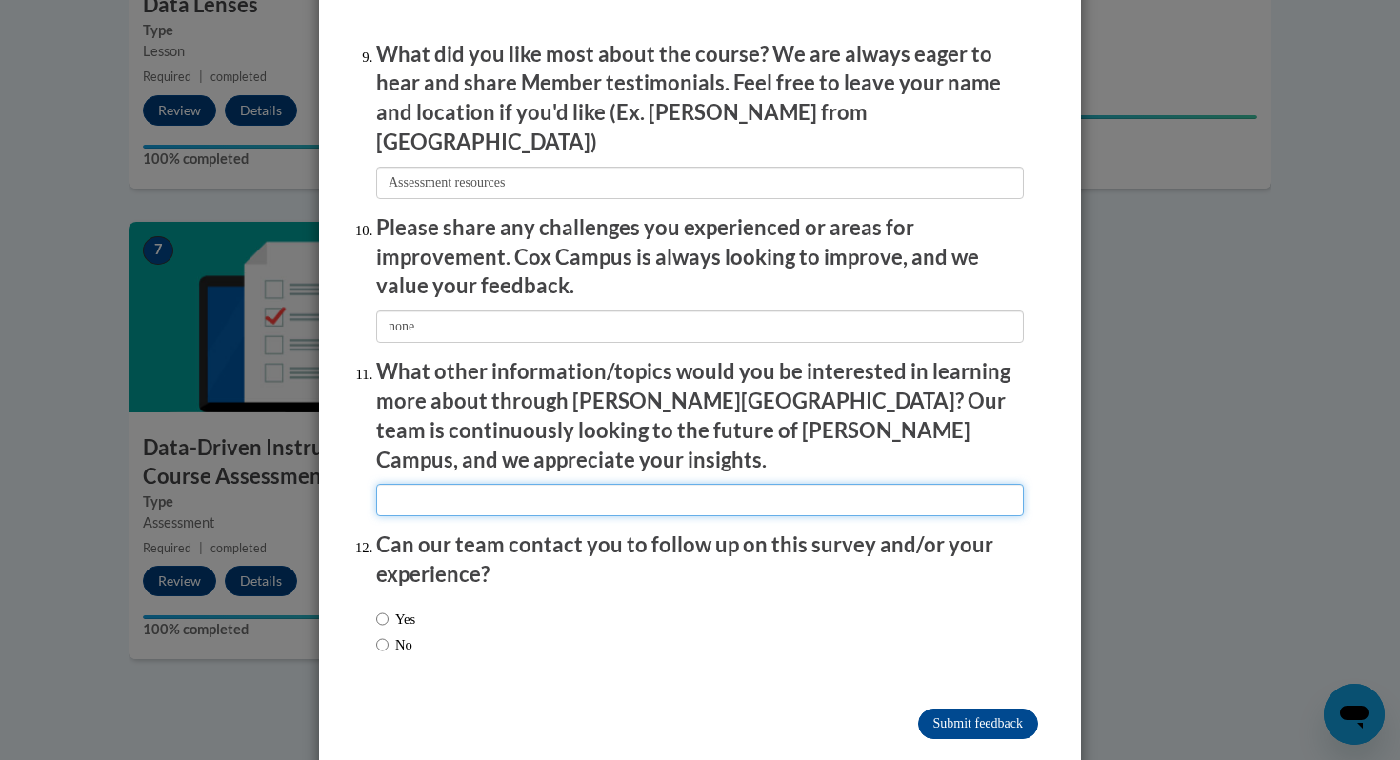
click at [453, 484] on input "textbox" at bounding box center [700, 500] width 648 height 32
type input "none"
click at [386, 634] on input "No" at bounding box center [382, 644] width 12 height 21
radio input "true"
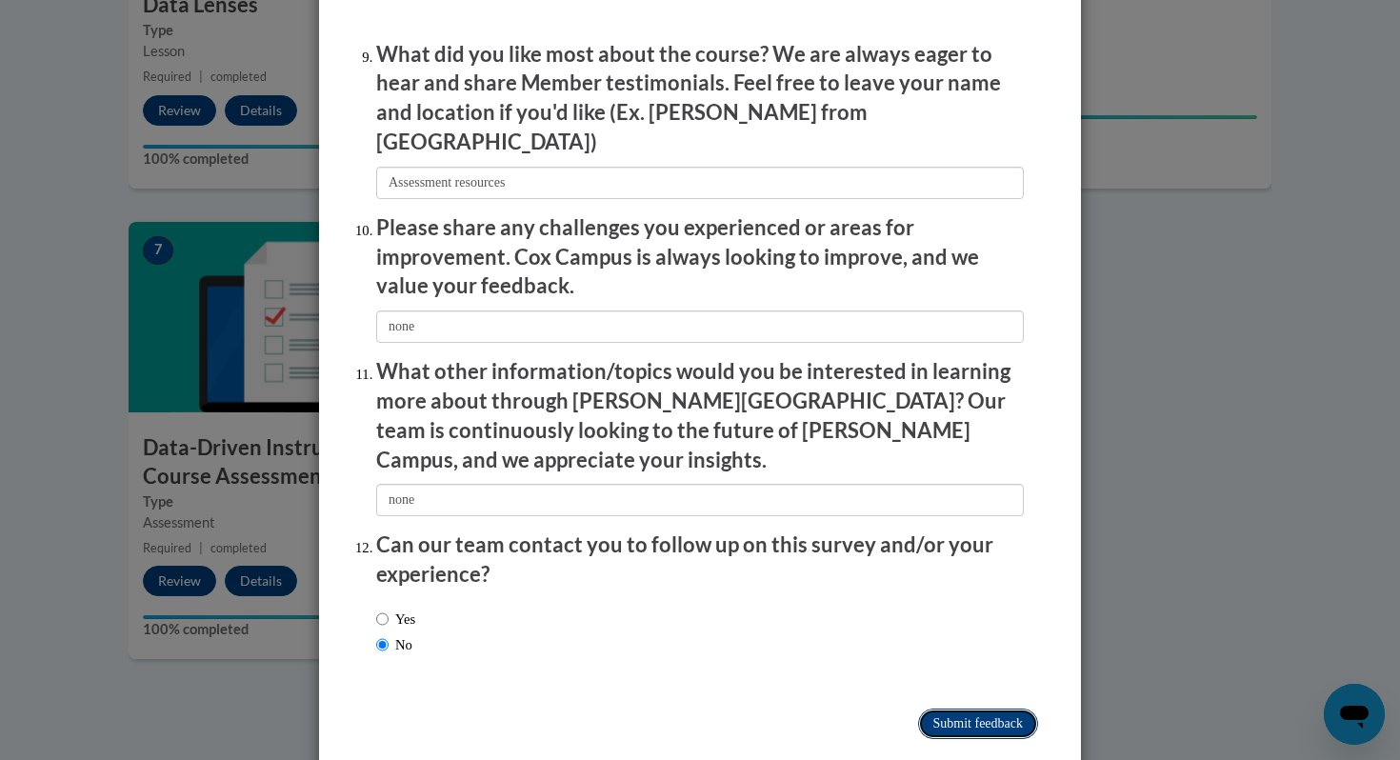
click at [977, 709] on input "Submit feedback" at bounding box center [978, 724] width 120 height 30
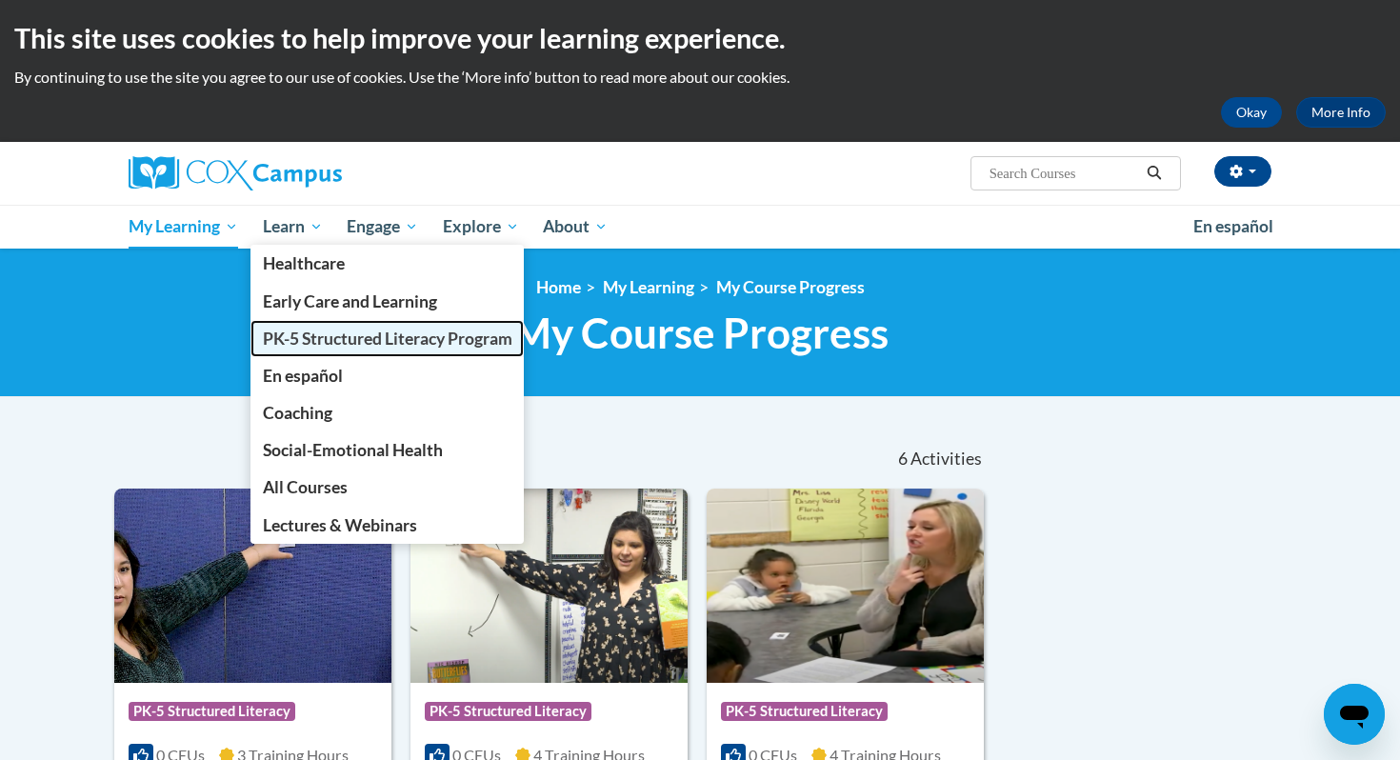
click at [337, 333] on span "PK-5 Structured Literacy Program" at bounding box center [388, 339] width 250 height 20
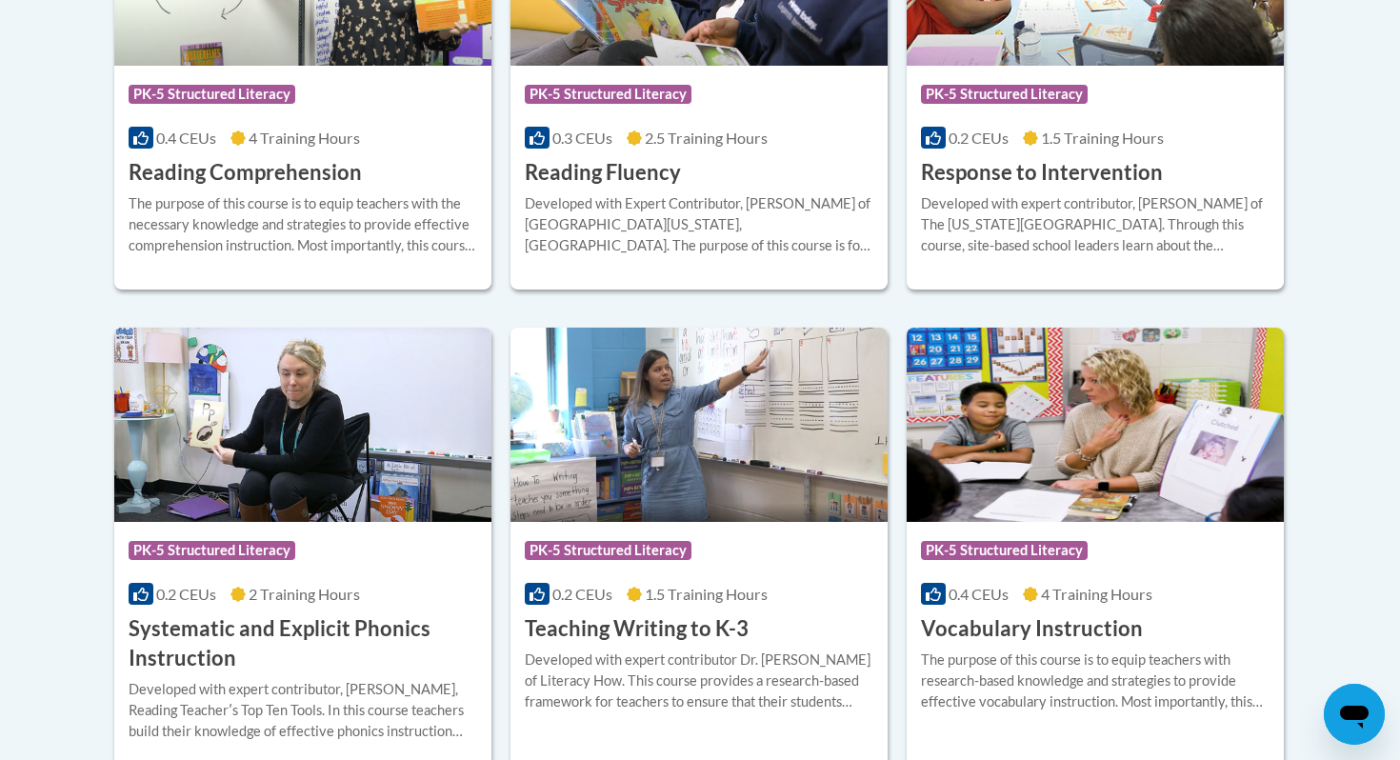
scroll to position [1980, 0]
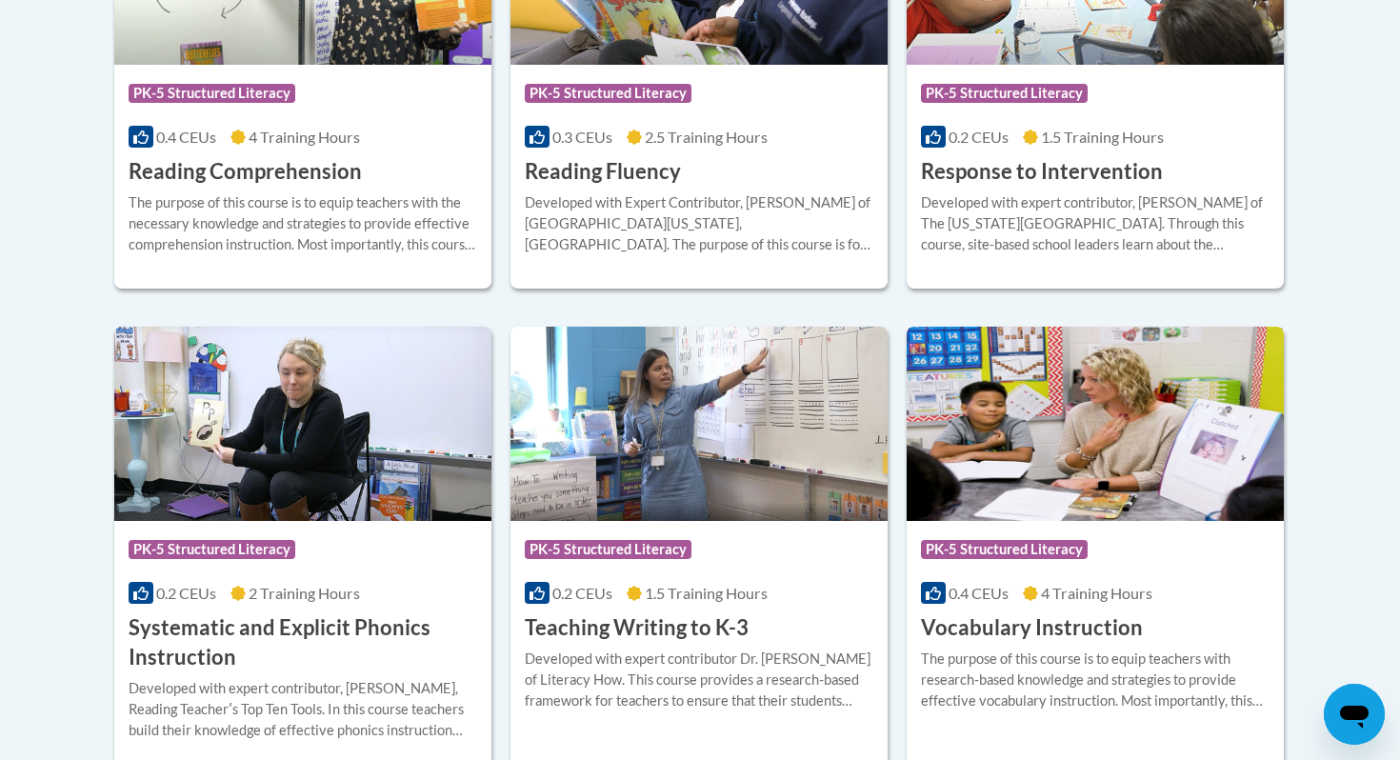
click at [1038, 521] on div "Course Category: PK-5 Structured Literacy 0.4 CEUs 4 Training Hours COURSE Voca…" at bounding box center [1095, 582] width 377 height 122
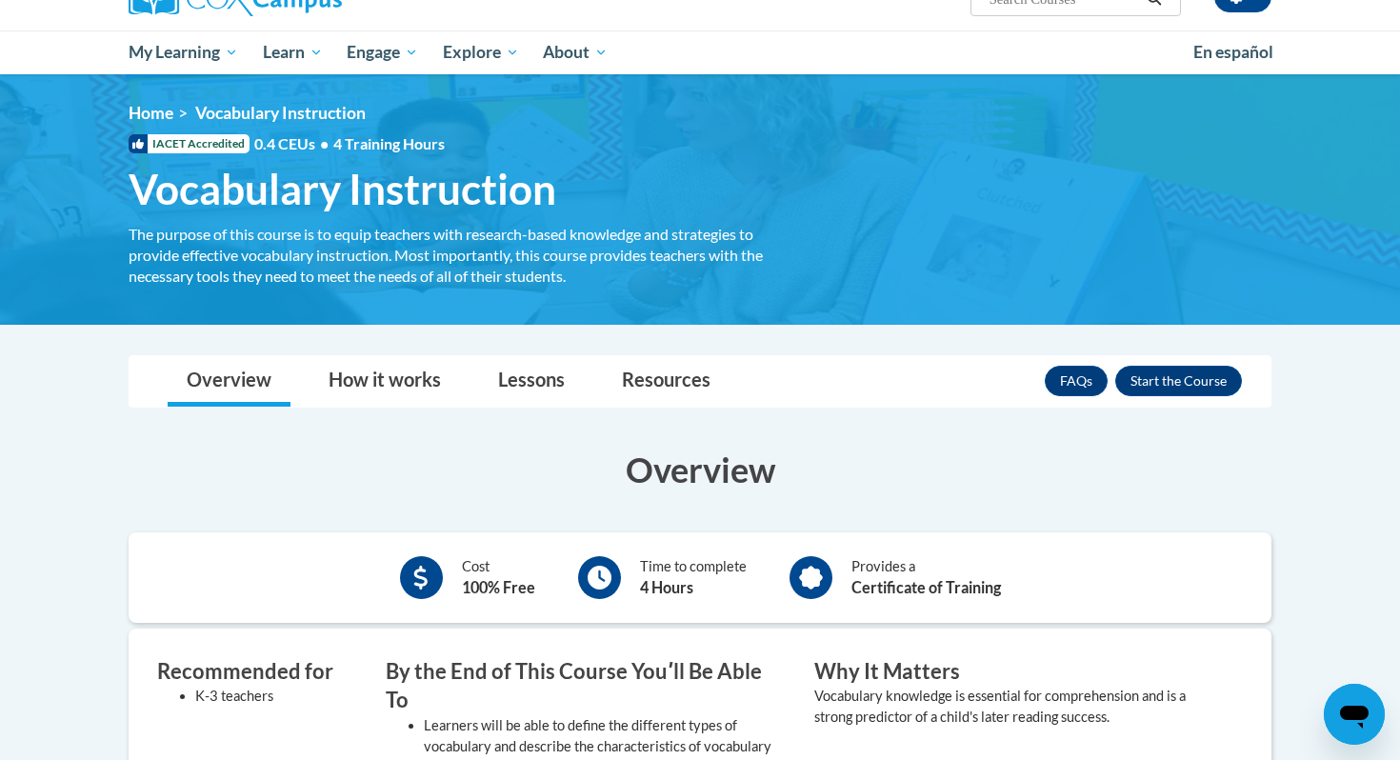
scroll to position [391, 0]
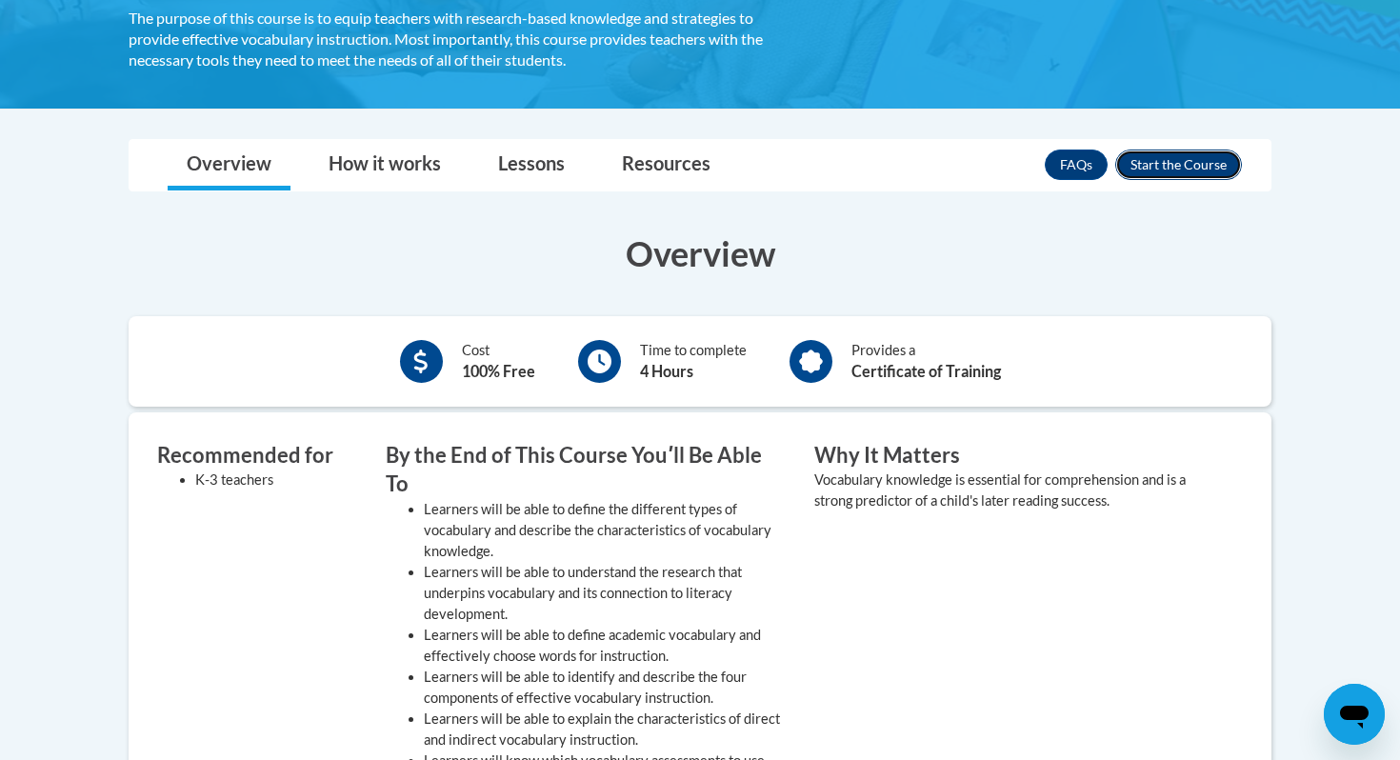
click at [1171, 171] on button "Enroll" at bounding box center [1179, 165] width 127 height 30
